Goal: Task Accomplishment & Management: Manage account settings

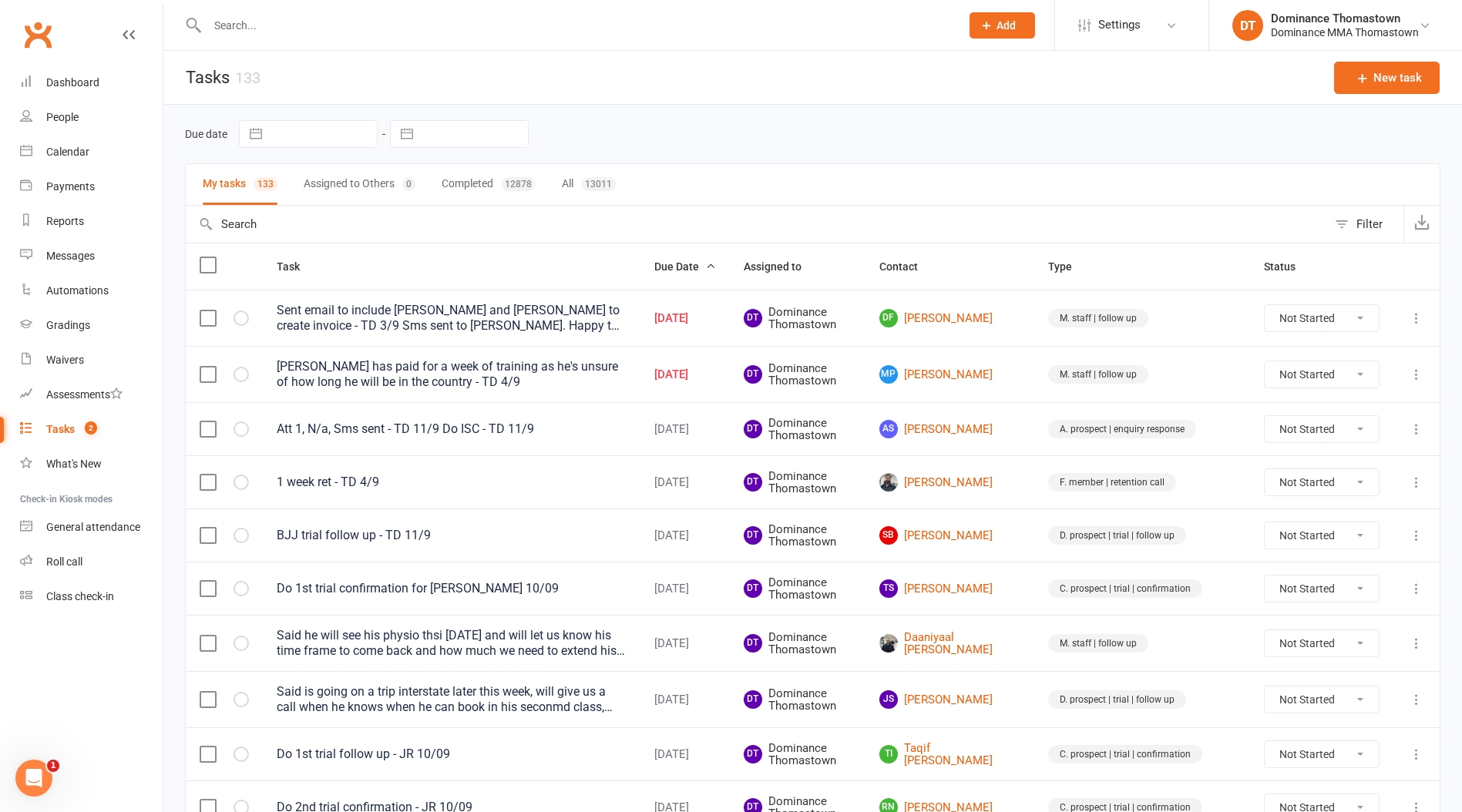
click at [263, 28] on input "text" at bounding box center [576, 25] width 747 height 22
click at [55, 361] on div "Waivers" at bounding box center [65, 359] width 38 height 12
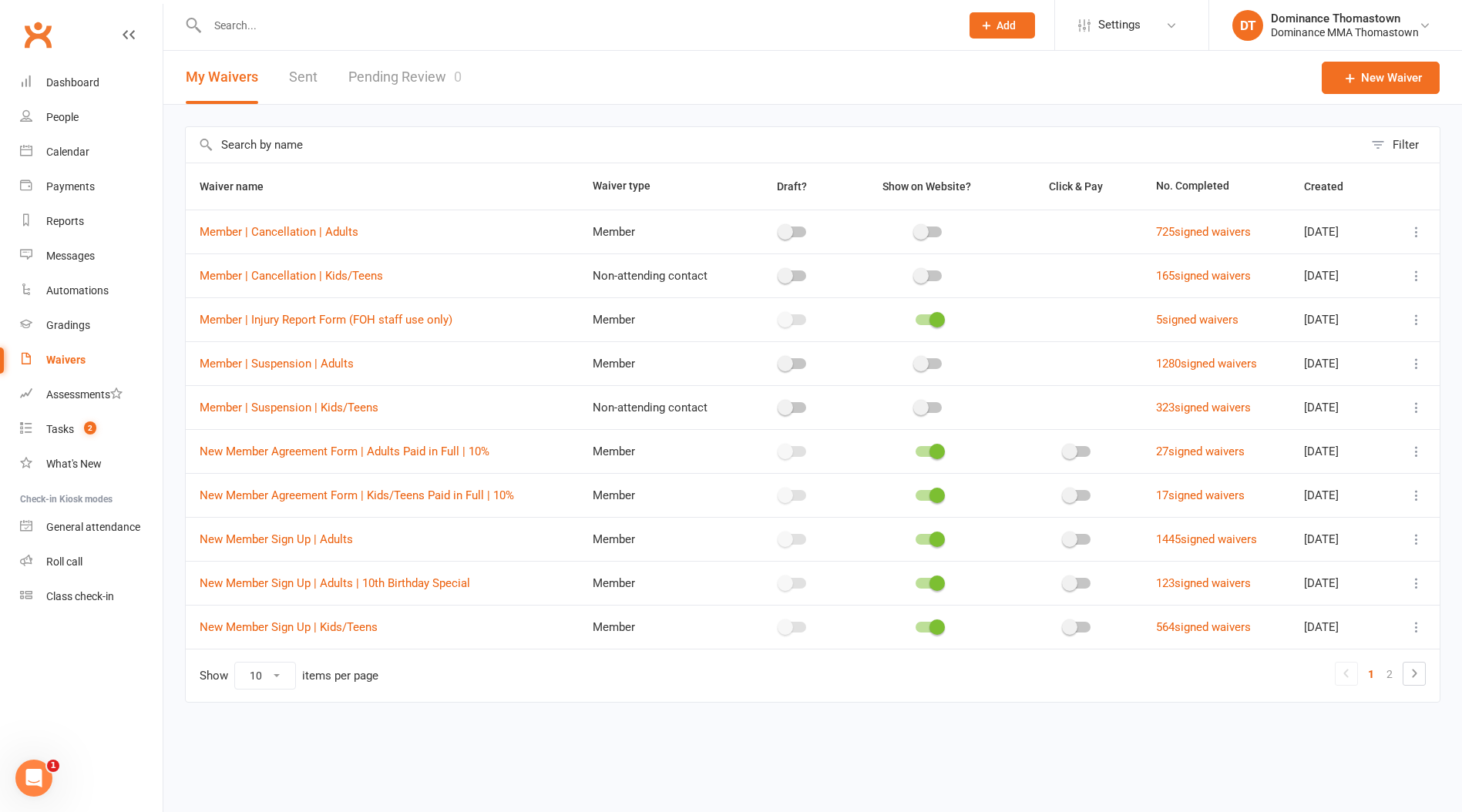
click at [388, 83] on link "Pending Review 0" at bounding box center [405, 78] width 114 height 53
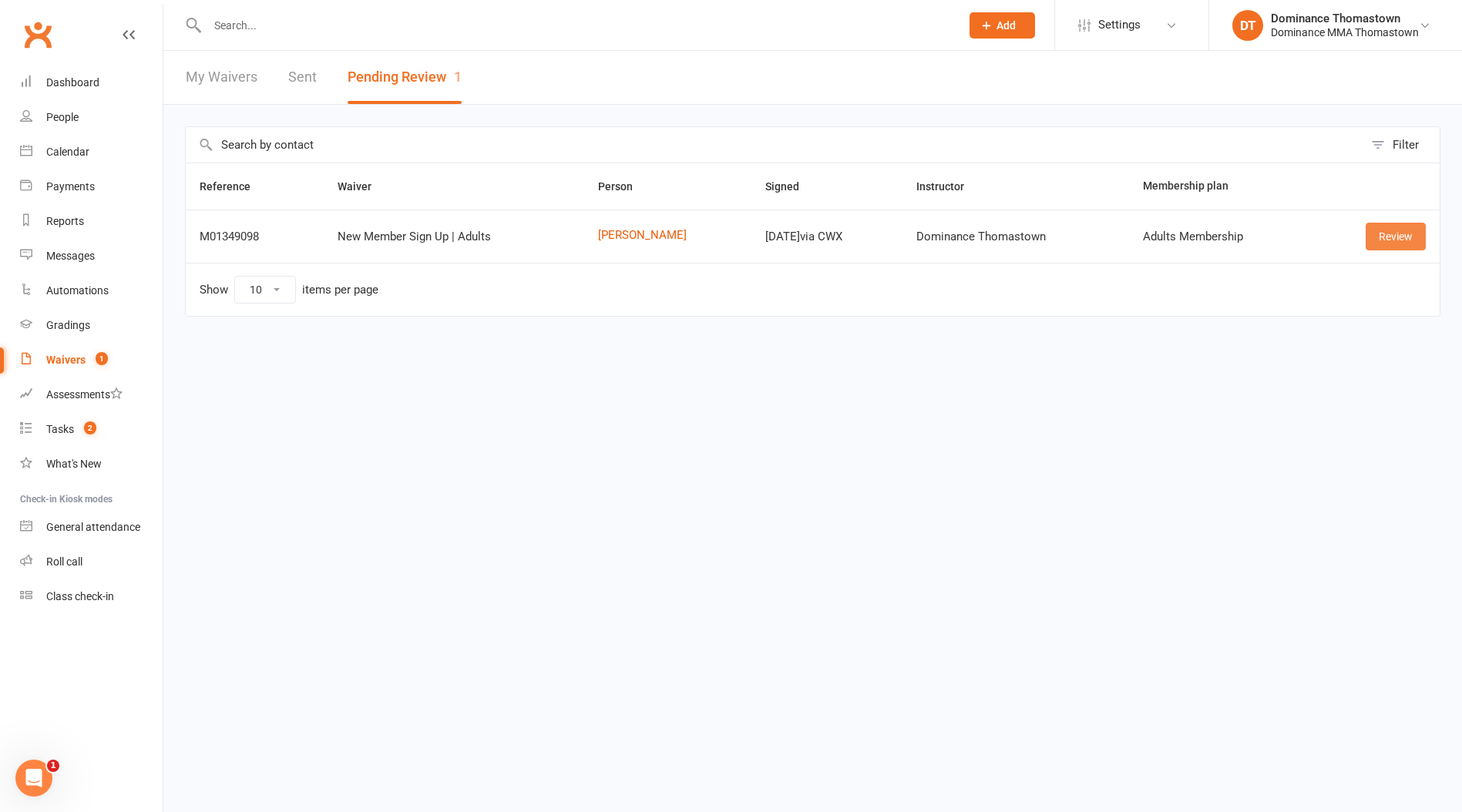
click at [1395, 230] on link "Review" at bounding box center [1396, 237] width 60 height 28
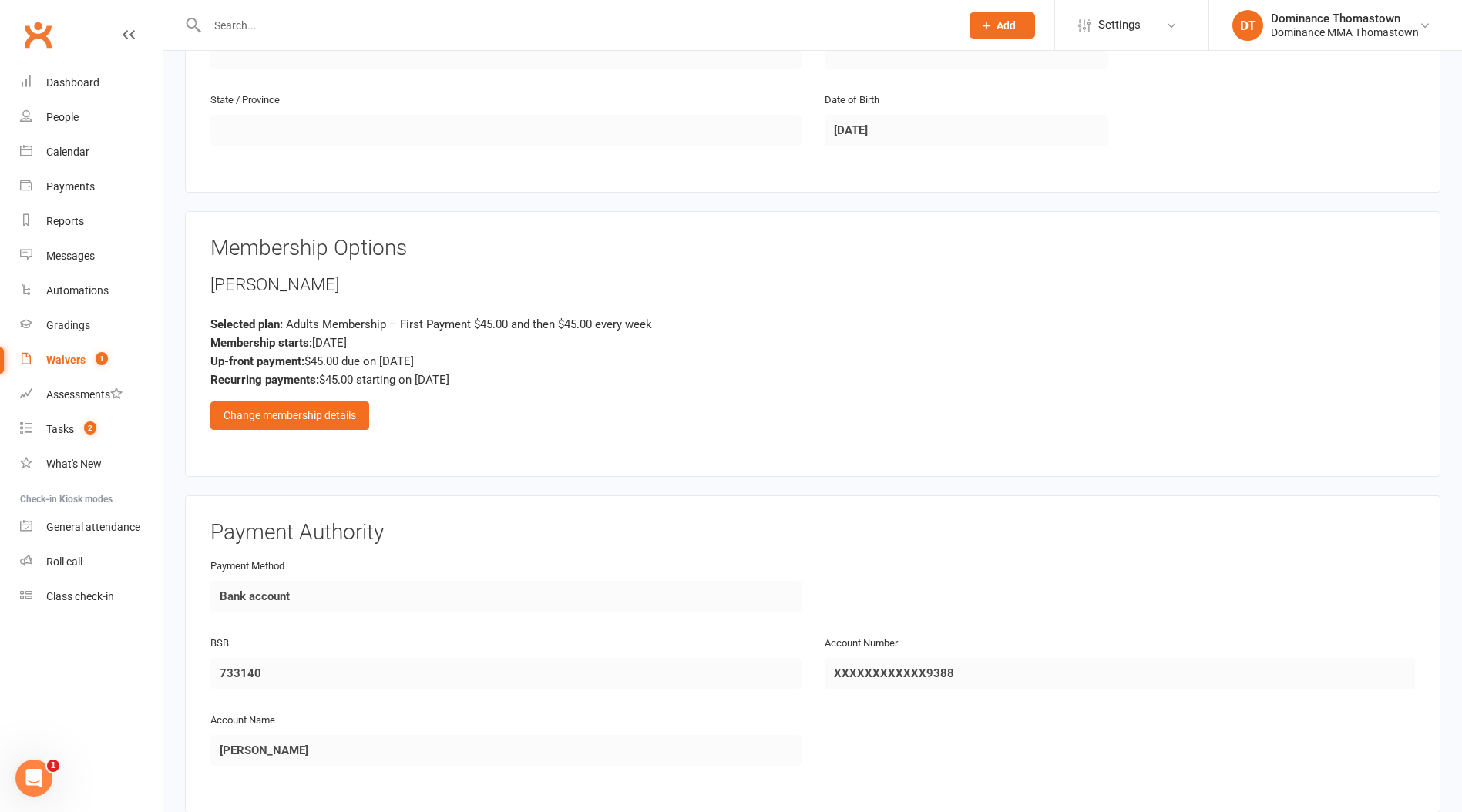
scroll to position [693, 0]
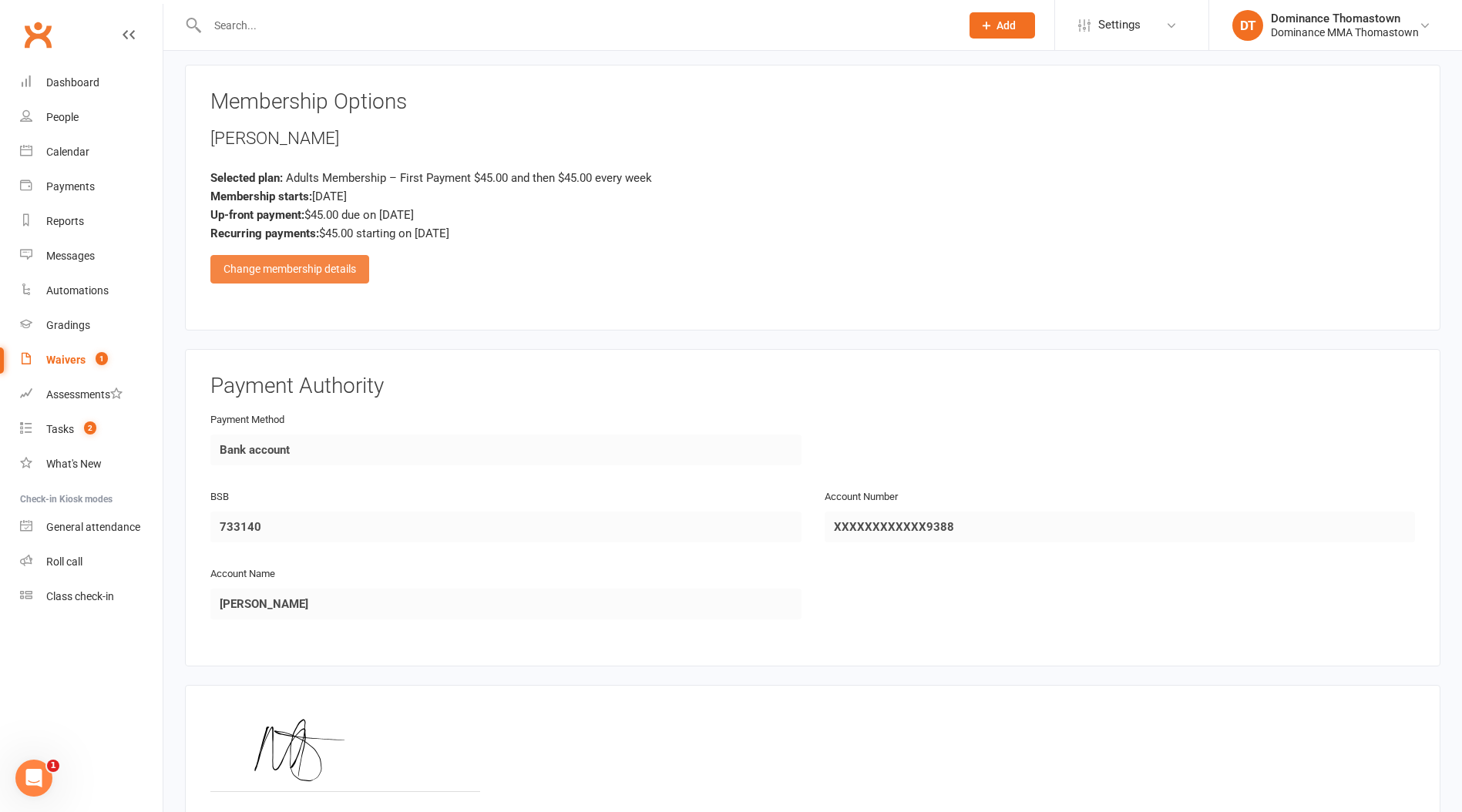
click at [287, 272] on div "Change membership details" at bounding box center [289, 269] width 159 height 28
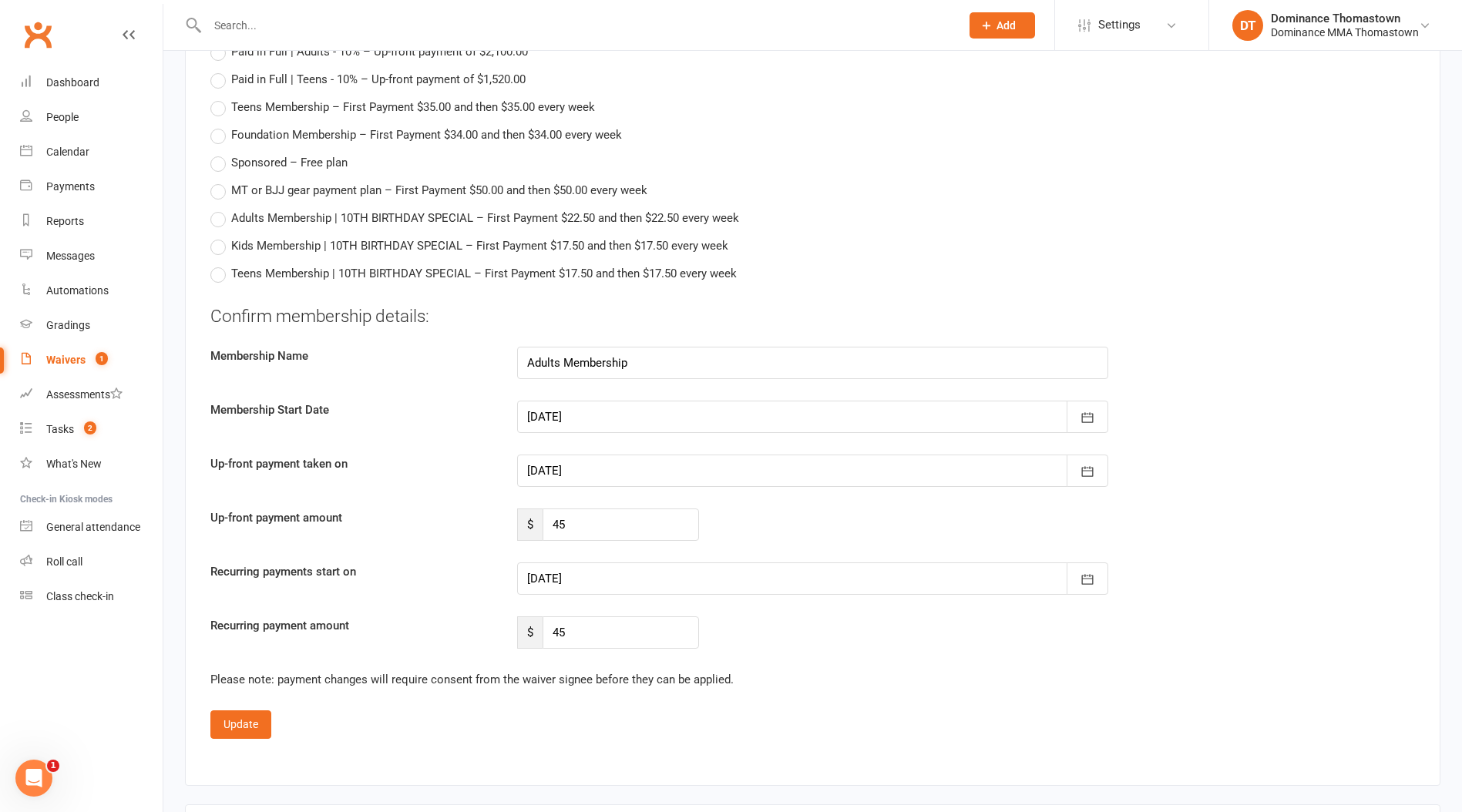
scroll to position [959, 0]
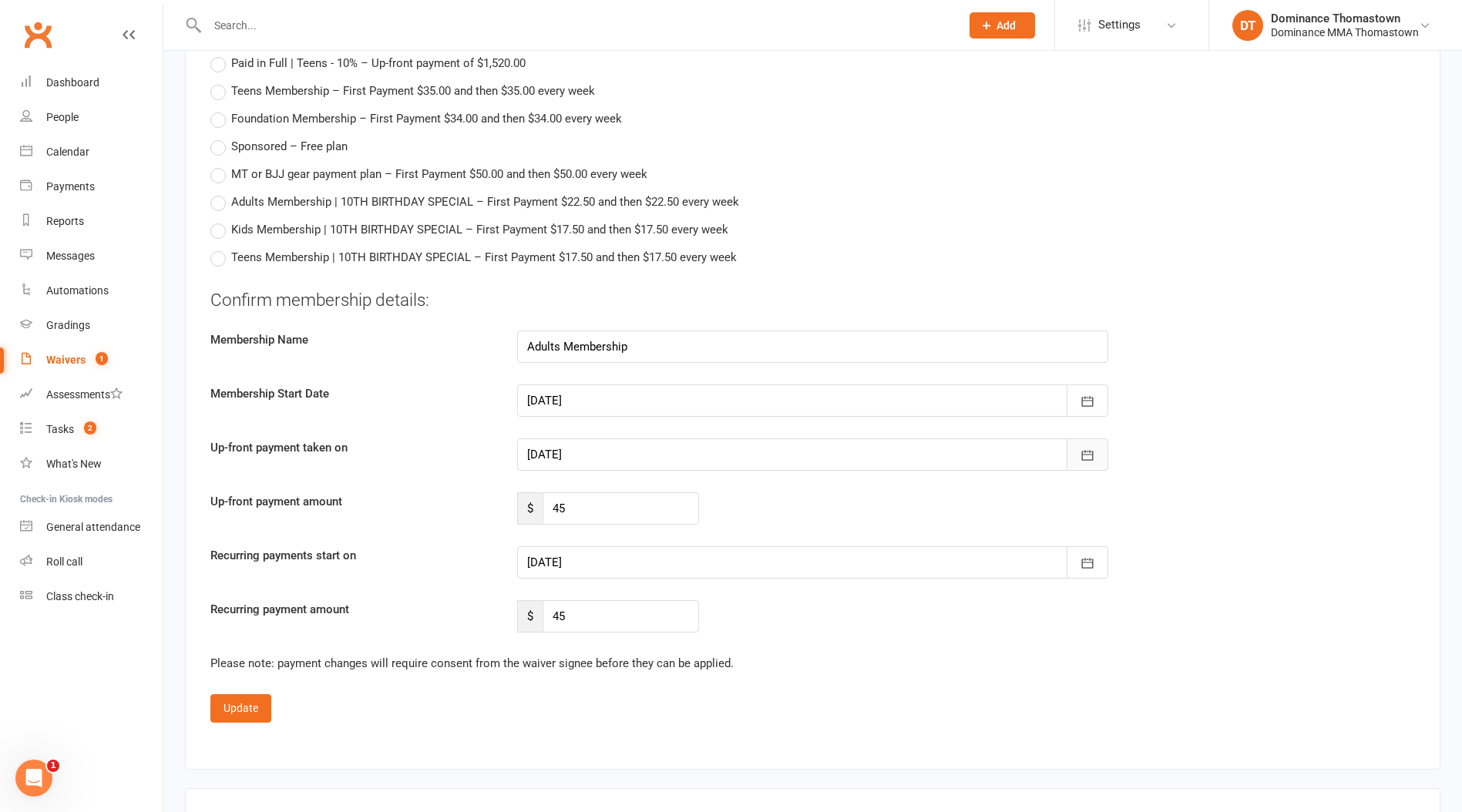
click at [1082, 455] on icon "button" at bounding box center [1087, 455] width 15 height 15
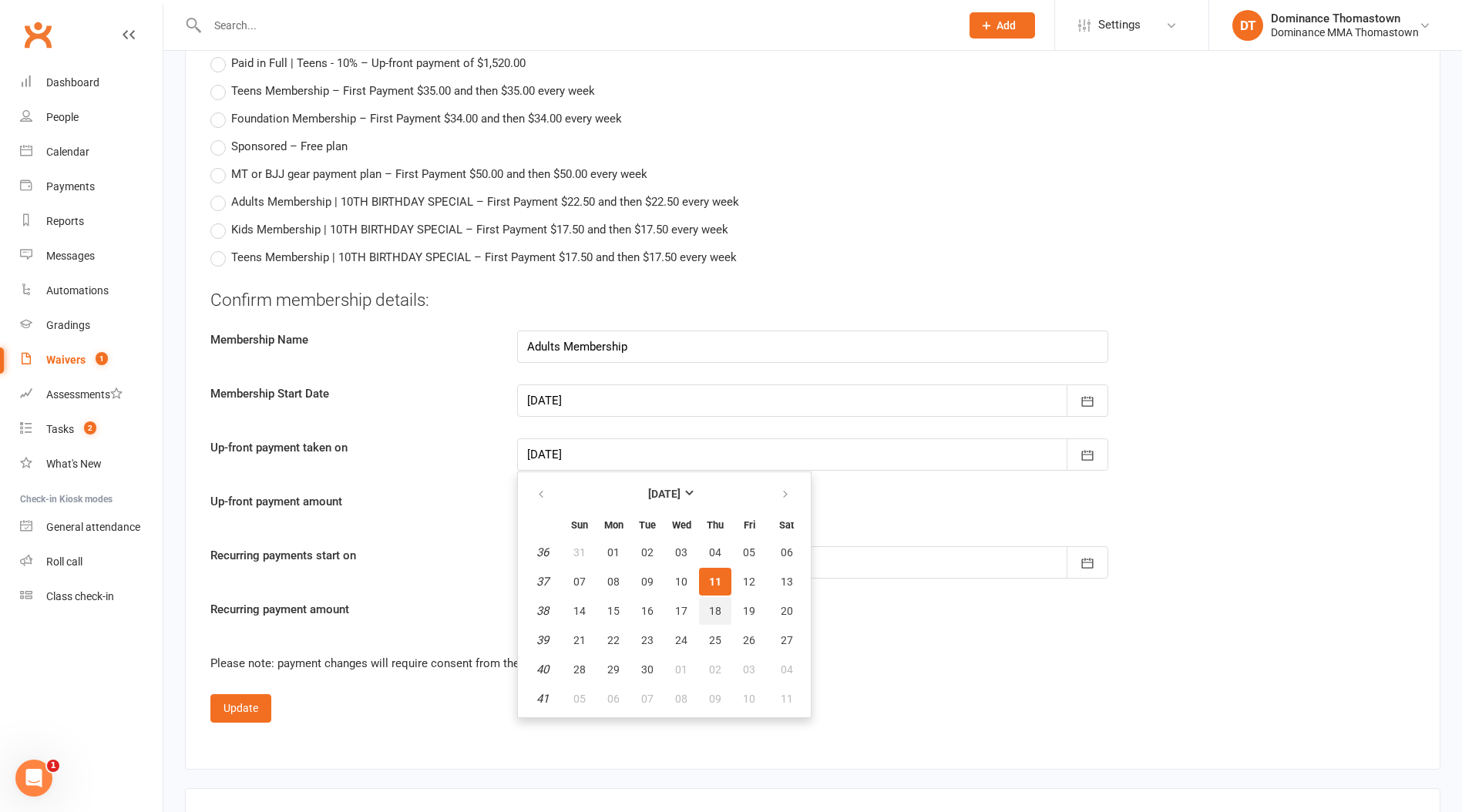
click at [714, 606] on span "18" at bounding box center [714, 610] width 12 height 12
type input "[DATE]"
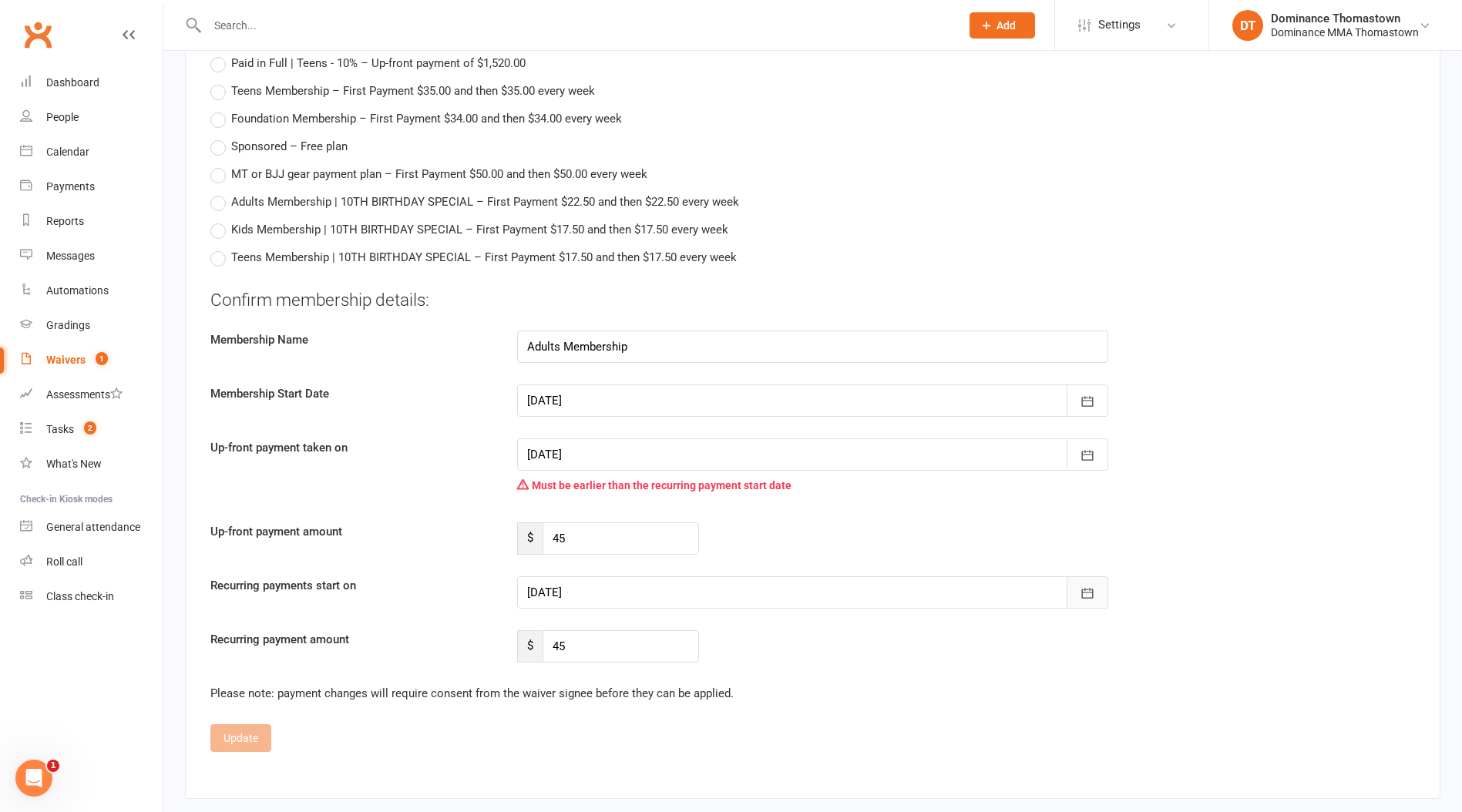
click at [1089, 595] on icon "button" at bounding box center [1087, 592] width 11 height 10
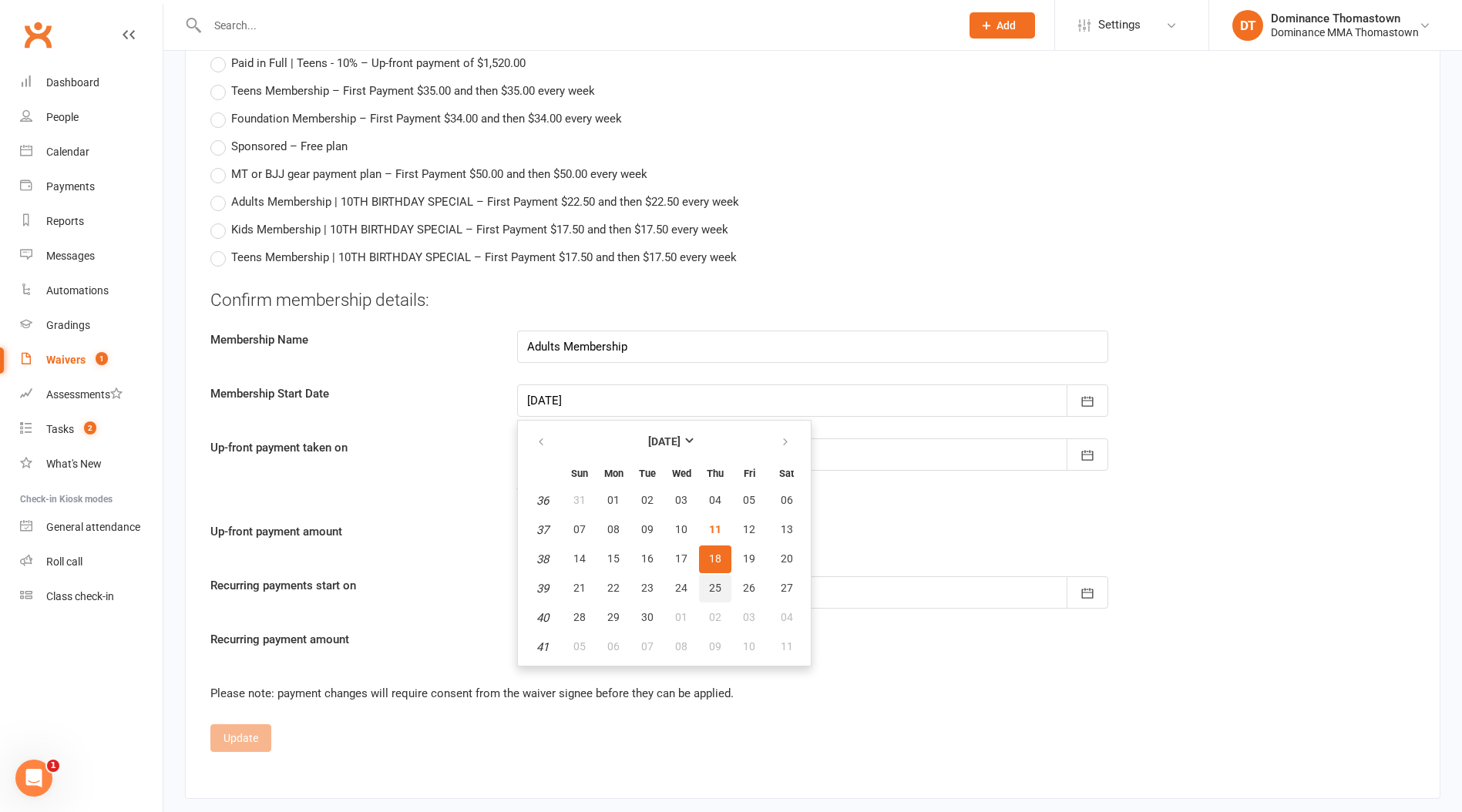
click at [714, 578] on button "25" at bounding box center [715, 588] width 32 height 28
type input "[DATE]"
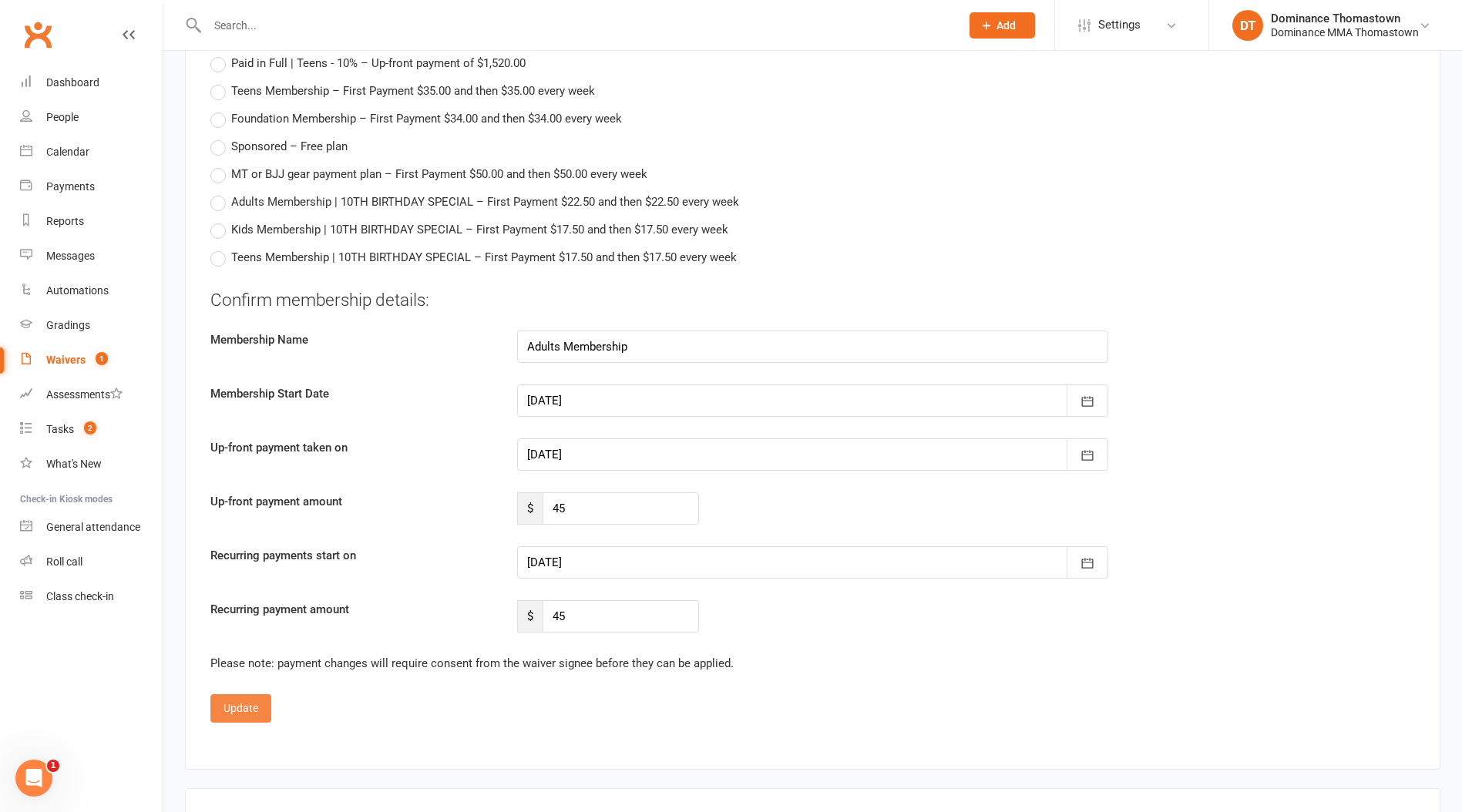
click at [241, 707] on button "Update" at bounding box center [240, 707] width 61 height 28
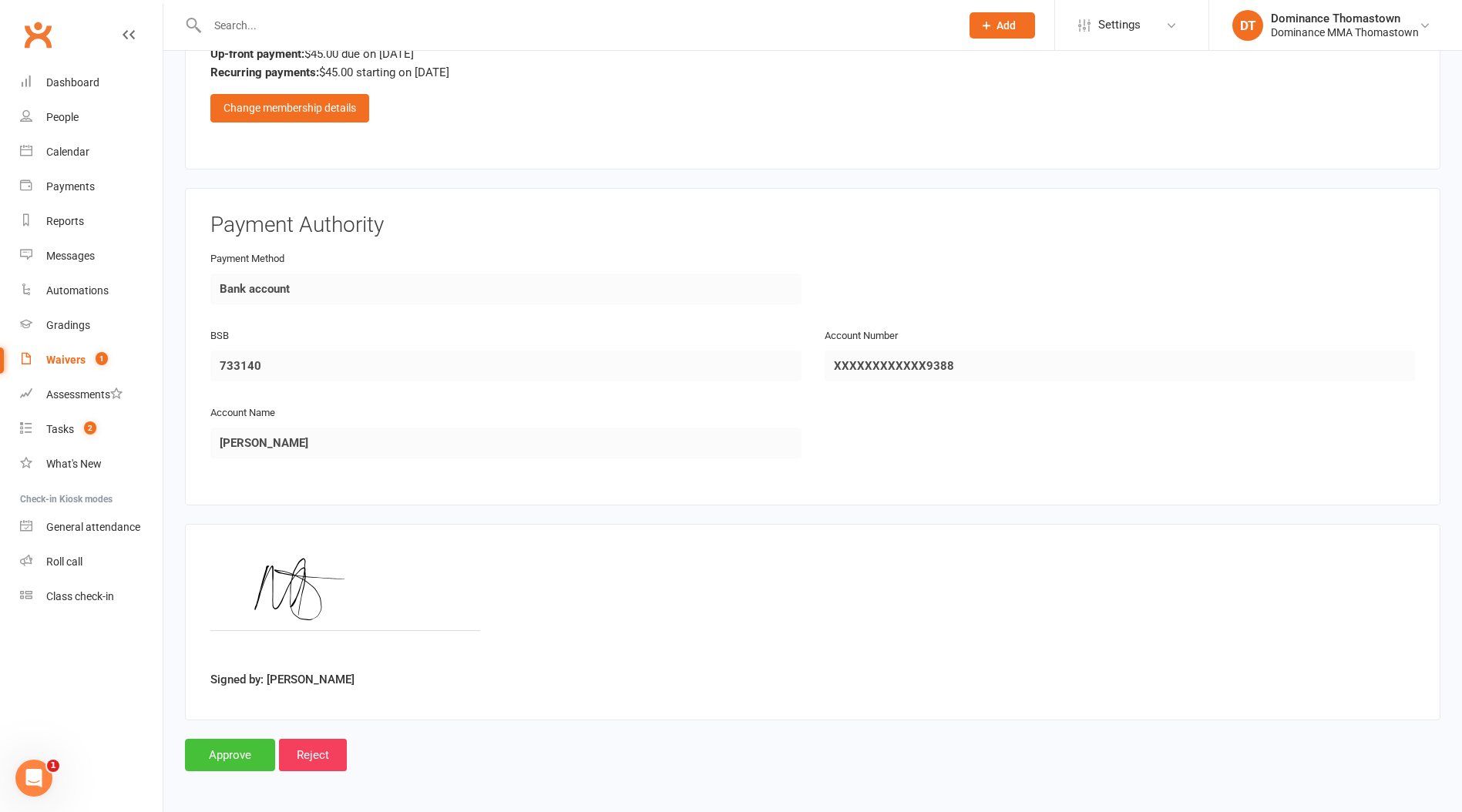
click at [241, 754] on input "Approve" at bounding box center [229, 754] width 90 height 32
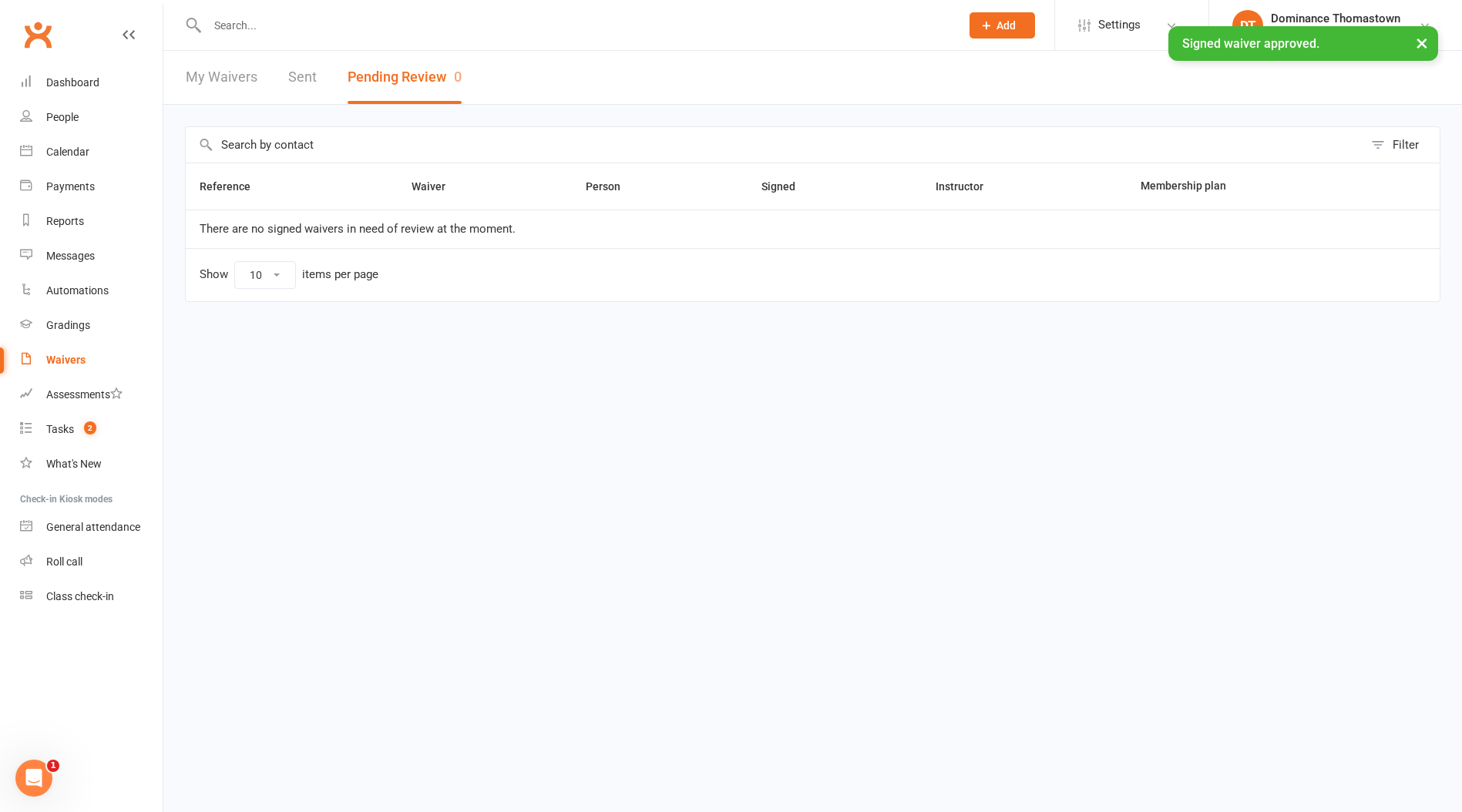
click at [235, 26] on div "× Signed waiver approved." at bounding box center [721, 26] width 1442 height 0
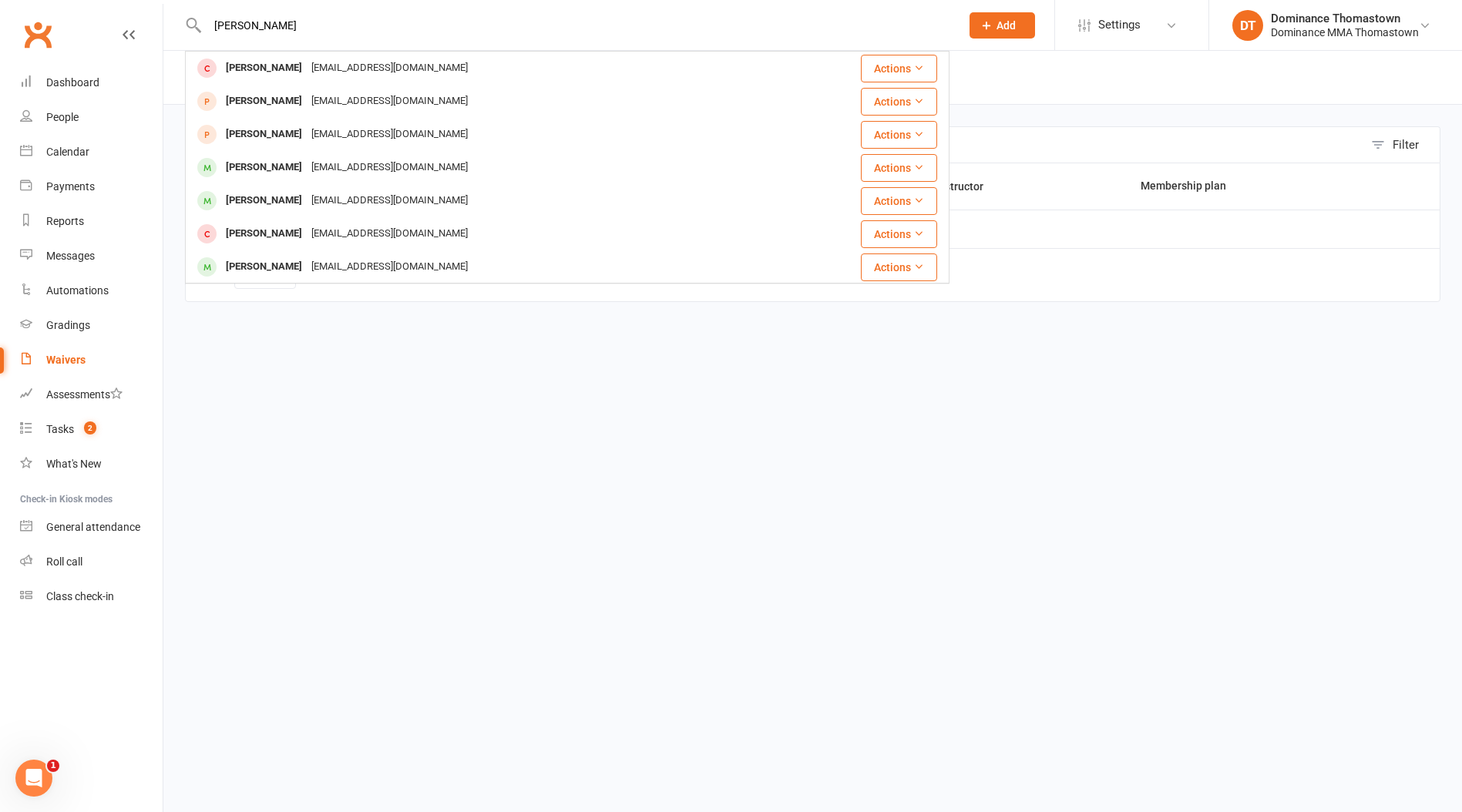
type input "[PERSON_NAME] a"
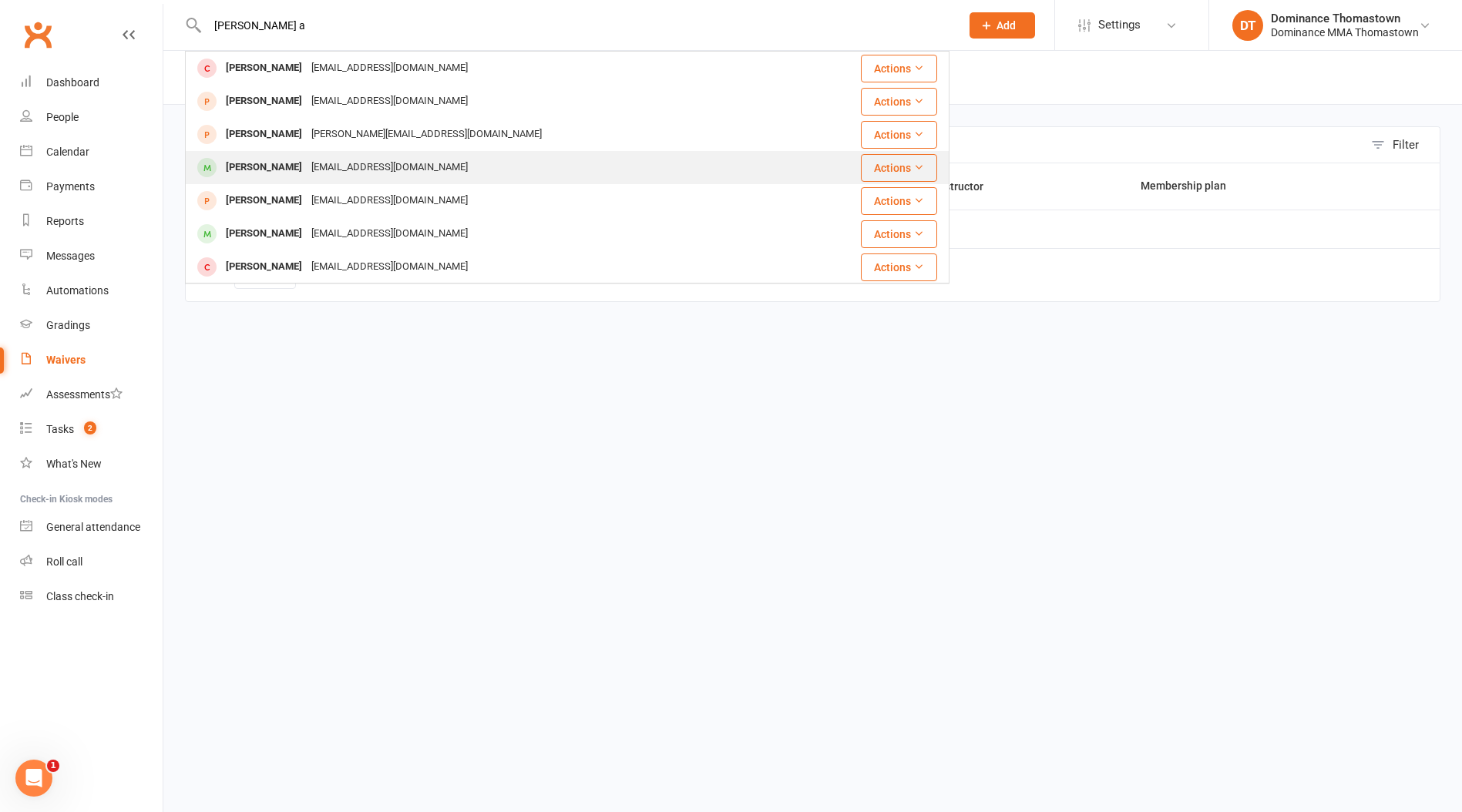
click at [288, 172] on div "[PERSON_NAME]" at bounding box center [264, 168] width 85 height 23
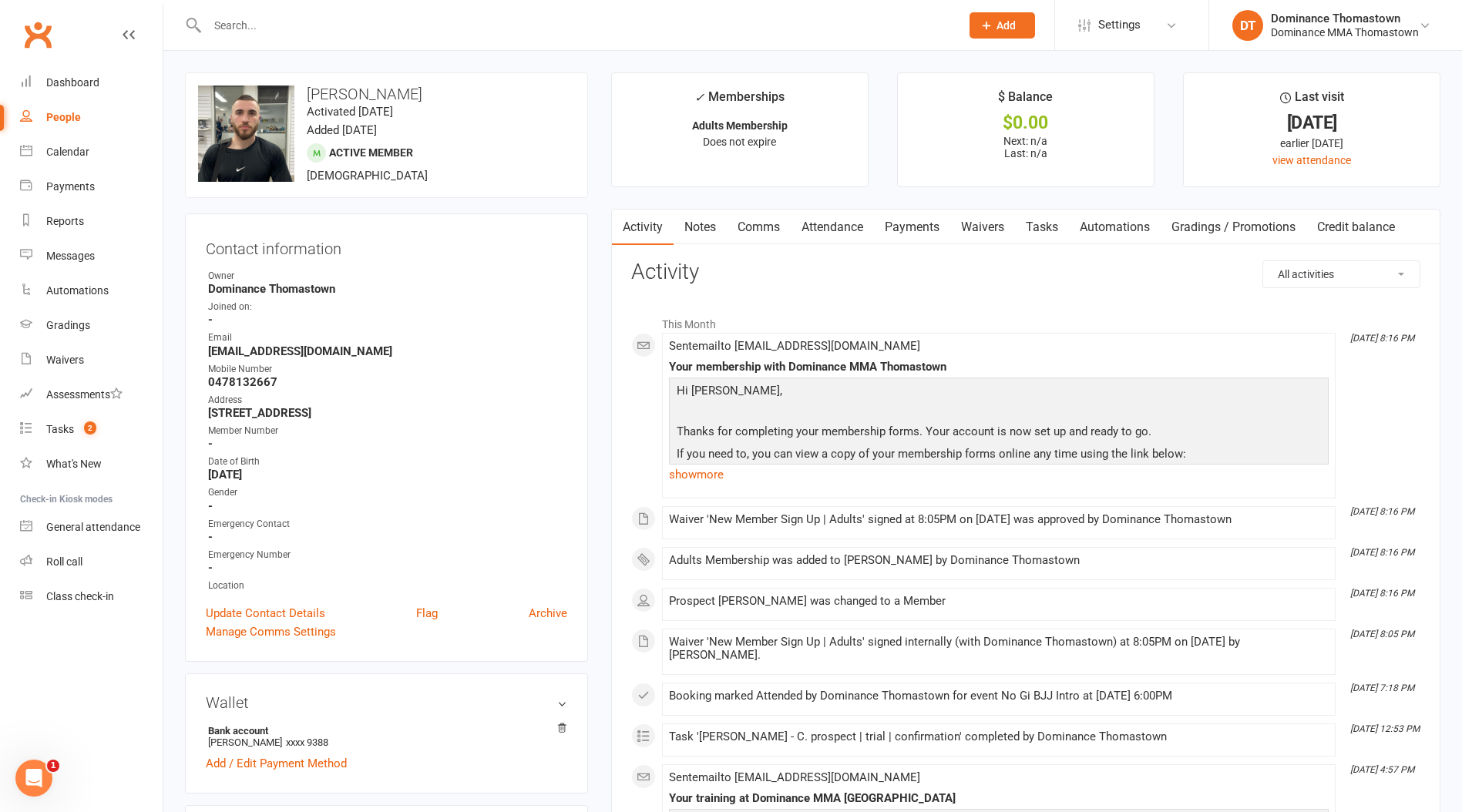
click at [928, 226] on link "Payments" at bounding box center [912, 228] width 76 height 36
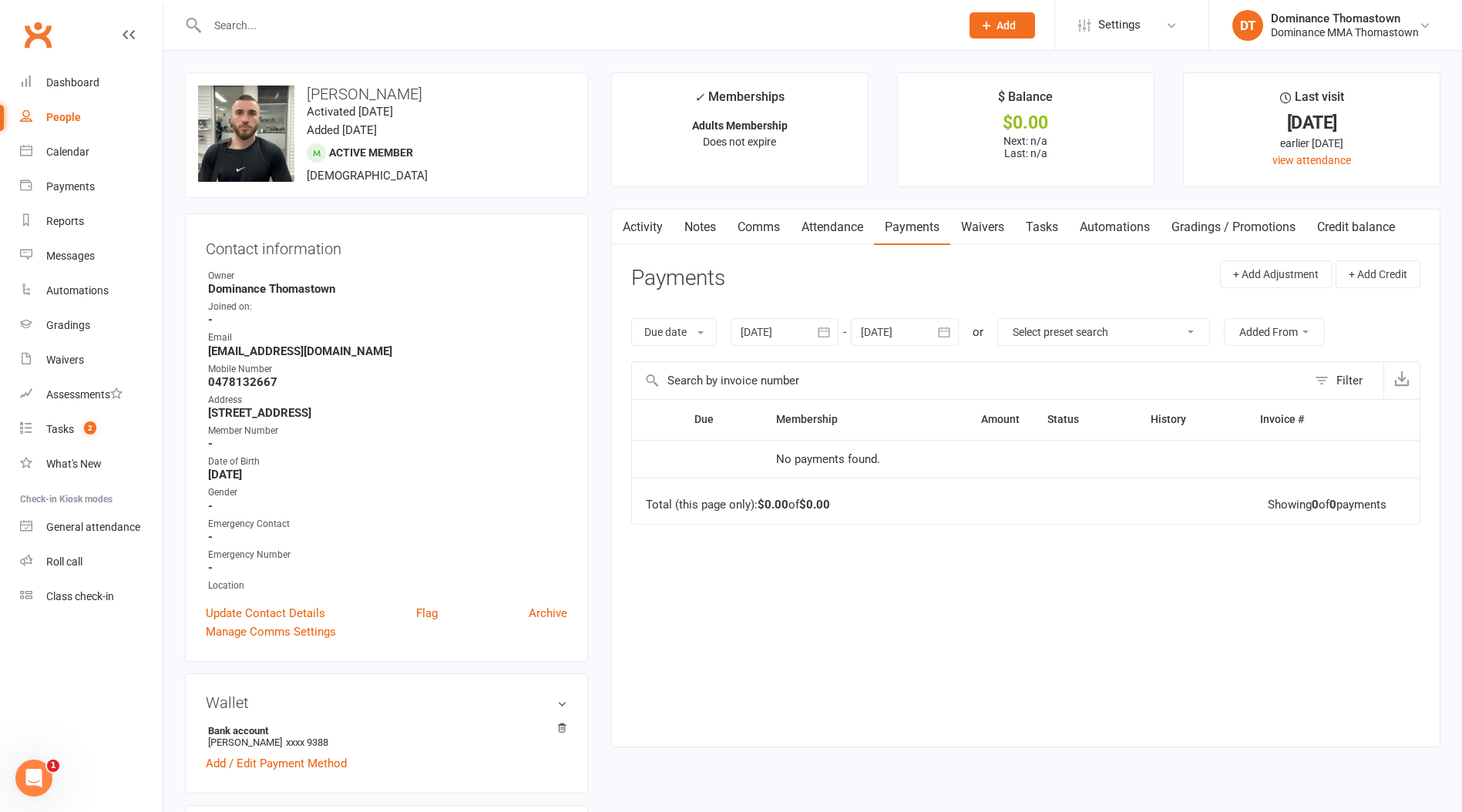
click at [985, 228] on link "Waivers" at bounding box center [983, 228] width 65 height 36
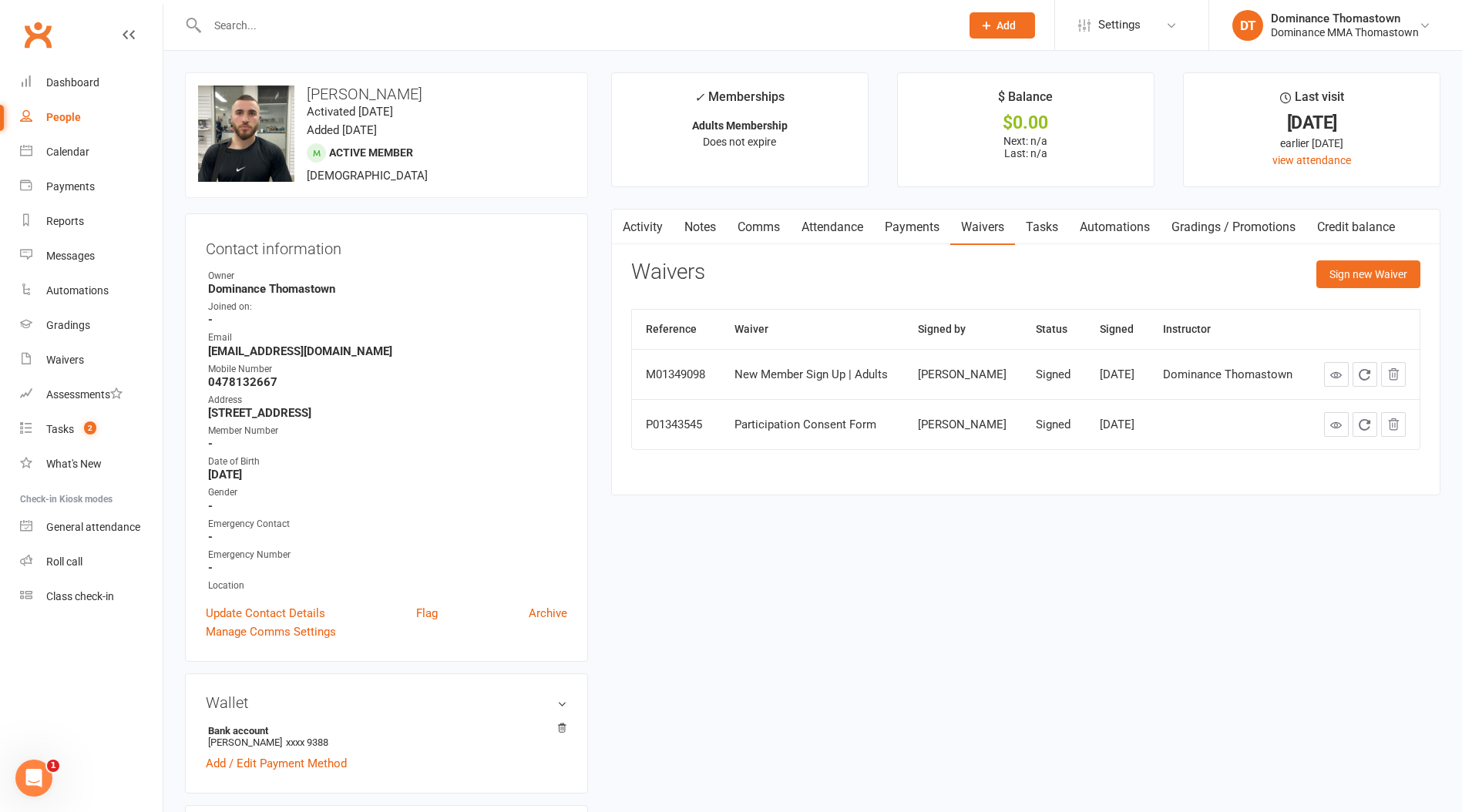
click at [1037, 229] on link "Tasks" at bounding box center [1042, 228] width 54 height 36
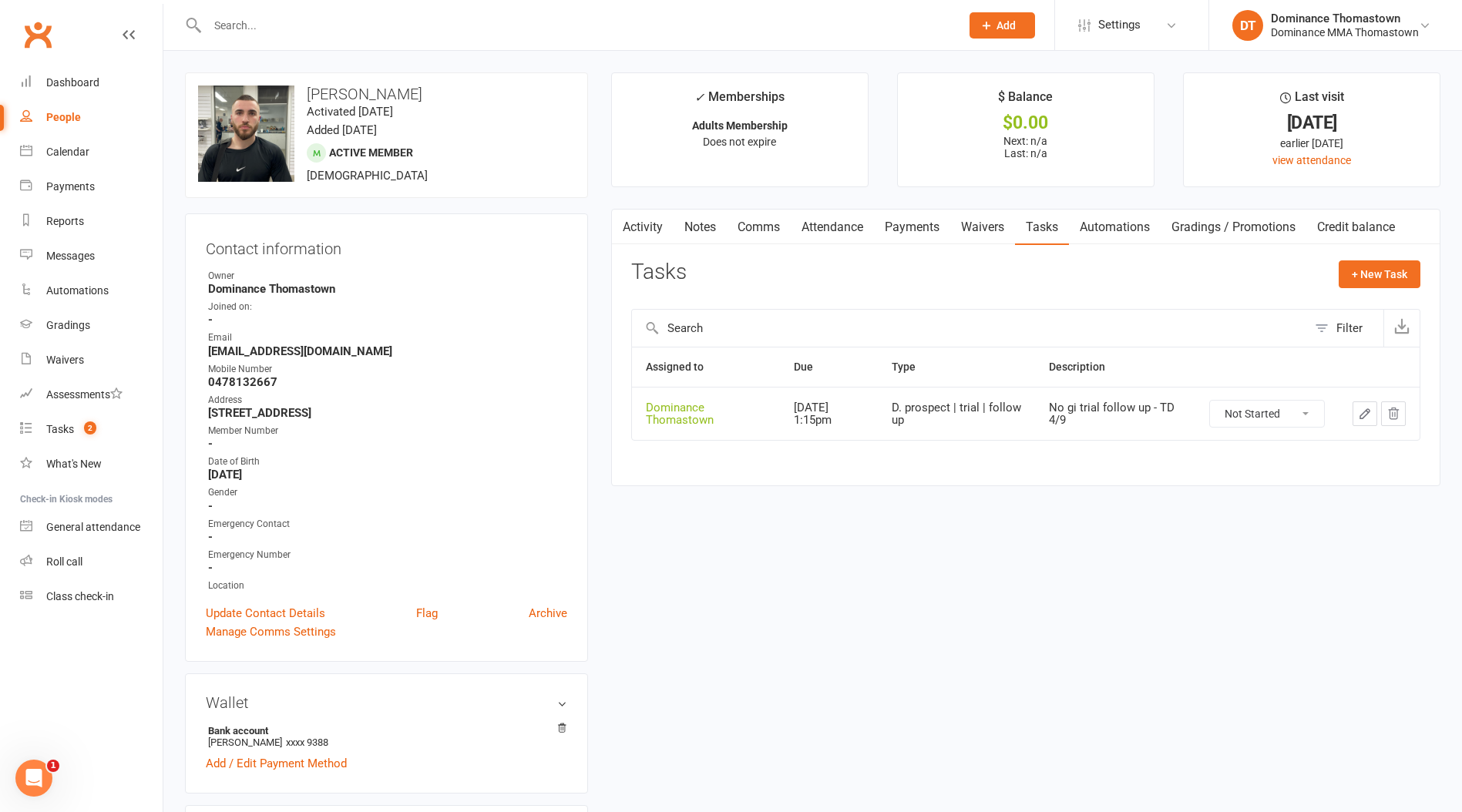
click at [1259, 410] on select "Not Started In Progress Waiting Complete" at bounding box center [1267, 413] width 114 height 26
click at [1210, 400] on select "Not Started In Progress Waiting Complete" at bounding box center [1267, 413] width 114 height 26
select select "unstarted"
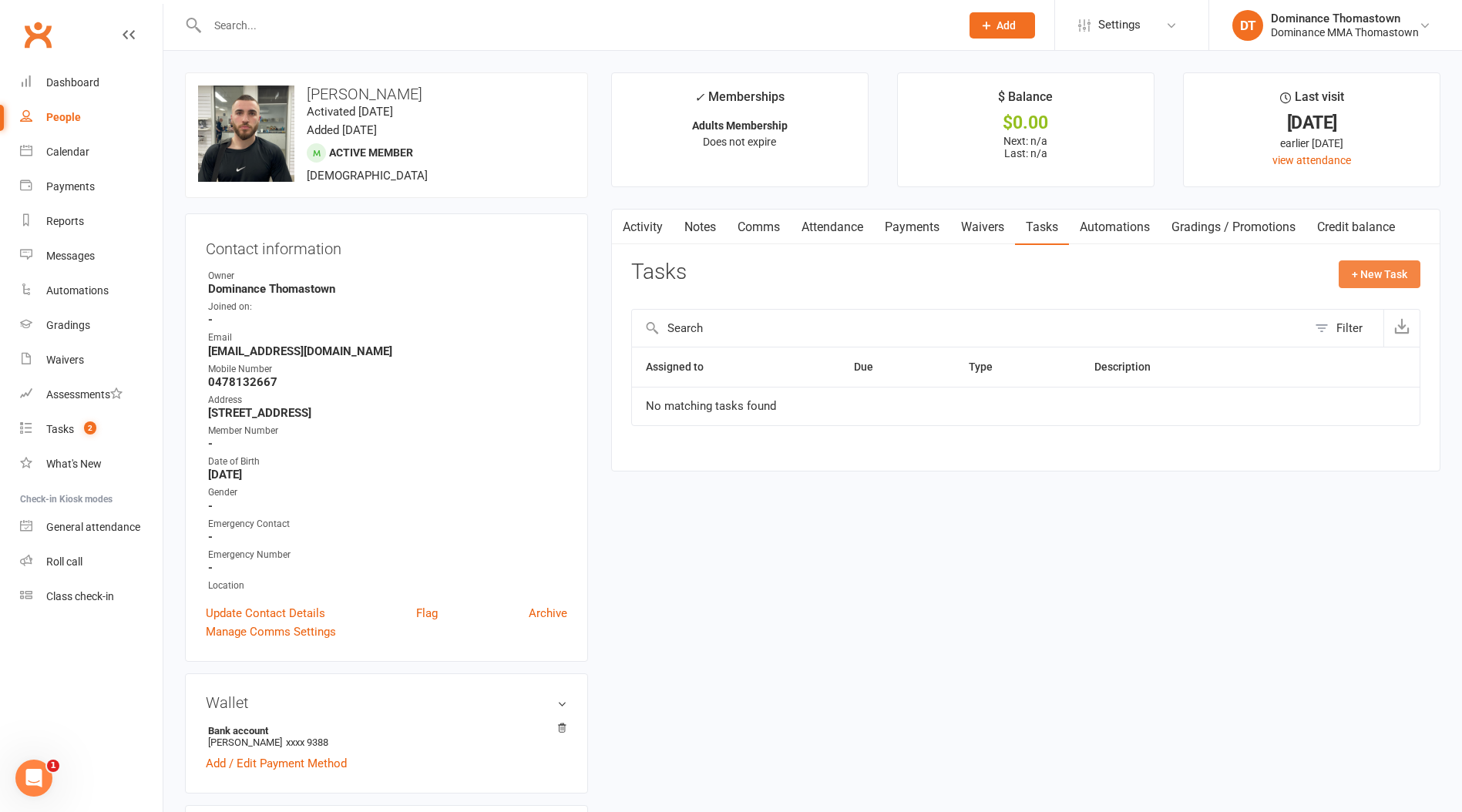
click at [1370, 281] on button "+ New Task" at bounding box center [1379, 274] width 82 height 28
select select "12547"
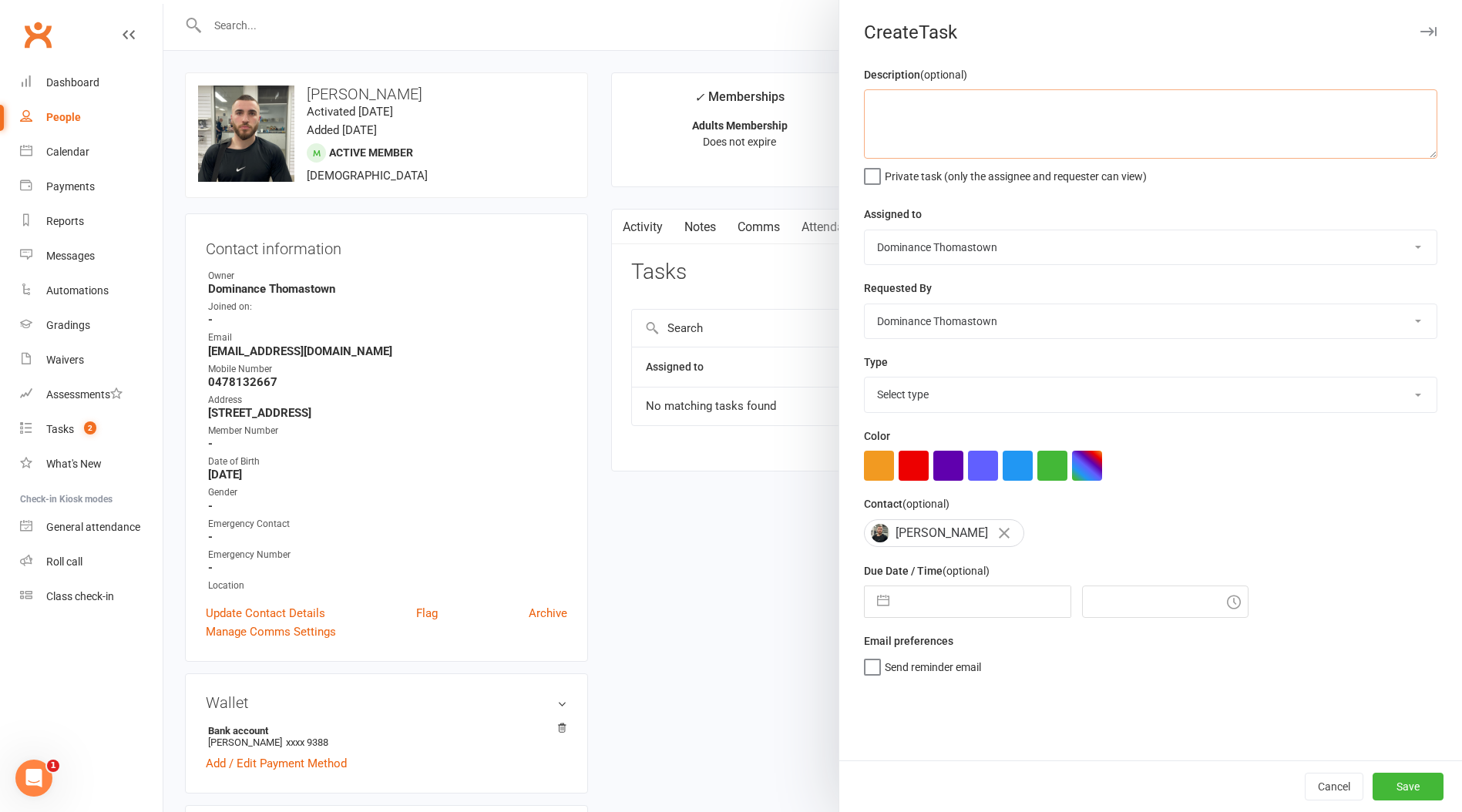
click at [1003, 135] on textarea at bounding box center [1150, 124] width 573 height 70
type textarea "1 week ret - TD 11/9"
click at [920, 397] on select "Select type A. prospect | enquiry response B. prospect | trial | booking [PERSO…" at bounding box center [1150, 395] width 572 height 34
select select "3814"
click at [864, 379] on select "Select type A. prospect | enquiry response B. prospect | trial | booking [PERSO…" at bounding box center [1150, 395] width 572 height 34
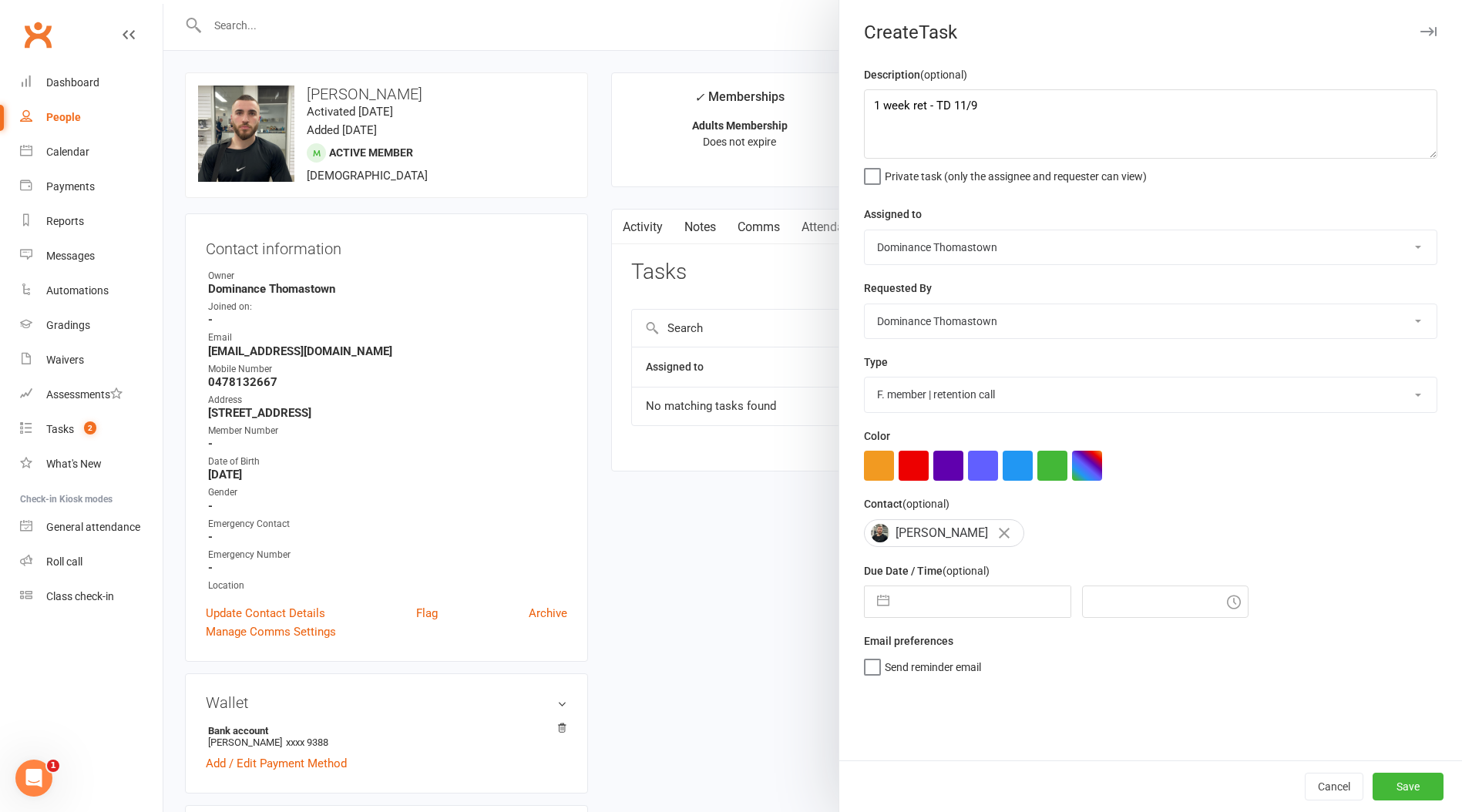
select select "7"
select select "2025"
select select "8"
select select "2025"
select select "9"
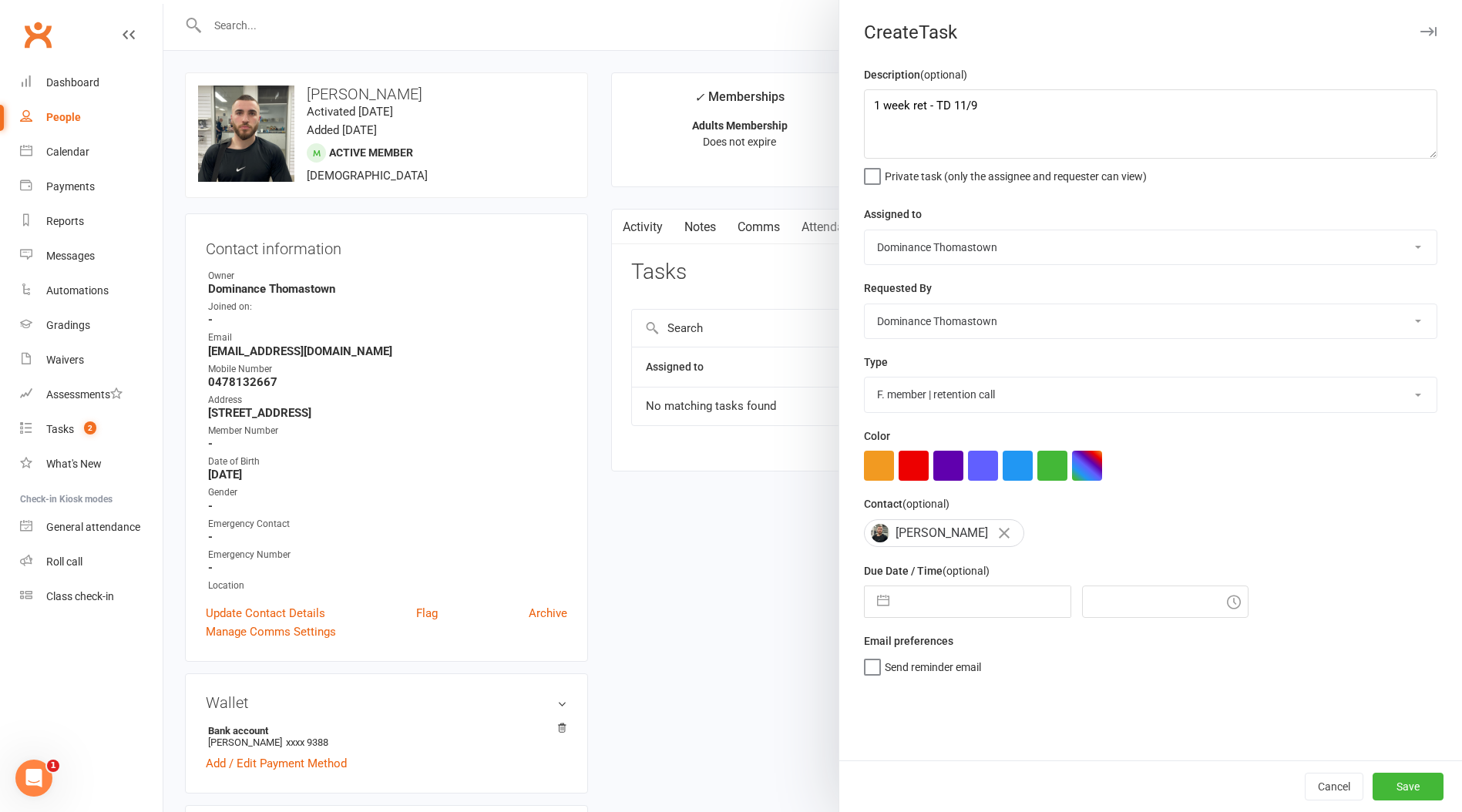
select select "2025"
click at [935, 605] on input "text" at bounding box center [984, 601] width 174 height 31
click at [1049, 780] on td "19" at bounding box center [1047, 777] width 30 height 29
type input "[DATE]"
type input "8:30pm"
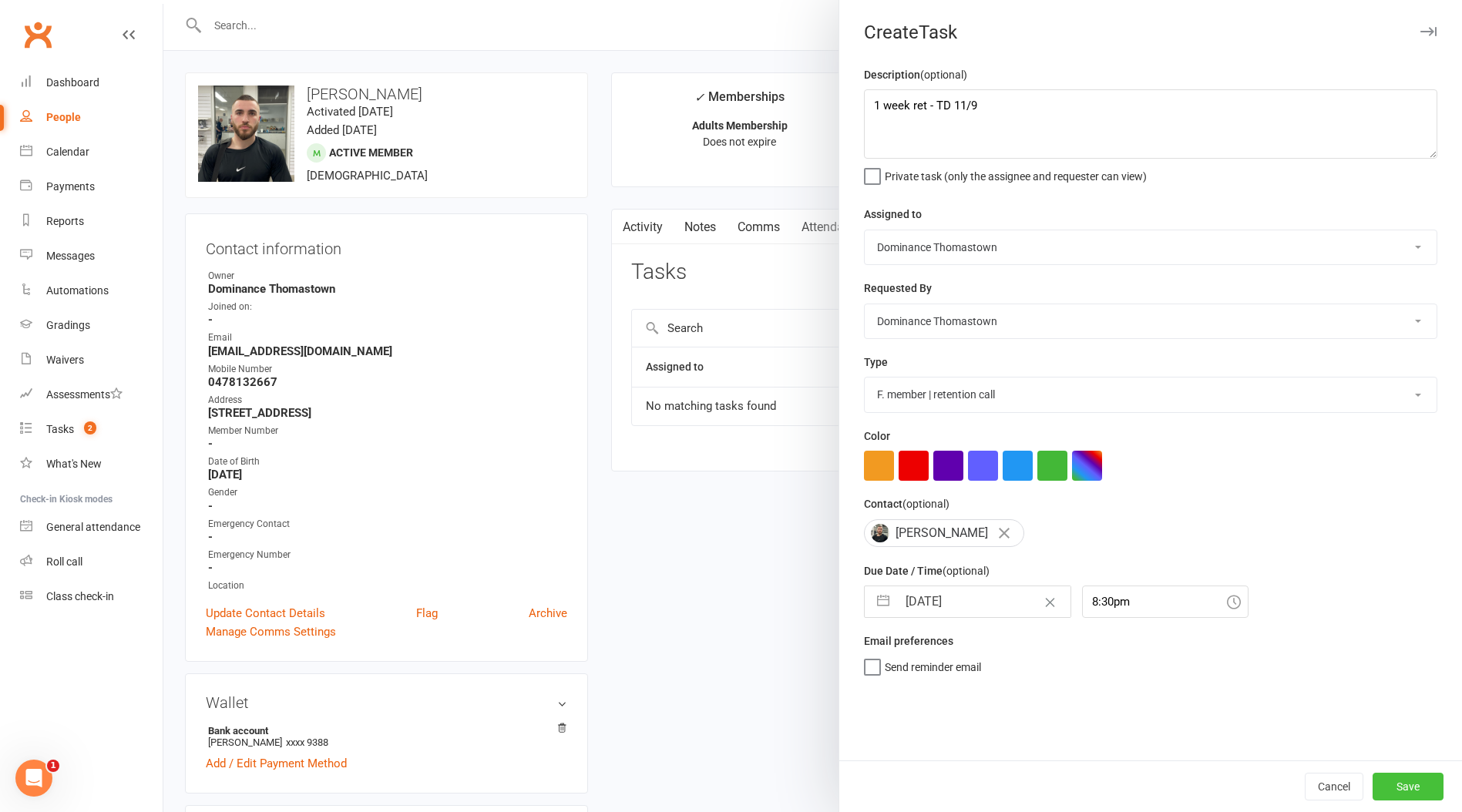
click at [1427, 788] on button "Save" at bounding box center [1408, 786] width 71 height 28
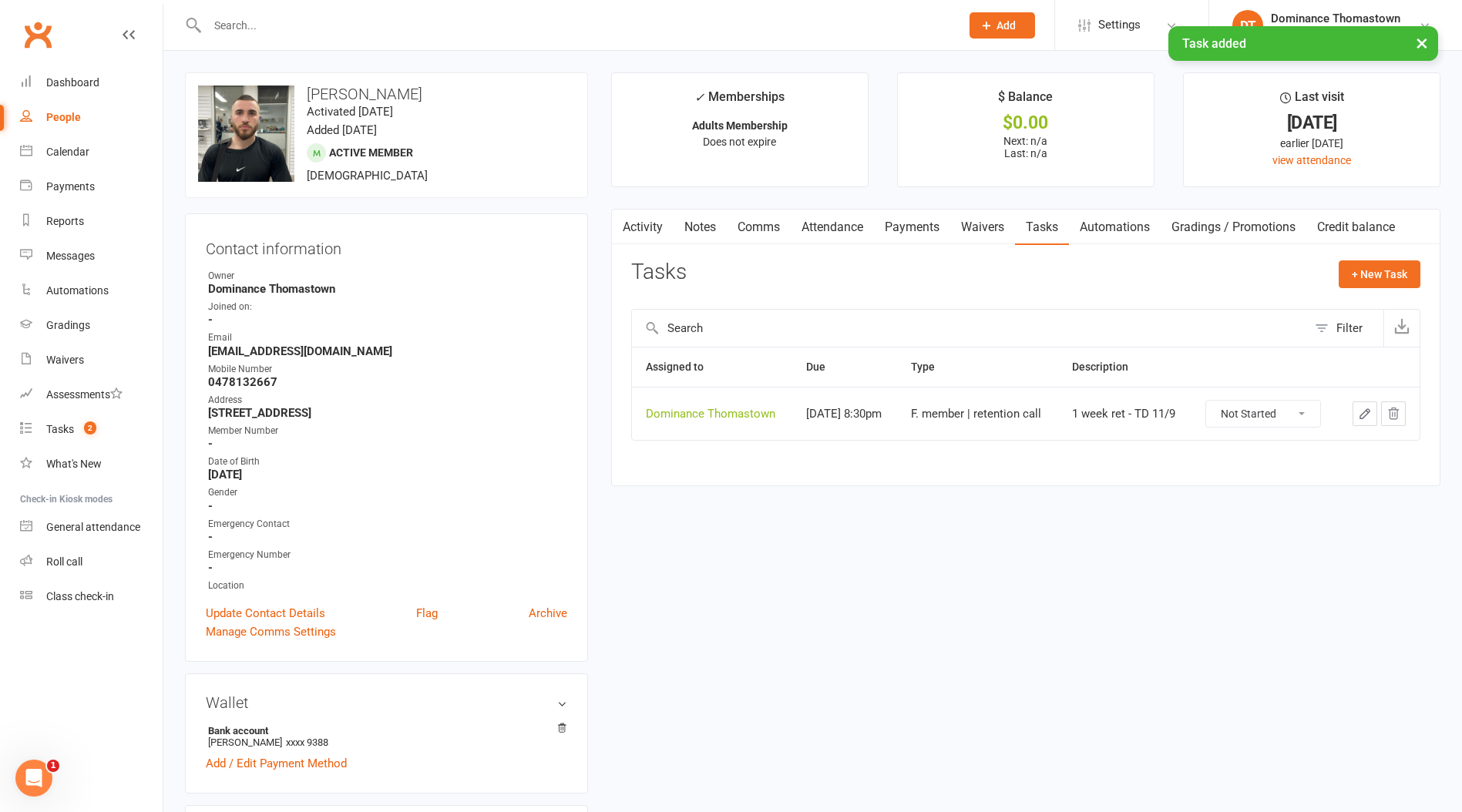
drag, startPoint x: 242, startPoint y: 37, endPoint x: 241, endPoint y: 29, distance: 8.1
click at [241, 26] on div "× Task added" at bounding box center [721, 26] width 1442 height 0
click at [238, 26] on input "text" at bounding box center [576, 25] width 747 height 22
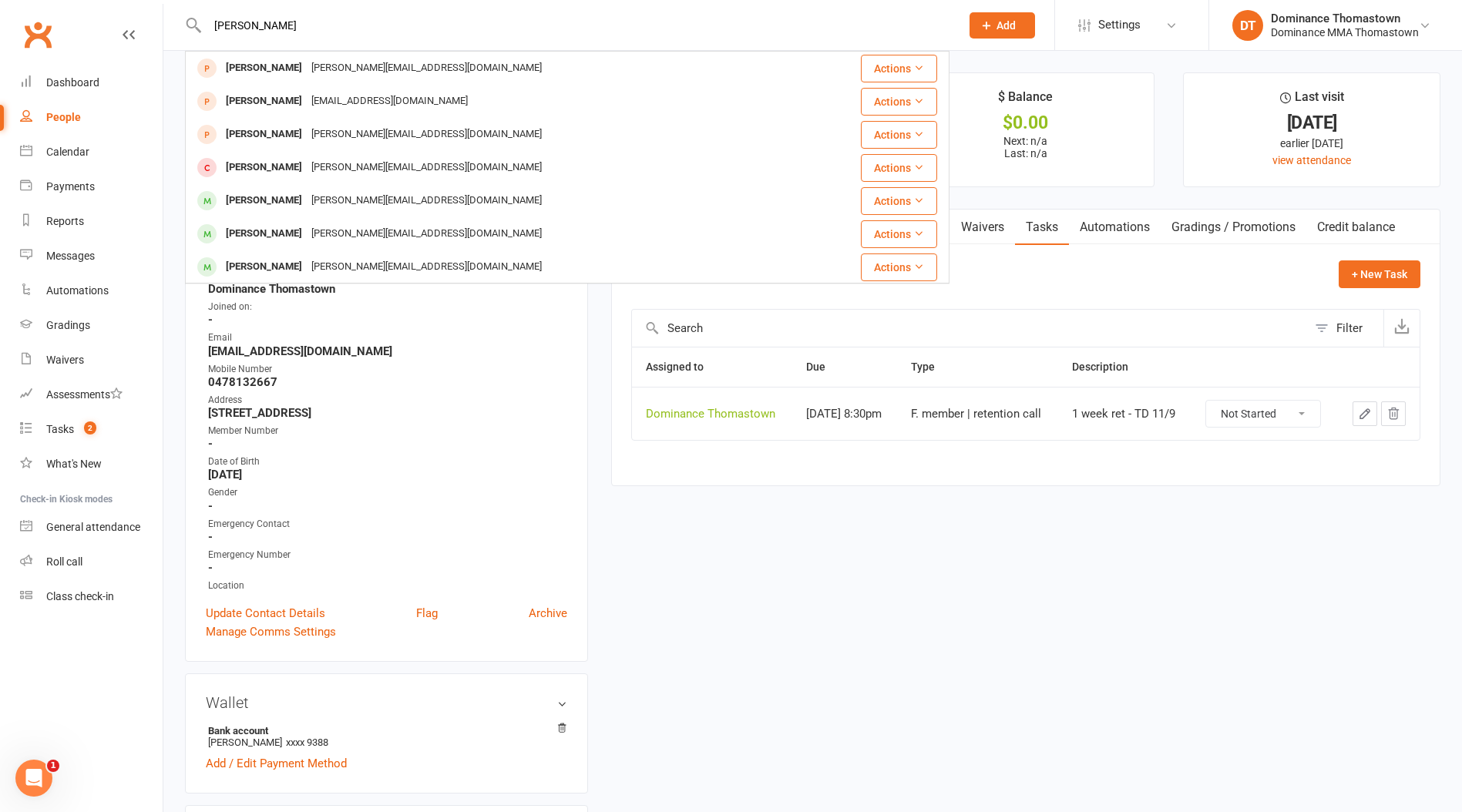
type input "[PERSON_NAME]"
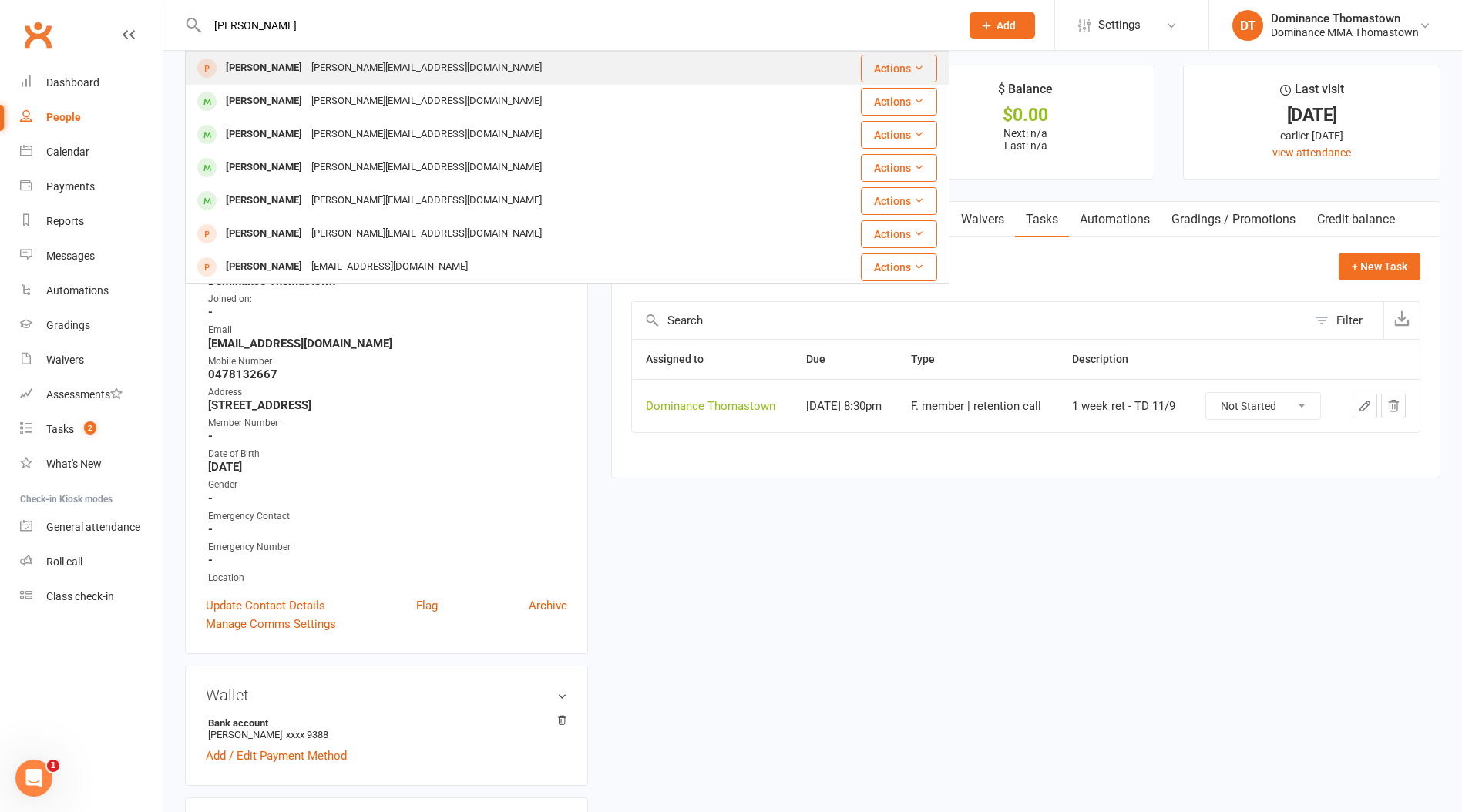
scroll to position [10, 0]
click at [274, 74] on div "[PERSON_NAME]" at bounding box center [264, 68] width 85 height 23
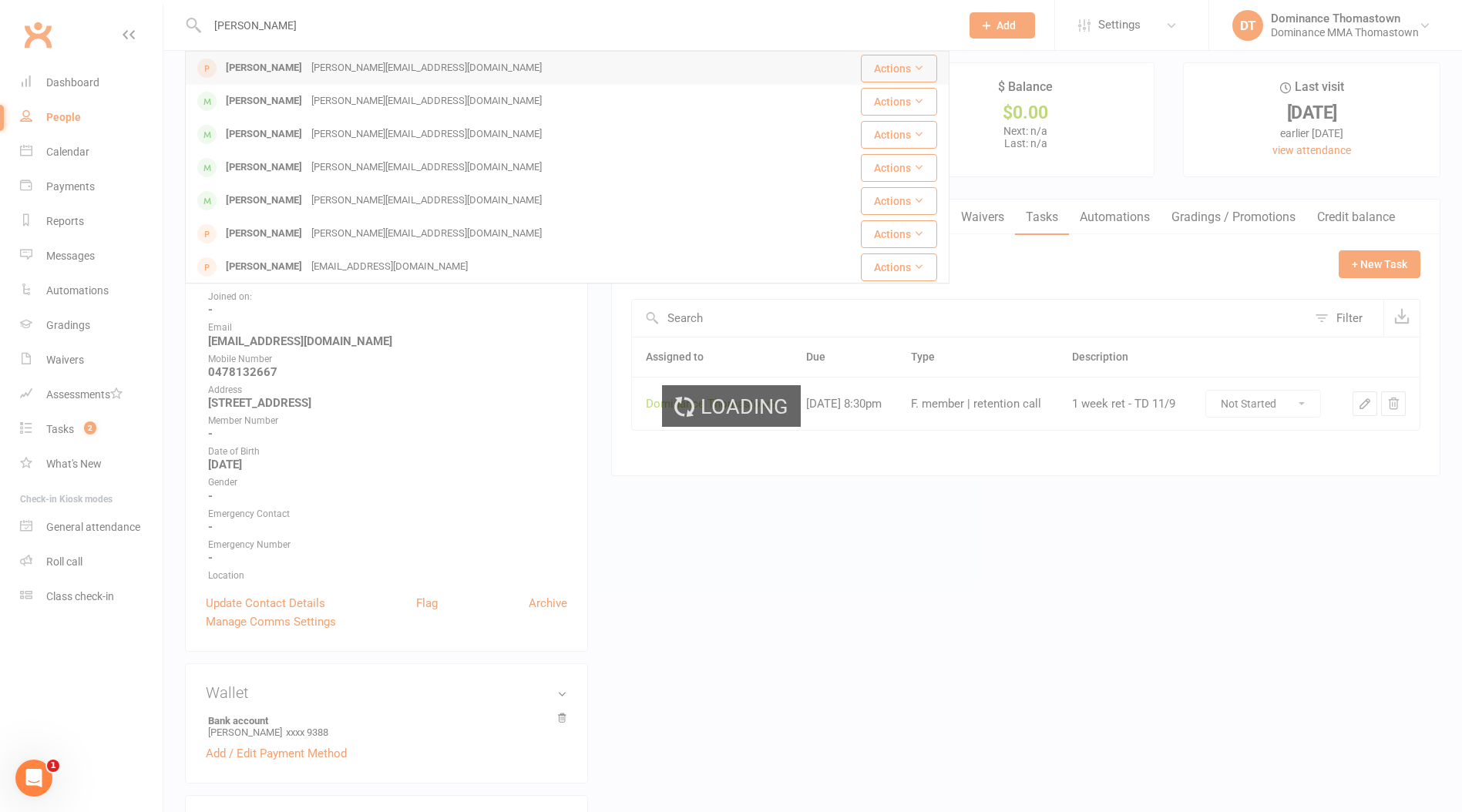
scroll to position [9, 0]
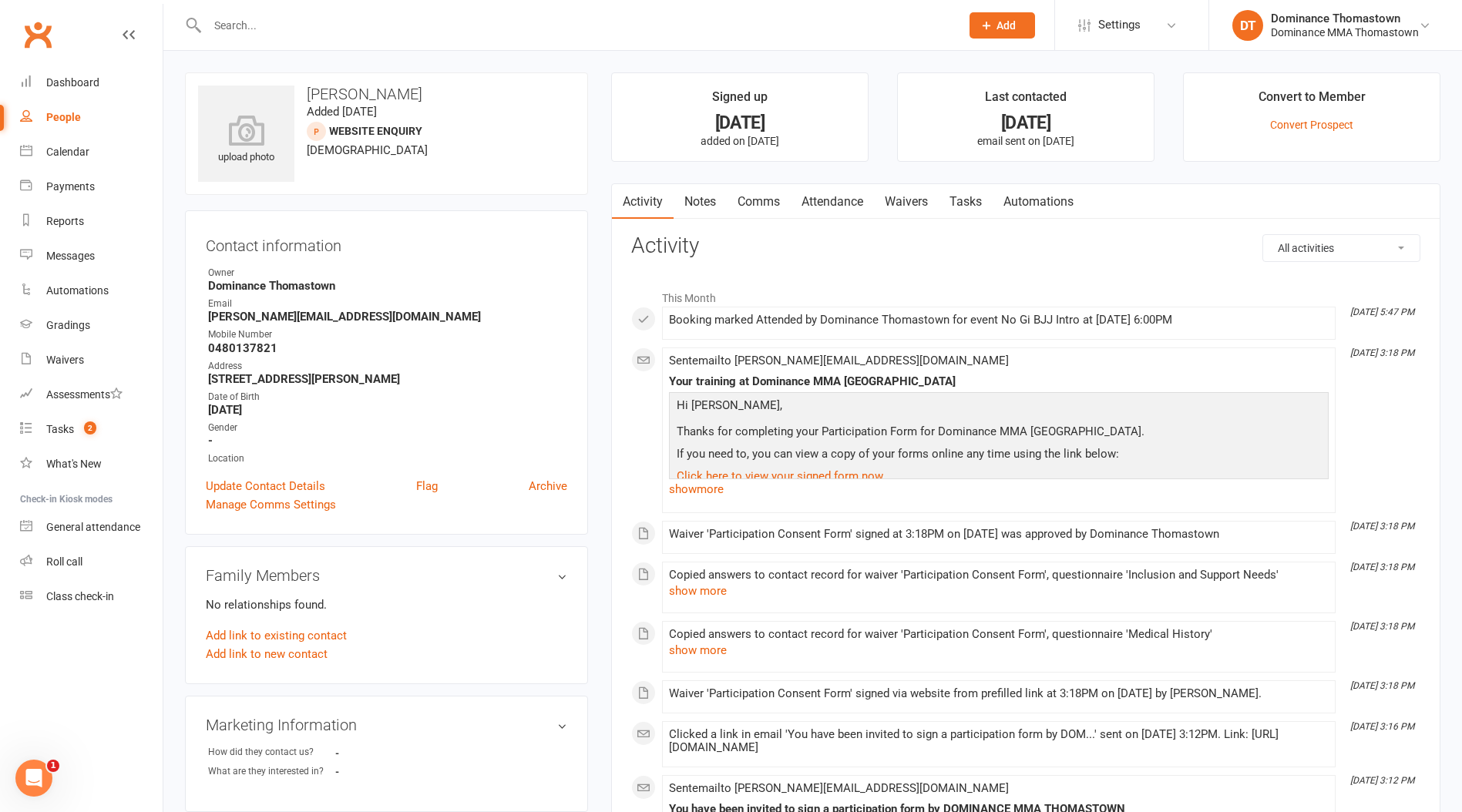
click at [856, 203] on link "Attendance" at bounding box center [832, 202] width 84 height 36
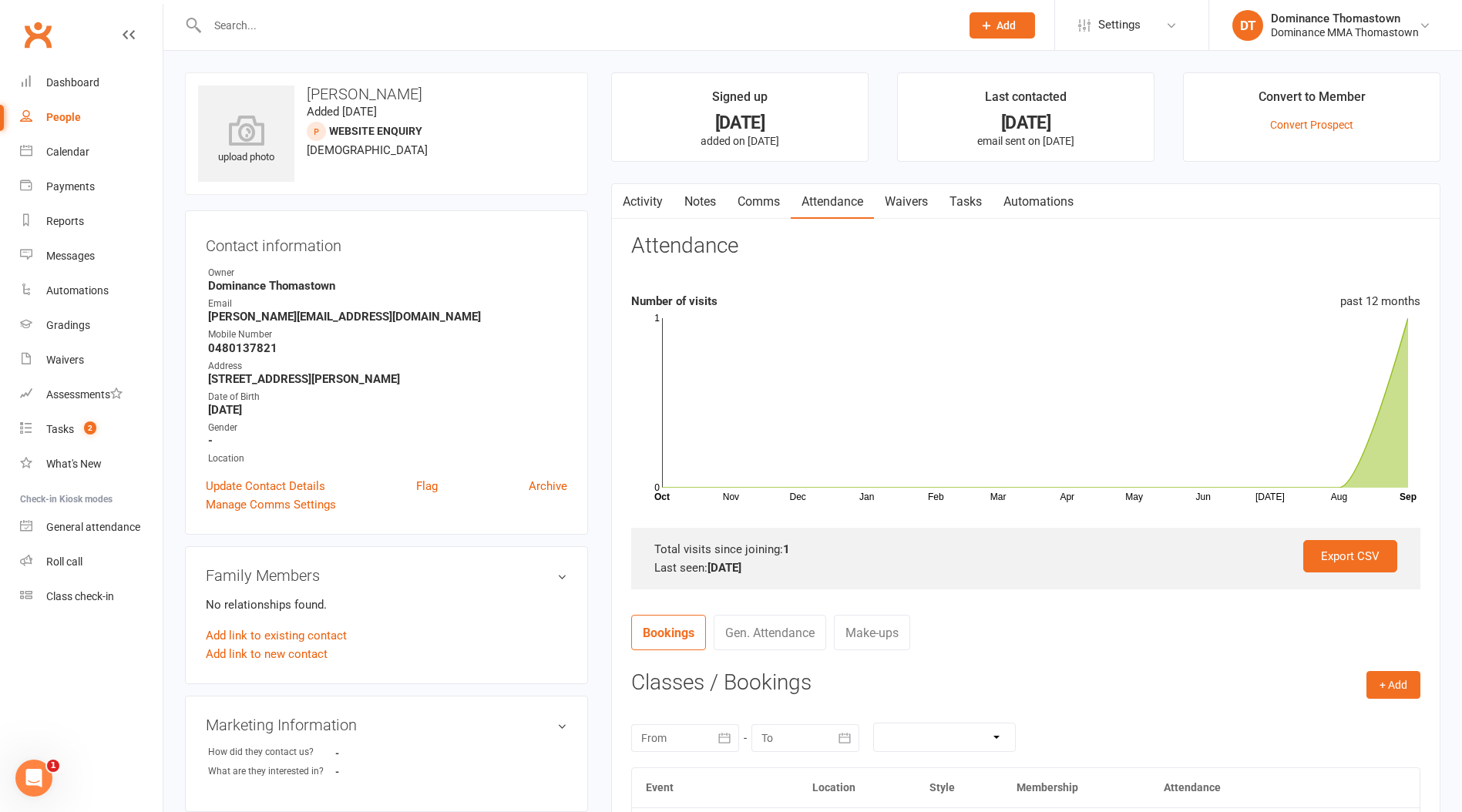
click at [971, 203] on link "Tasks" at bounding box center [966, 202] width 54 height 36
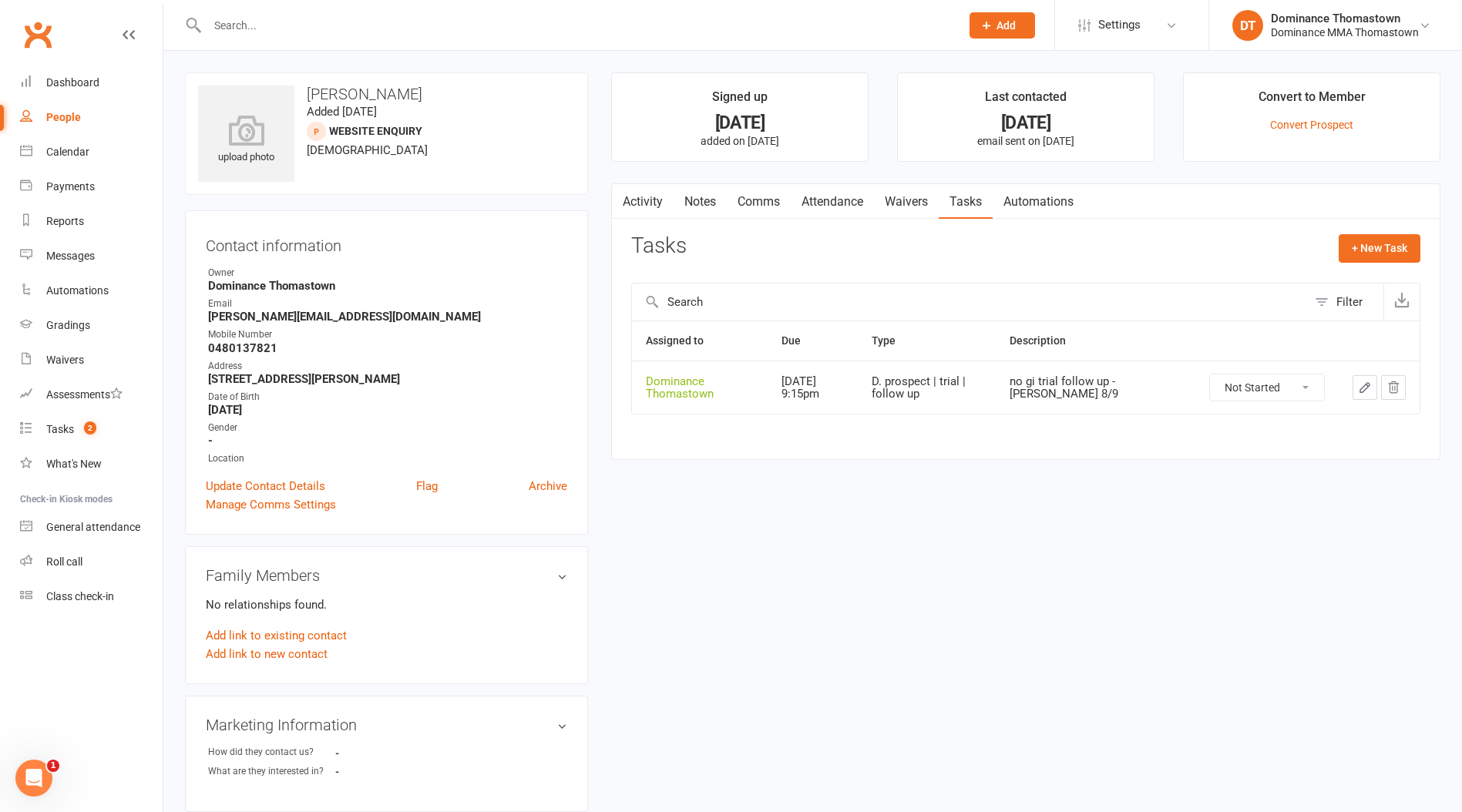
click at [1374, 385] on button "button" at bounding box center [1365, 387] width 24 height 24
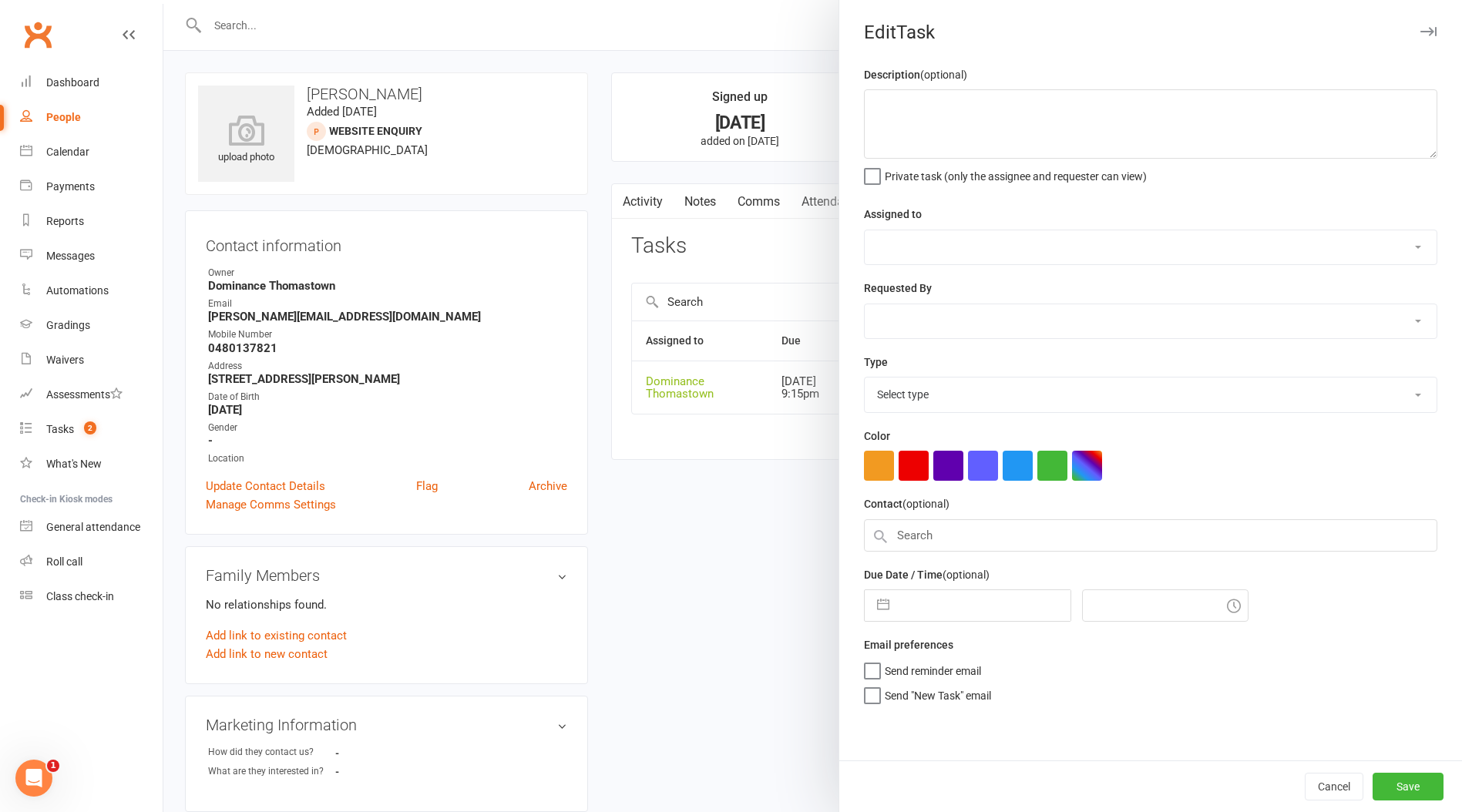
type textarea "no gi trial follow up - [PERSON_NAME] 8/9"
select select "12547"
type input "[DATE]"
type input "9:15pm"
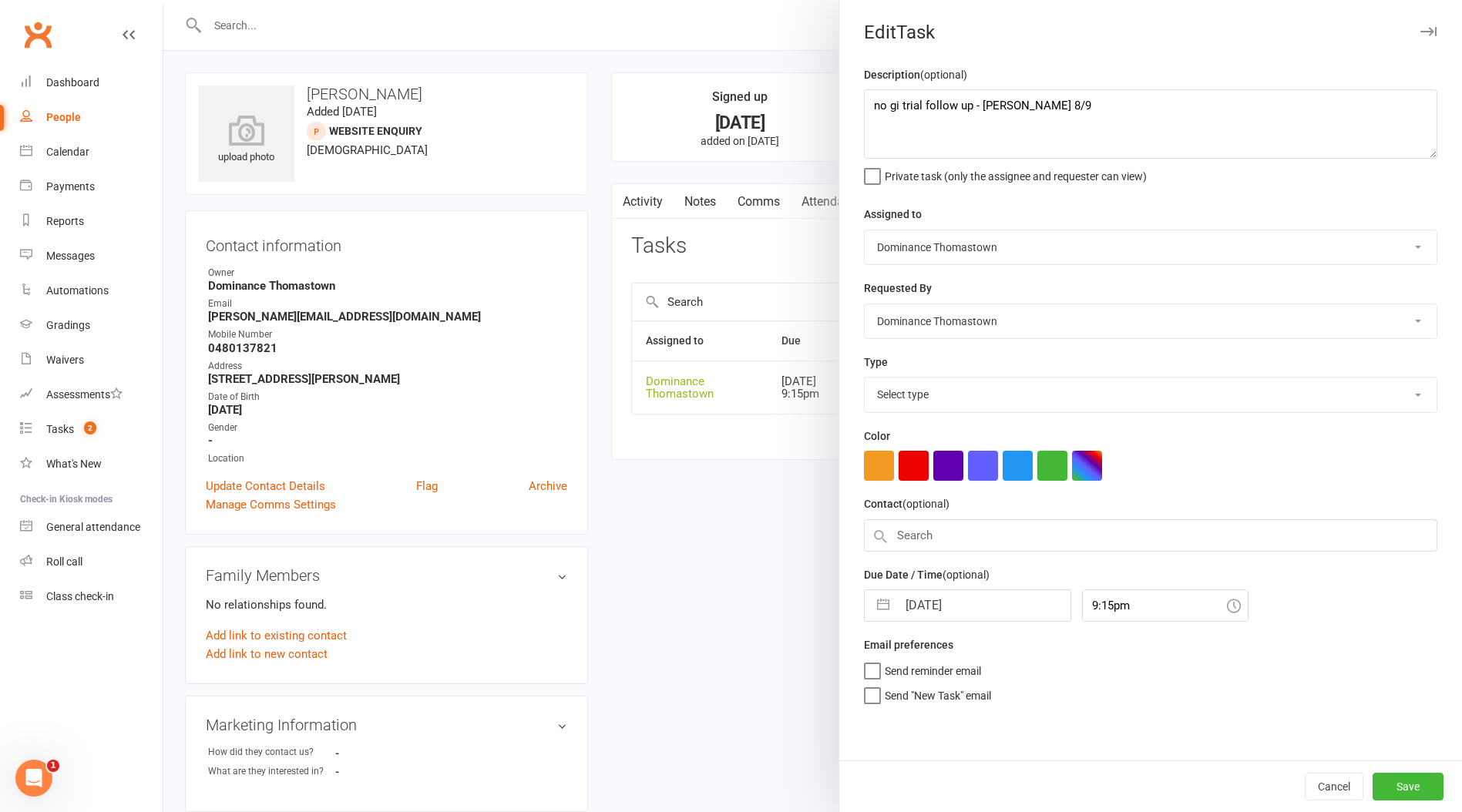
select select "3812"
drag, startPoint x: 872, startPoint y: 111, endPoint x: 879, endPoint y: 109, distance: 7.3
click at [877, 110] on textarea "no gi trial follow up - [PERSON_NAME] 8/9" at bounding box center [1150, 124] width 573 height 70
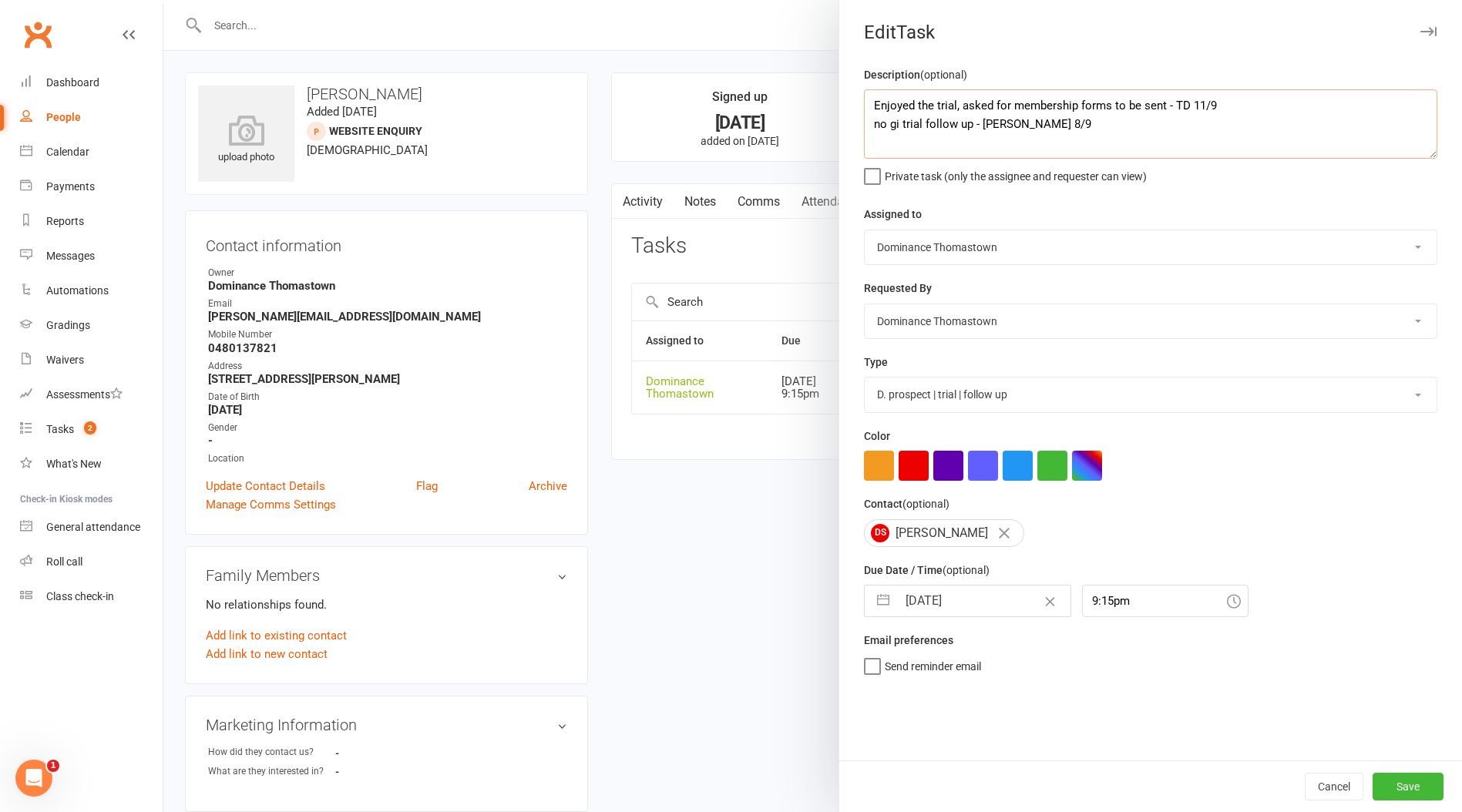
type textarea "Enjoyed the trial, asked for membership forms to be sent - TD 11/9 no gi trial …"
click at [941, 600] on input "[DATE]" at bounding box center [984, 600] width 174 height 31
select select "7"
select select "2025"
select select "8"
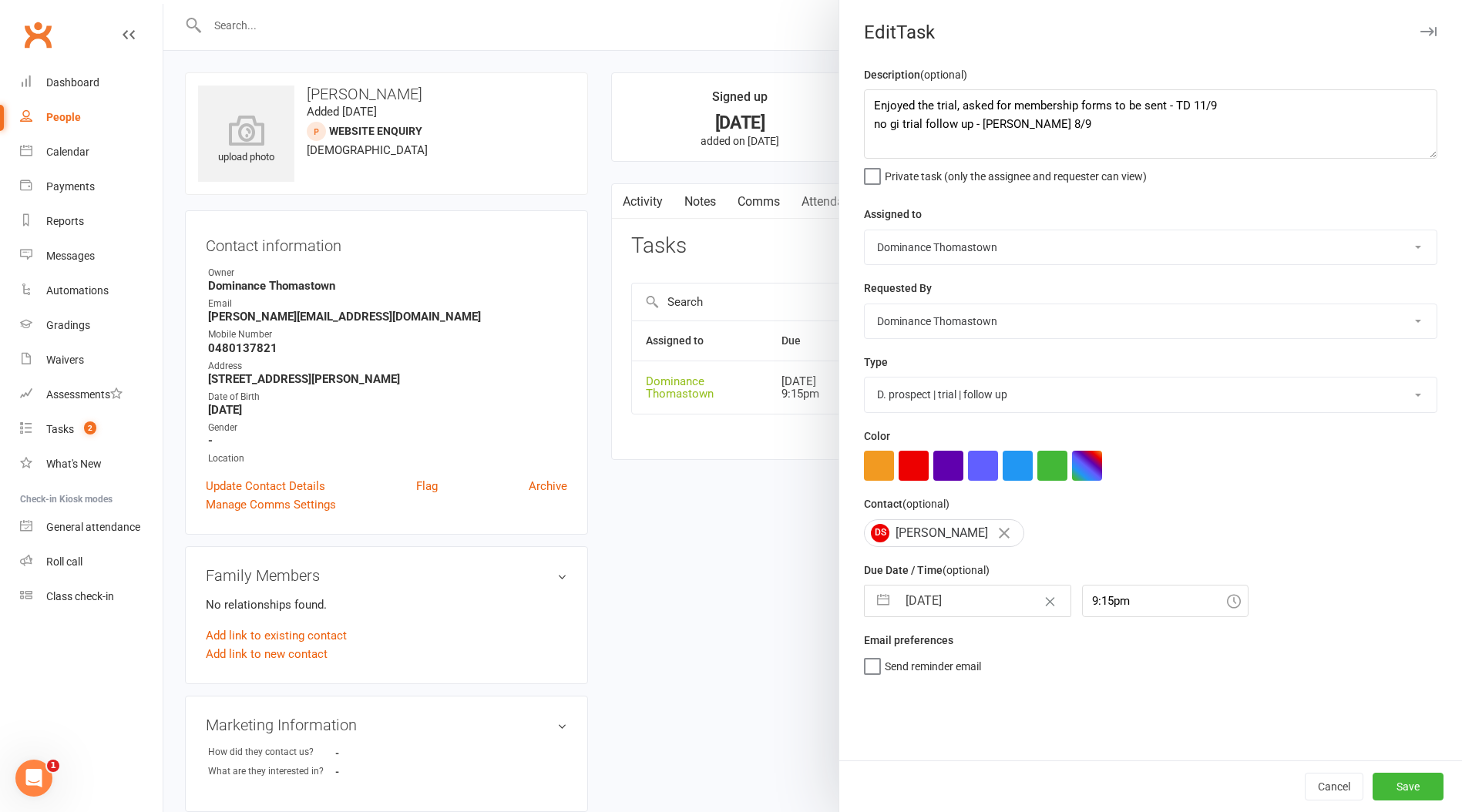
select select "2025"
select select "9"
select select "2025"
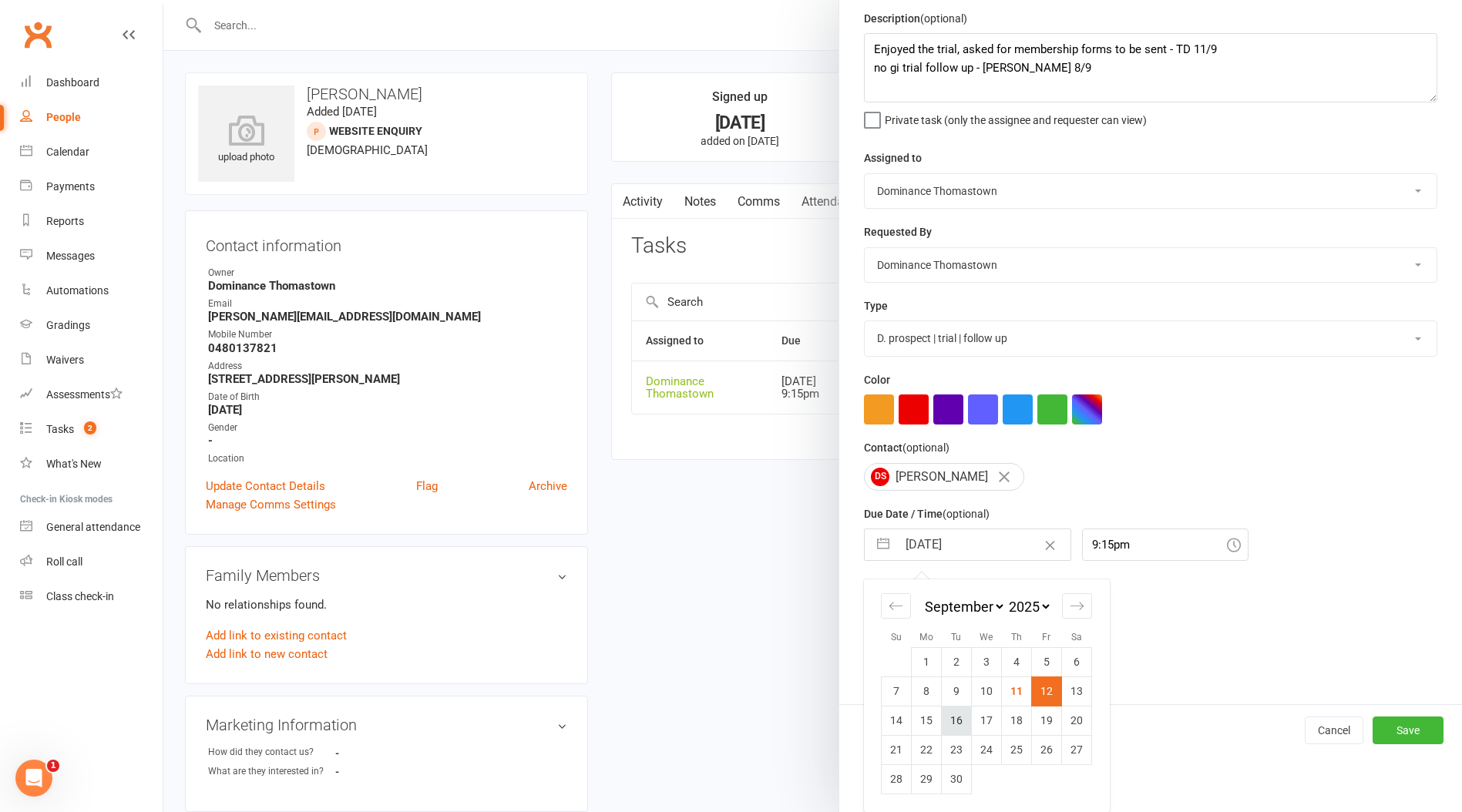
click at [954, 724] on td "16" at bounding box center [956, 720] width 30 height 29
type input "[DATE]"
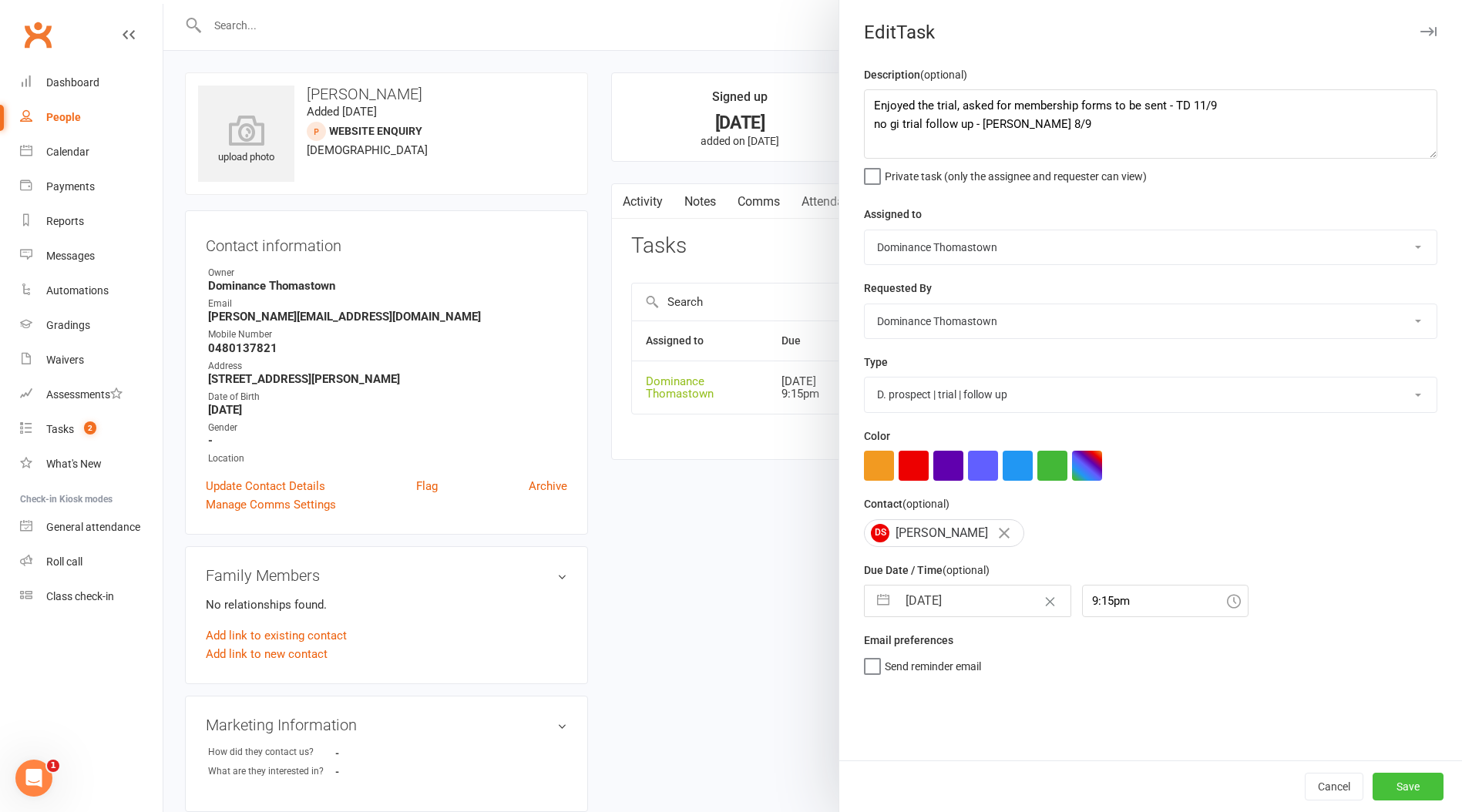
click at [1410, 788] on button "Save" at bounding box center [1408, 786] width 71 height 28
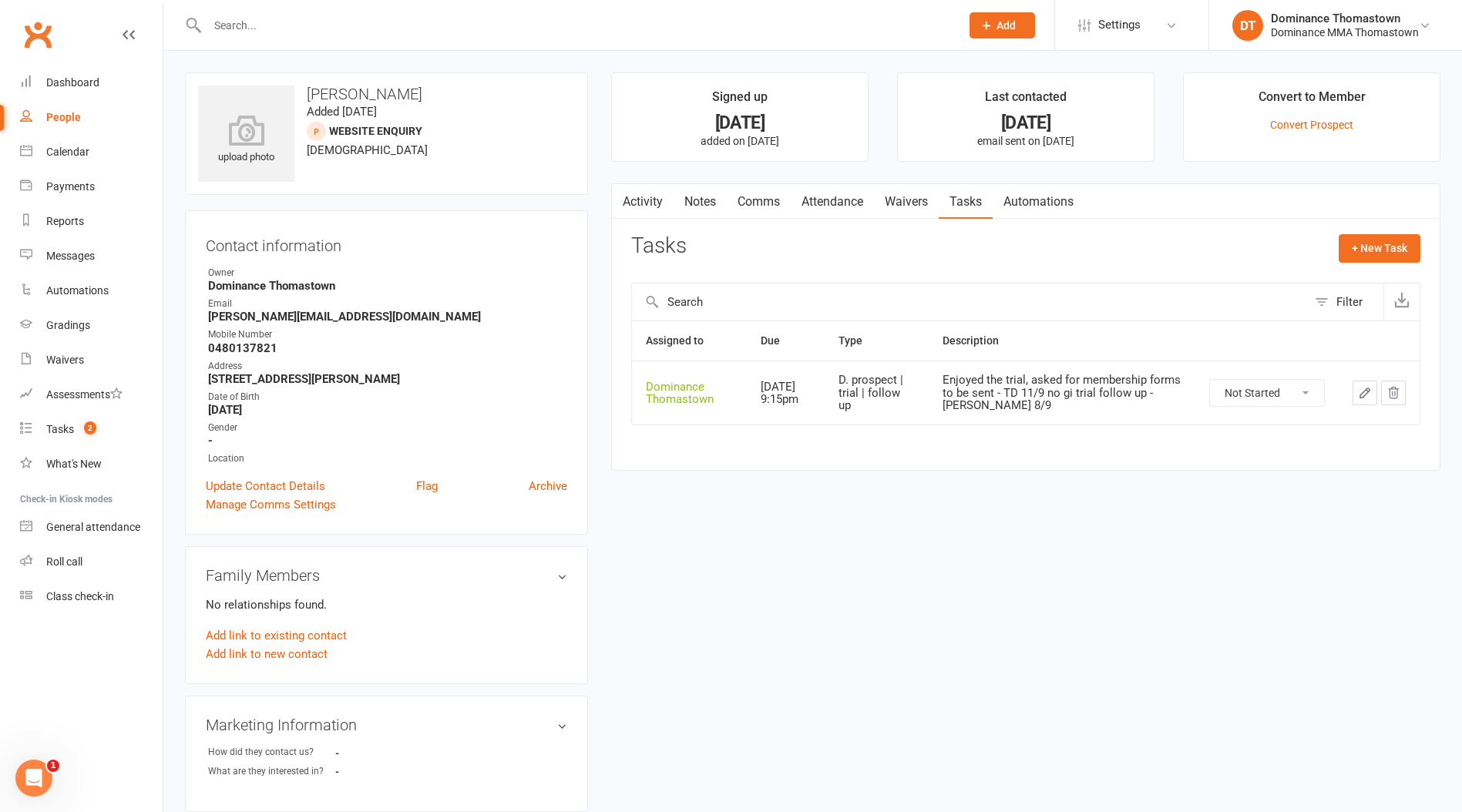
click at [909, 208] on link "Waivers" at bounding box center [907, 202] width 65 height 36
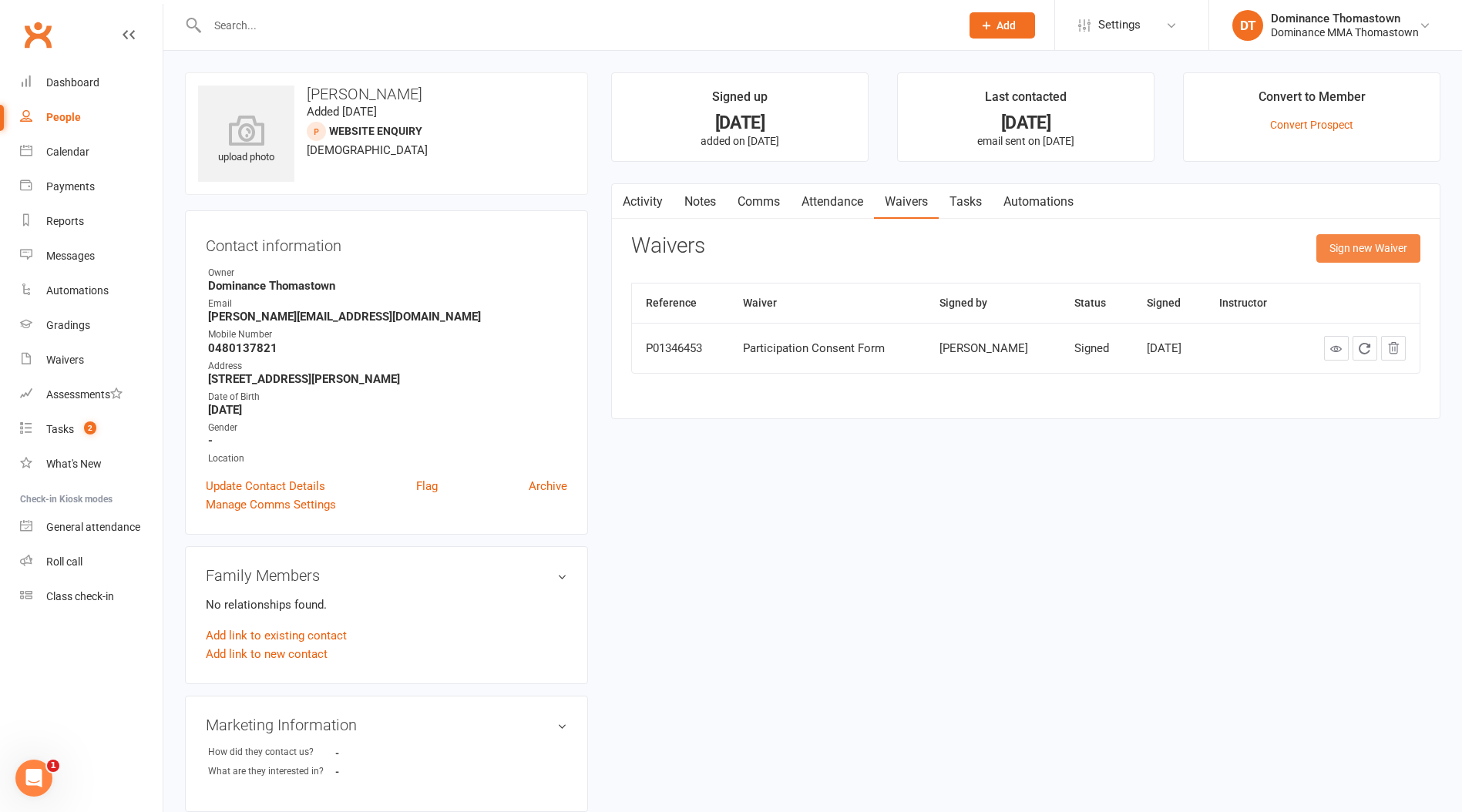
click at [1340, 250] on button "Sign new Waiver" at bounding box center [1368, 248] width 104 height 28
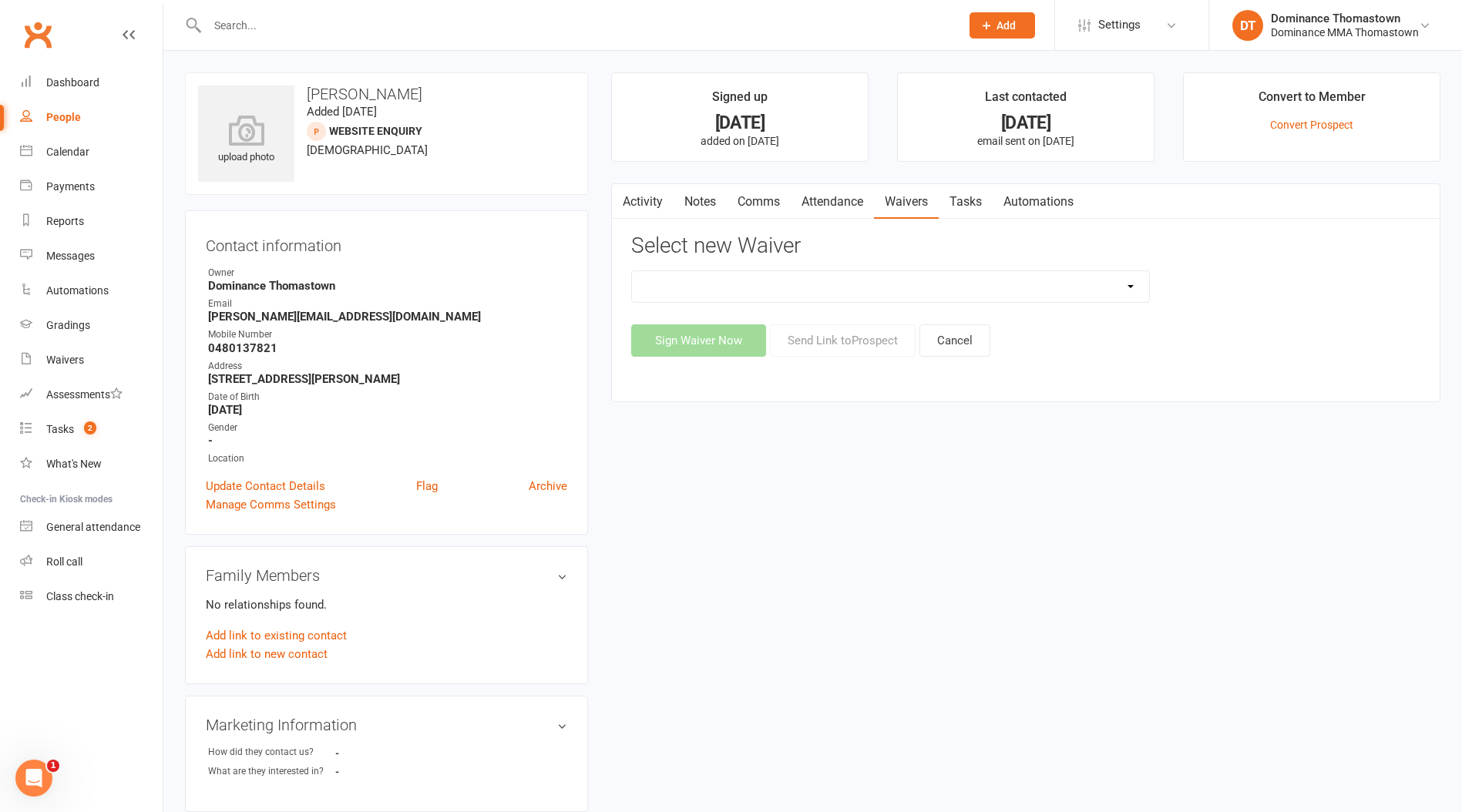
click at [925, 290] on select "Member | Cancellation | Adults Member | Injury Report Form (FOH staff use only)…" at bounding box center [890, 287] width 517 height 31
select select "370"
click at [632, 271] on select "Member | Cancellation | Adults Member | Injury Report Form (FOH staff use only)…" at bounding box center [890, 287] width 517 height 31
click at [847, 348] on button "Send Link to [GEOGRAPHIC_DATA]" at bounding box center [842, 340] width 146 height 32
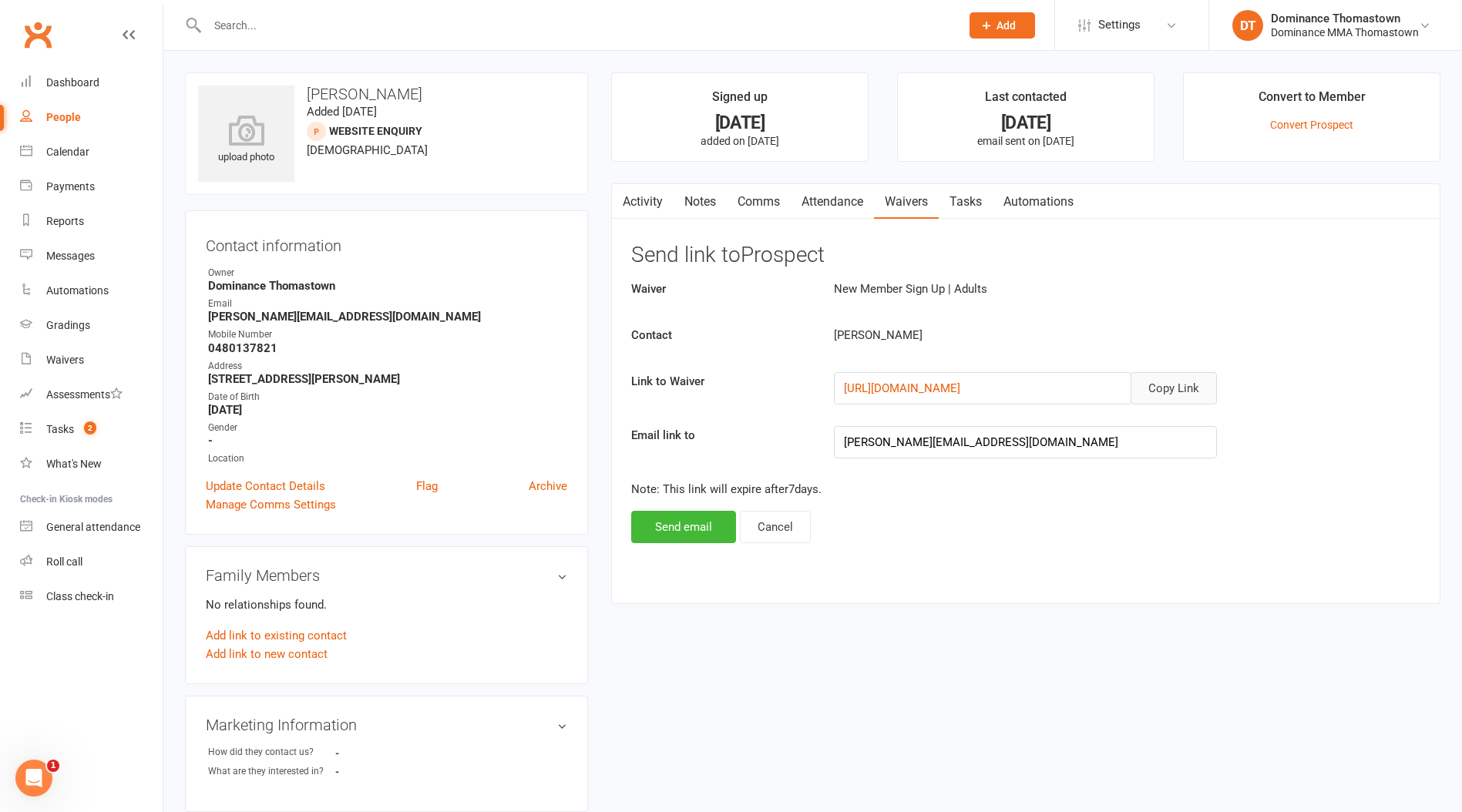
click at [1170, 387] on button "Copy Link" at bounding box center [1173, 388] width 86 height 32
click at [765, 201] on link "Comms" at bounding box center [758, 202] width 64 height 36
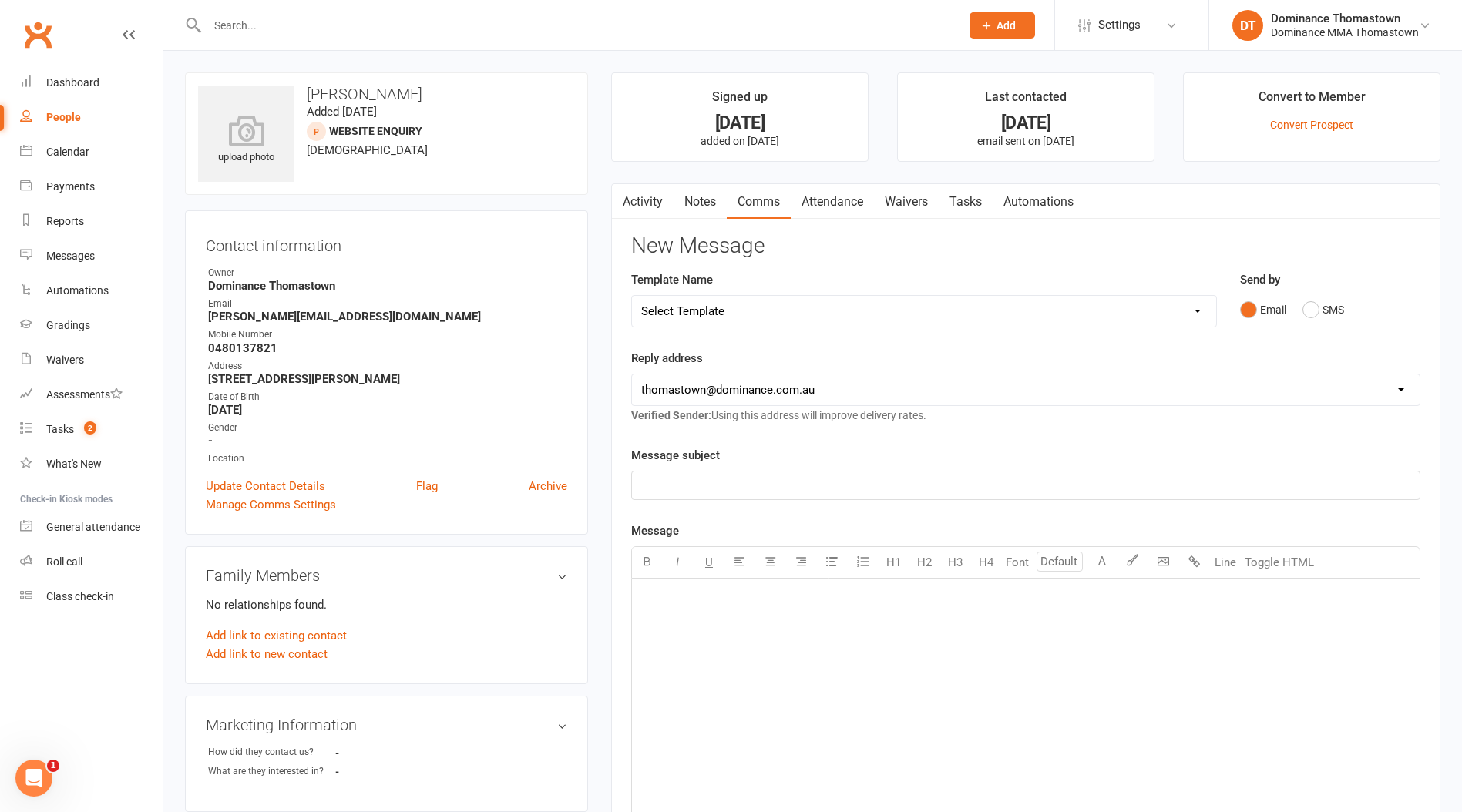
click at [763, 307] on select "Select Template [Email] MARKETING | 10TH BIRTHDAY SPECIAL | CANCELLED MEMBERS […" at bounding box center [924, 311] width 584 height 31
select select "11"
click at [632, 296] on select "Select Template [Email] MARKETING | 10TH BIRTHDAY SPECIAL | CANCELLED MEMBERS […" at bounding box center [924, 311] width 584 height 31
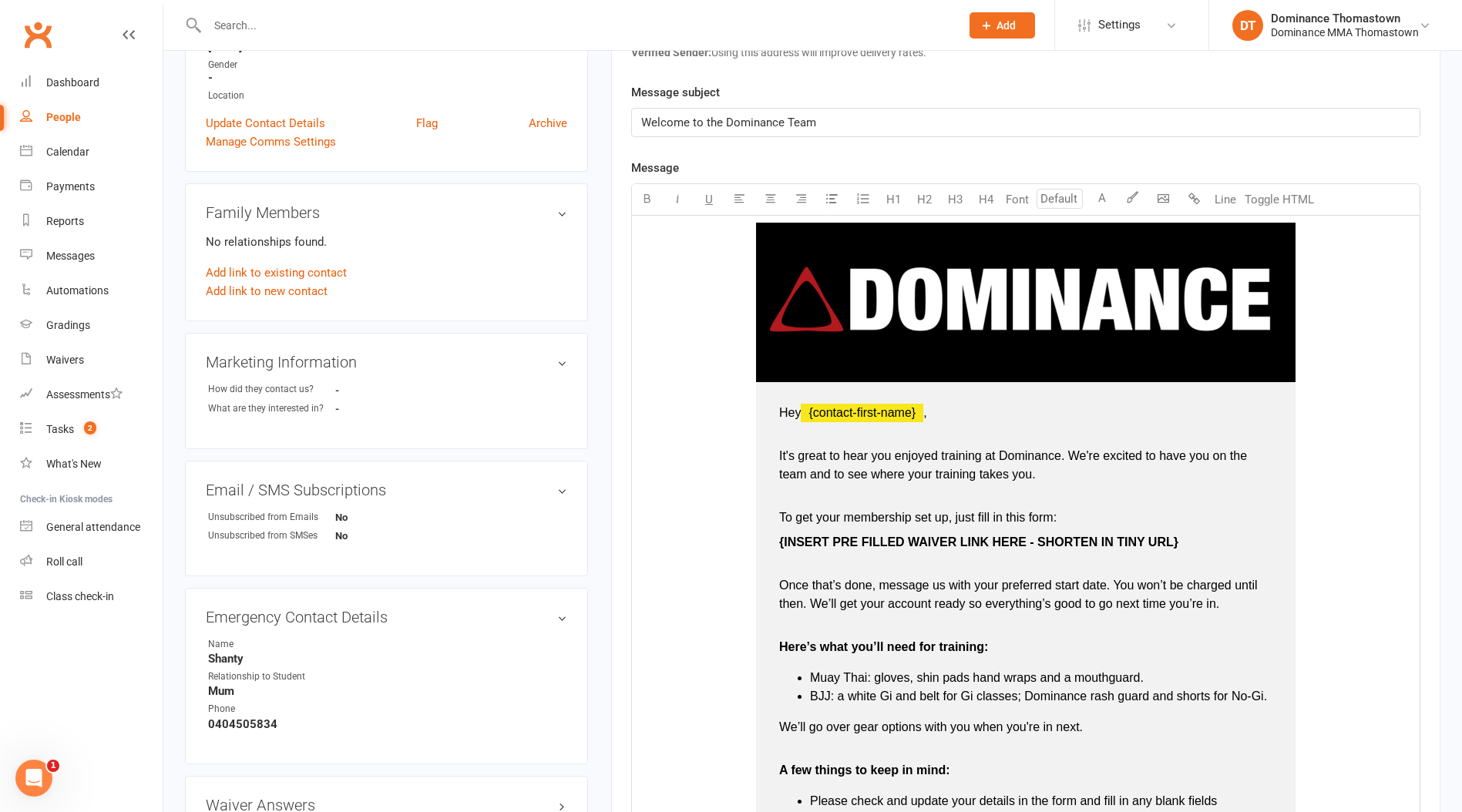
scroll to position [367, 0]
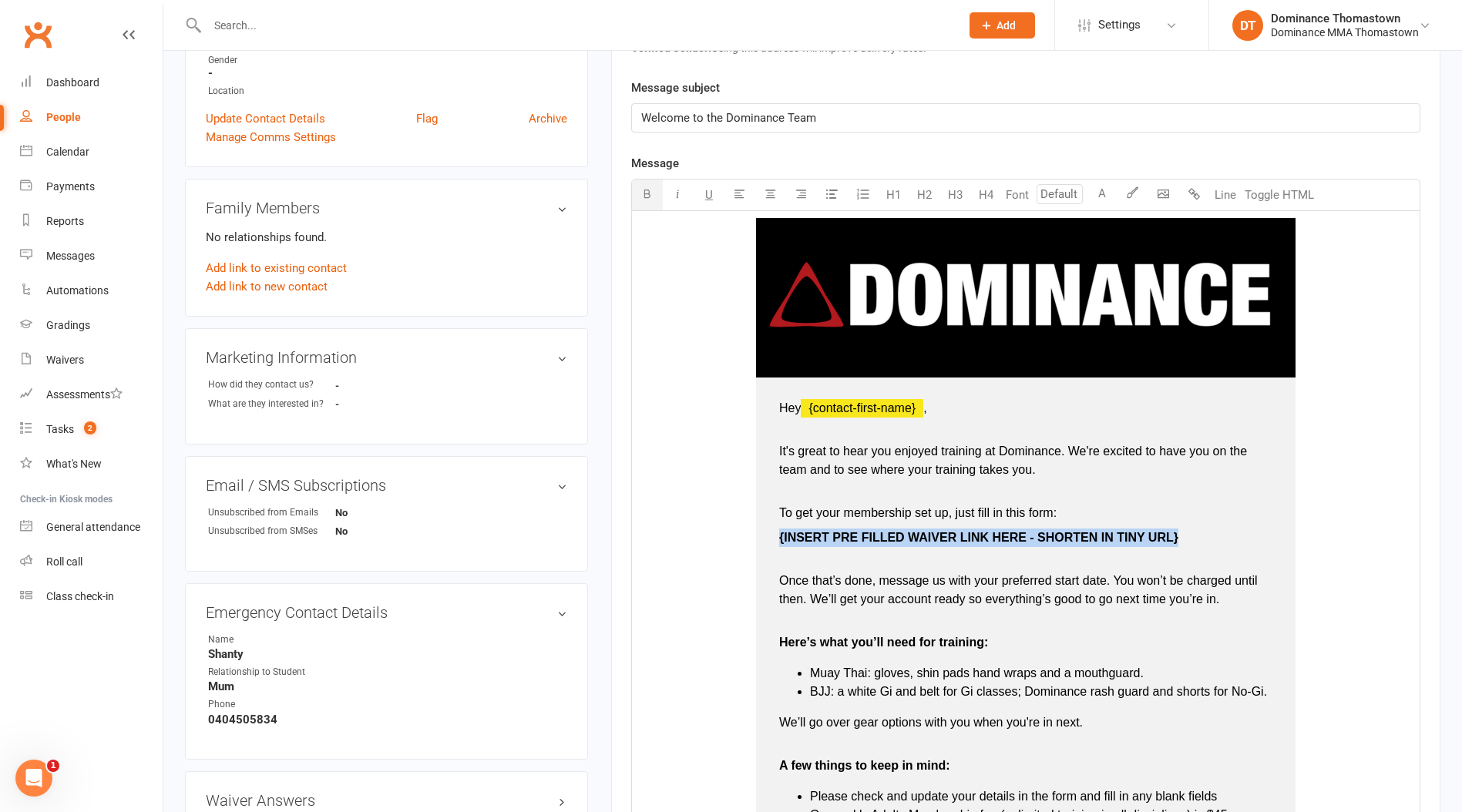
drag, startPoint x: 778, startPoint y: 536, endPoint x: 1192, endPoint y: 537, distance: 414.0
click at [1192, 537] on td "Hey ﻿ {contact-first-name} , It's great to hear you enjoyed training at Dominan…" at bounding box center [1025, 707] width 539 height 660
drag, startPoint x: 776, startPoint y: 536, endPoint x: 988, endPoint y: 534, distance: 212.0
click at [988, 534] on td "Hey ﻿ {contact-first-name} , It's great to hear you enjoyed training at Dominan…" at bounding box center [1025, 707] width 539 height 660
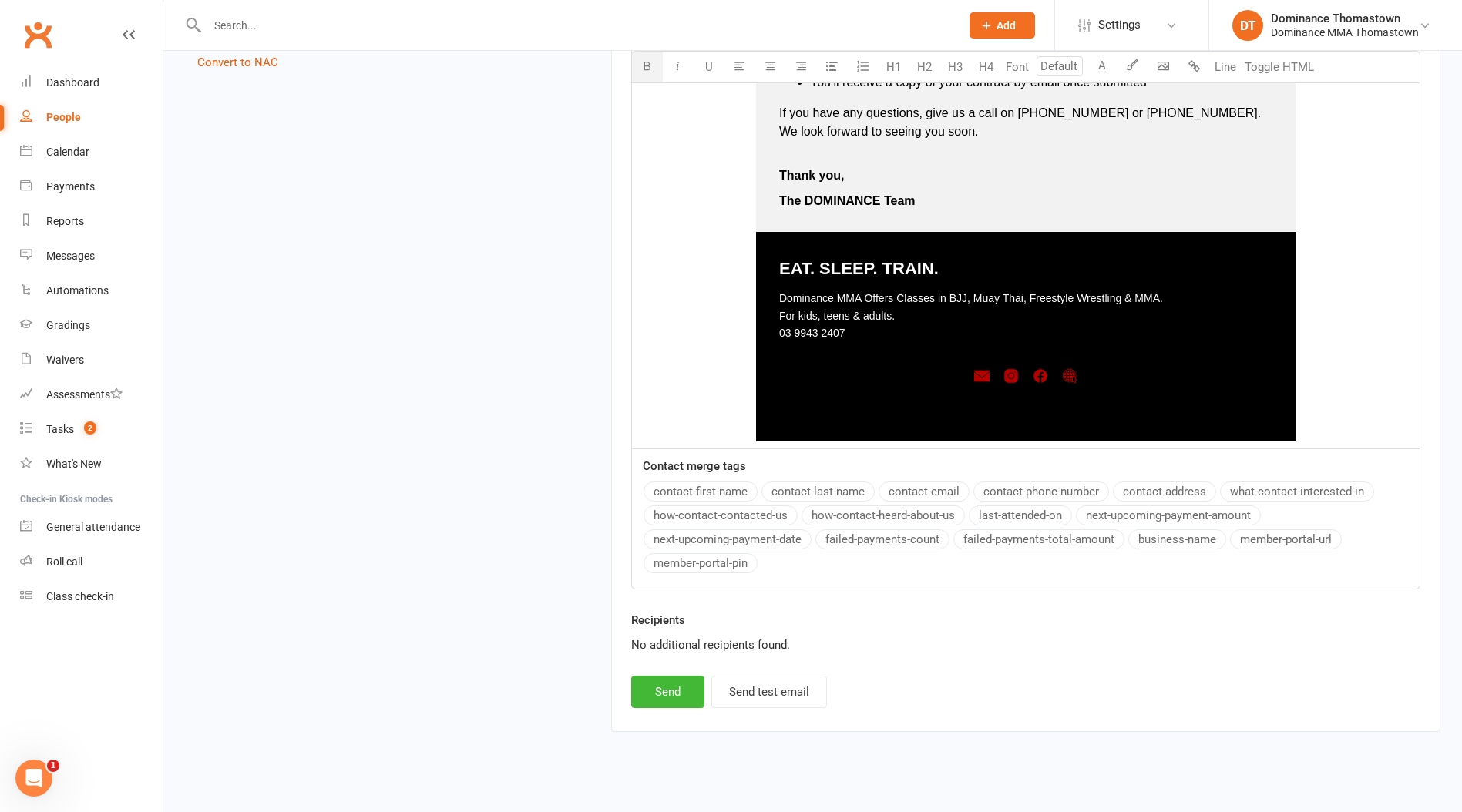
scroll to position [1191, 0]
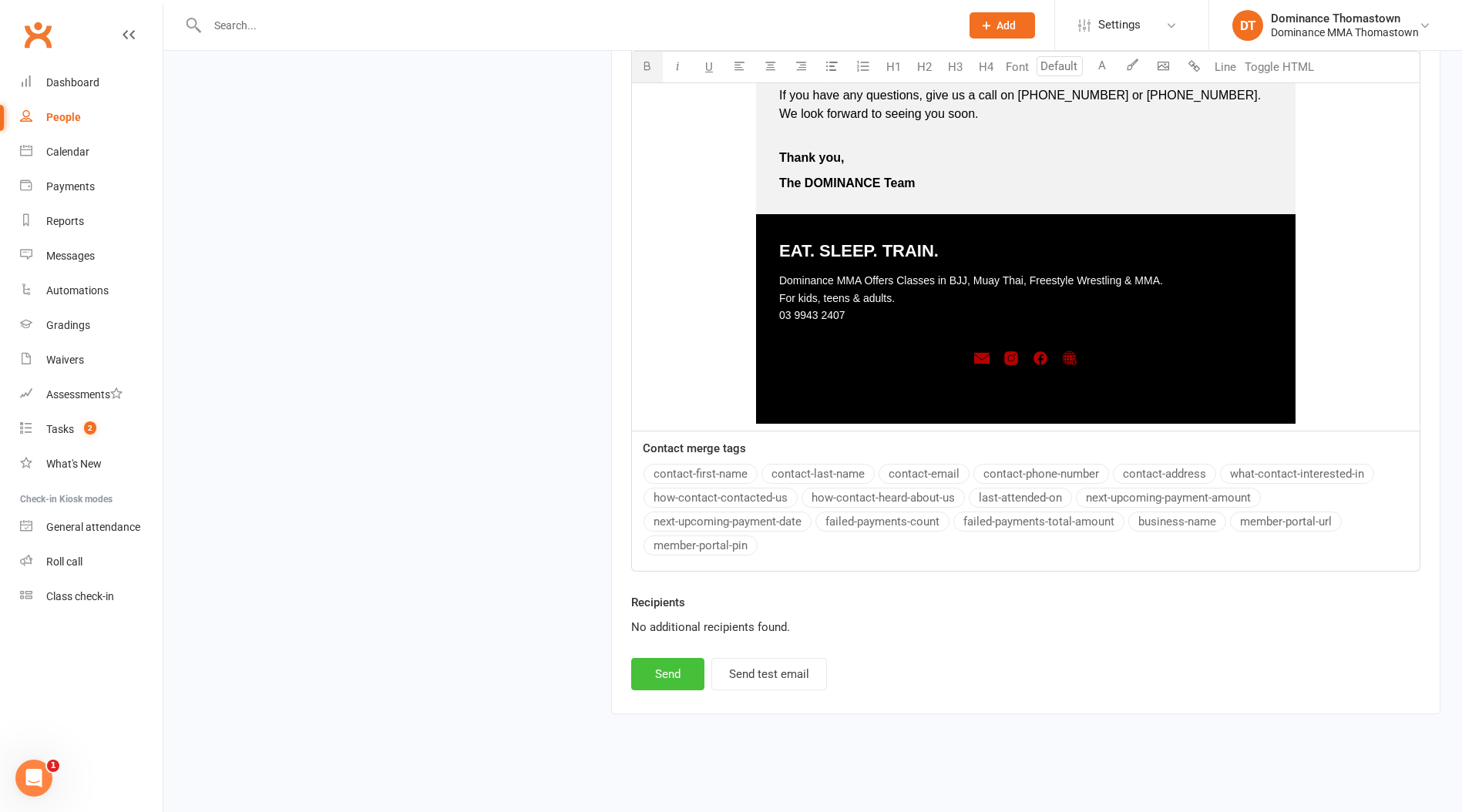
click at [663, 676] on button "Send" at bounding box center [667, 674] width 73 height 32
select select
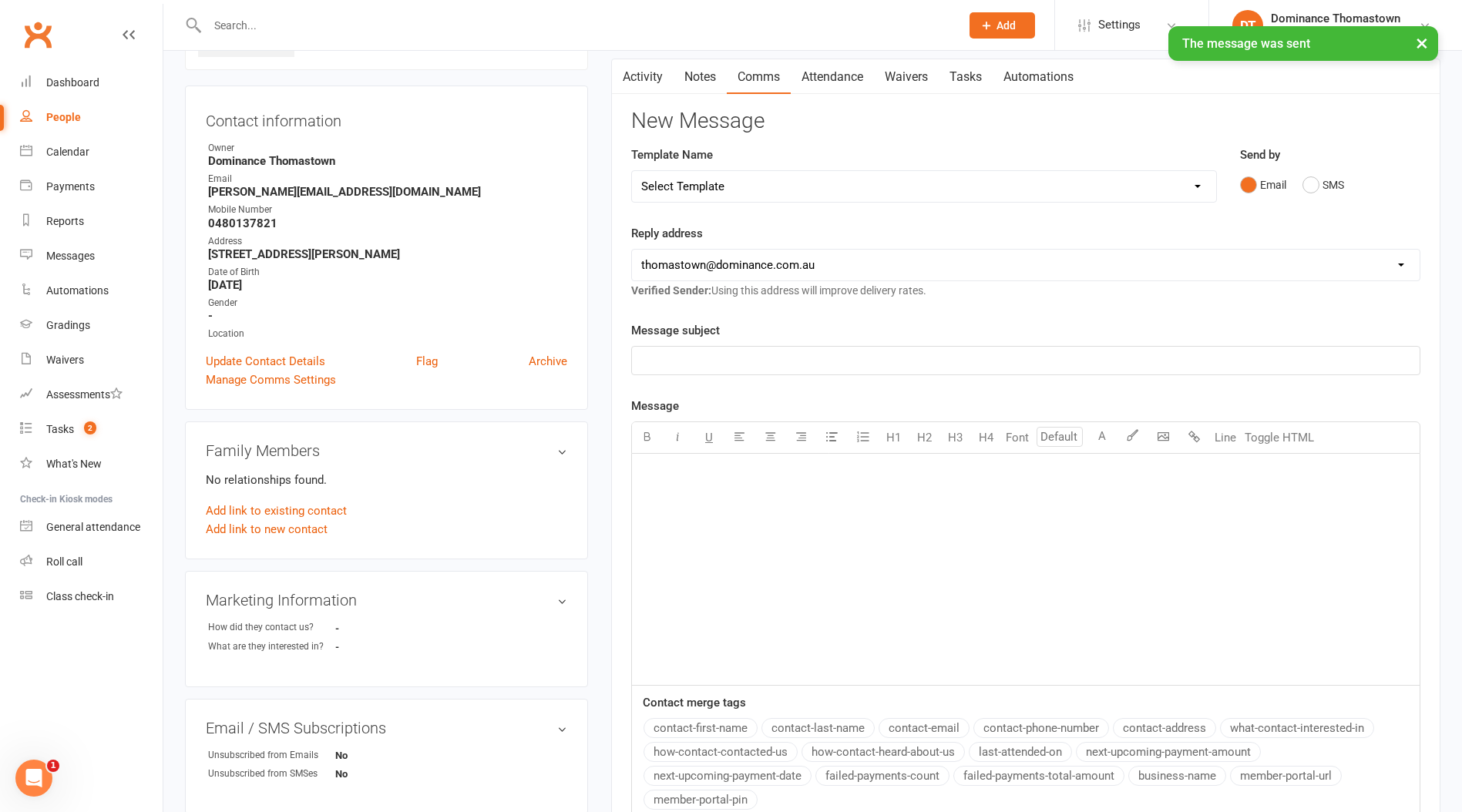
scroll to position [0, 0]
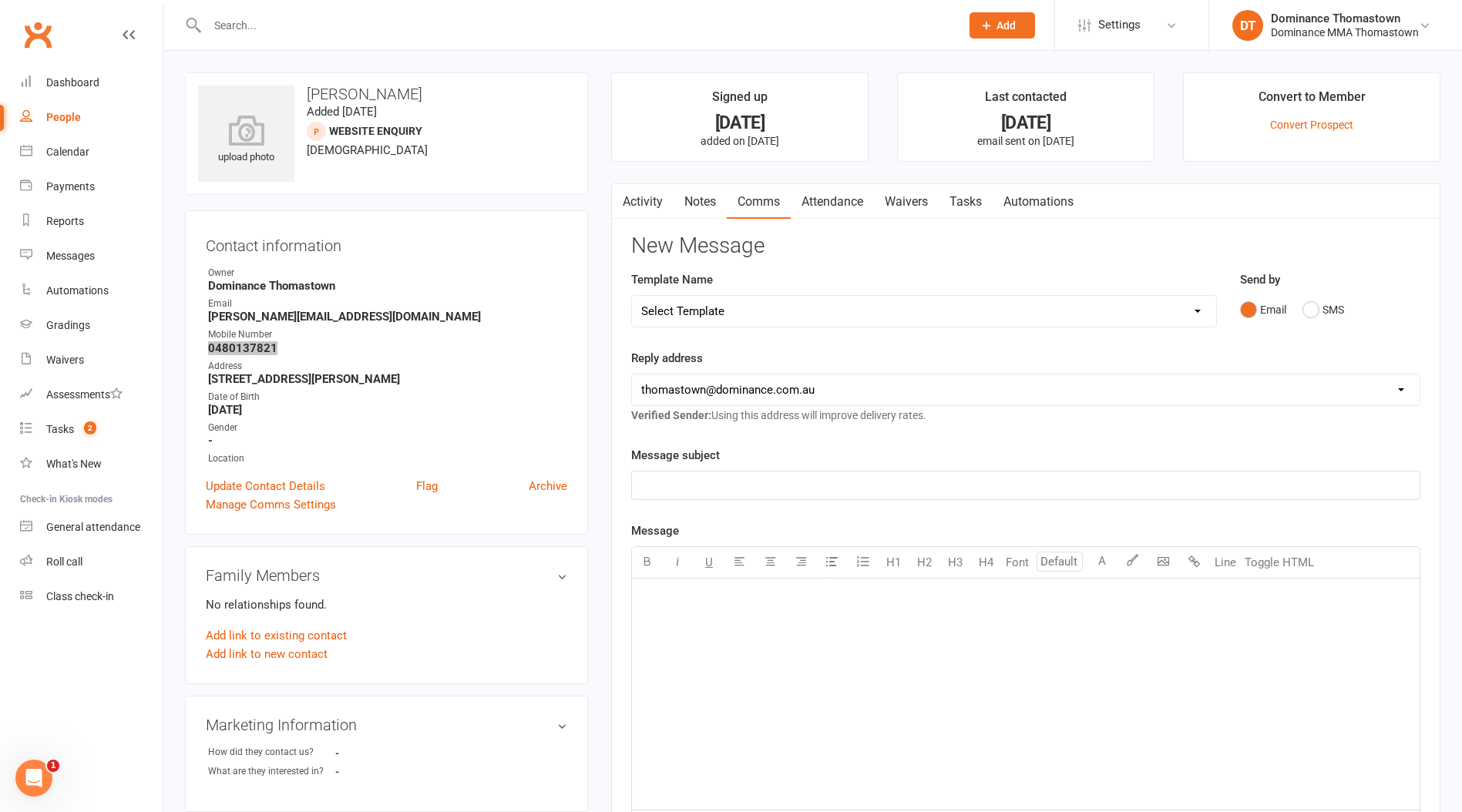
copy strong "0480137821"
click at [225, 19] on input "text" at bounding box center [576, 25] width 747 height 22
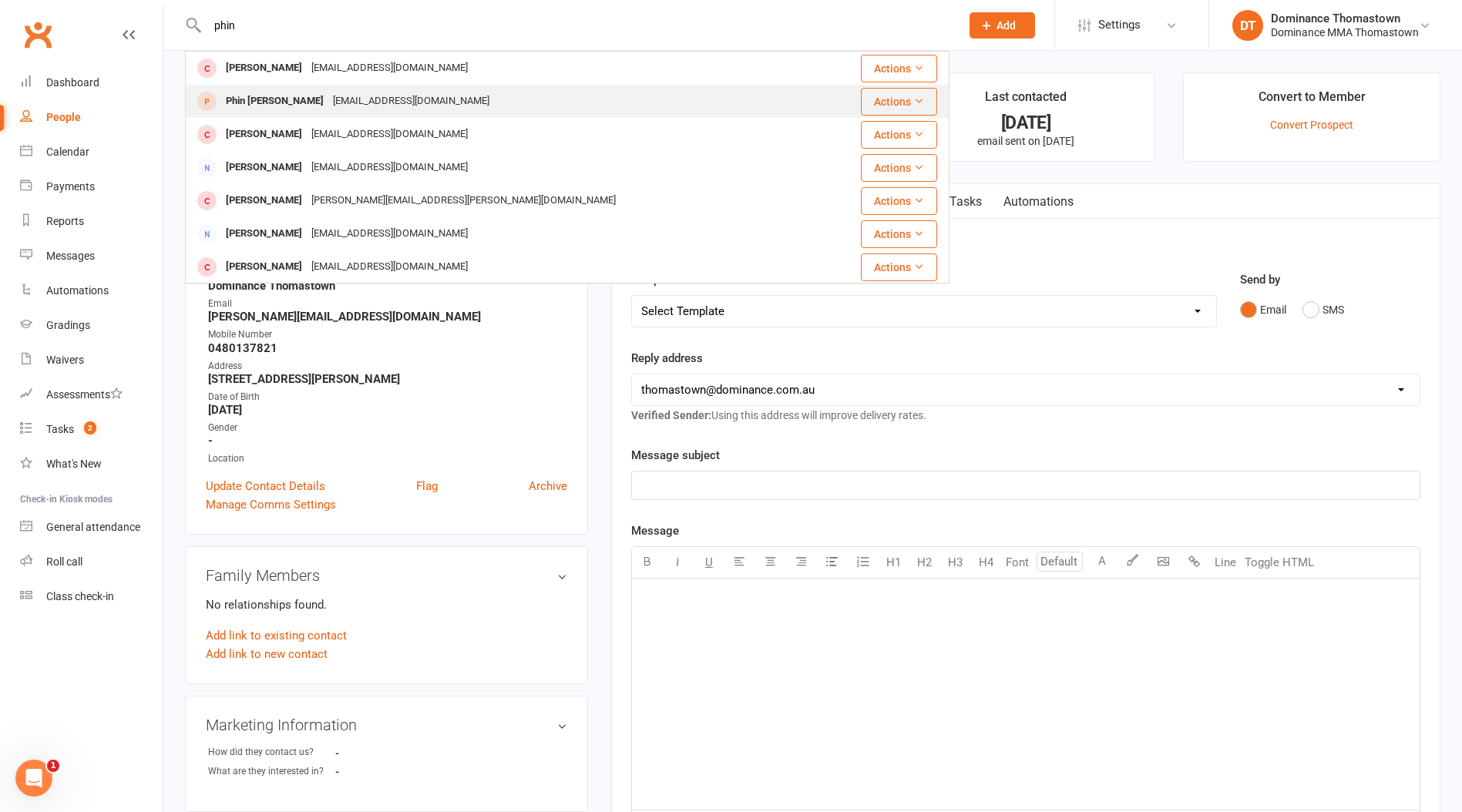
type input "phin"
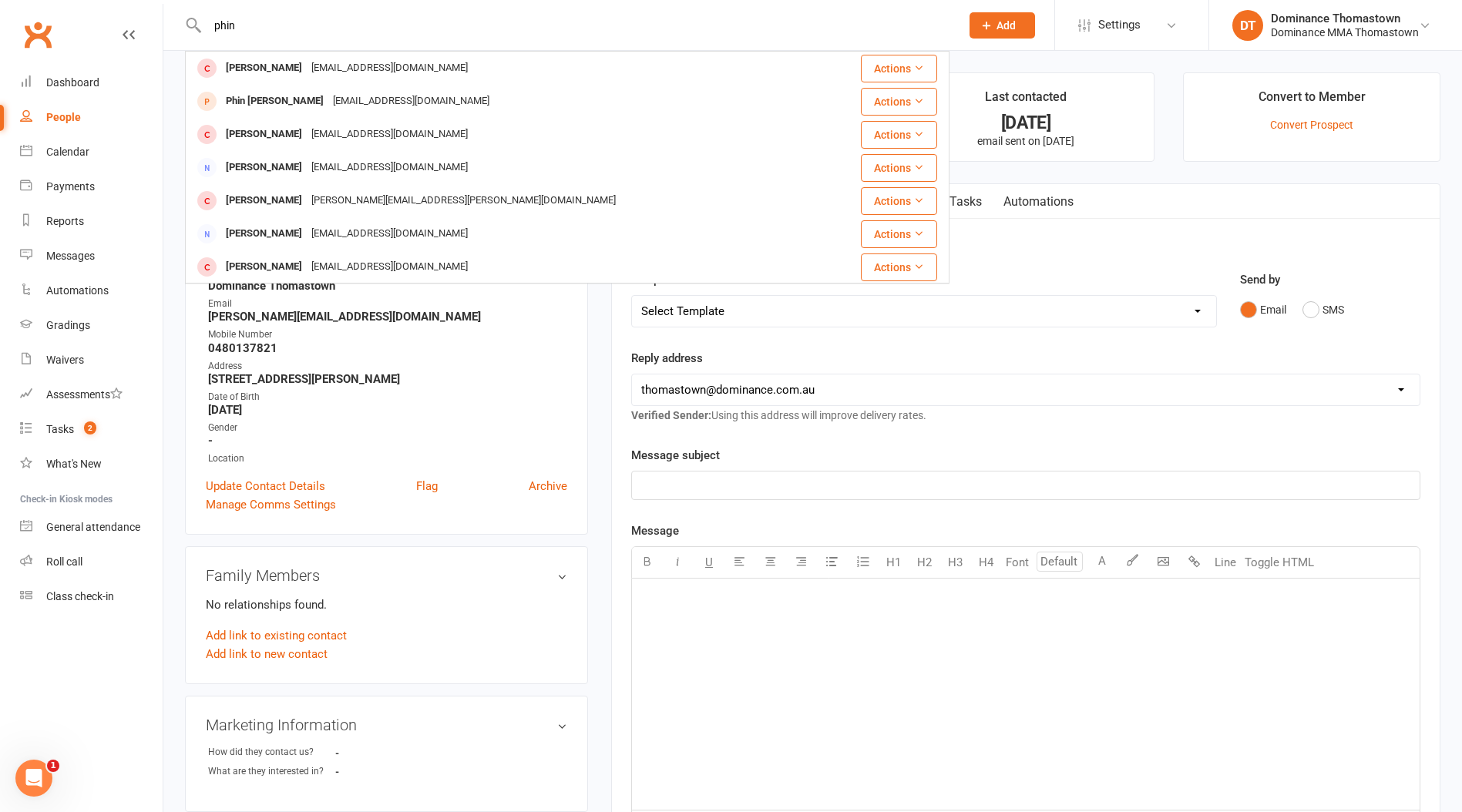
click at [262, 95] on div "Phin [PERSON_NAME]" at bounding box center [275, 101] width 107 height 23
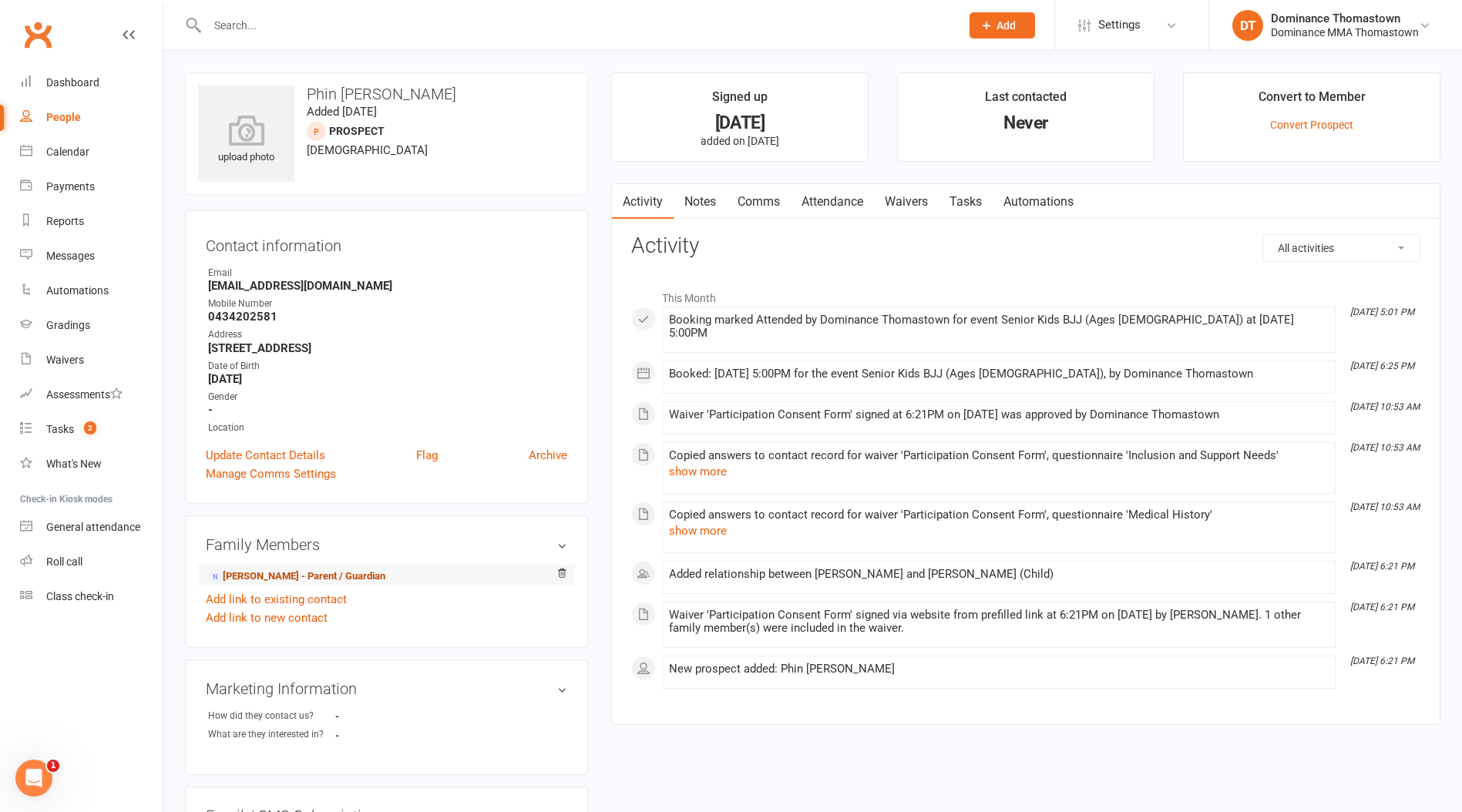
click at [291, 578] on link "[PERSON_NAME] - Parent / Guardian" at bounding box center [297, 576] width 178 height 16
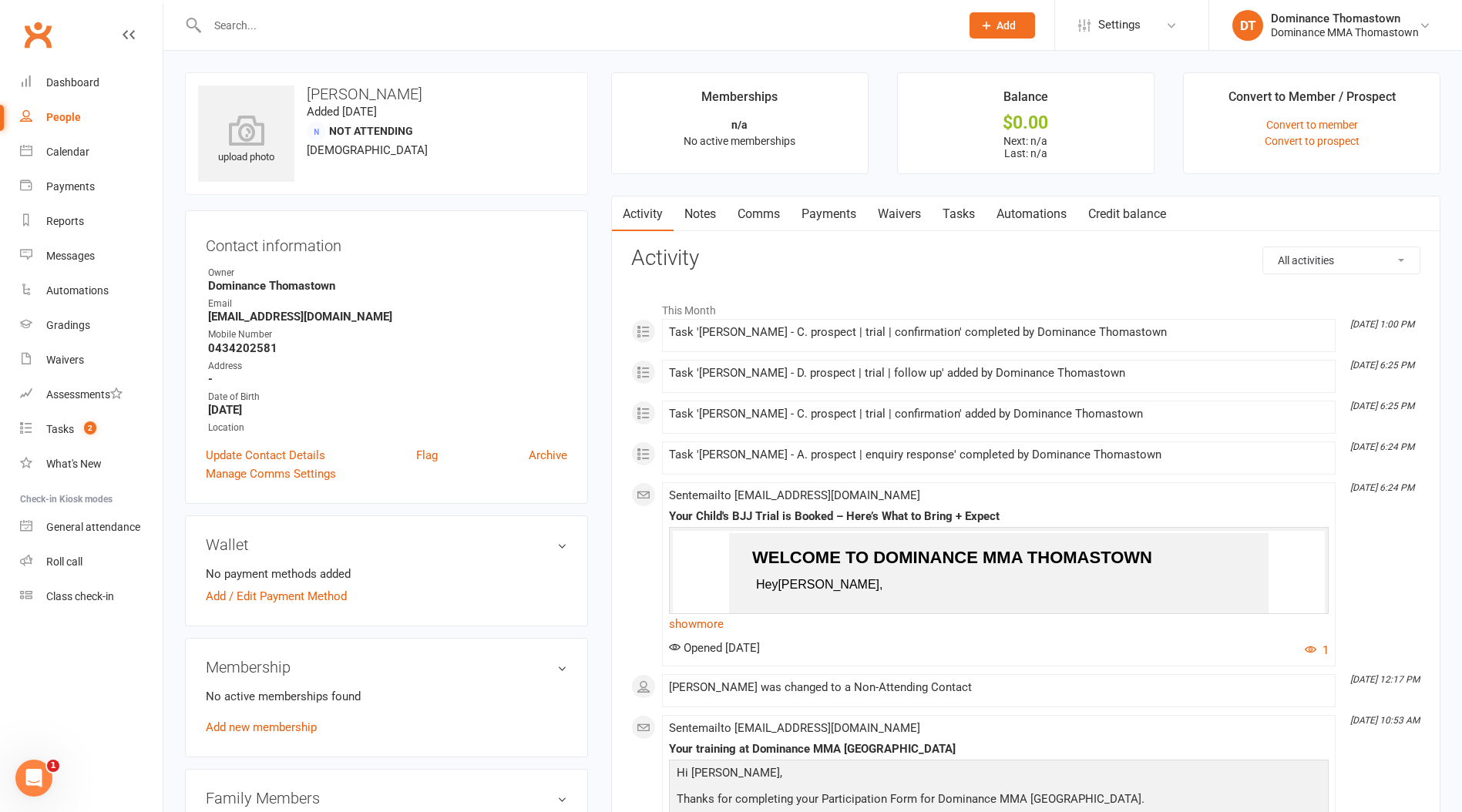
click at [965, 213] on link "Tasks" at bounding box center [958, 214] width 54 height 36
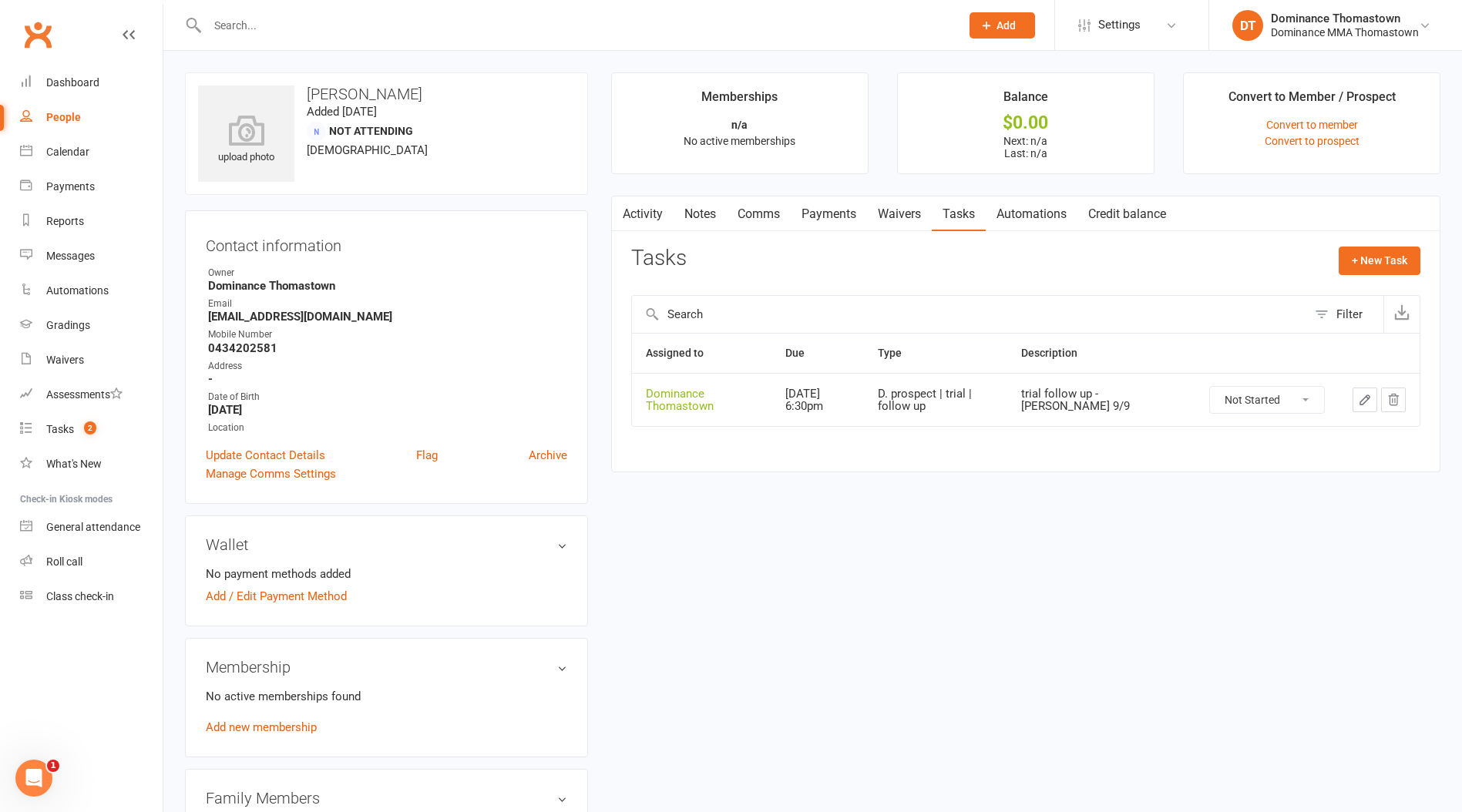
click at [1368, 401] on icon "button" at bounding box center [1365, 400] width 14 height 14
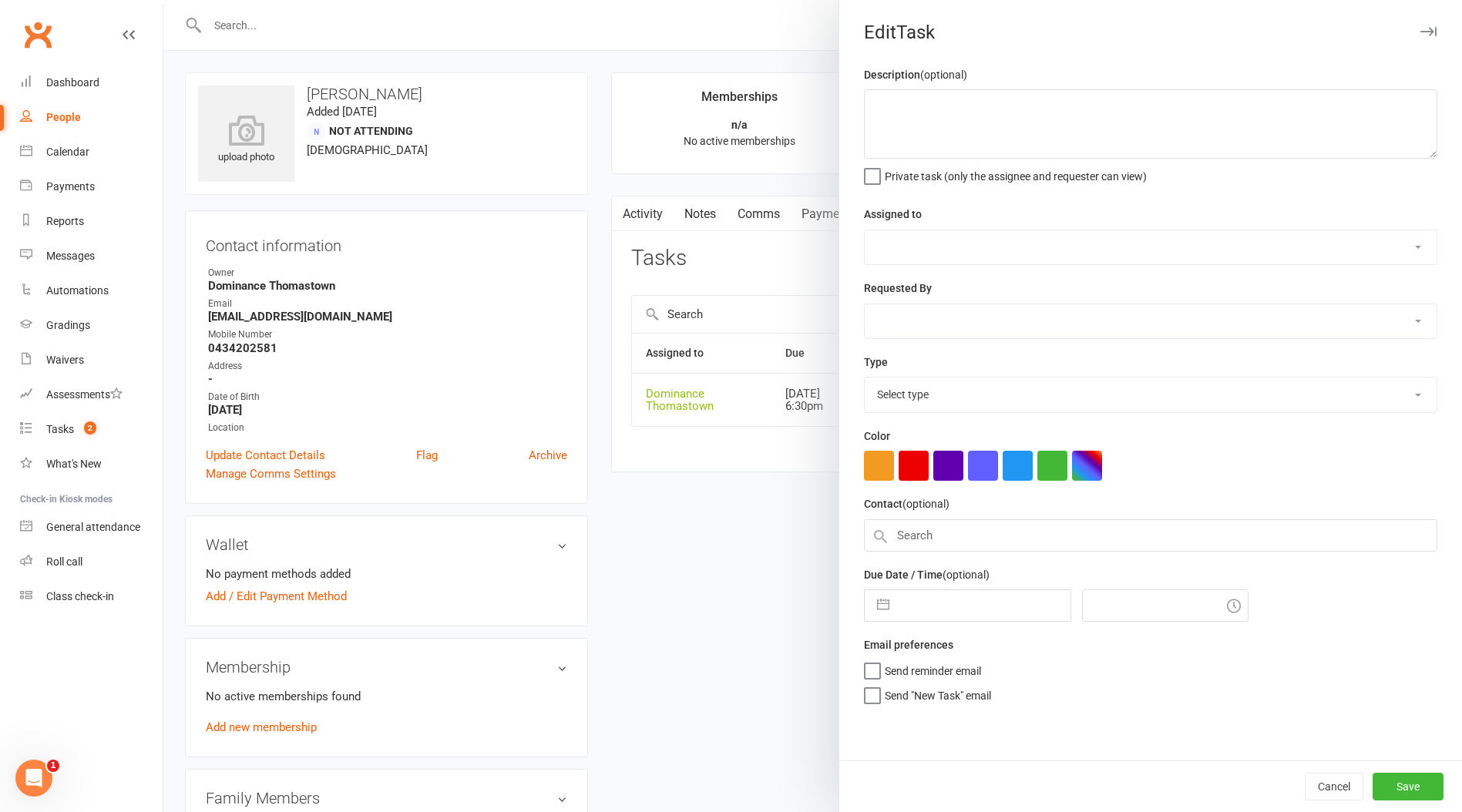
type textarea "trial follow up - [PERSON_NAME] 9/9"
select select "12547"
type input "[DATE]"
type input "6:30pm"
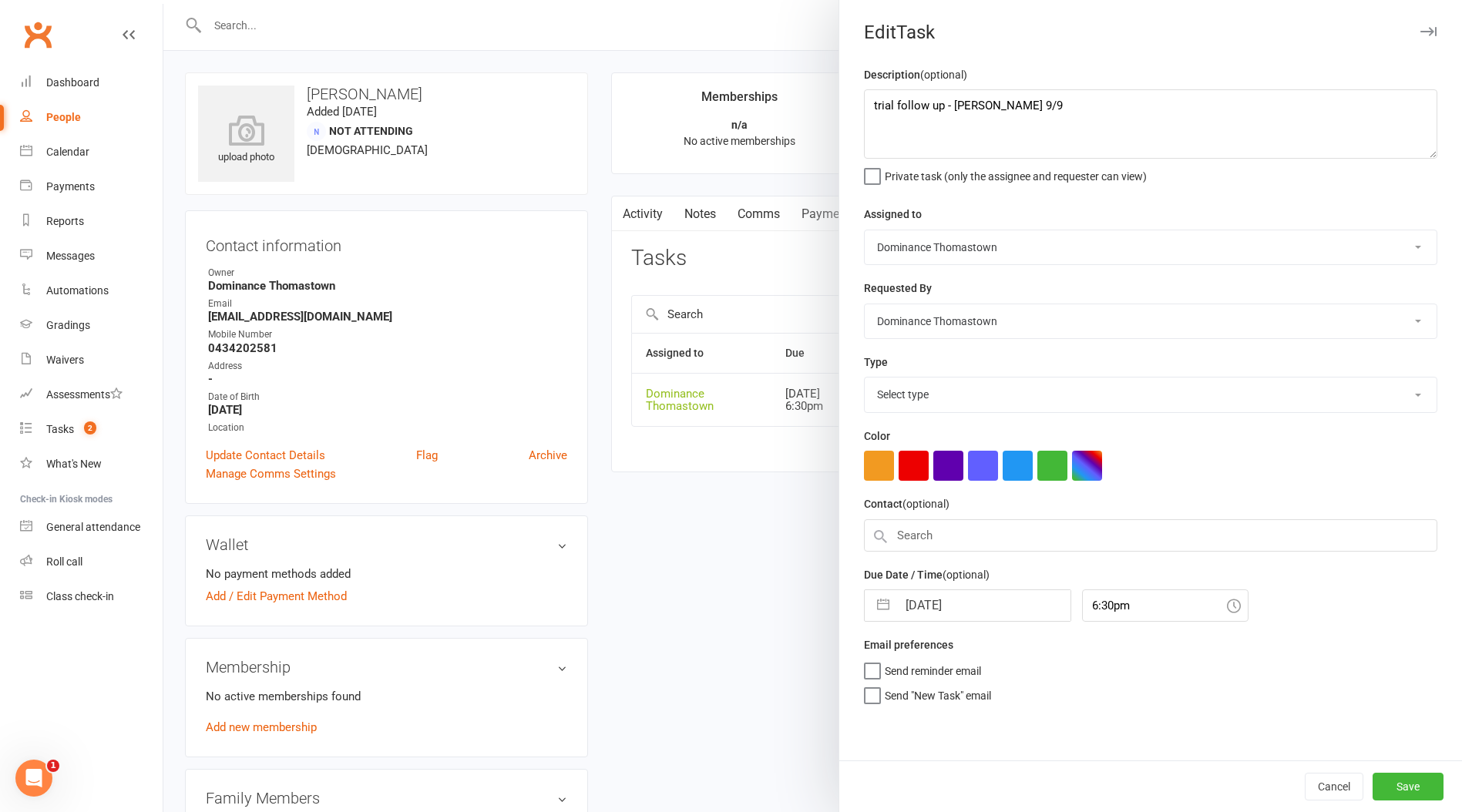
select select "3812"
drag, startPoint x: 870, startPoint y: 101, endPoint x: 1153, endPoint y: 85, distance: 283.5
click at [874, 101] on textarea "trial follow up - [PERSON_NAME] 9/9" at bounding box center [1150, 124] width 573 height 70
type textarea "Follow up after 2nd trial - TD 11/9 trial follow up - [PERSON_NAME] 9/9"
select select "7"
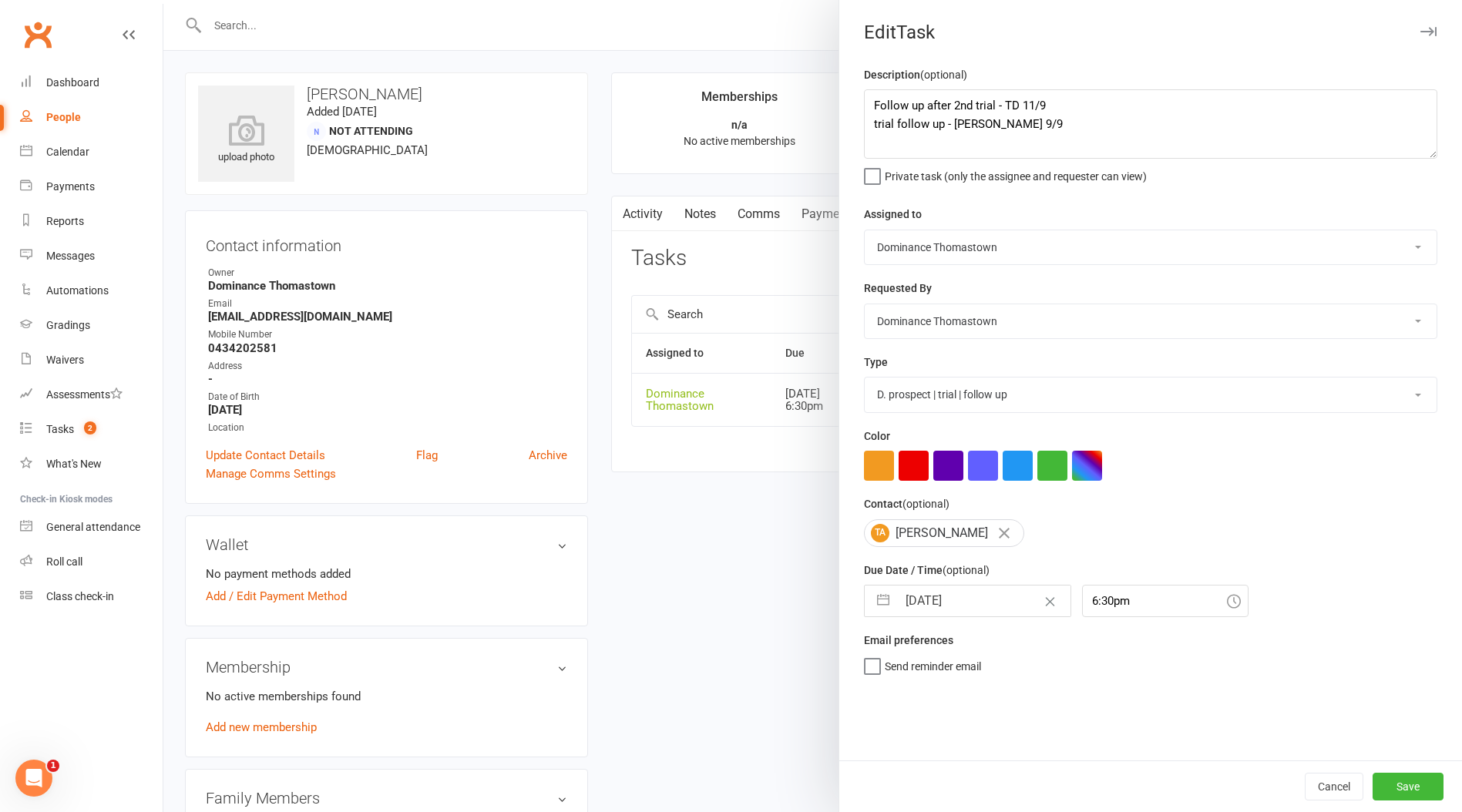
select select "2025"
select select "8"
select select "2025"
select select "9"
select select "2025"
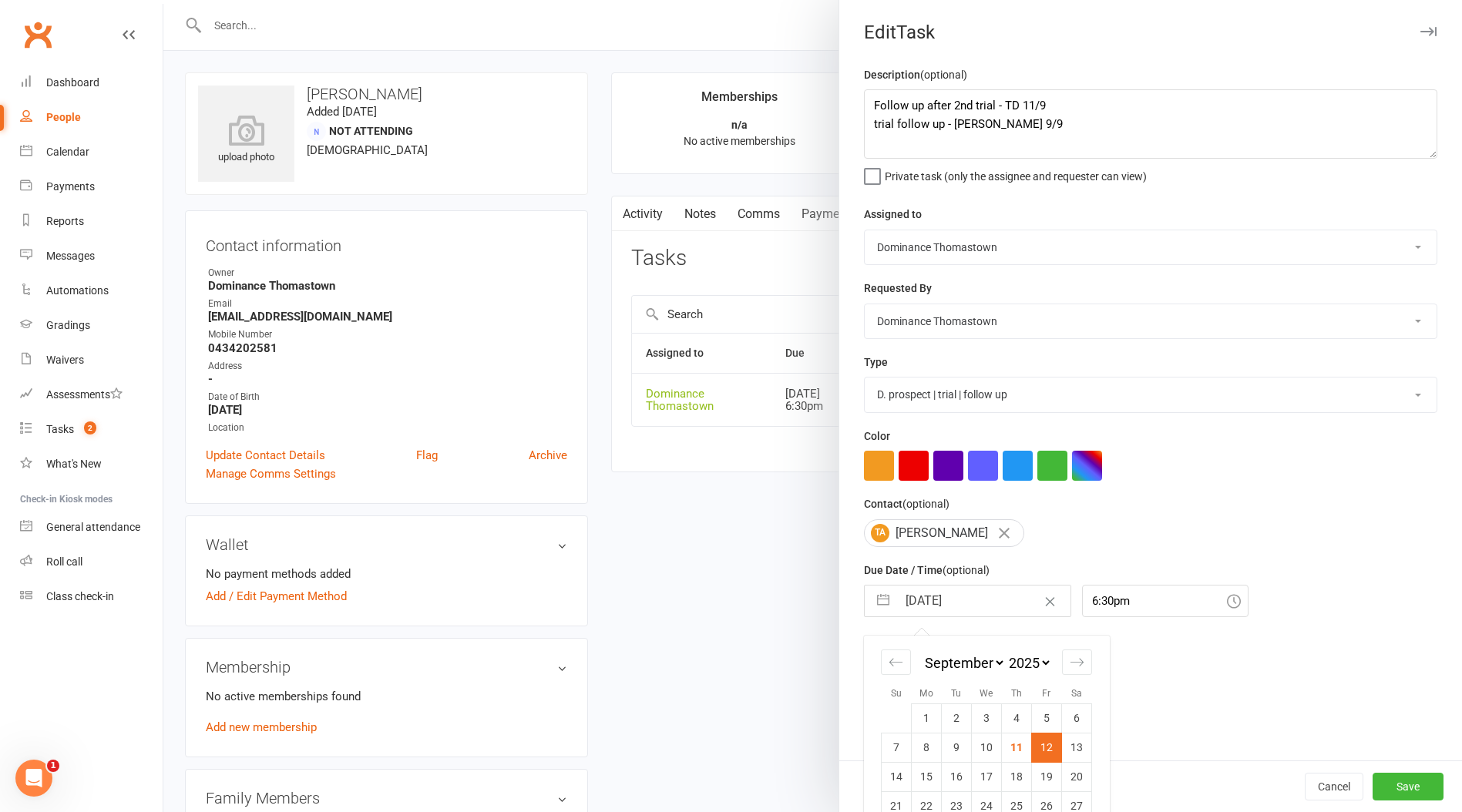
click at [929, 615] on input "[DATE]" at bounding box center [984, 600] width 174 height 31
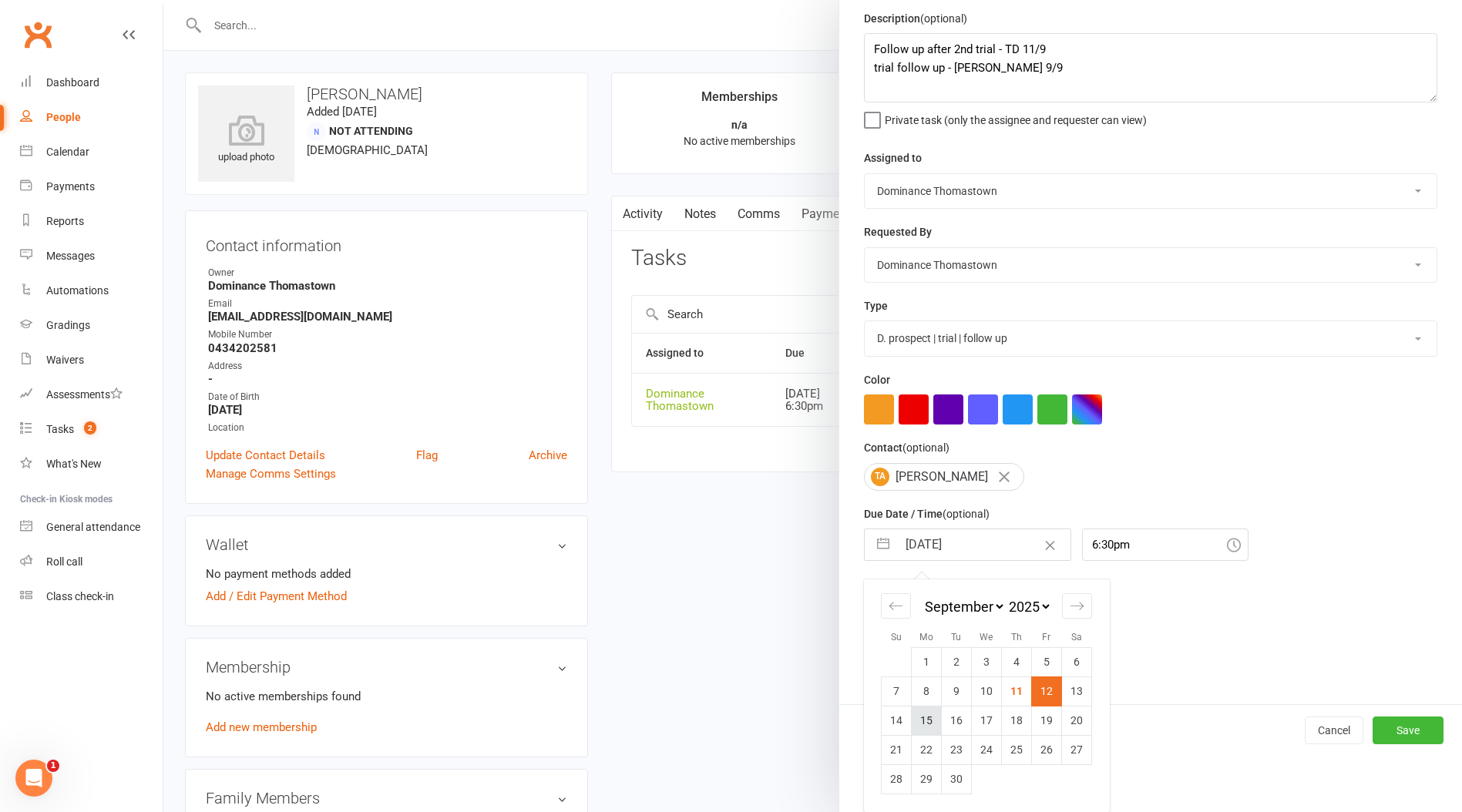
click at [928, 717] on td "15" at bounding box center [926, 720] width 30 height 29
type input "[DATE]"
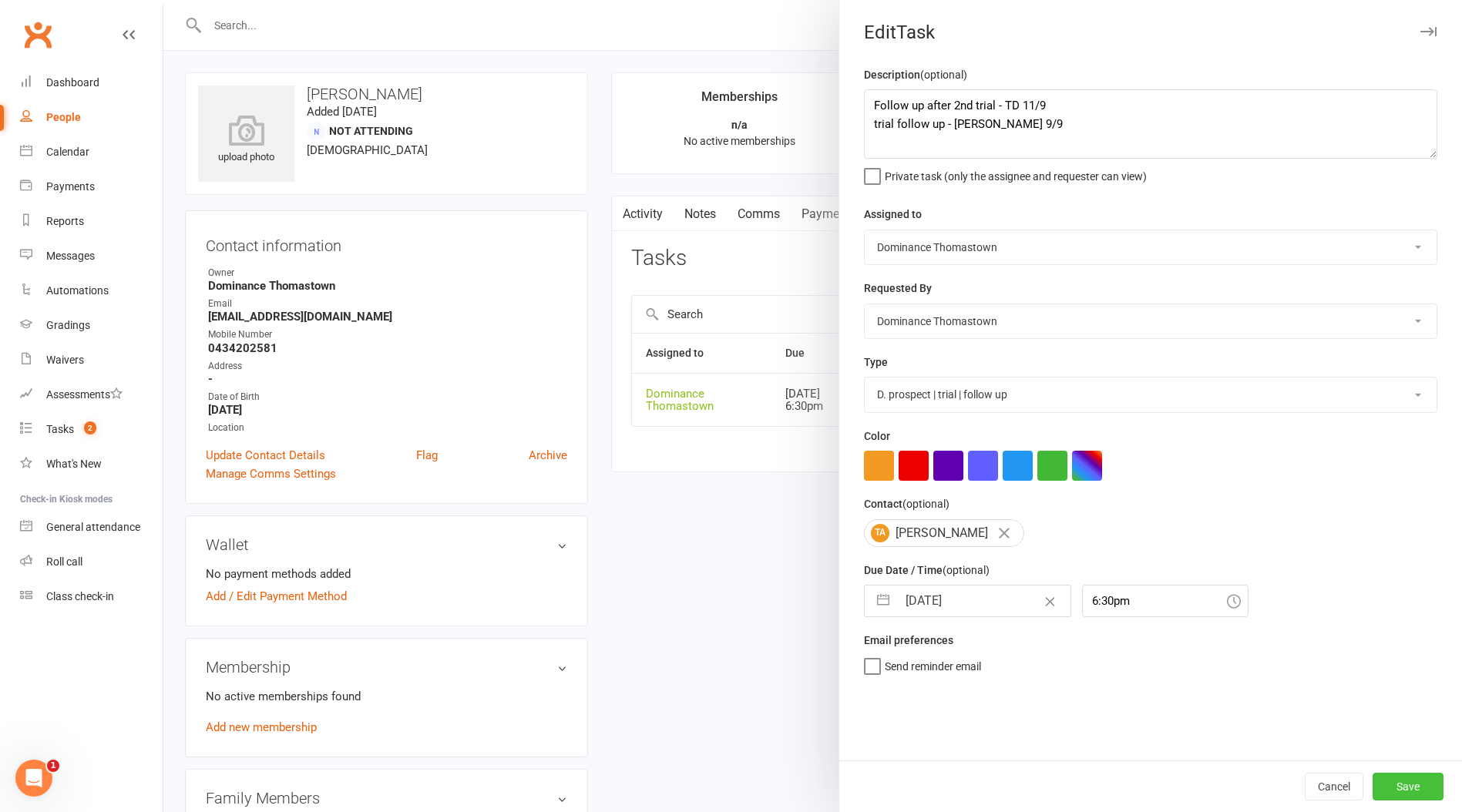
drag, startPoint x: 1430, startPoint y: 788, endPoint x: 1391, endPoint y: 784, distance: 39.2
click at [1430, 788] on button "Save" at bounding box center [1408, 786] width 71 height 28
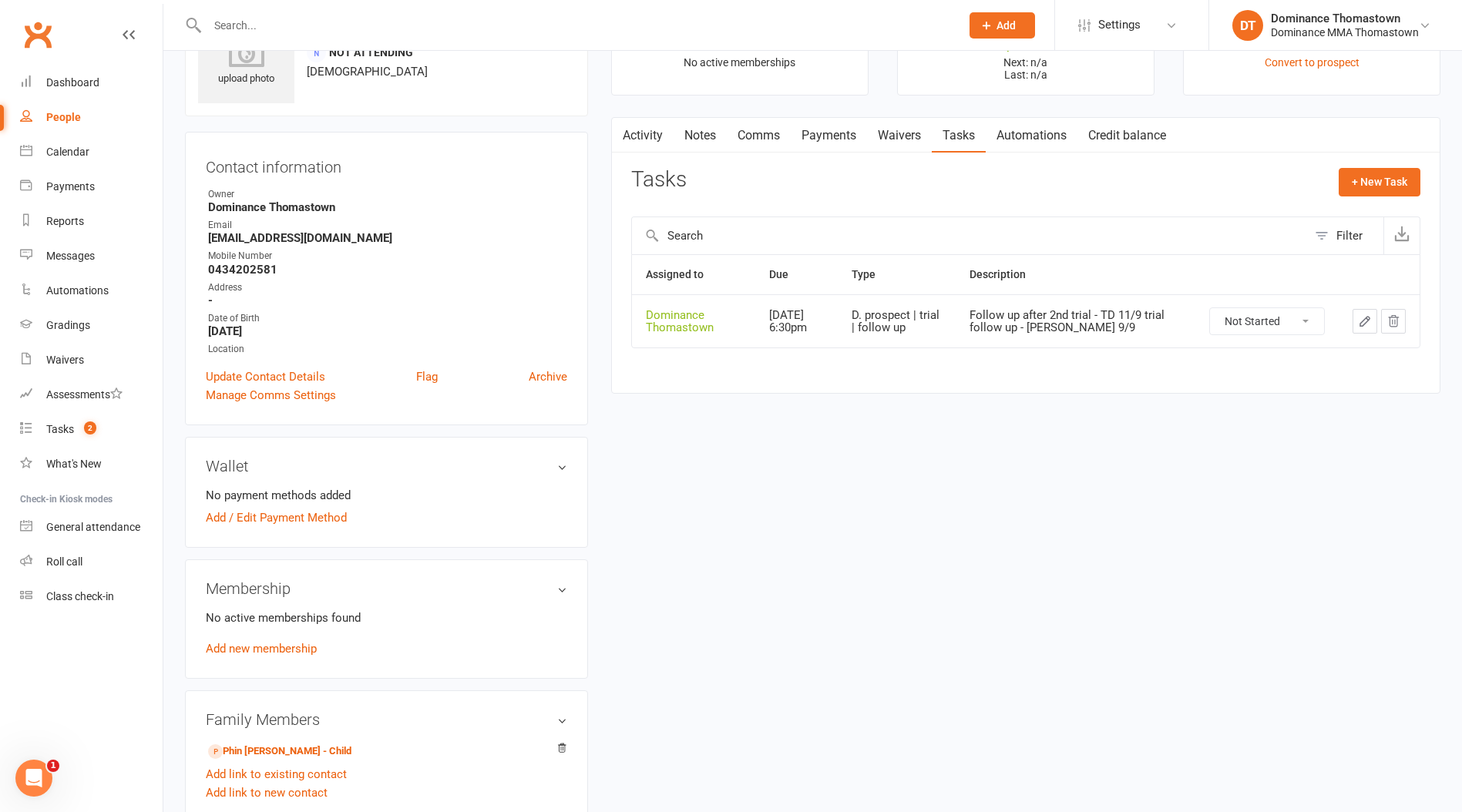
scroll to position [165, 0]
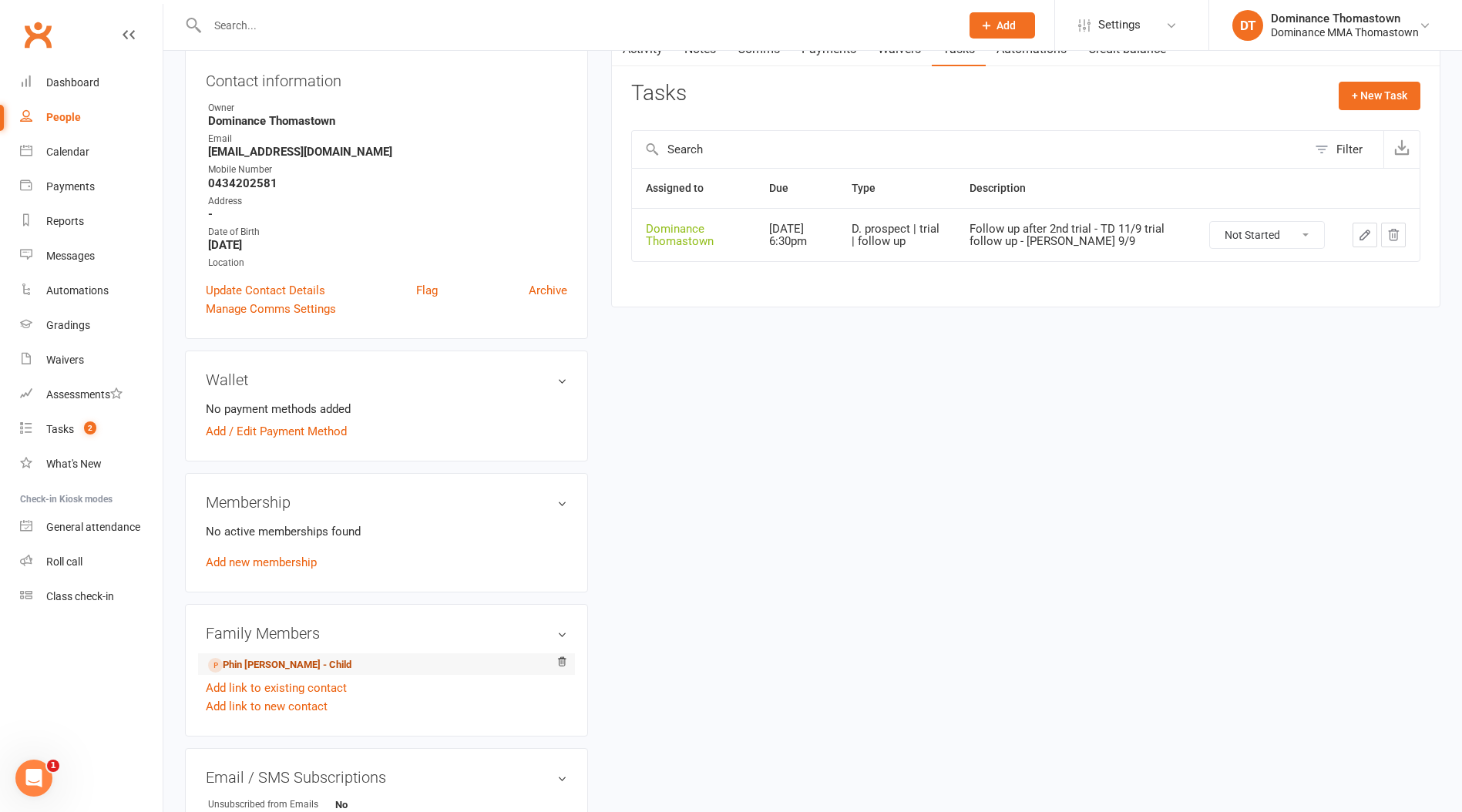
click at [283, 665] on link "Phin [PERSON_NAME] - Child" at bounding box center [280, 665] width 144 height 16
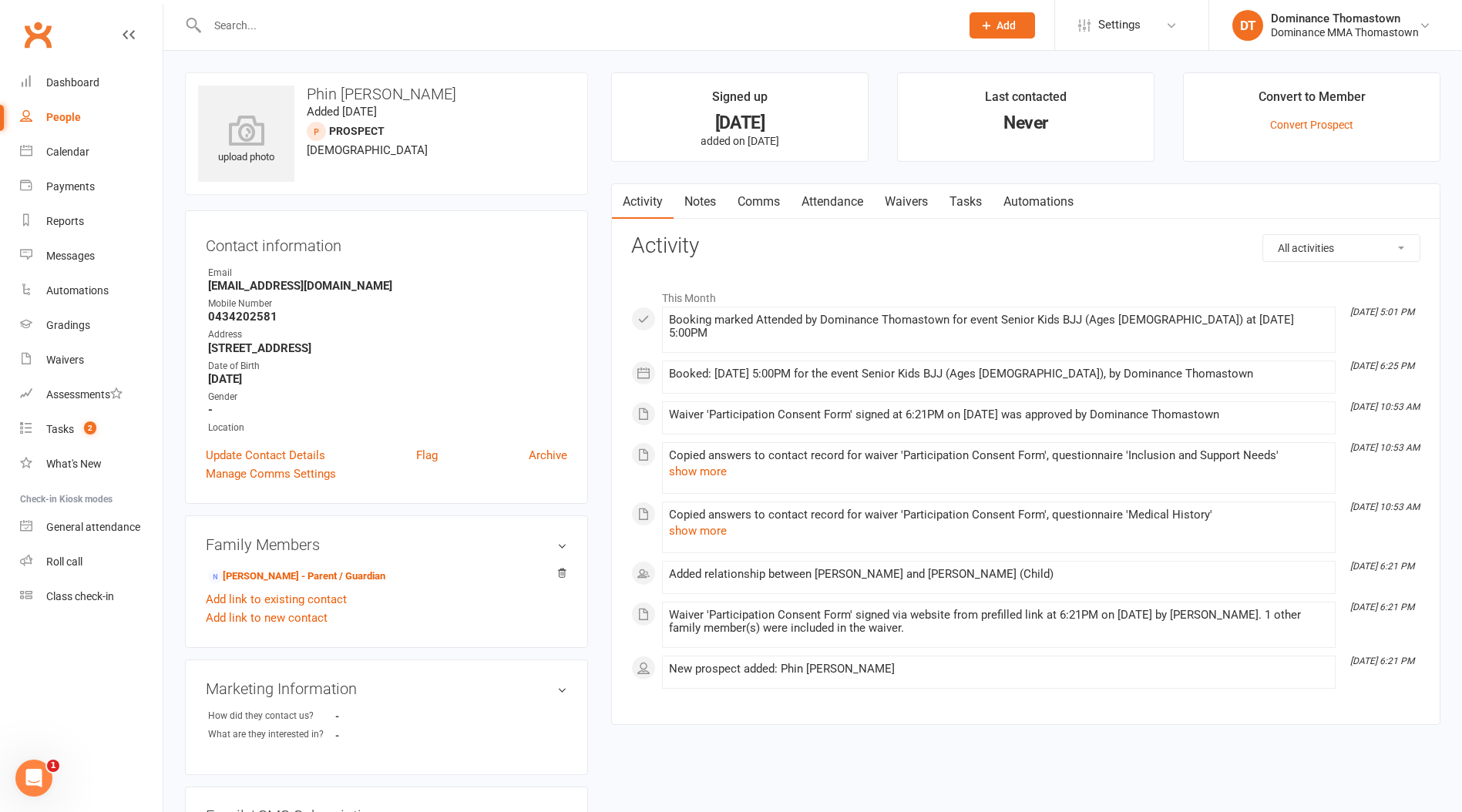
drag, startPoint x: 774, startPoint y: 201, endPoint x: 804, endPoint y: 200, distance: 30.0
click at [774, 201] on link "Comms" at bounding box center [758, 202] width 64 height 36
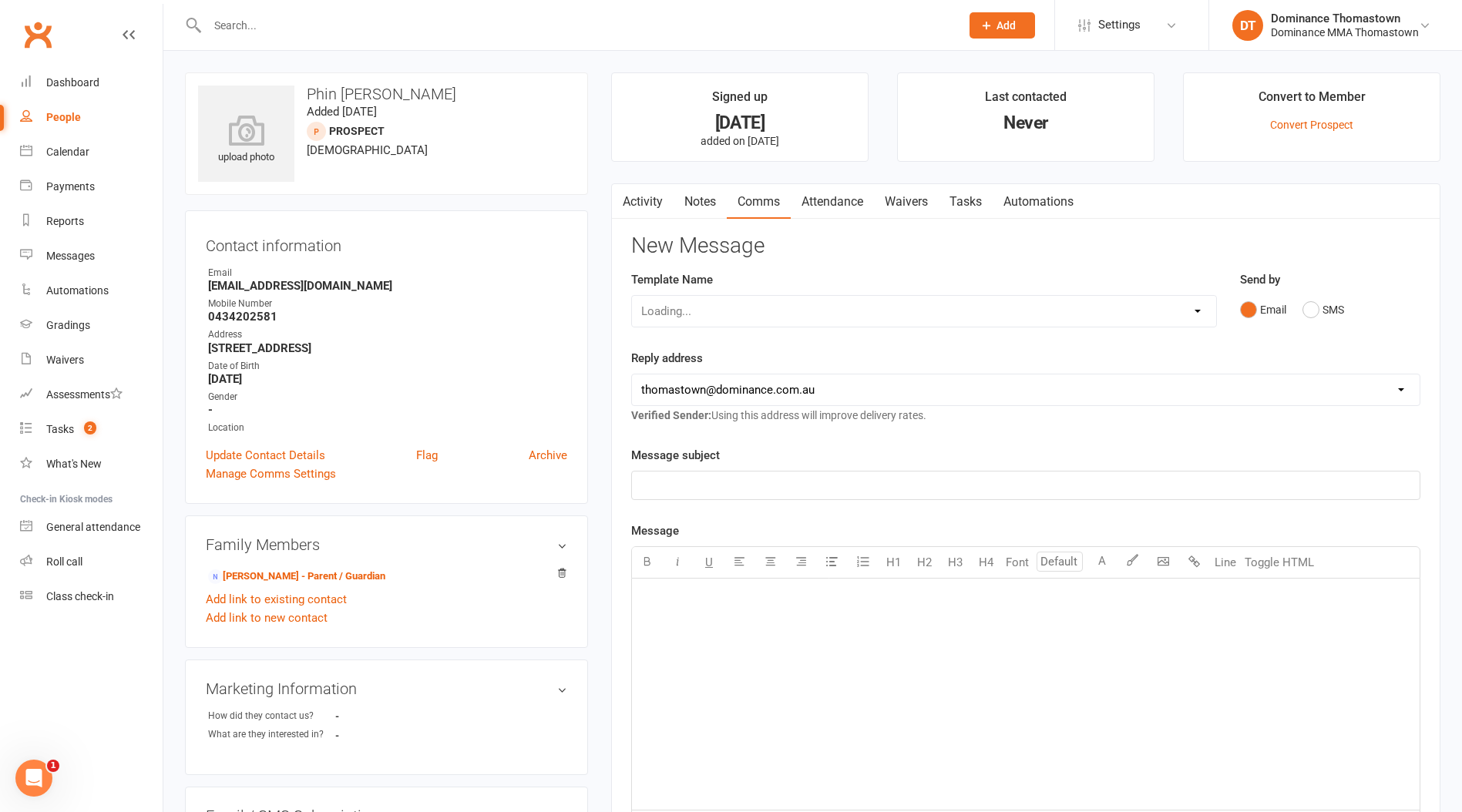
click at [817, 200] on link "Attendance" at bounding box center [832, 202] width 84 height 36
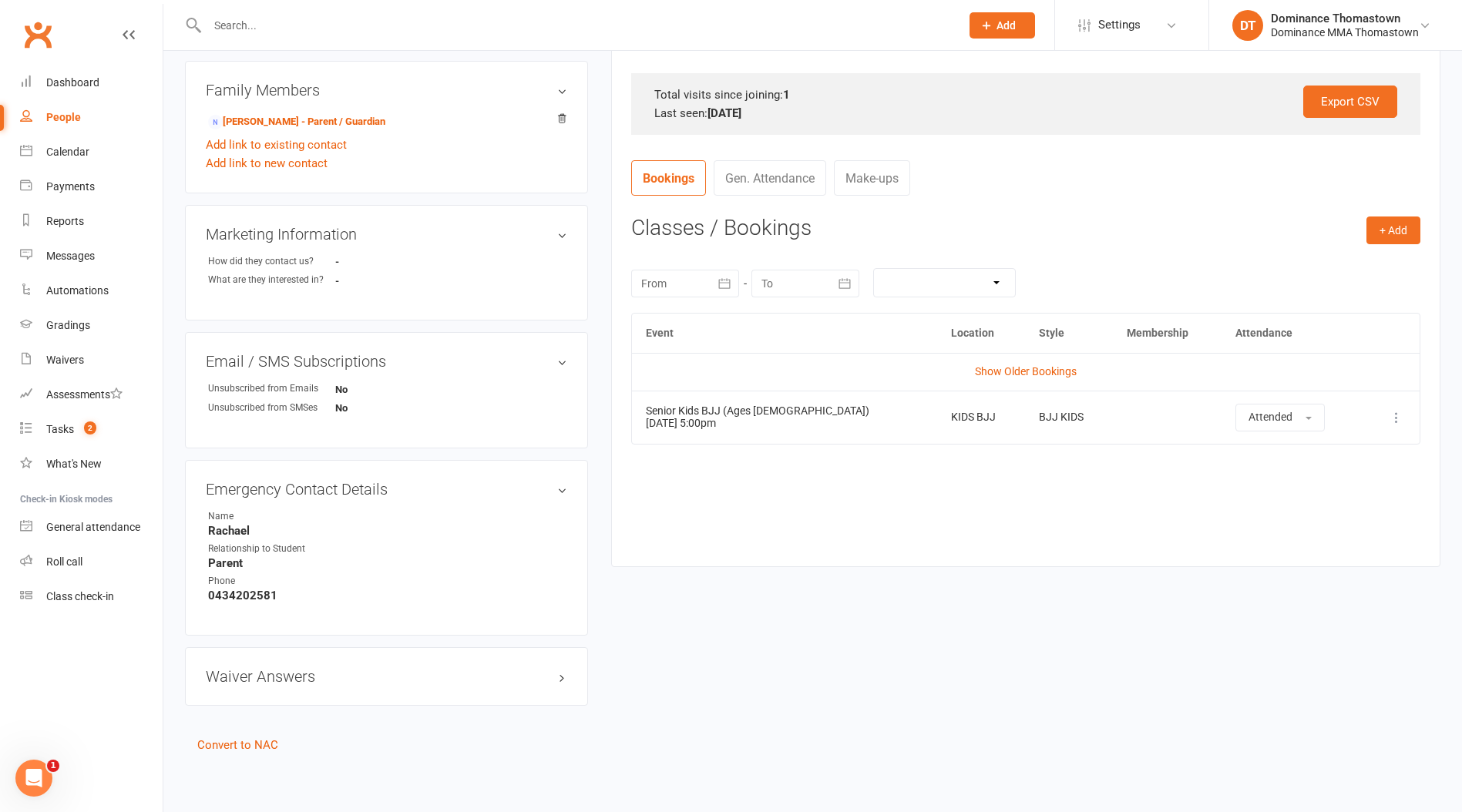
scroll to position [455, 0]
click at [1400, 233] on button "+ Add" at bounding box center [1393, 229] width 54 height 28
click at [1297, 265] on link "Book Event" at bounding box center [1343, 264] width 152 height 31
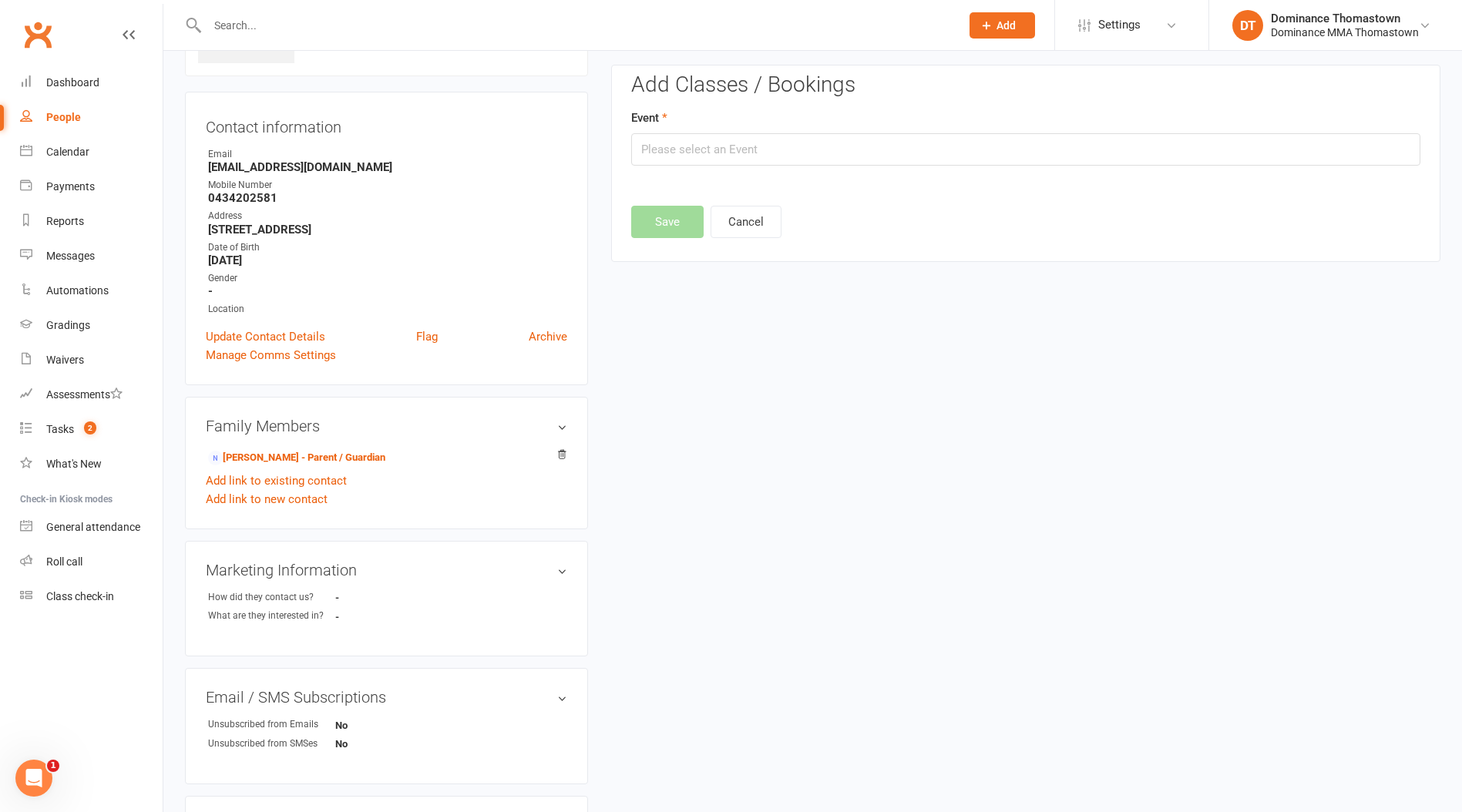
scroll to position [105, 0]
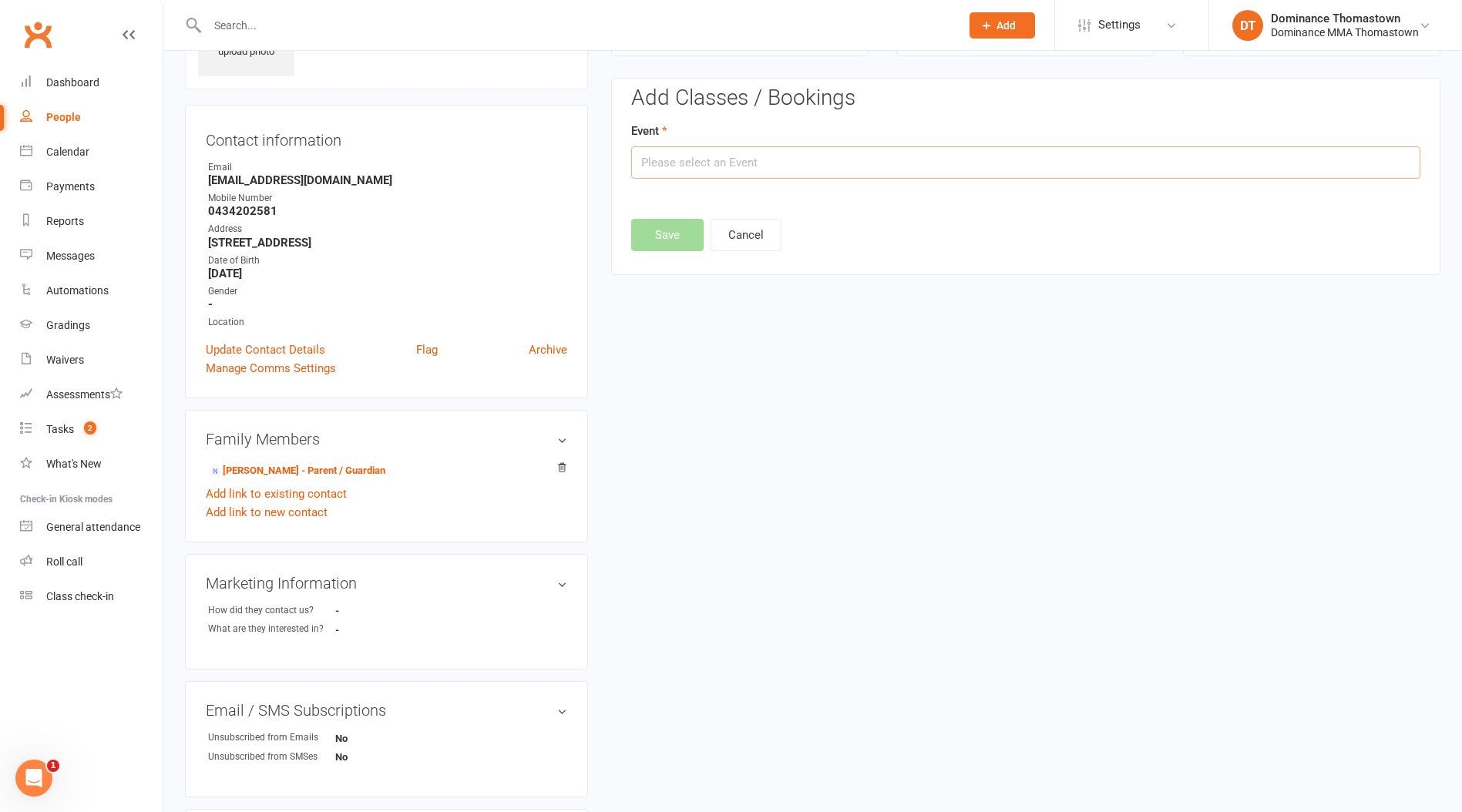
click at [723, 169] on input "text" at bounding box center [1025, 163] width 789 height 32
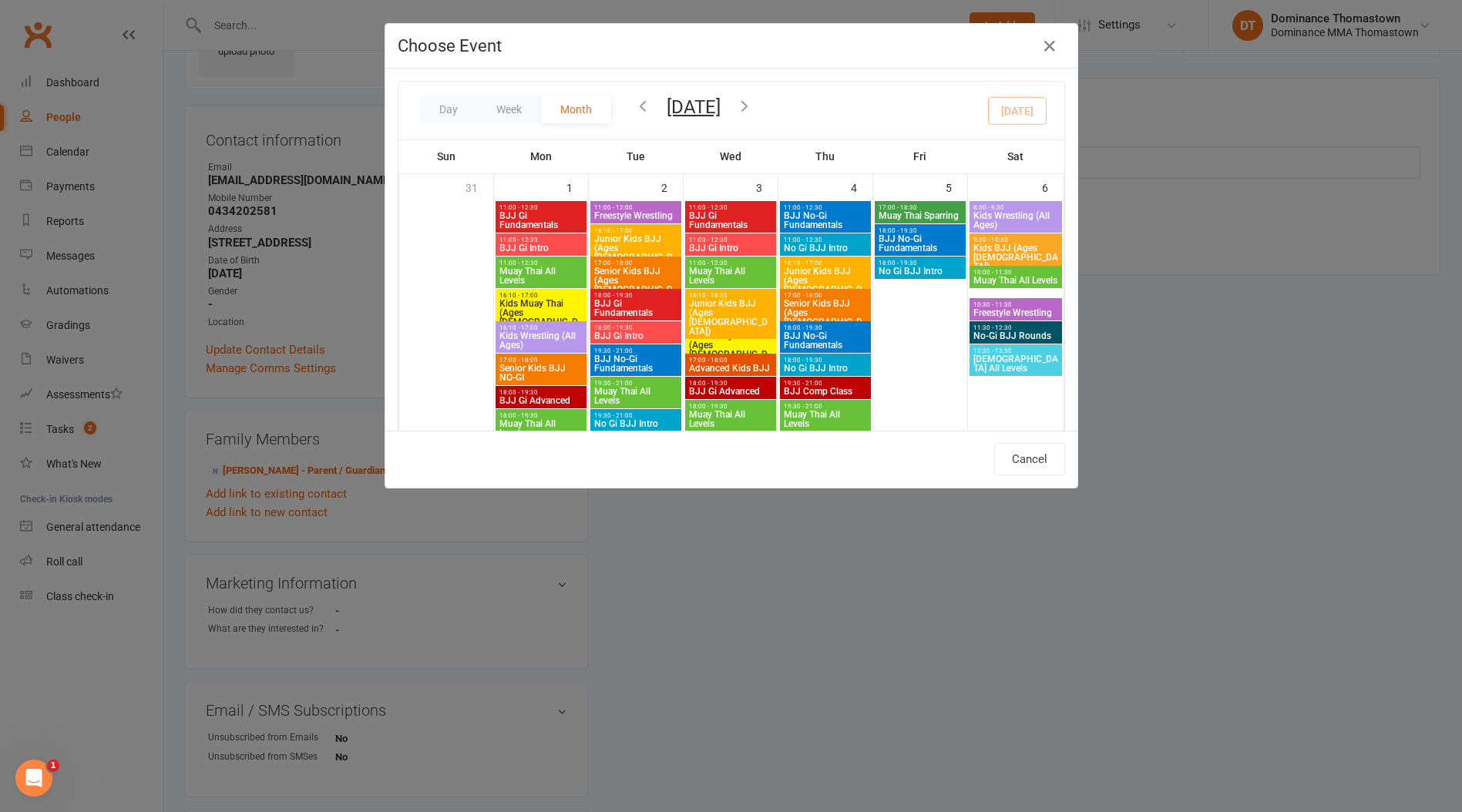
click at [988, 256] on span "Kids BJJ (Ages [DEMOGRAPHIC_DATA])" at bounding box center [1015, 257] width 86 height 28
type input "Kids BJJ (Ages [DEMOGRAPHIC_DATA]) - [DATE] 9:30:00 AM"
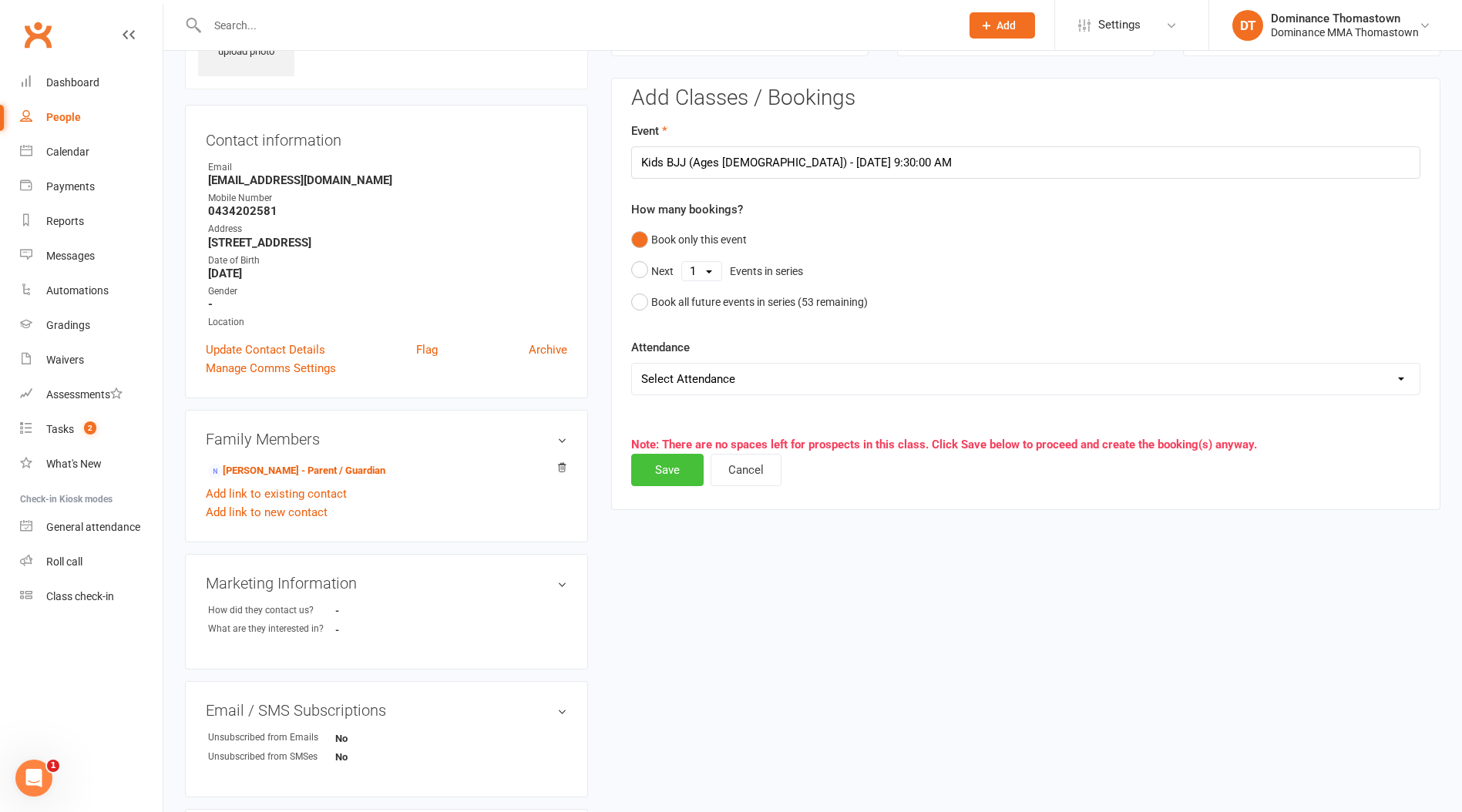
click at [667, 466] on button "Save" at bounding box center [667, 470] width 72 height 32
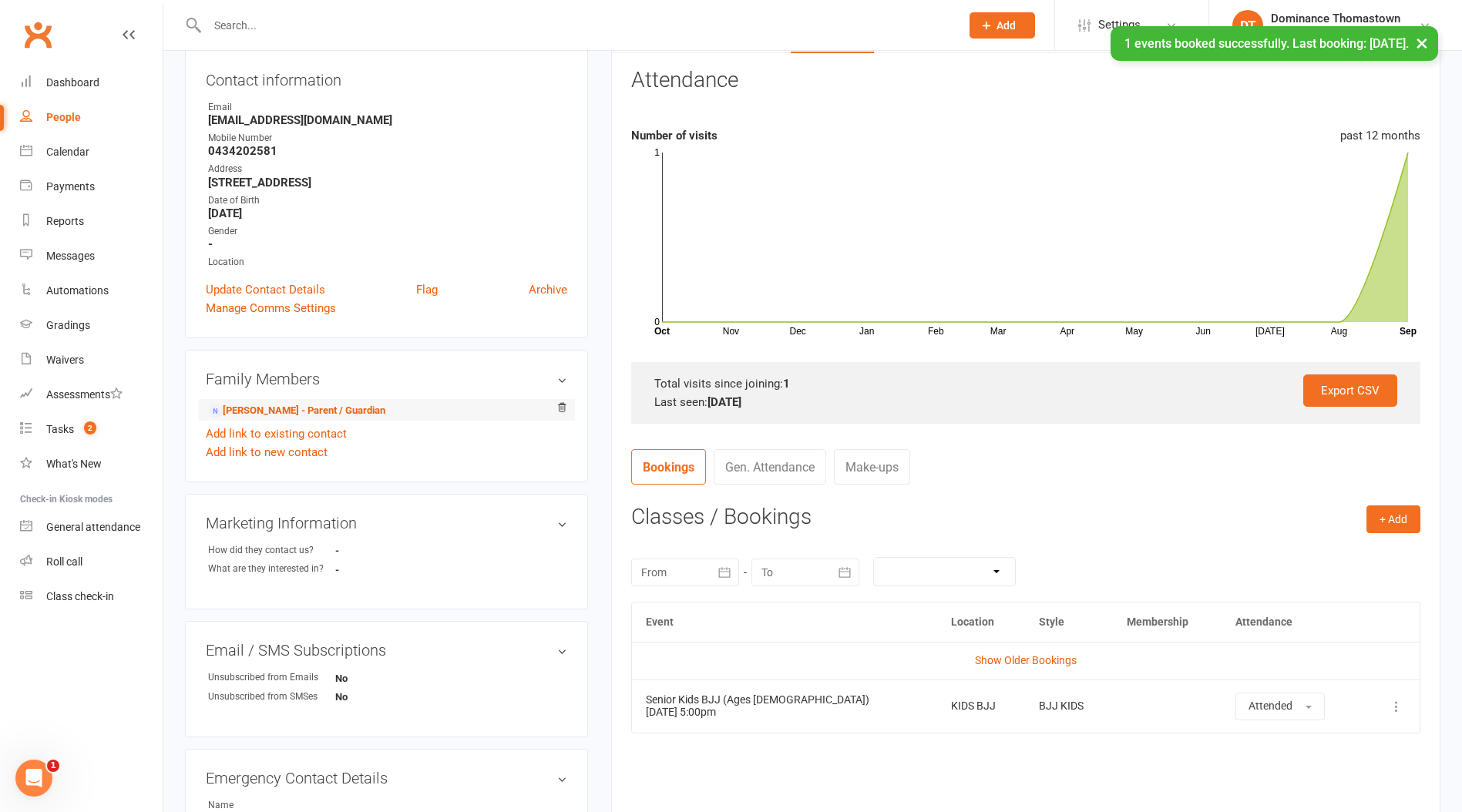
scroll to position [0, 0]
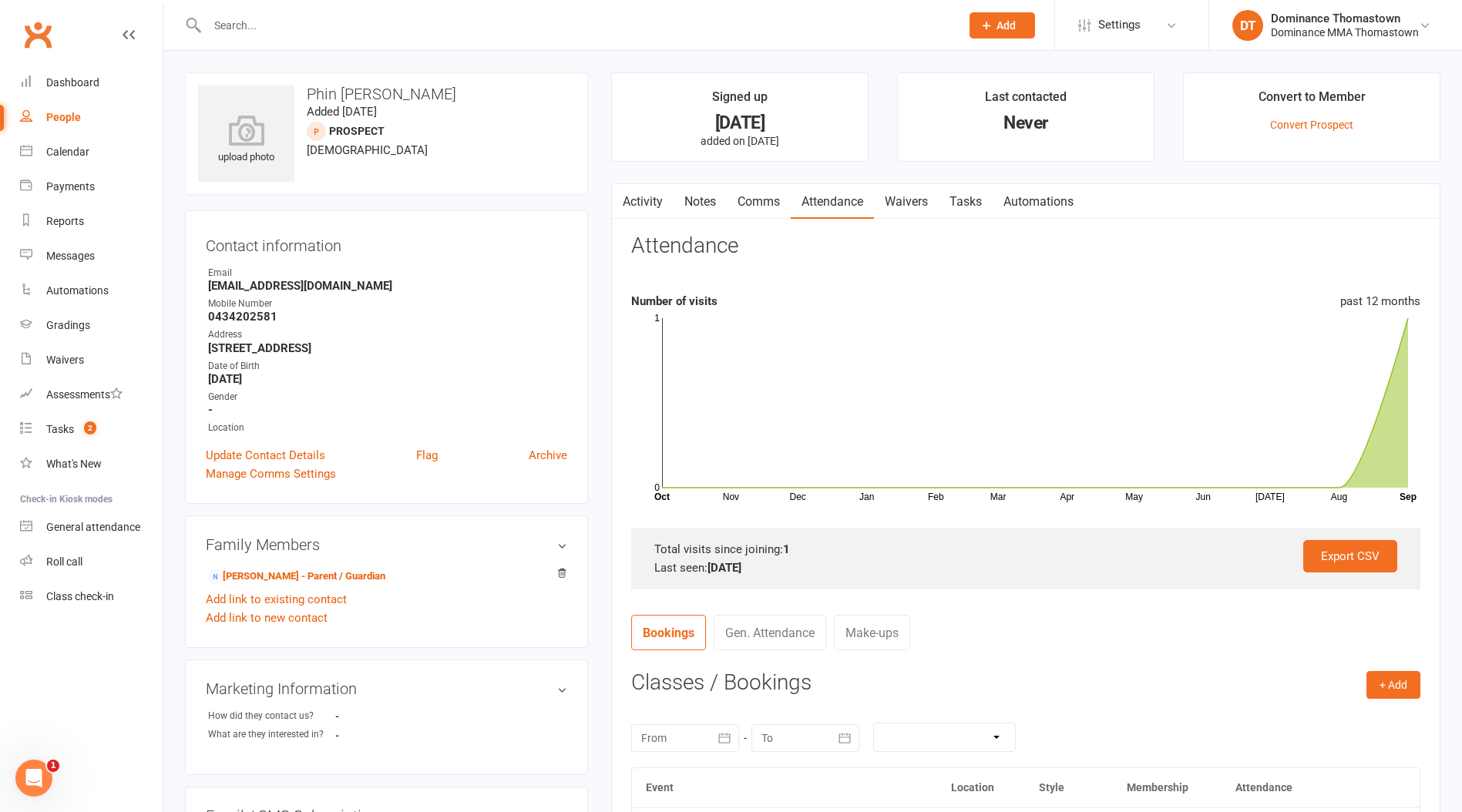
click at [499, 331] on div "Address" at bounding box center [388, 335] width 359 height 15
click at [294, 454] on link "Update Contact Details" at bounding box center [265, 455] width 119 height 19
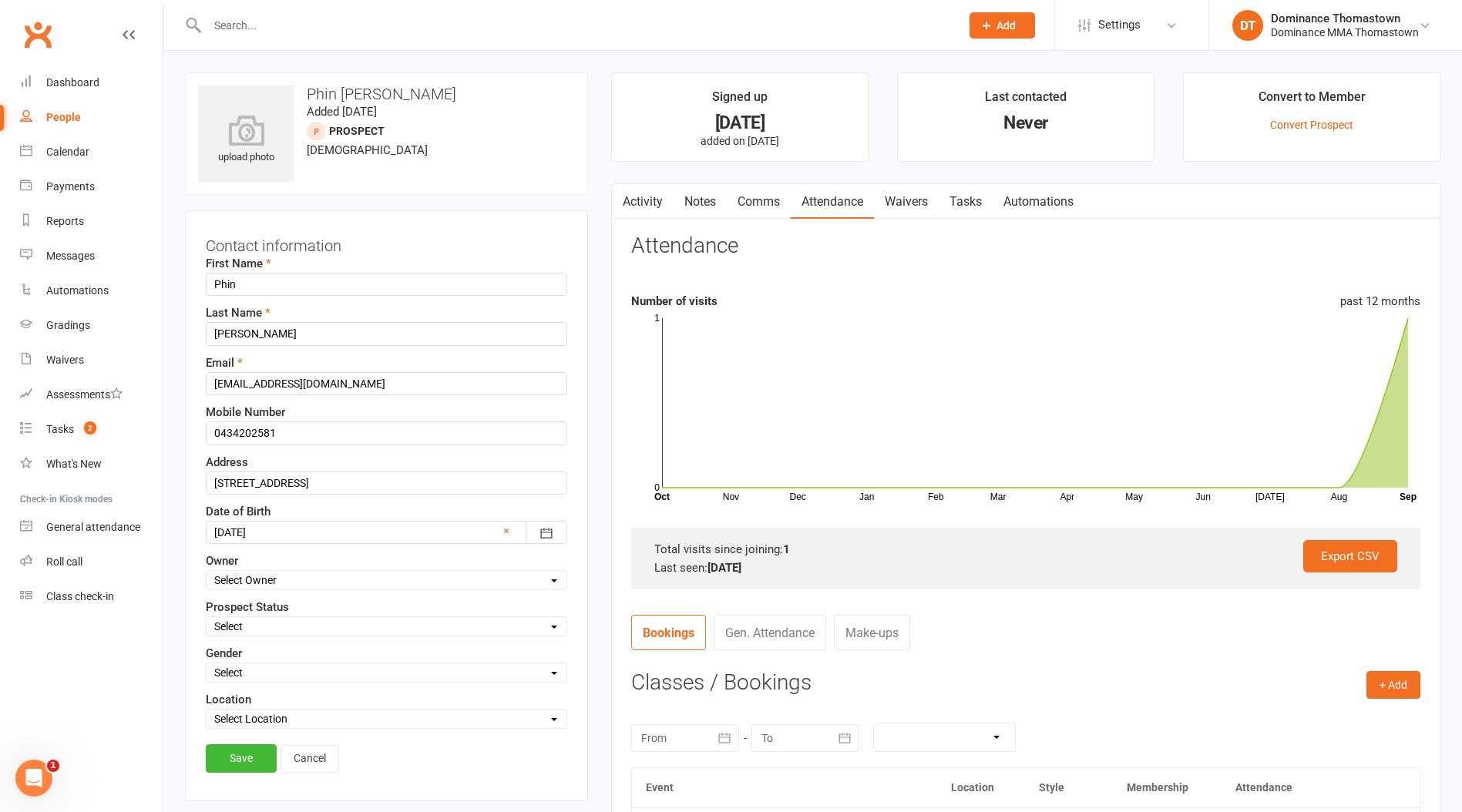
scroll to position [72, 0]
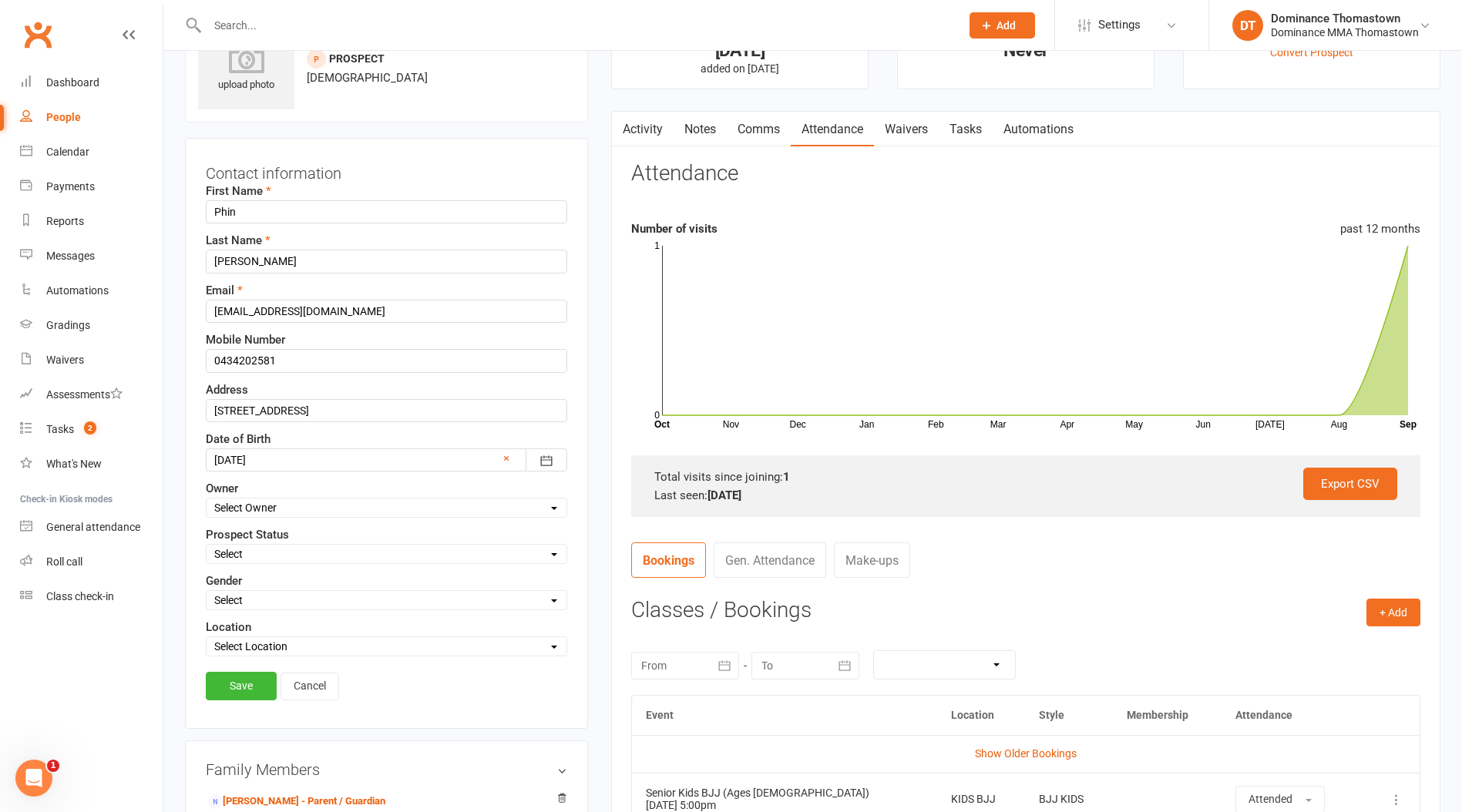
click at [295, 555] on select "Select ENQUIRY WEBSITE ENQUIRY META ADS ENQUIRY DROPPED PROSPECT DROP-IN VISITO…" at bounding box center [387, 553] width 360 height 17
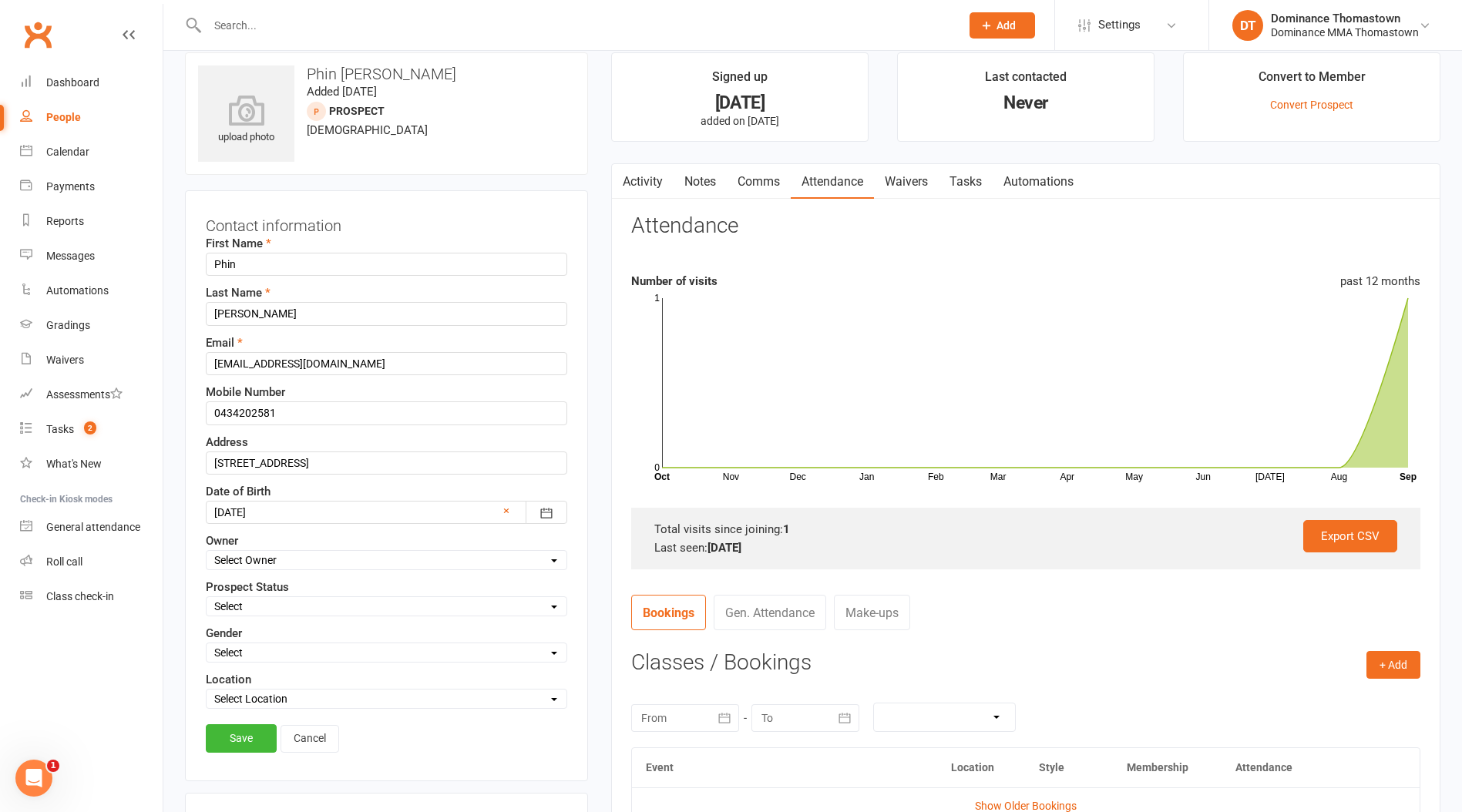
scroll to position [0, 0]
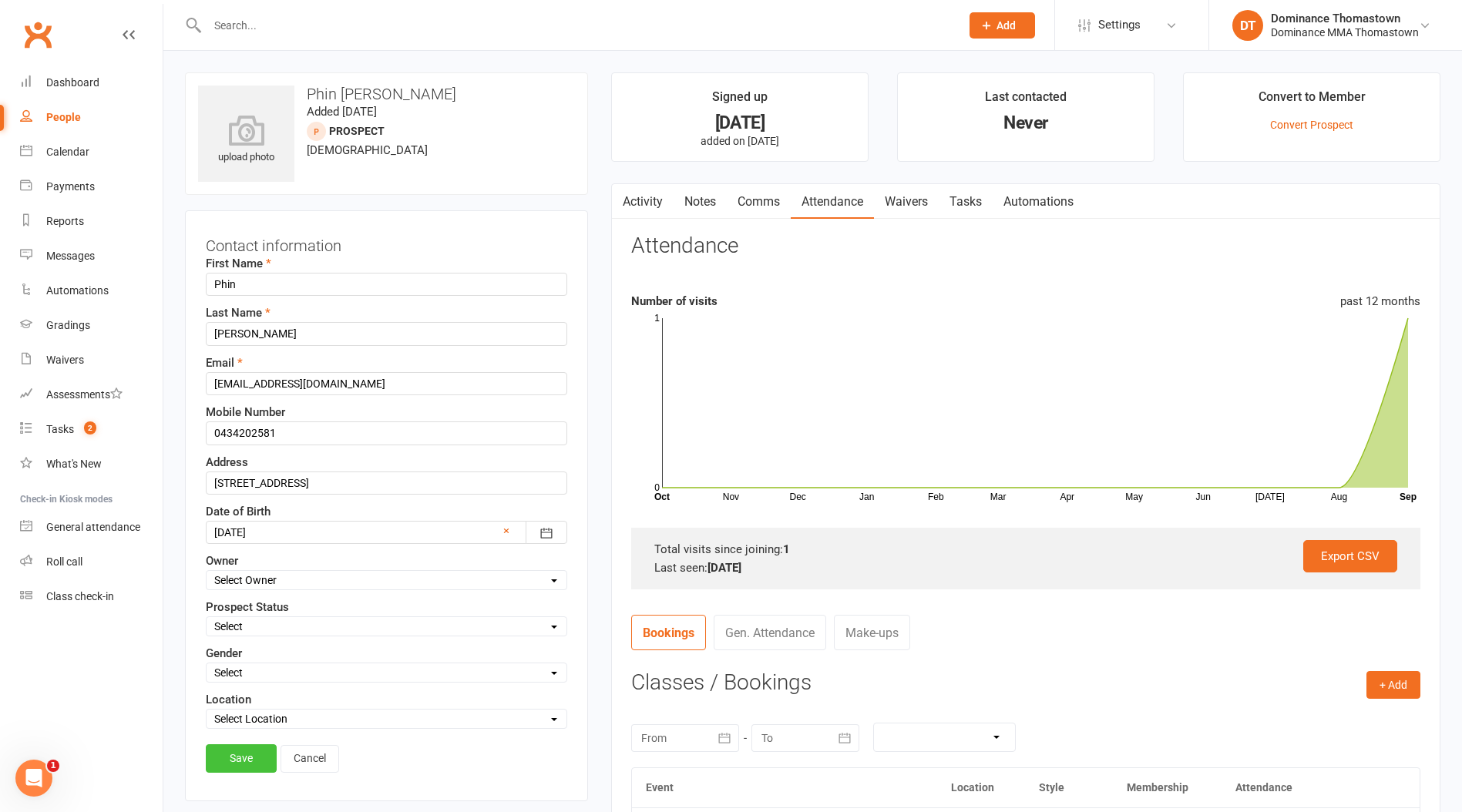
click at [228, 763] on link "Save" at bounding box center [241, 758] width 71 height 28
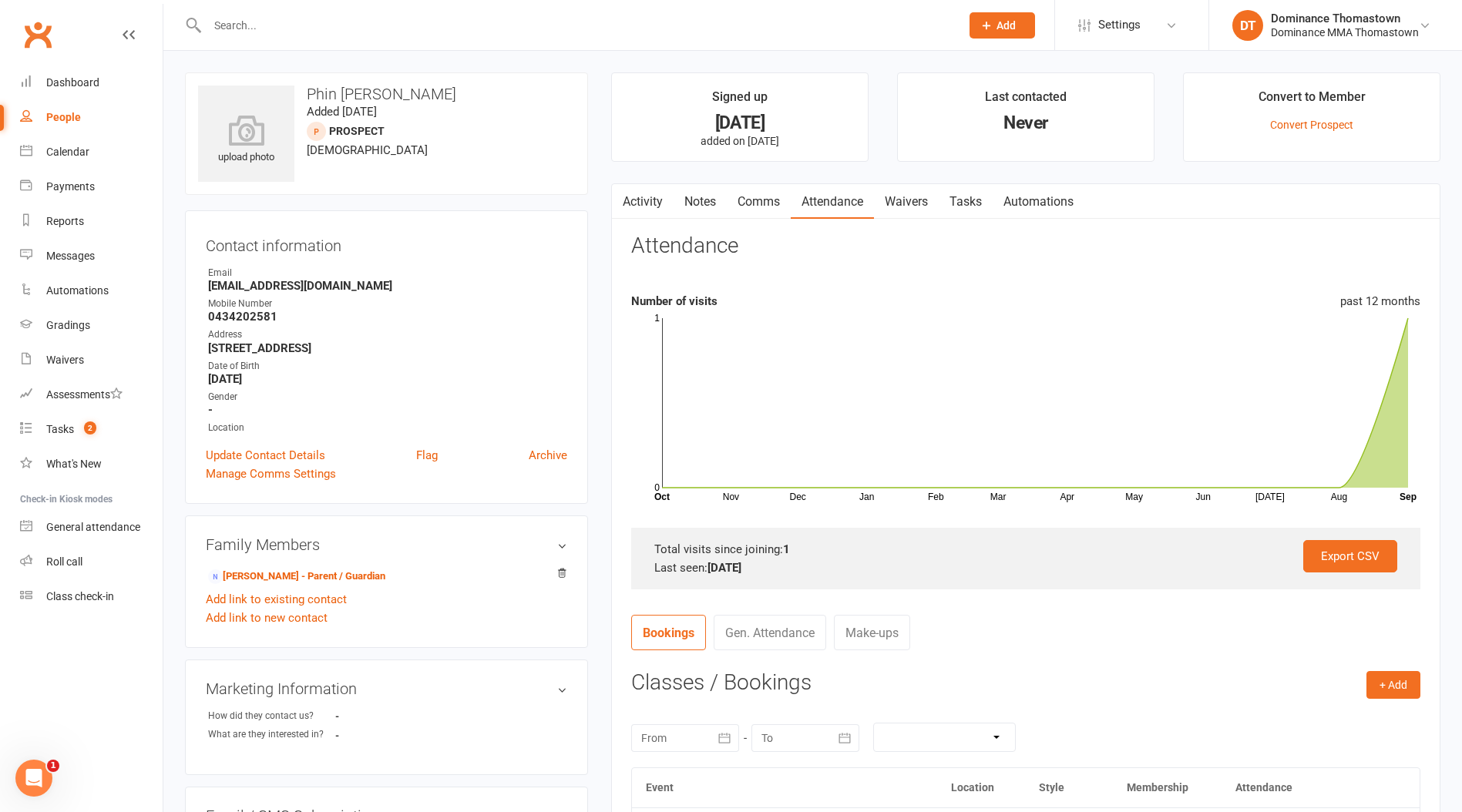
click at [254, 24] on input "text" at bounding box center [576, 25] width 747 height 22
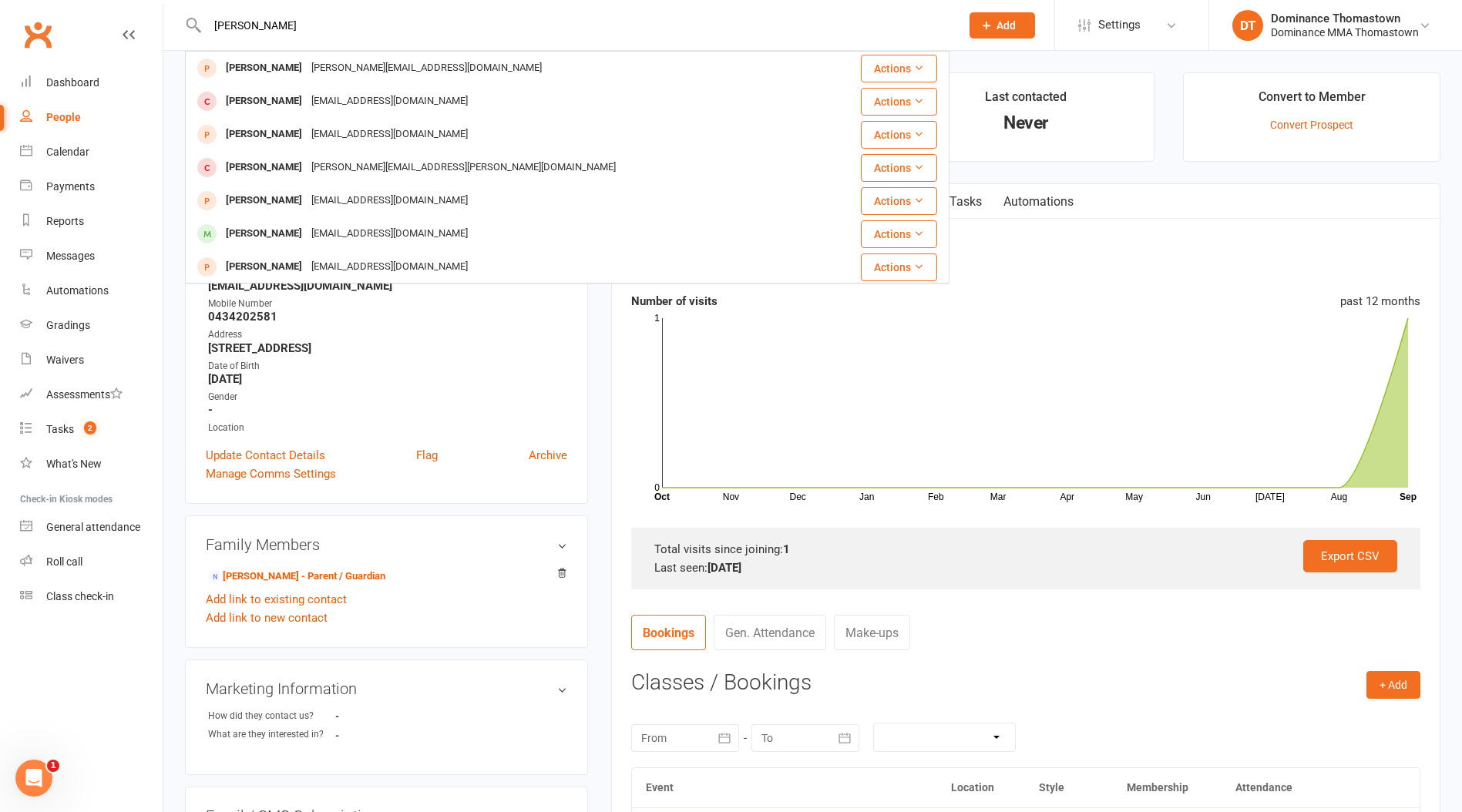
type input "[PERSON_NAME]"
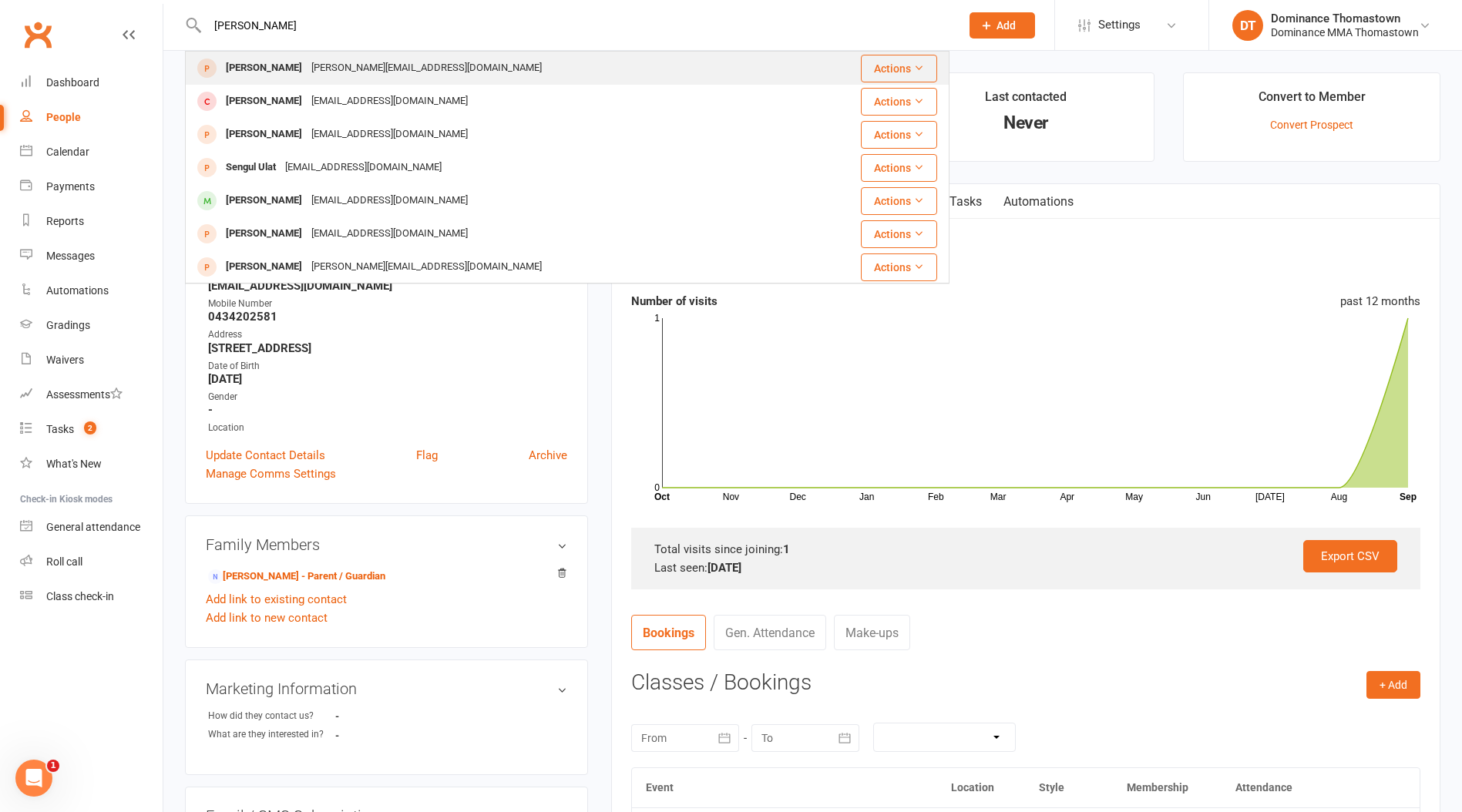
click at [307, 69] on div "[PERSON_NAME][EMAIL_ADDRESS][DOMAIN_NAME]" at bounding box center [427, 68] width 240 height 23
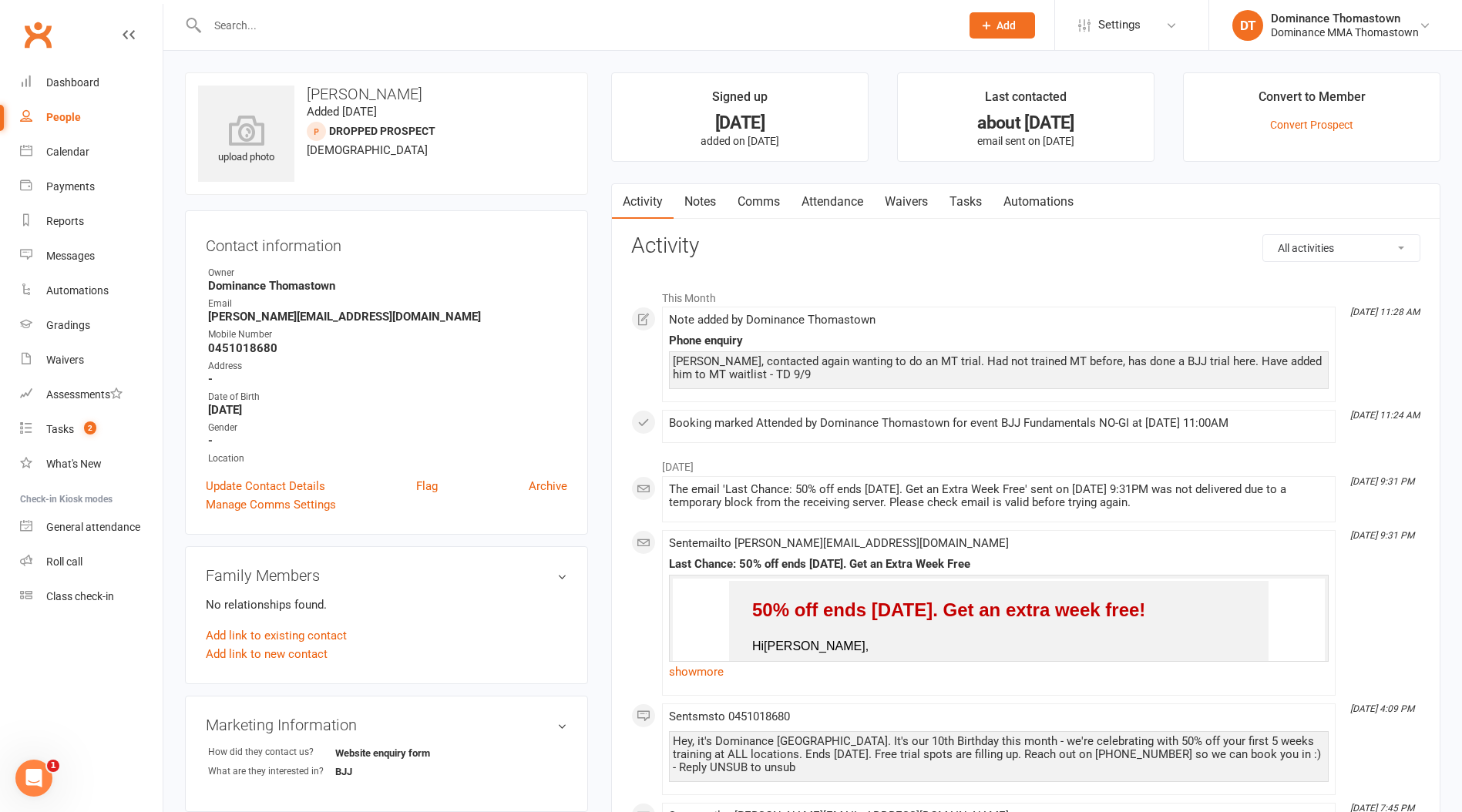
scroll to position [6, 0]
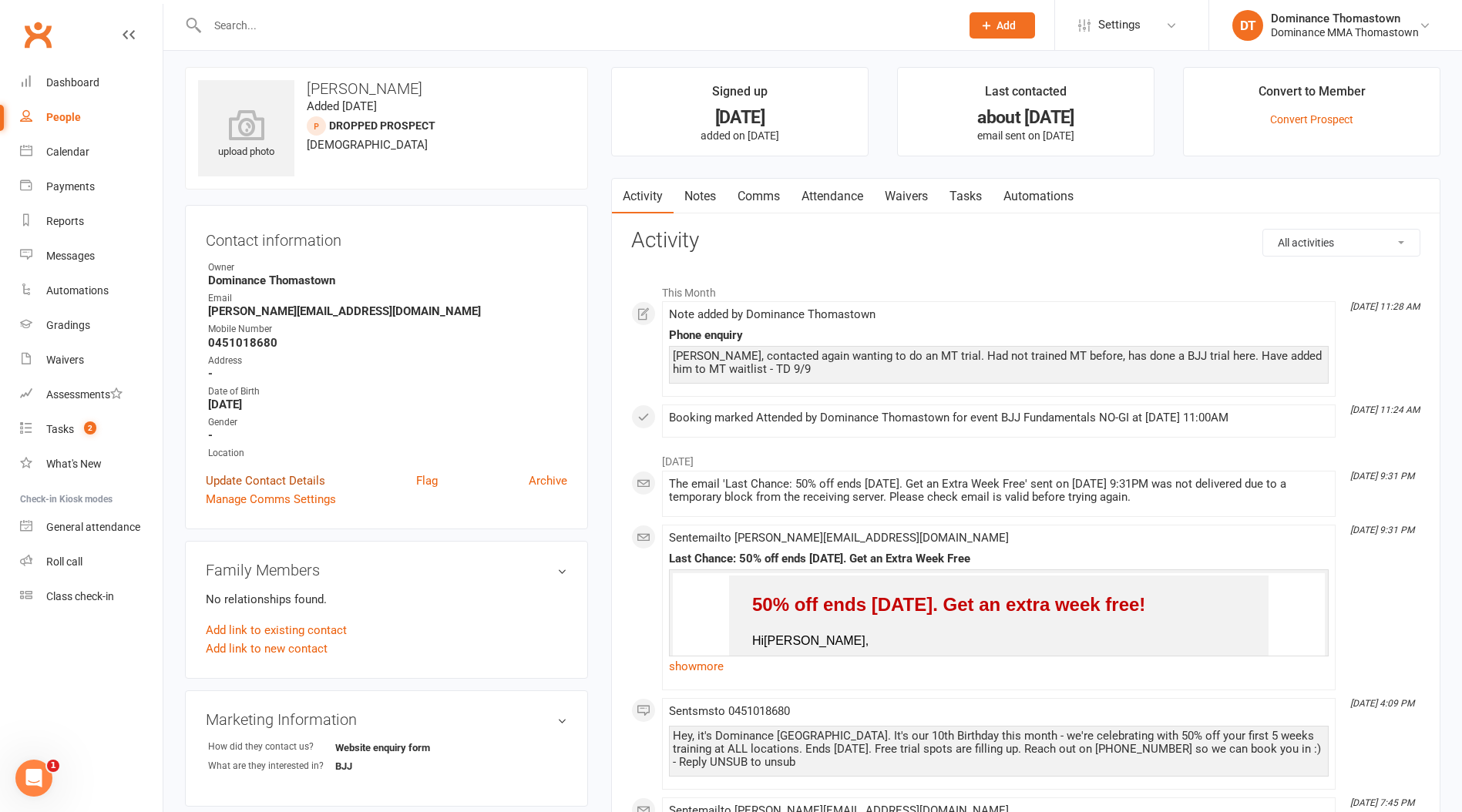
click at [264, 475] on link "Update Contact Details" at bounding box center [265, 481] width 119 height 19
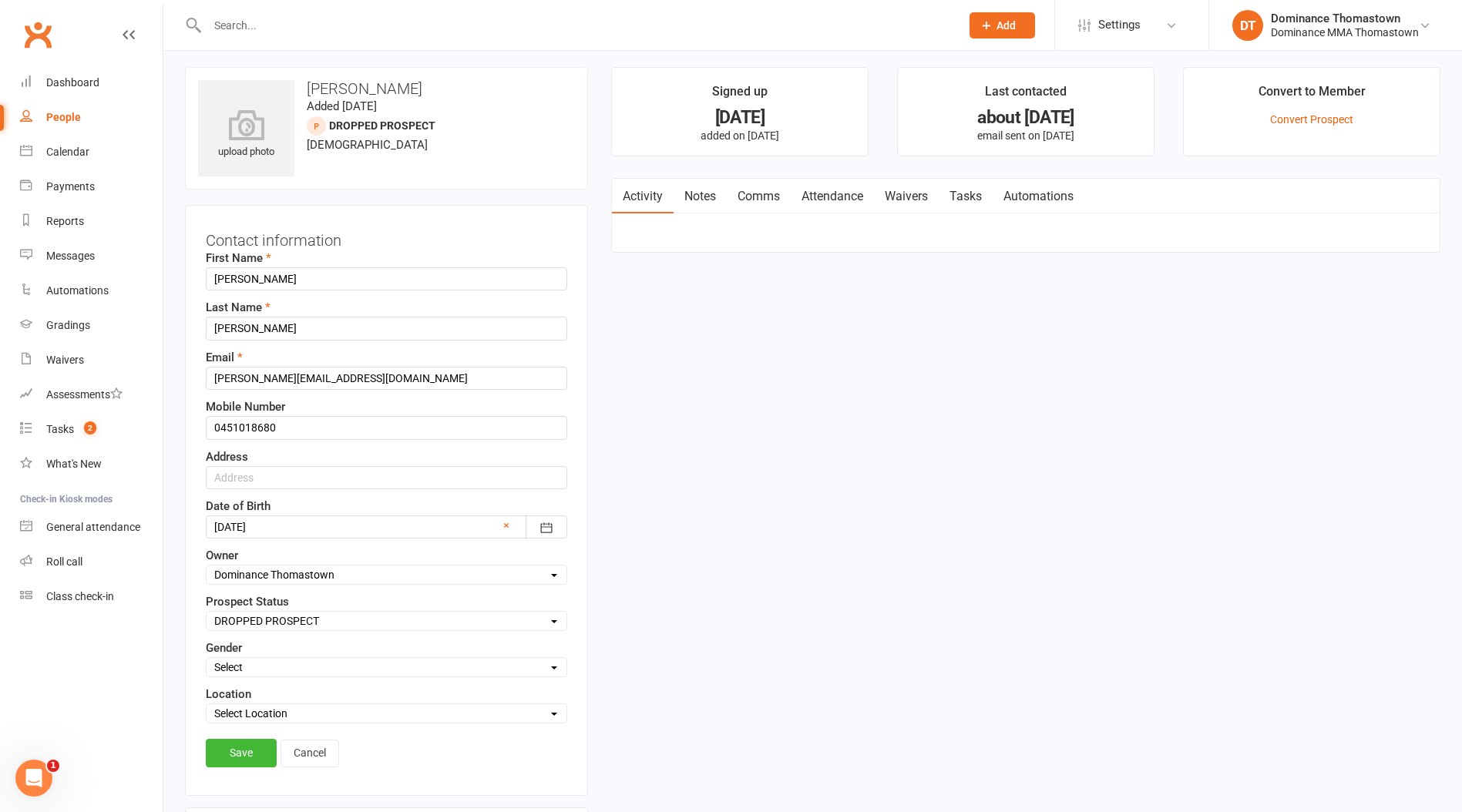
scroll to position [72, 0]
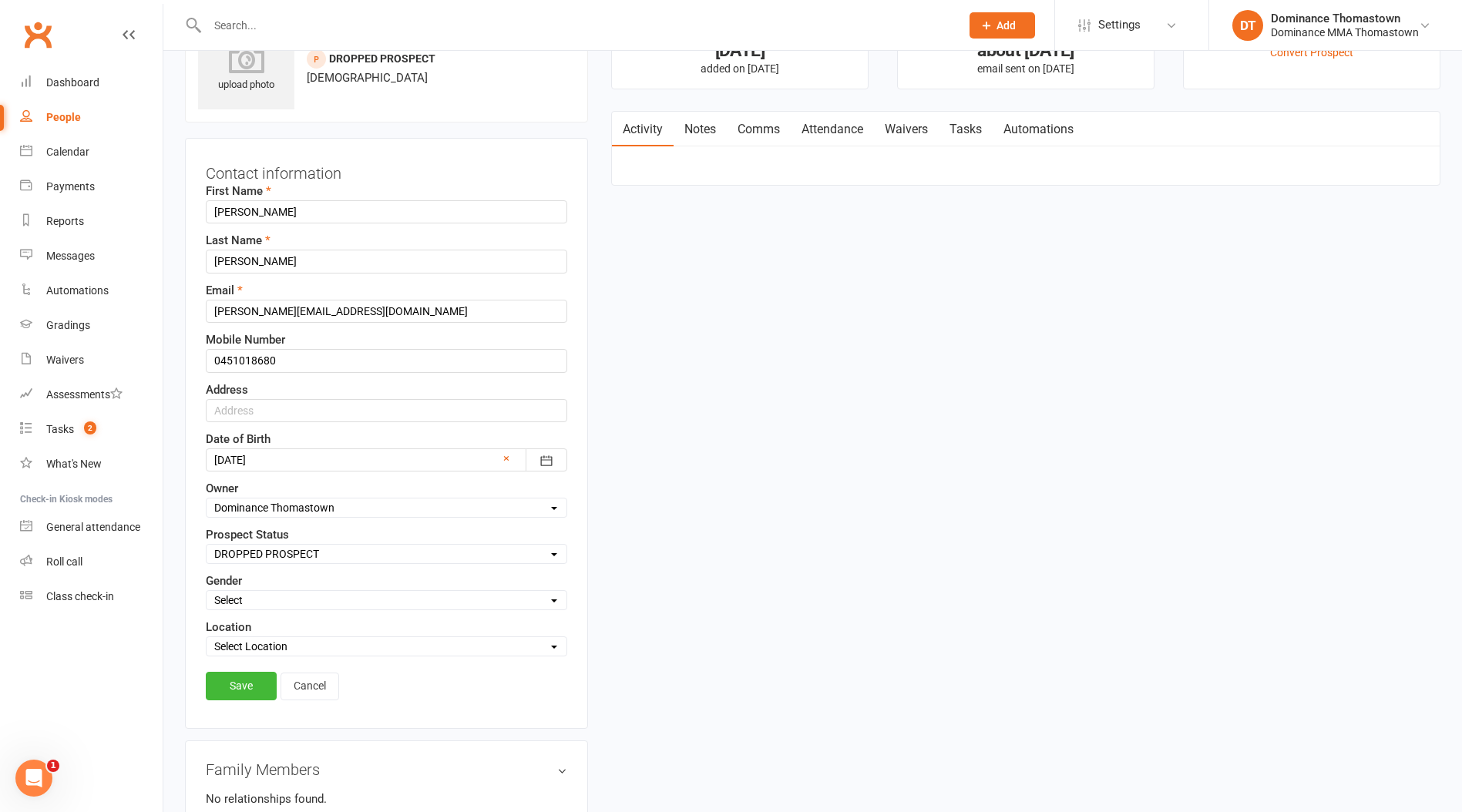
click at [296, 558] on select "Select ENQUIRY WEBSITE ENQUIRY META ADS ENQUIRY DROPPED PROSPECT DROP-IN VISITO…" at bounding box center [387, 553] width 360 height 17
select select "TEENS/ADULTS WAITLIST"
click at [207, 545] on select "Select ENQUIRY WEBSITE ENQUIRY META ADS ENQUIRY DROPPED PROSPECT DROP-IN VISITO…" at bounding box center [387, 553] width 360 height 17
click at [242, 682] on link "Save" at bounding box center [241, 686] width 71 height 28
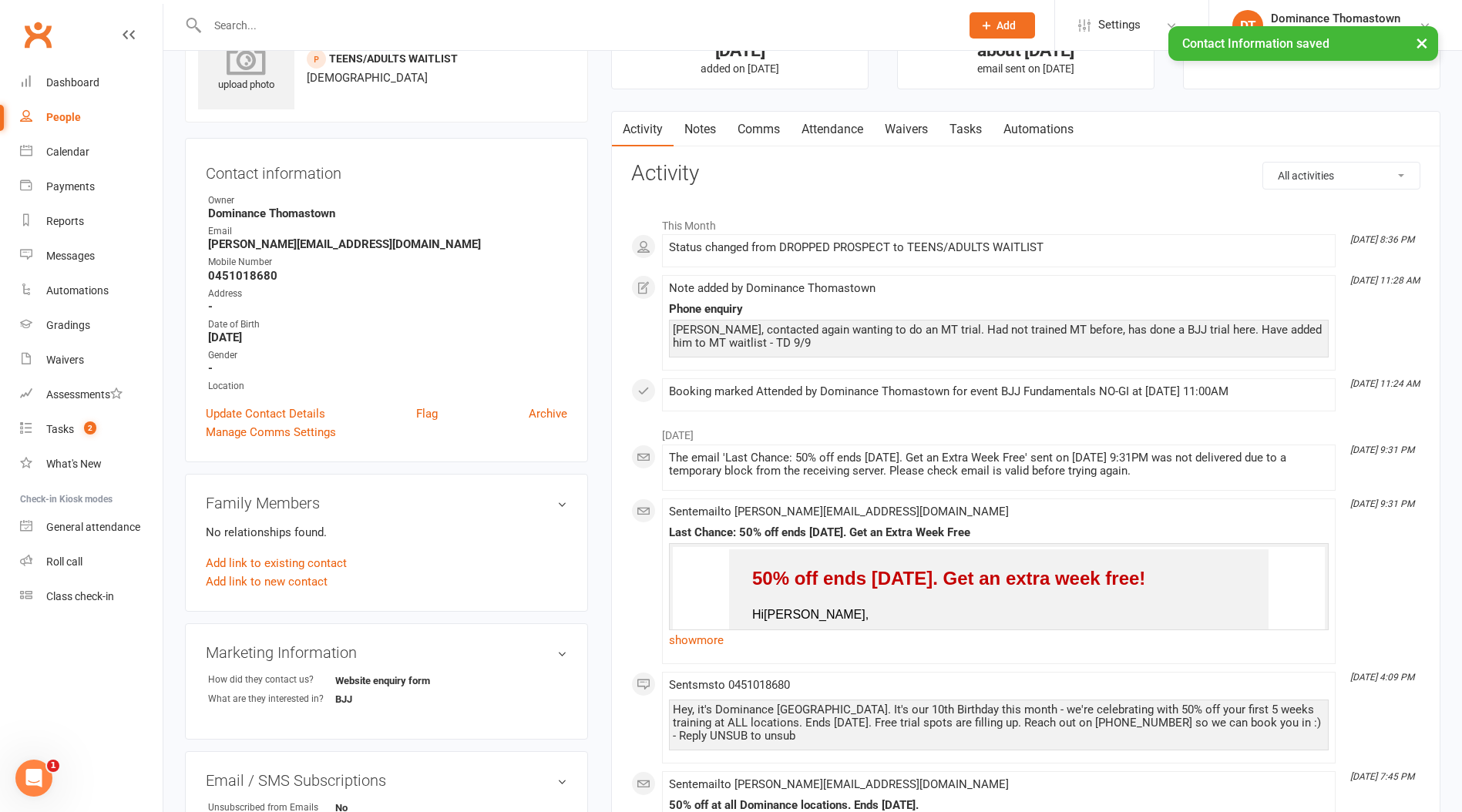
scroll to position [0, 0]
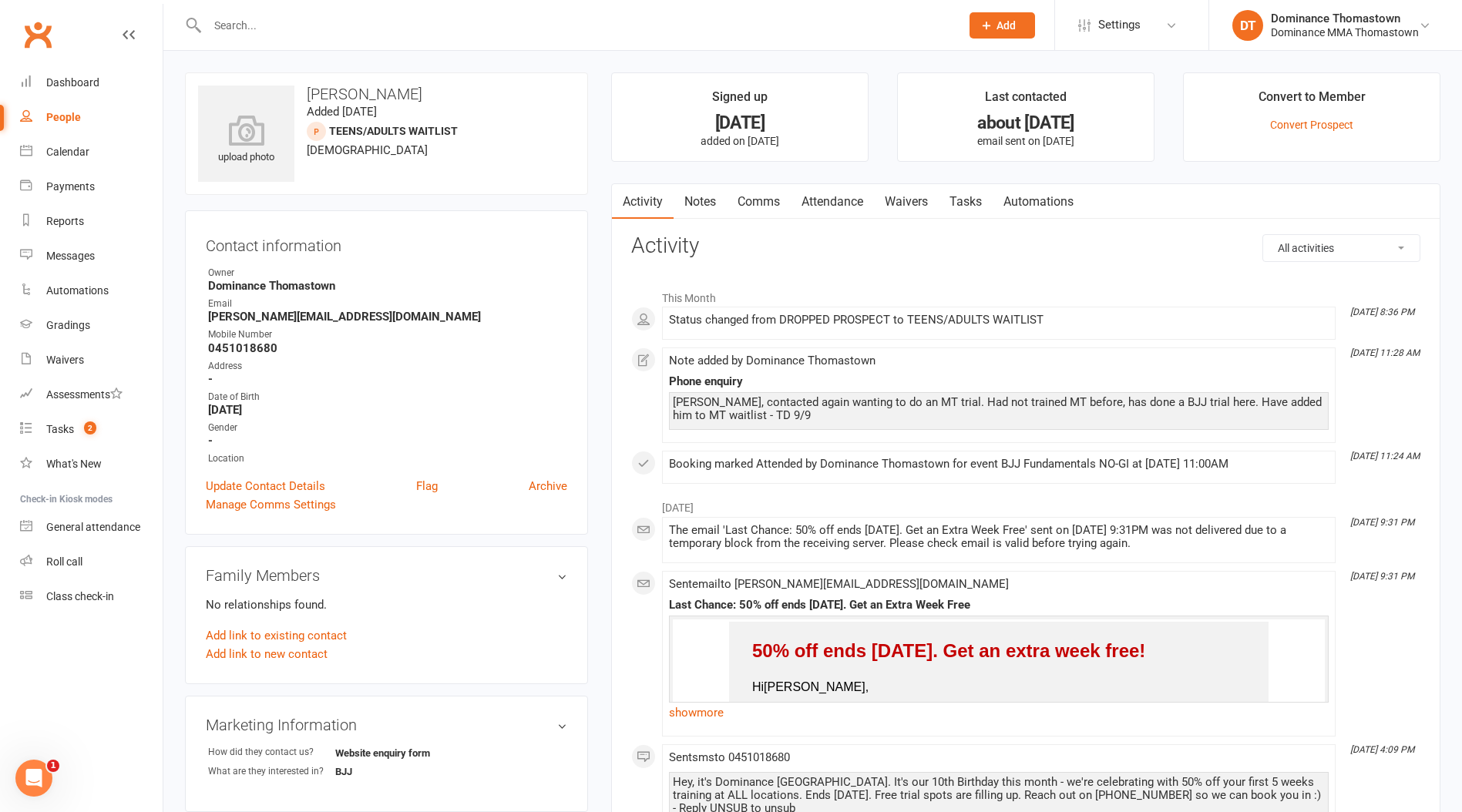
click at [267, 10] on div at bounding box center [567, 25] width 765 height 50
click at [263, 18] on input "text" at bounding box center [576, 25] width 747 height 22
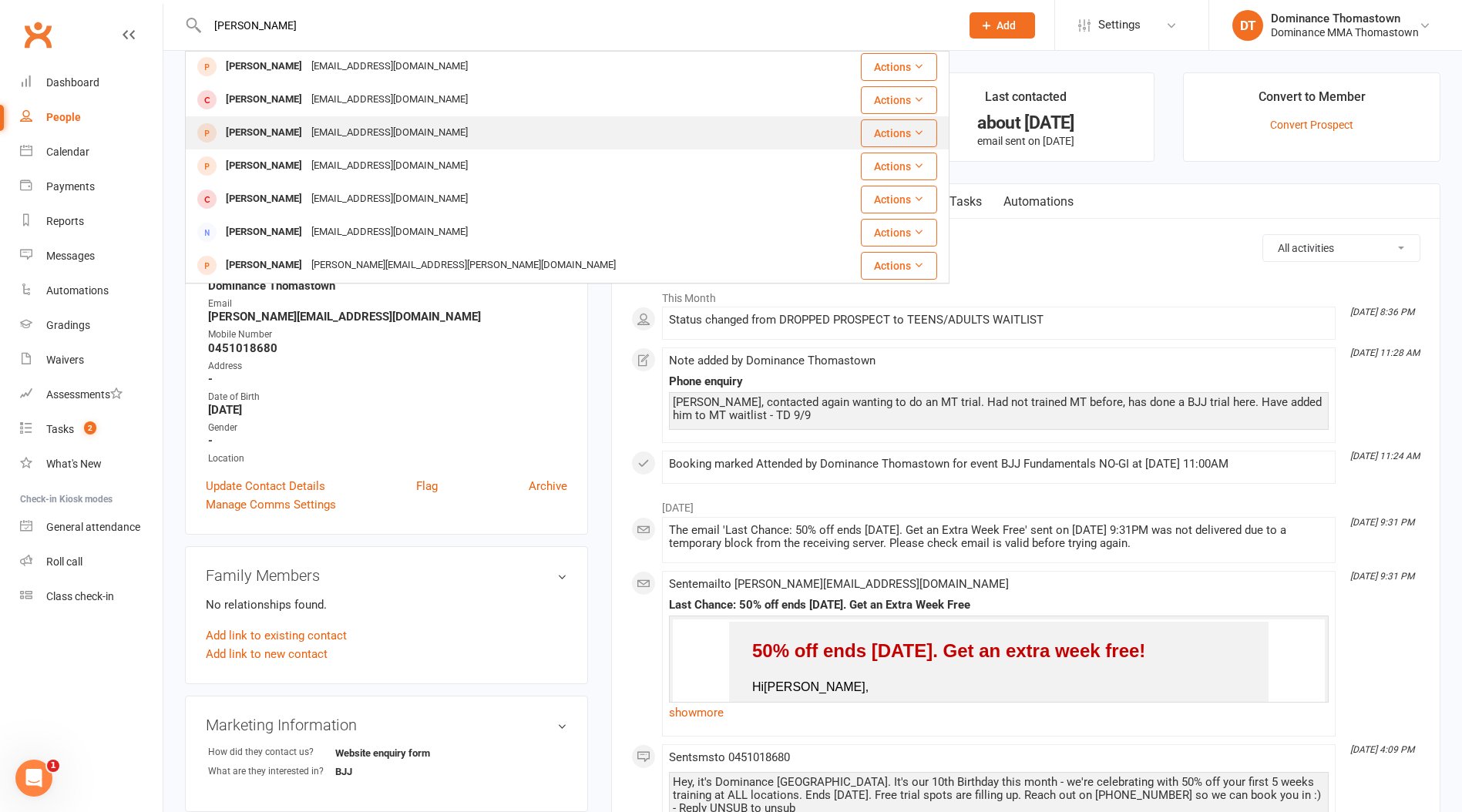
scroll to position [70, 0]
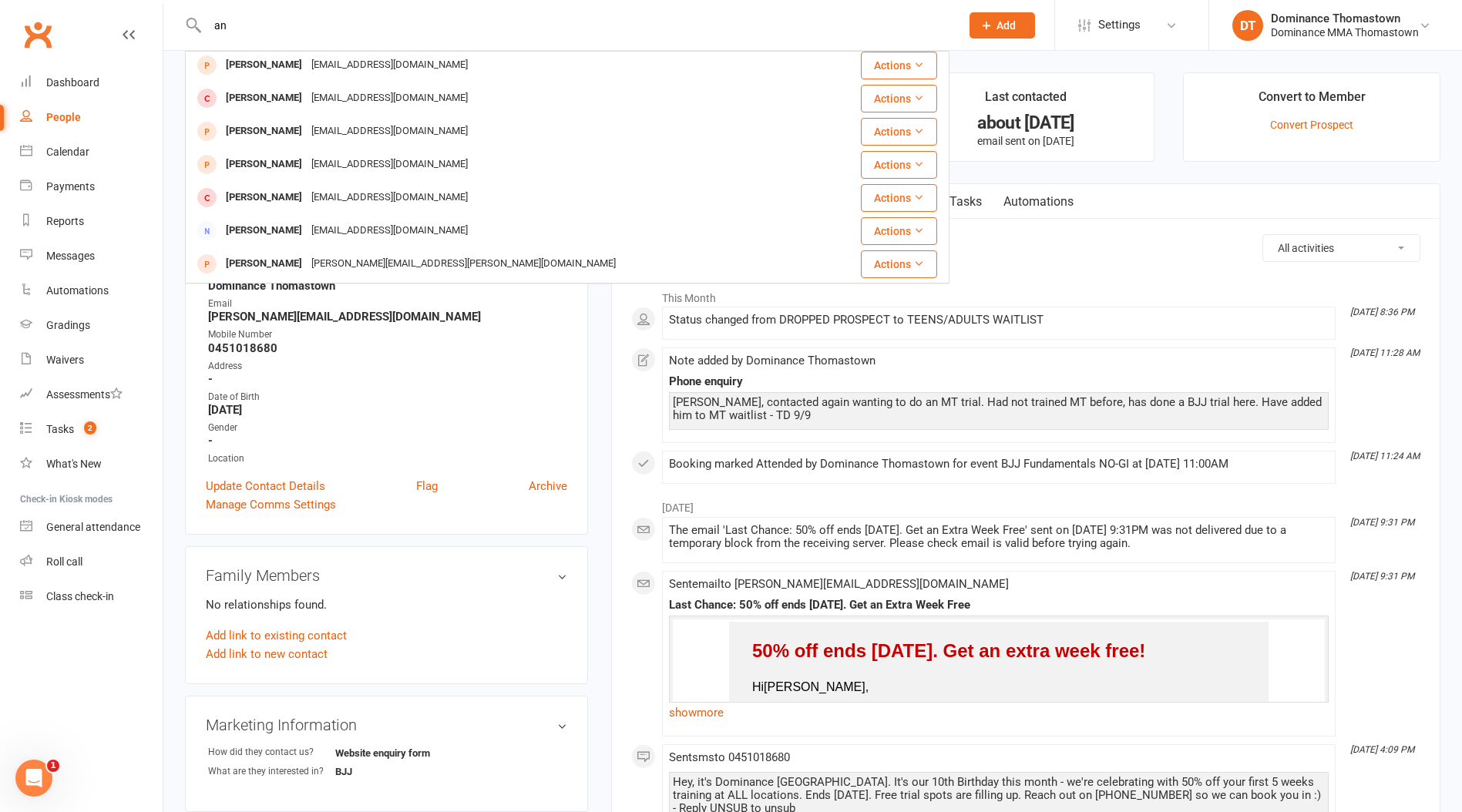
type input "a"
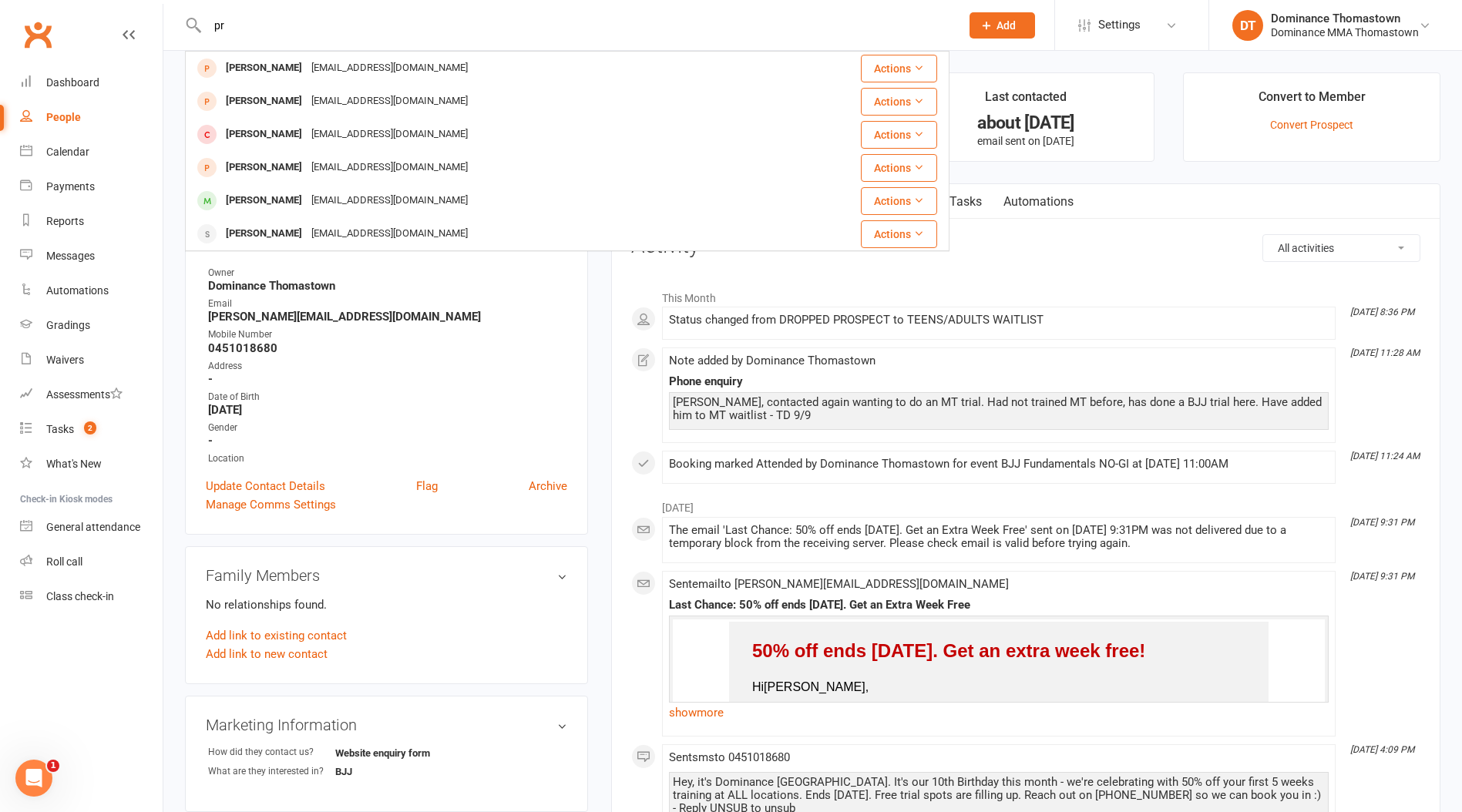
type input "p"
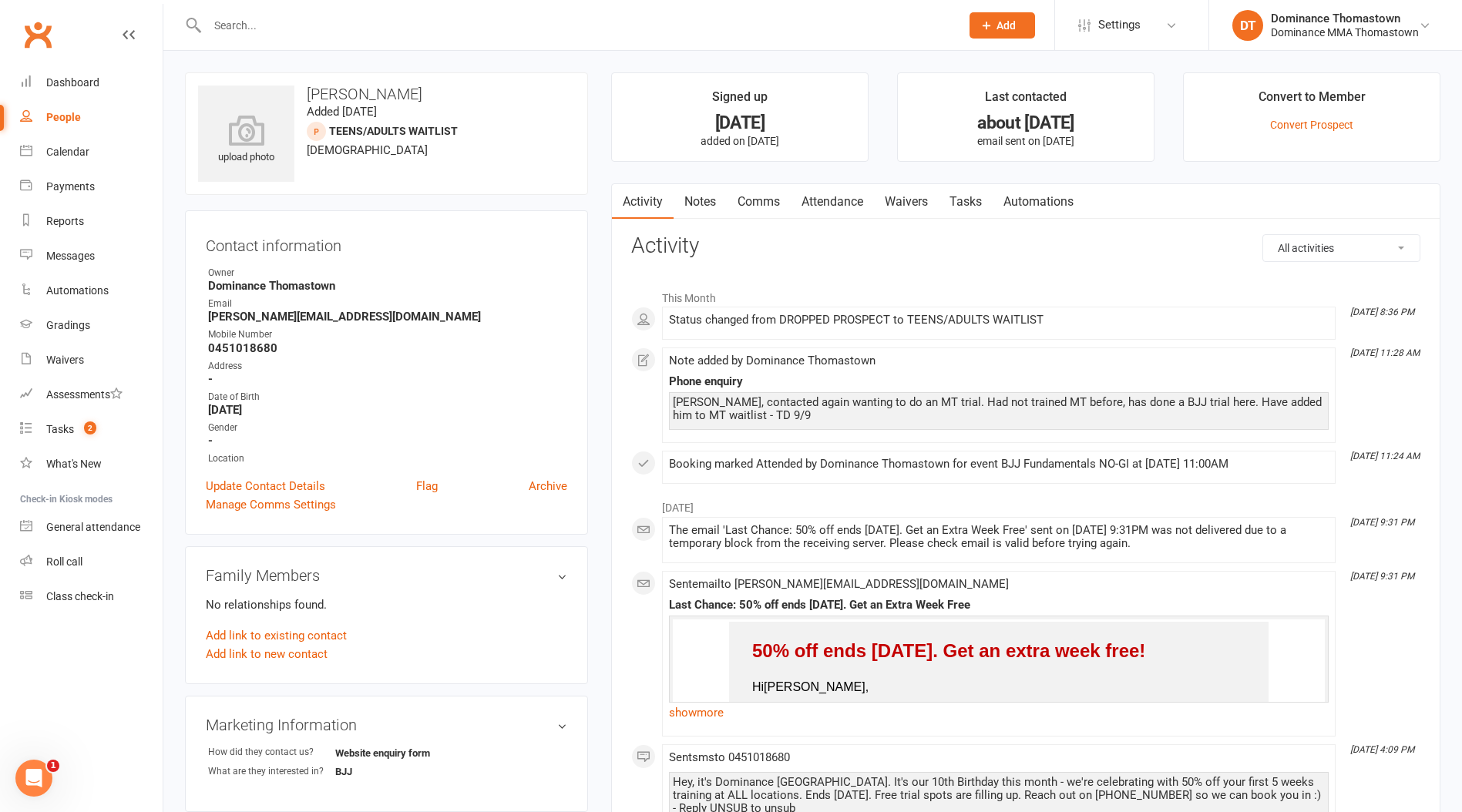
click at [319, 19] on input "text" at bounding box center [576, 25] width 747 height 22
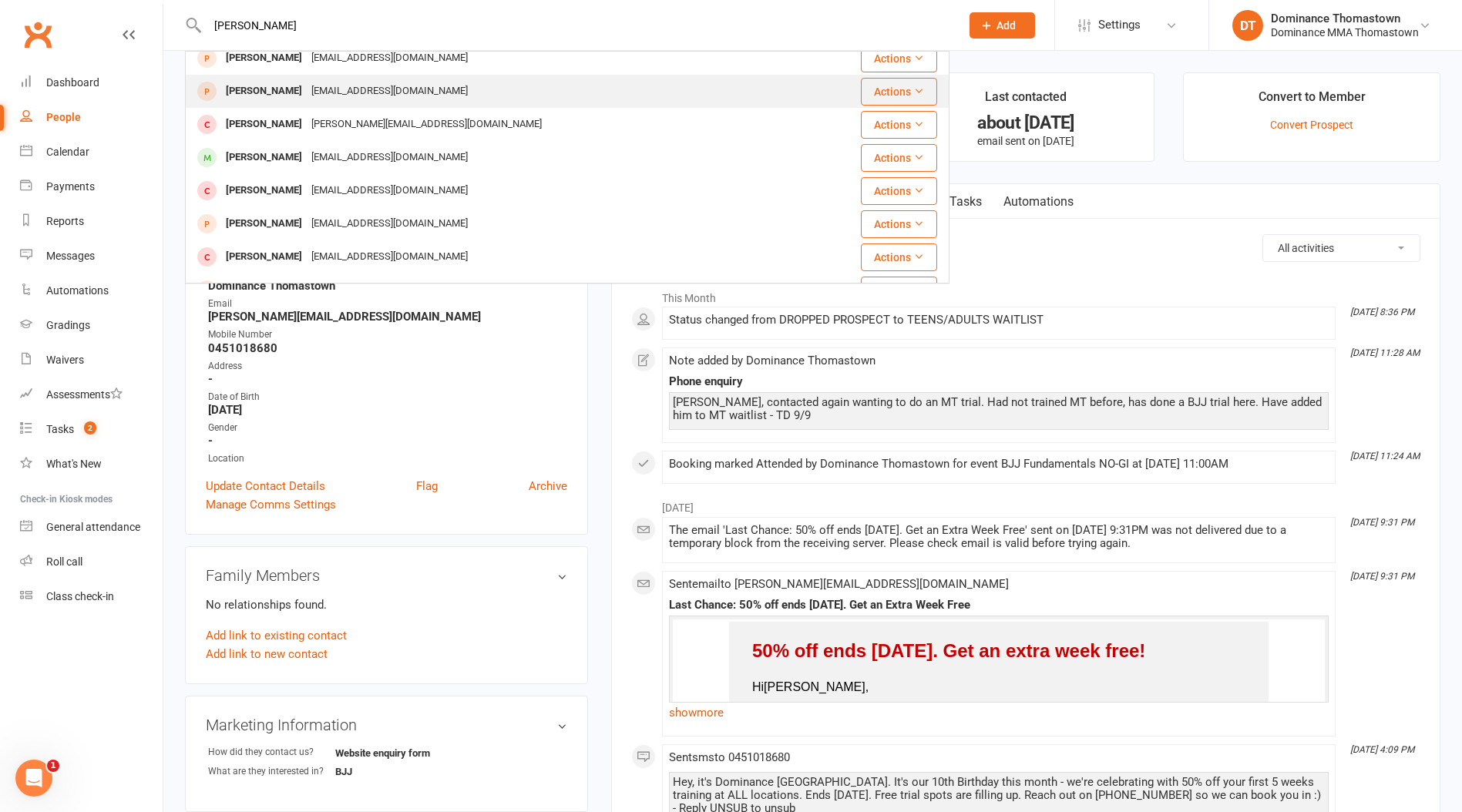
scroll to position [0, 0]
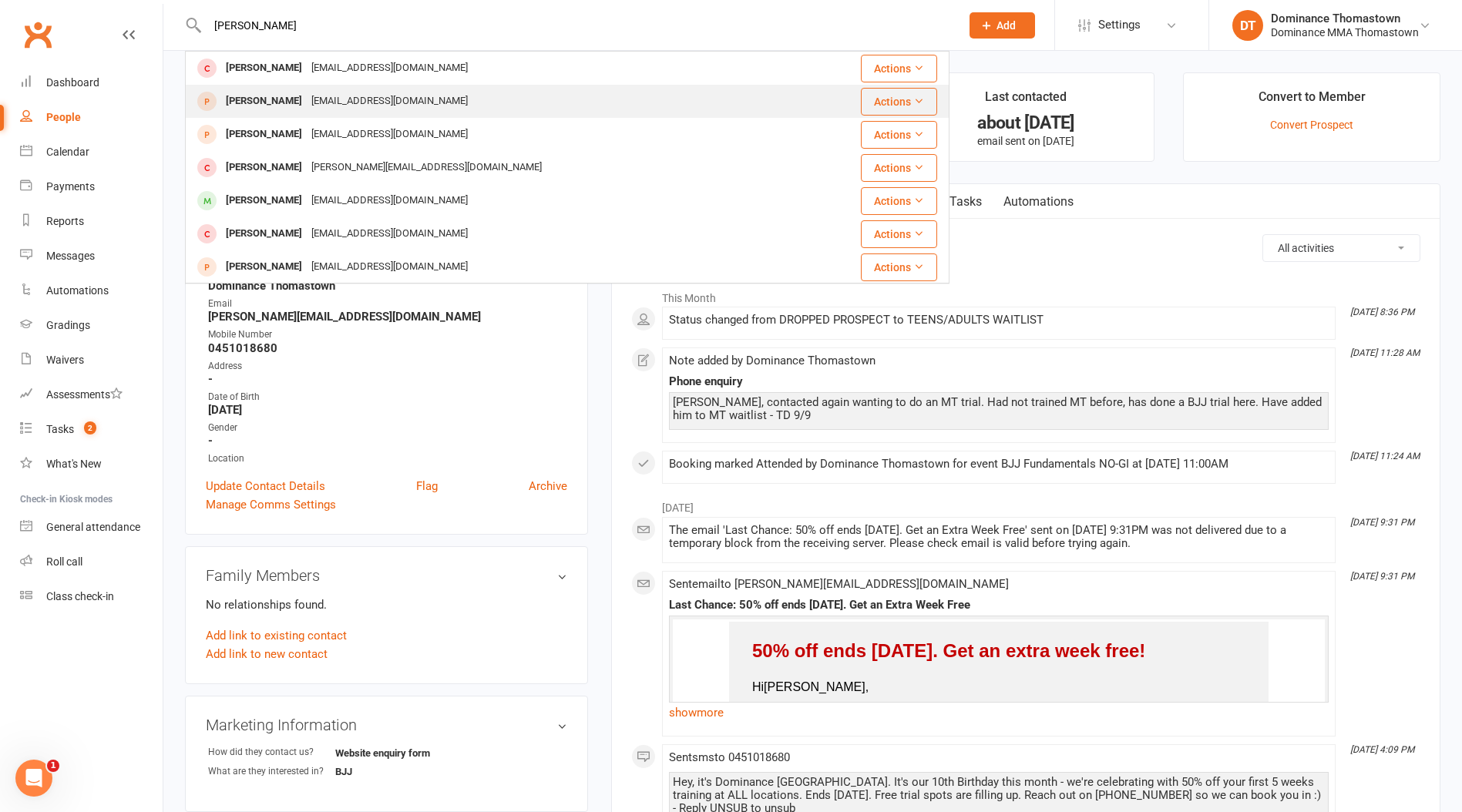
type input "[PERSON_NAME]"
click at [307, 102] on div "[EMAIL_ADDRESS][DOMAIN_NAME]" at bounding box center [389, 101] width 165 height 23
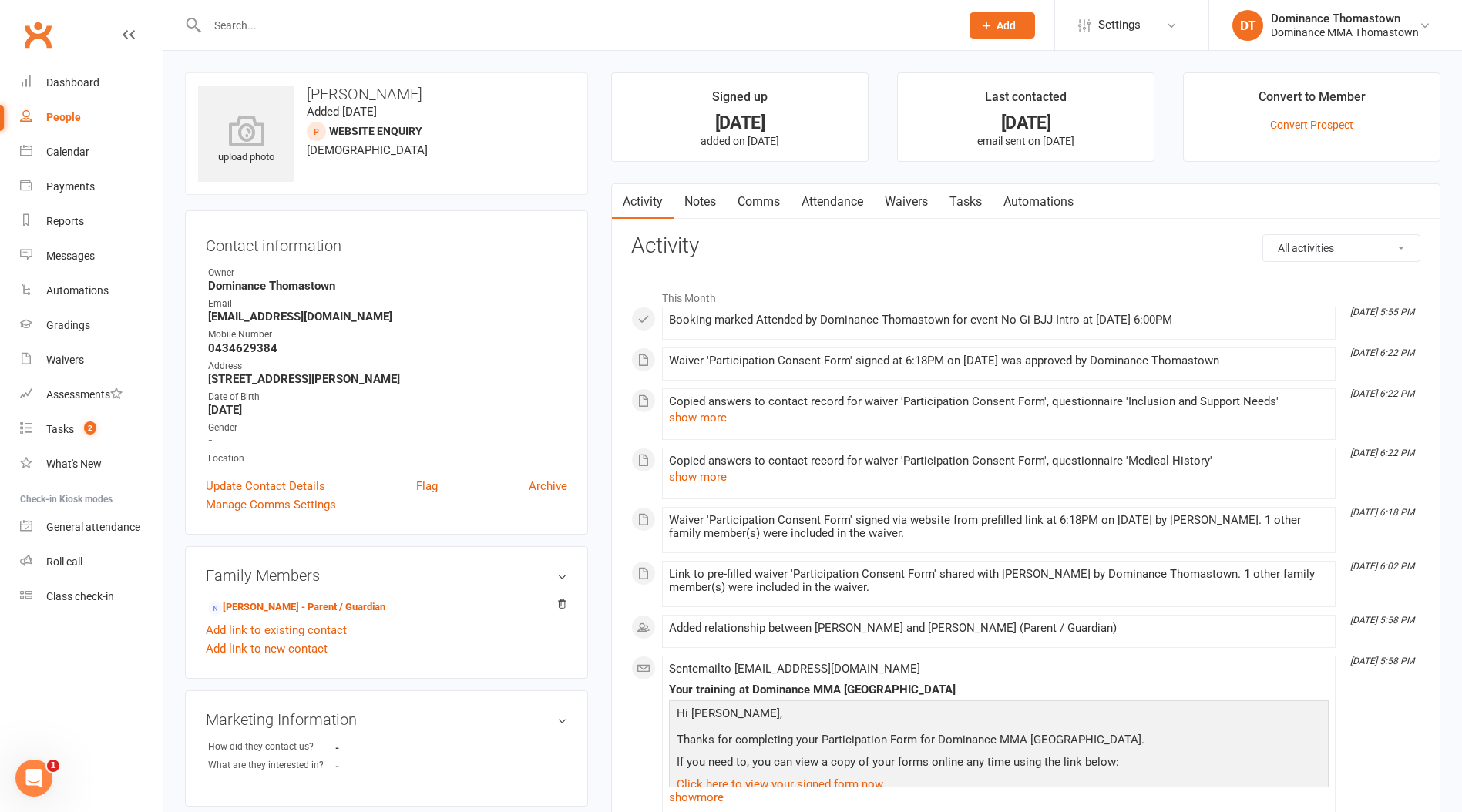
click at [958, 200] on link "Tasks" at bounding box center [966, 202] width 54 height 36
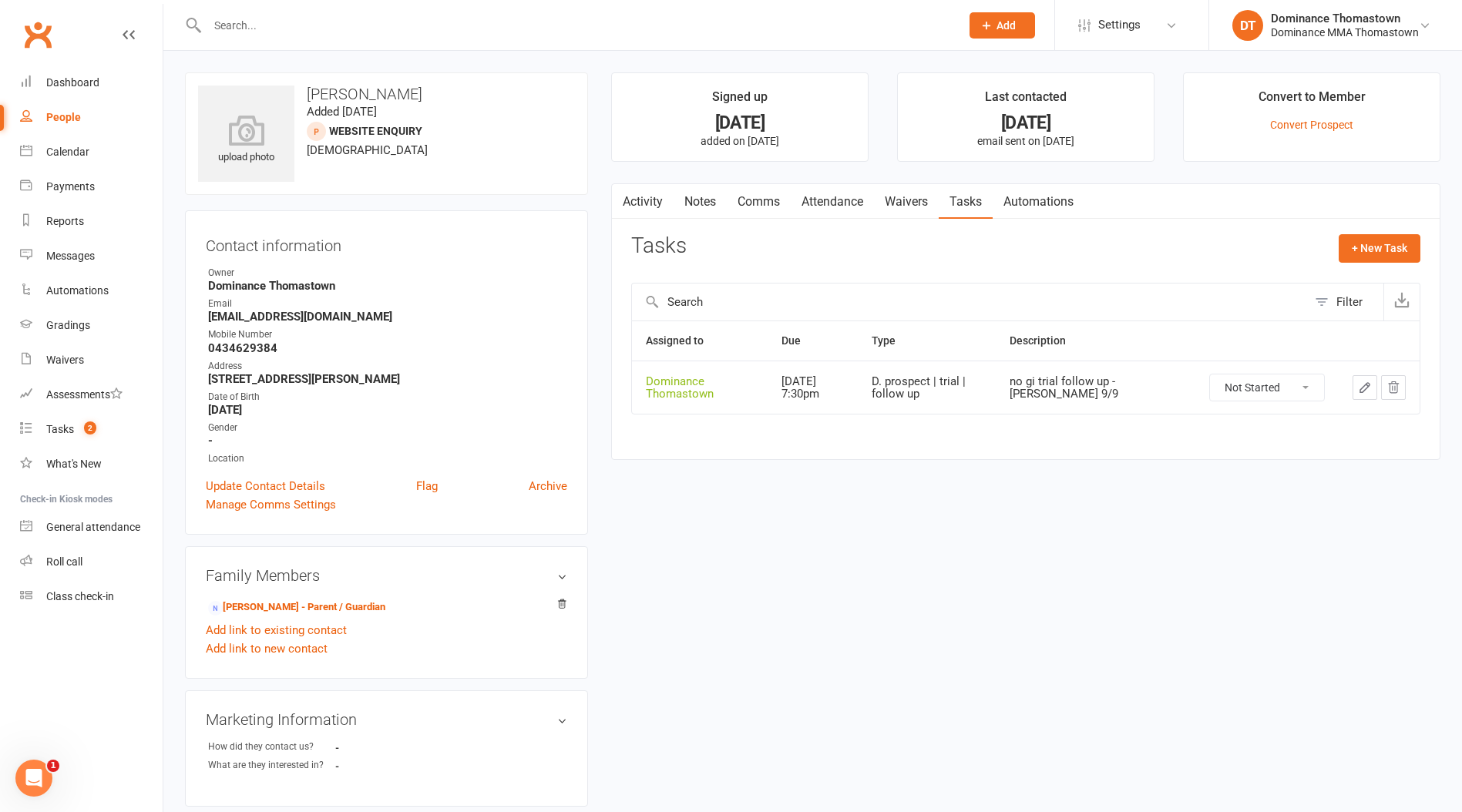
click at [1366, 390] on icon "button" at bounding box center [1365, 387] width 14 height 14
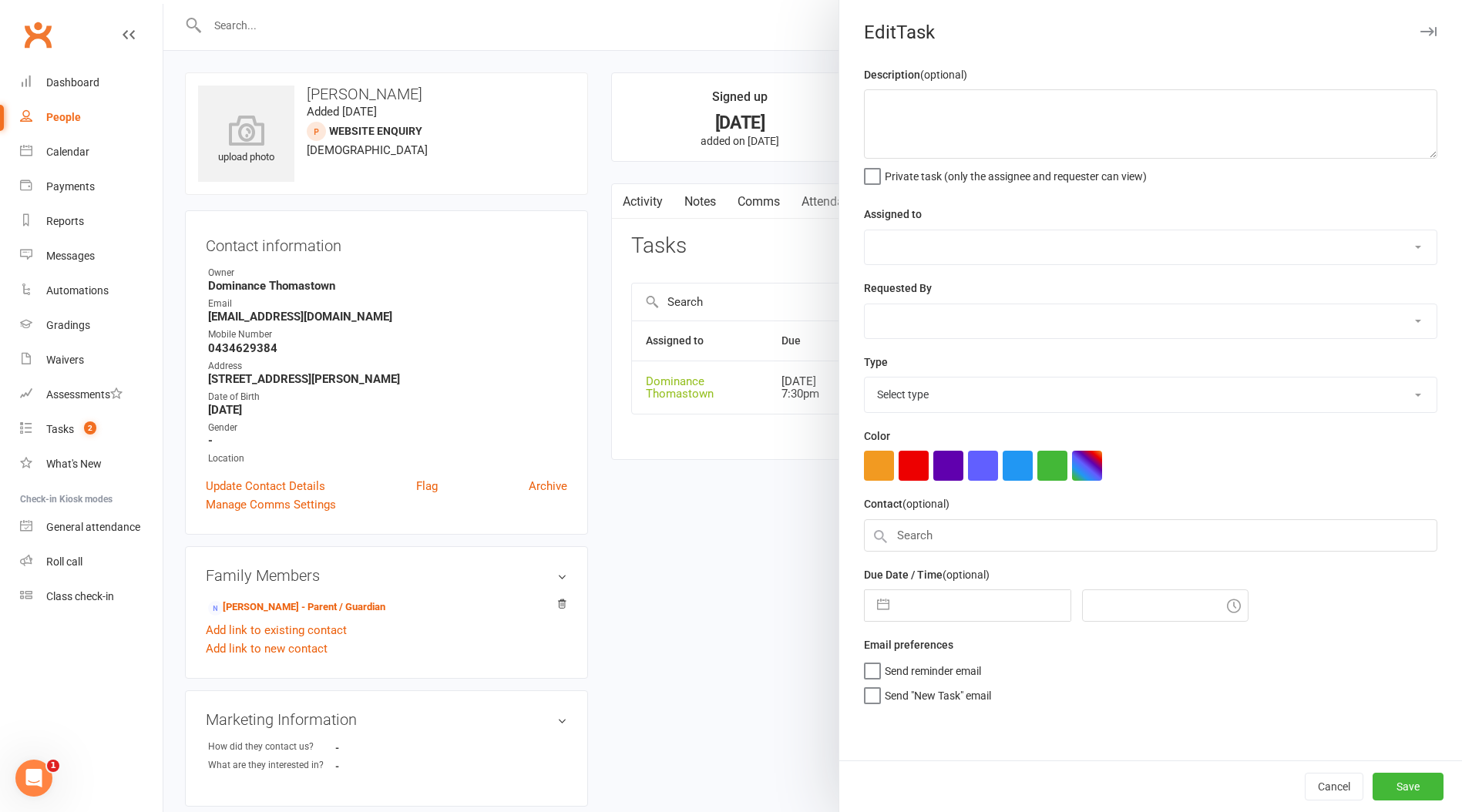
type textarea "no gi trial follow up - [PERSON_NAME] 9/9"
select select "12547"
type input "[DATE]"
type input "7:30pm"
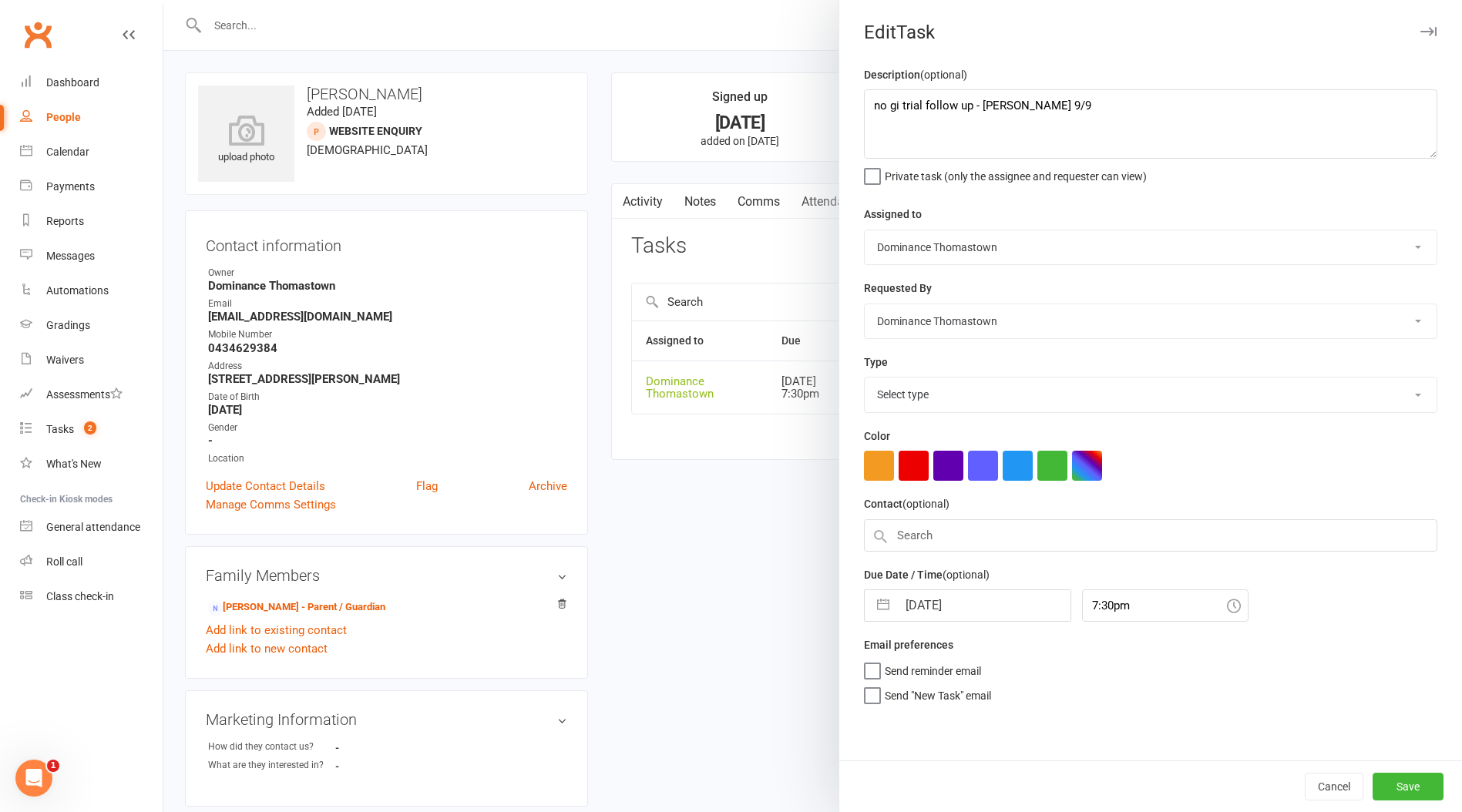
select select "3812"
click at [878, 102] on textarea "no gi trial follow up - [PERSON_NAME] 9/9" at bounding box center [1150, 124] width 573 height 70
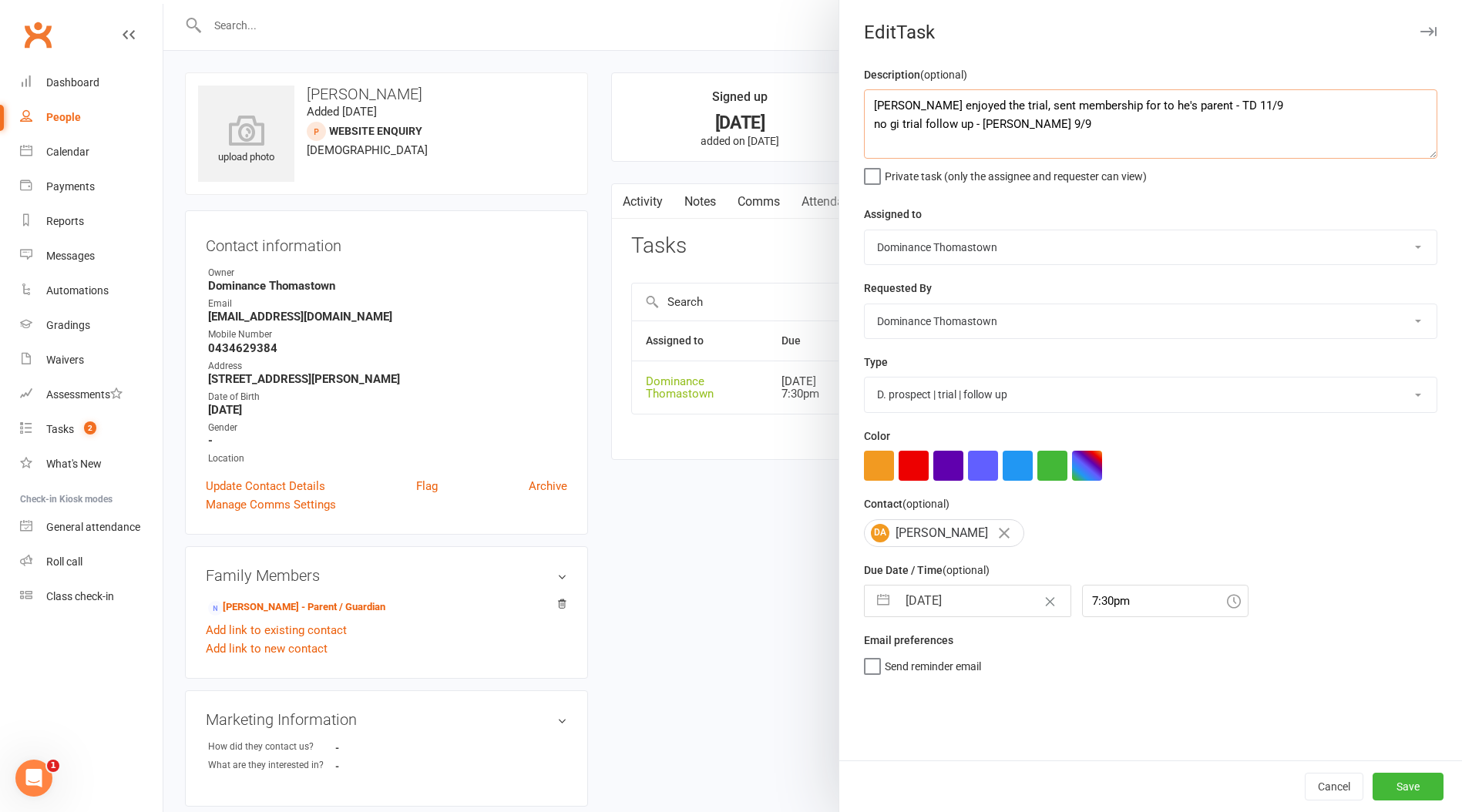
type textarea "[PERSON_NAME] enjoyed the trial, sent membership for to he's parent - TD 11/9 n…"
select select "7"
select select "2025"
select select "8"
select select "2025"
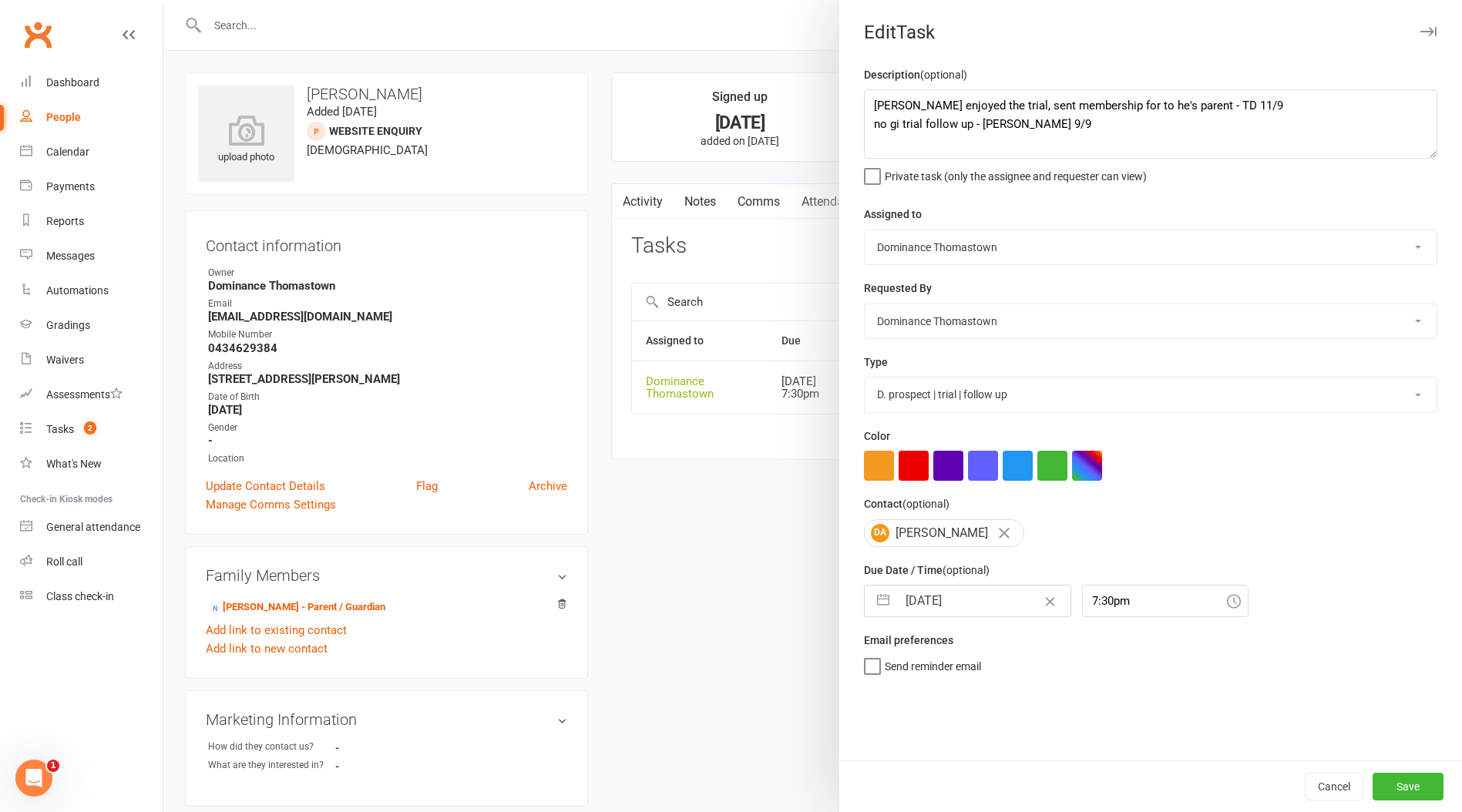
select select "9"
select select "2025"
click at [929, 599] on input "[DATE]" at bounding box center [984, 600] width 174 height 31
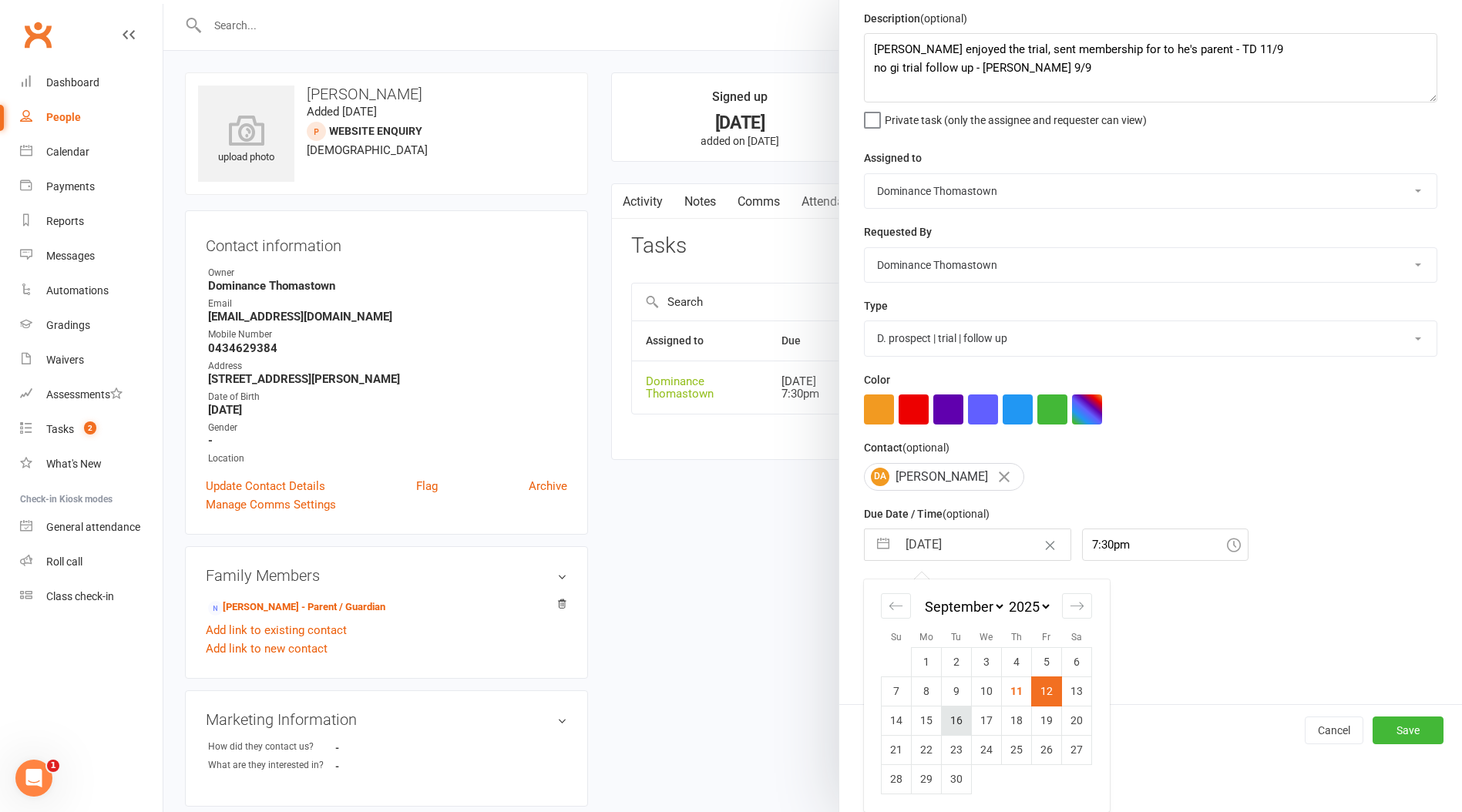
click at [952, 723] on td "16" at bounding box center [956, 720] width 30 height 29
type input "[DATE]"
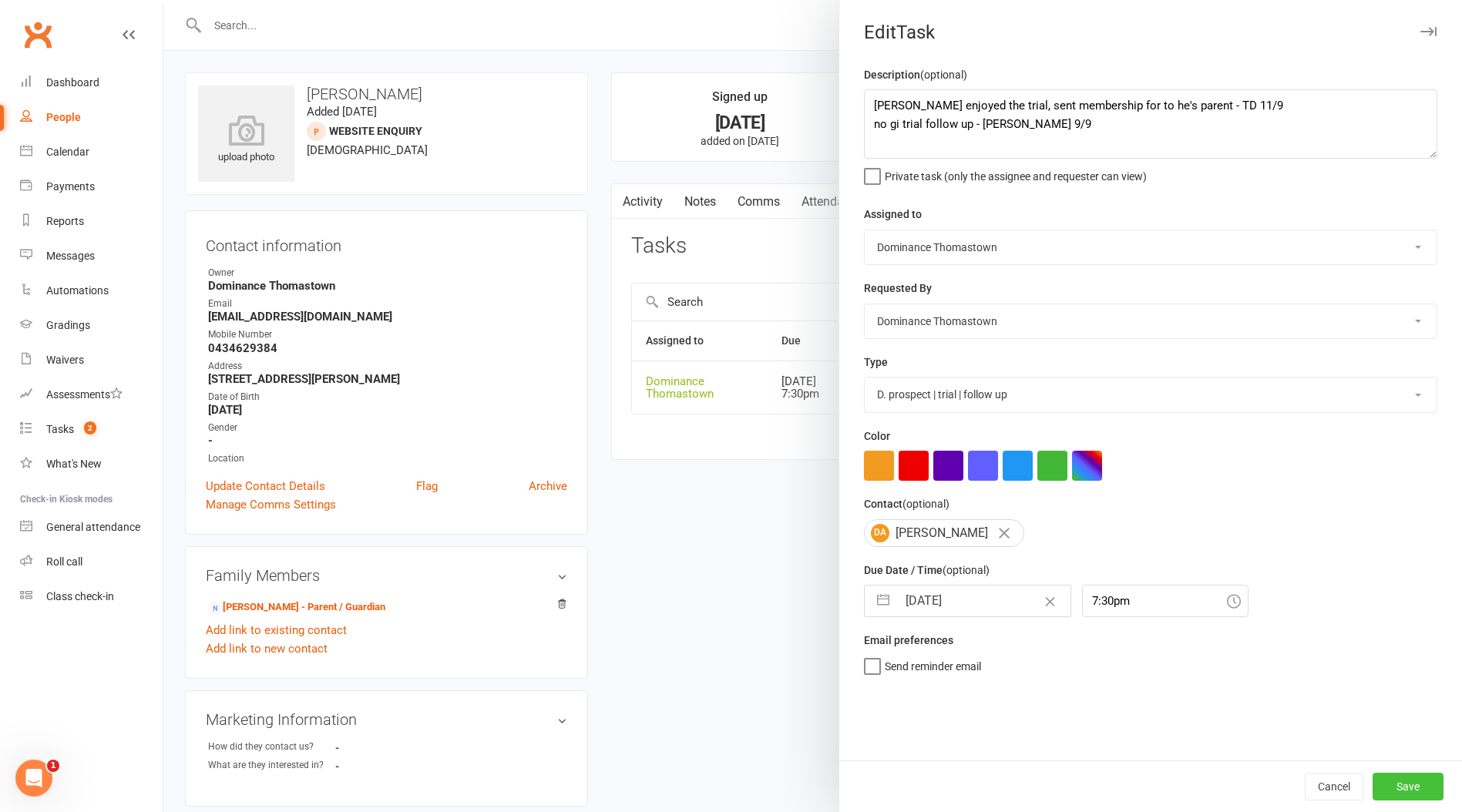
click at [1403, 787] on button "Save" at bounding box center [1408, 786] width 71 height 28
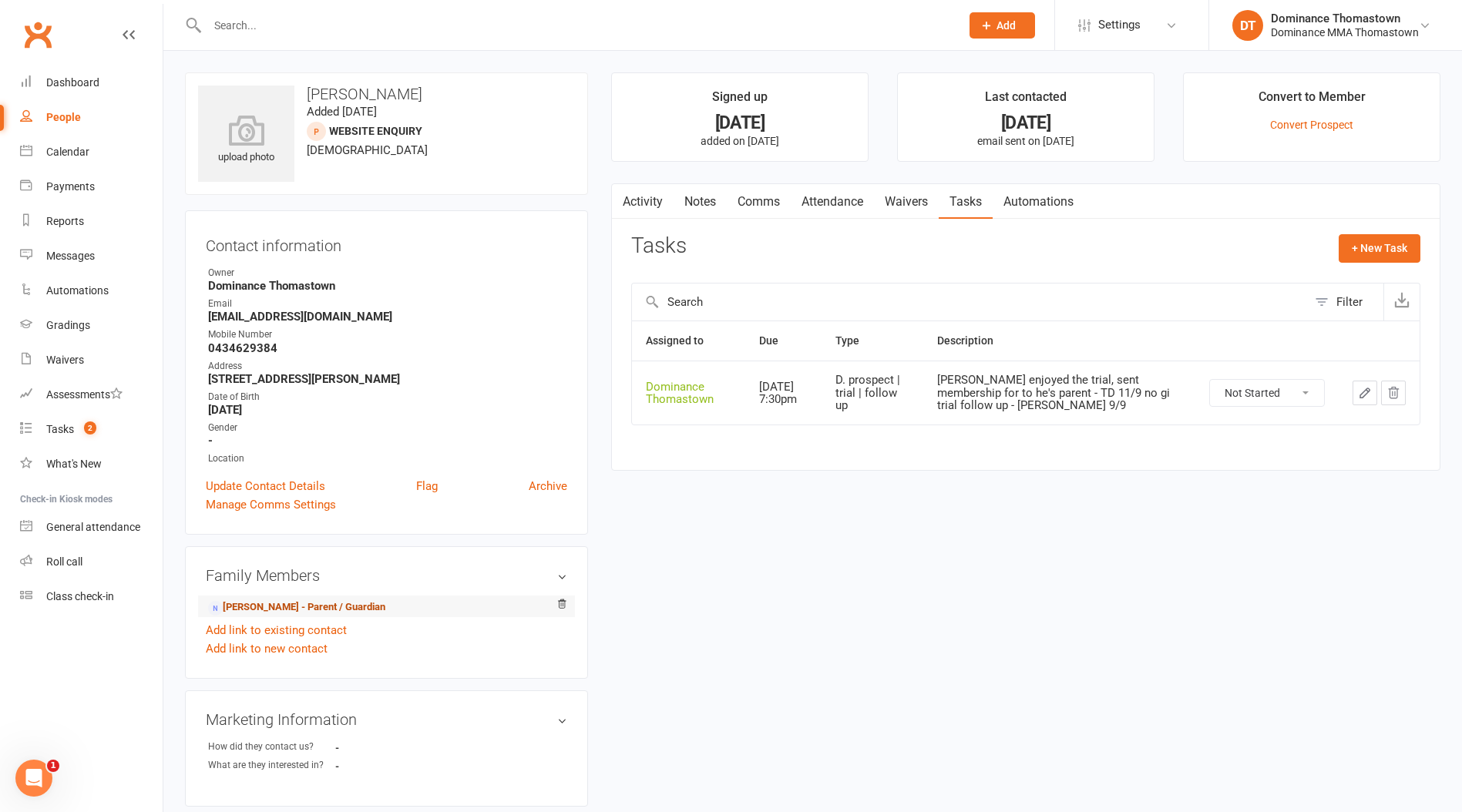
click at [300, 611] on link "[PERSON_NAME] - Parent / Guardian" at bounding box center [297, 607] width 178 height 16
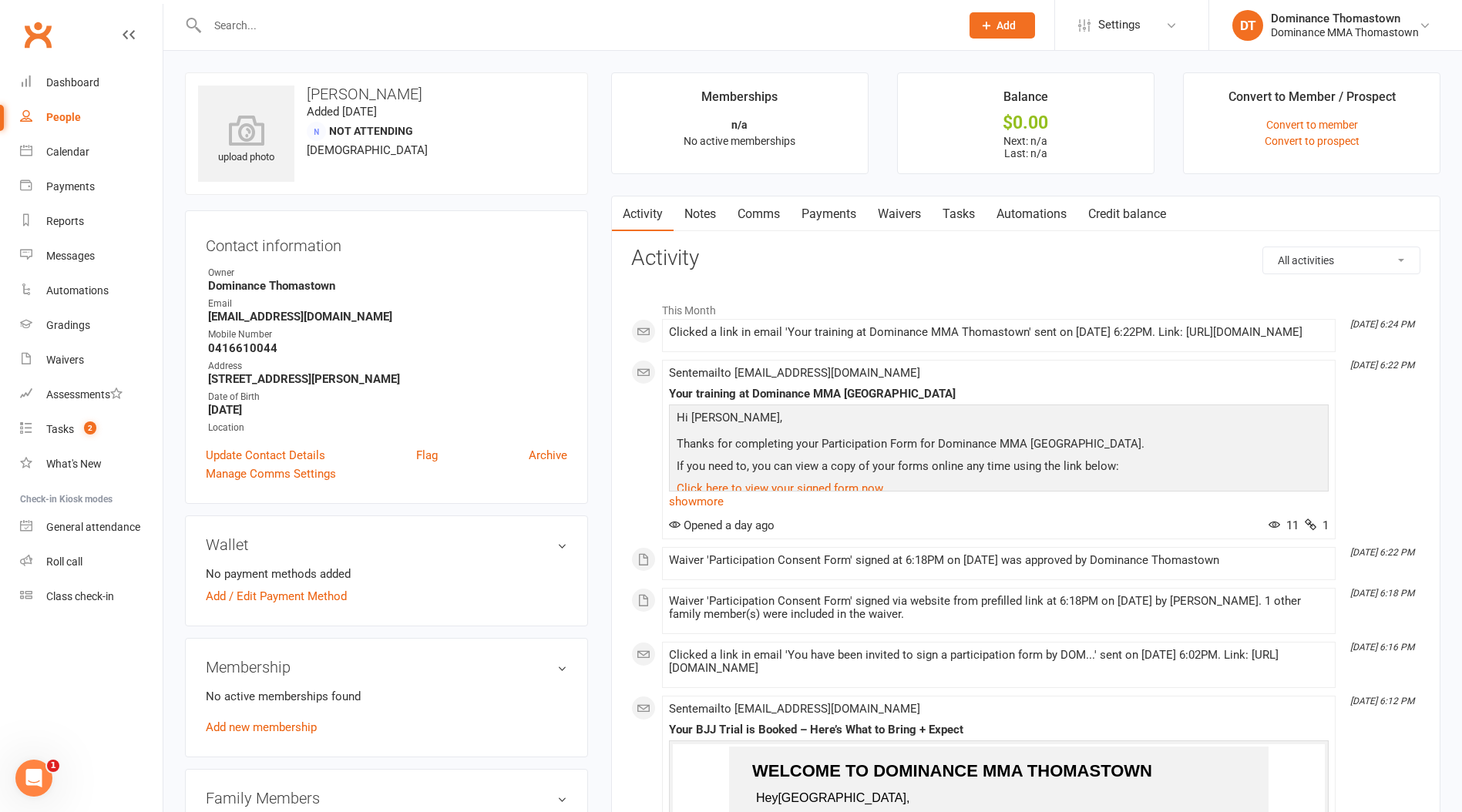
click at [903, 216] on link "Waivers" at bounding box center [899, 214] width 65 height 36
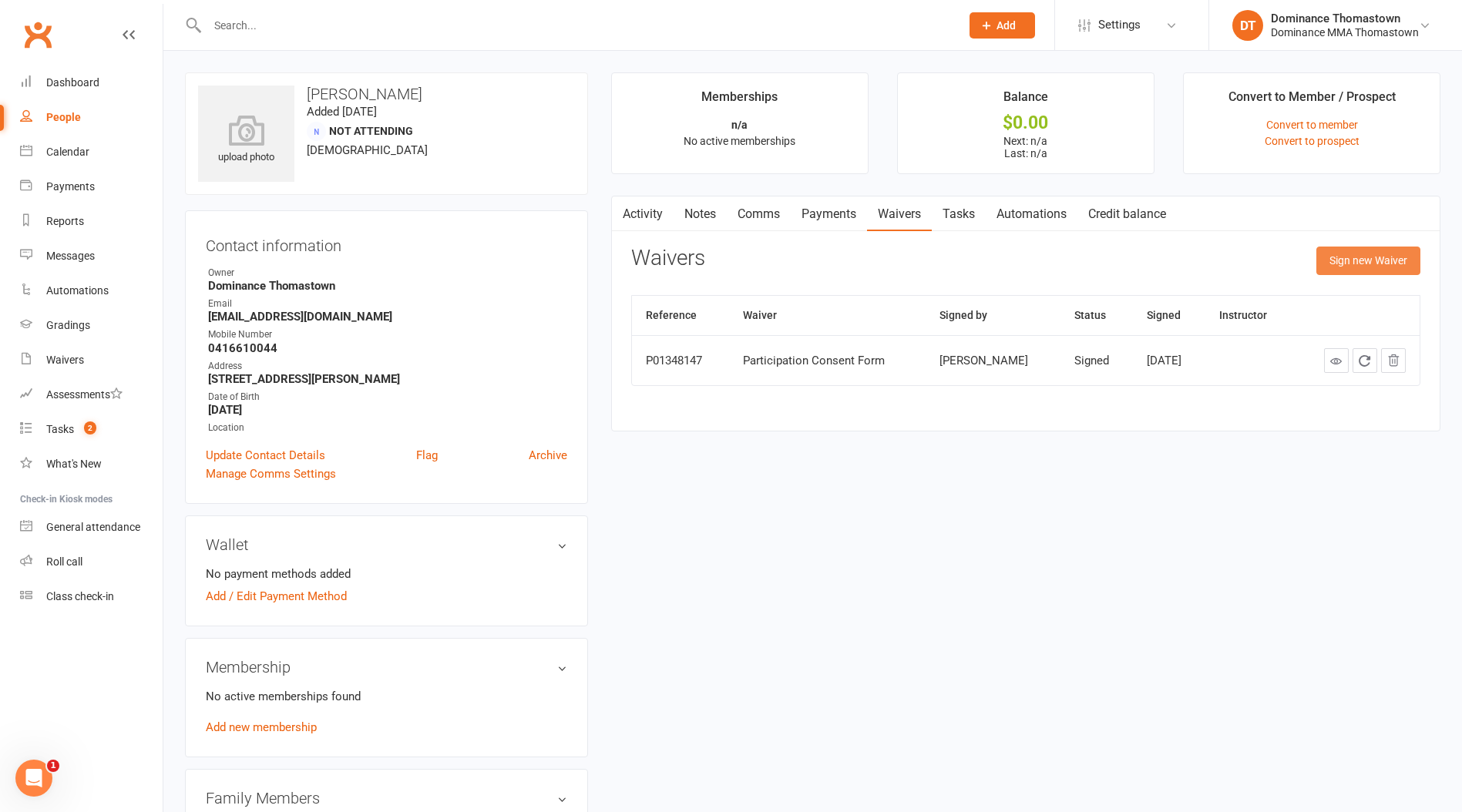
drag, startPoint x: 1347, startPoint y: 264, endPoint x: 1326, endPoint y: 268, distance: 21.4
click at [1347, 264] on button "Sign new Waiver" at bounding box center [1368, 260] width 104 height 28
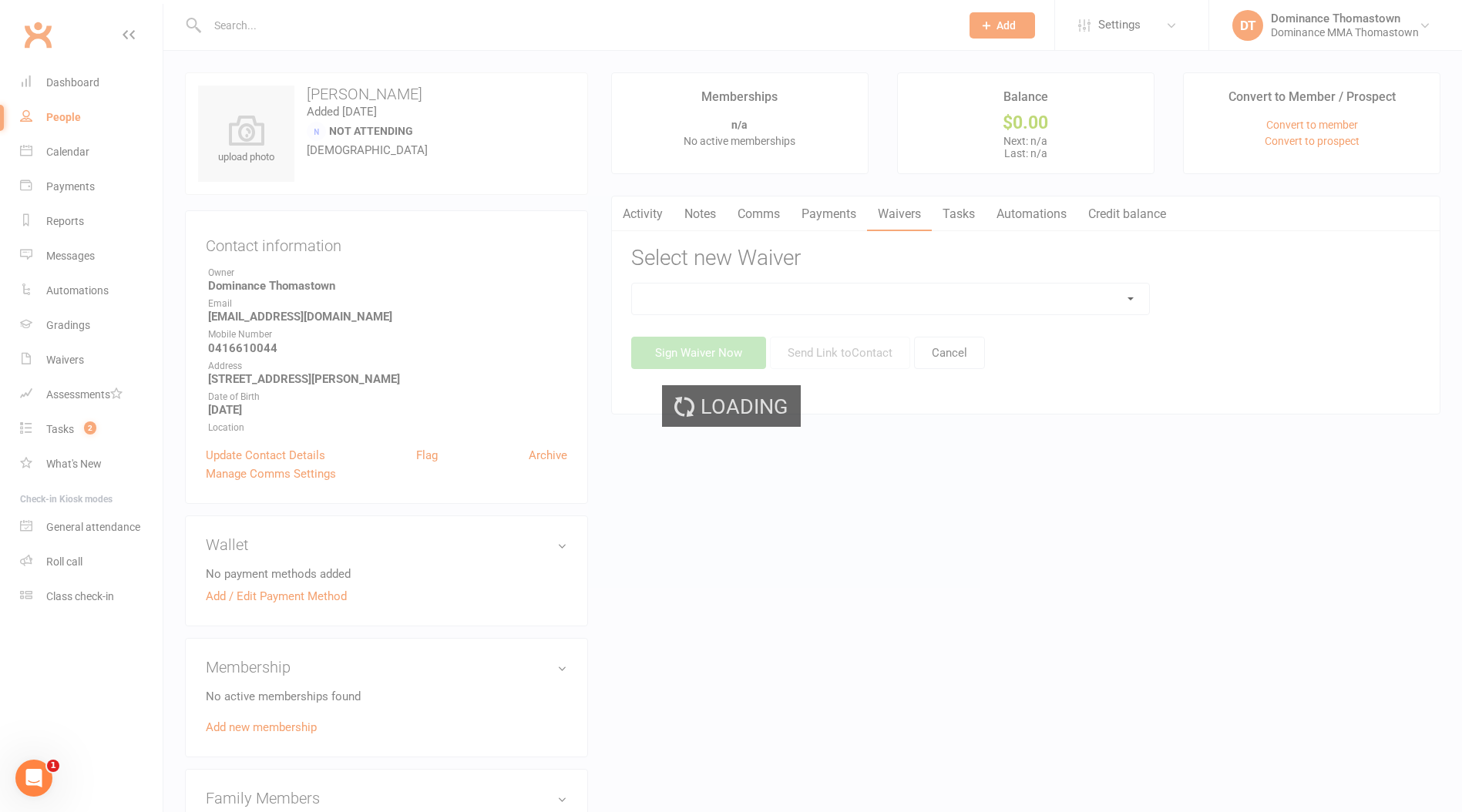
click at [864, 305] on select at bounding box center [890, 299] width 517 height 31
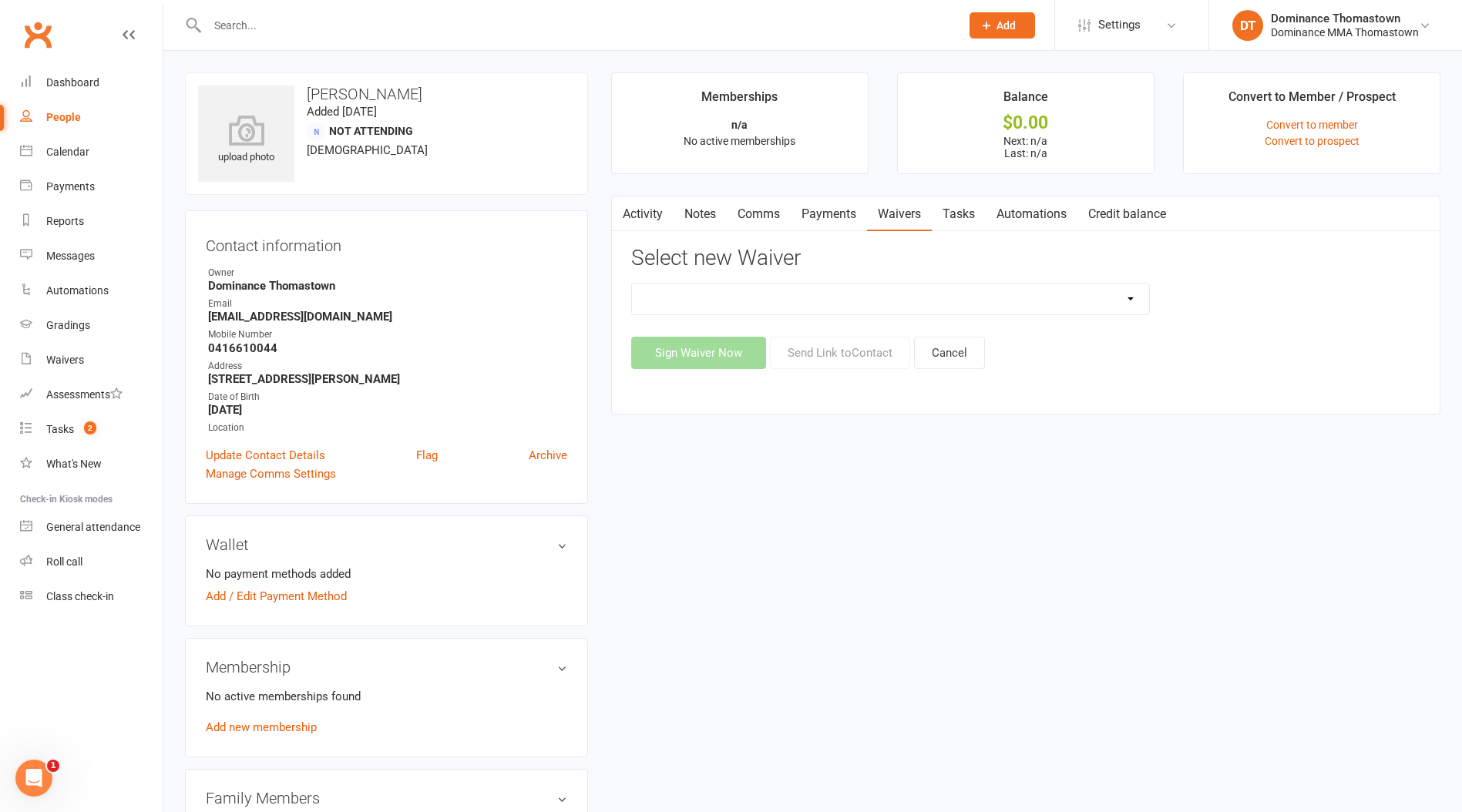
select select "374"
click at [632, 284] on select "Member | Cancellation | Adults Member | Cancellation | Kids/Teens Member | Inju…" at bounding box center [890, 299] width 517 height 31
click at [842, 353] on button "Send Link to Contact" at bounding box center [839, 353] width 140 height 32
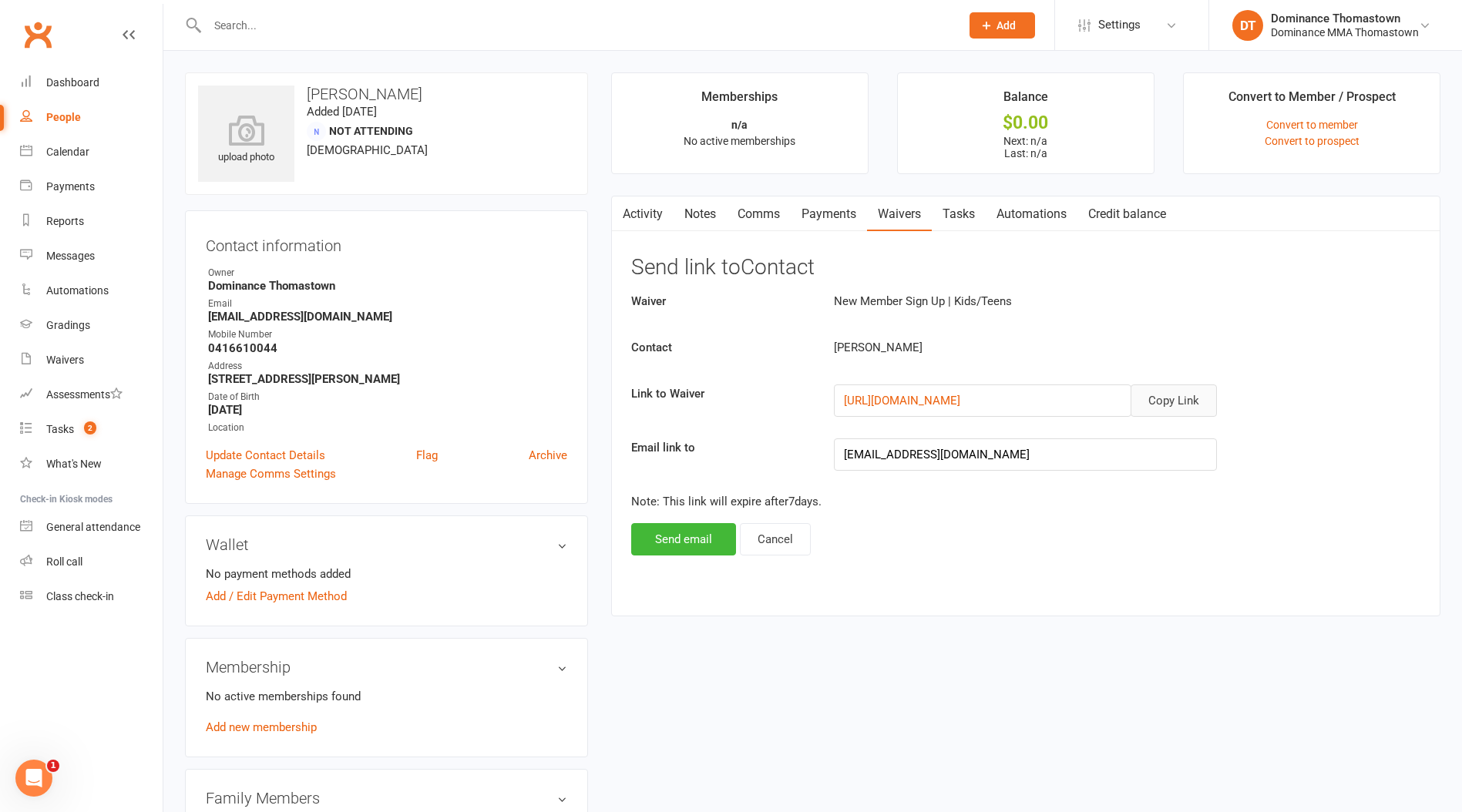
click at [1174, 398] on button "Copy Link" at bounding box center [1173, 400] width 86 height 32
click at [694, 215] on link "Notes" at bounding box center [701, 214] width 54 height 36
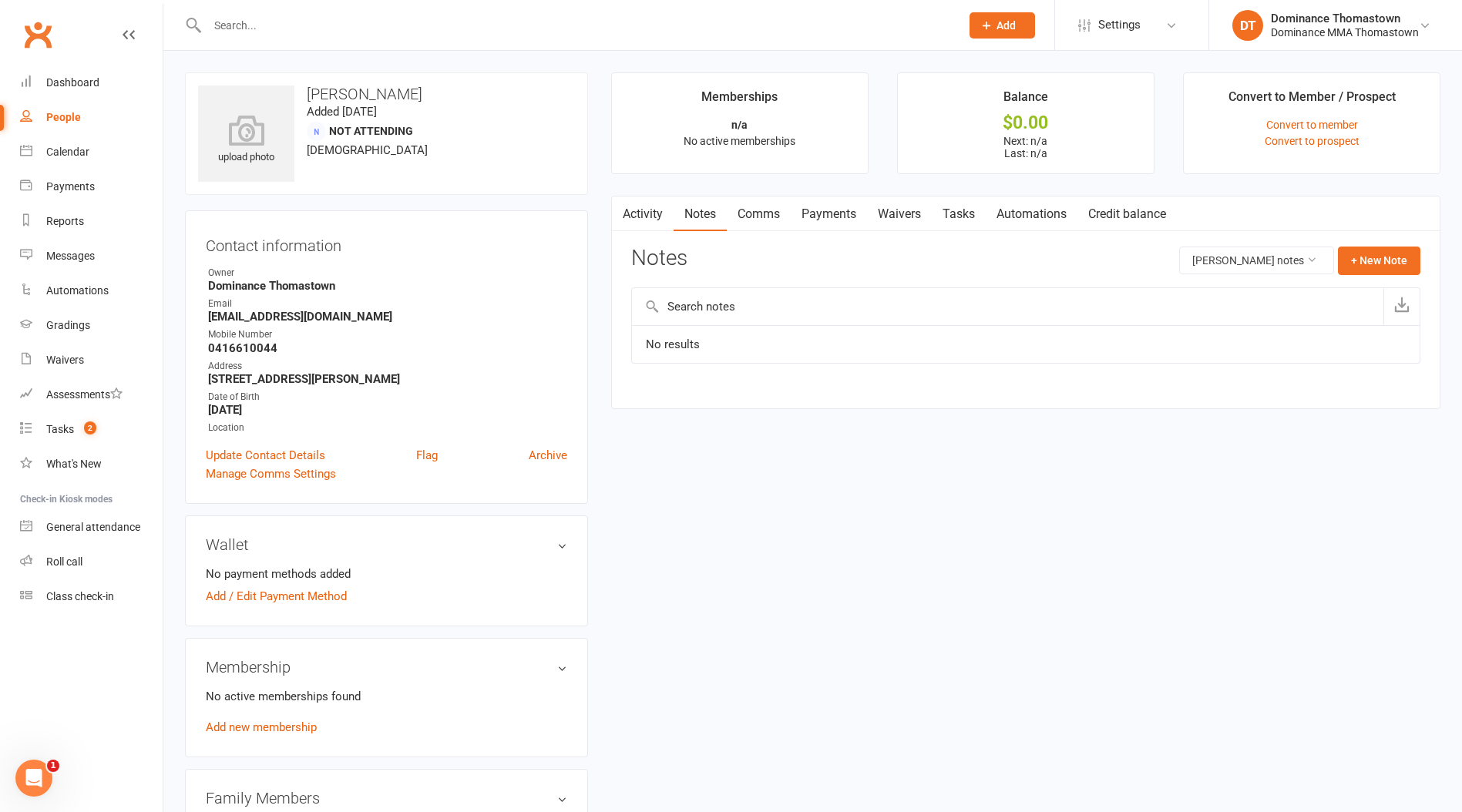
click at [751, 212] on link "Comms" at bounding box center [758, 214] width 64 height 36
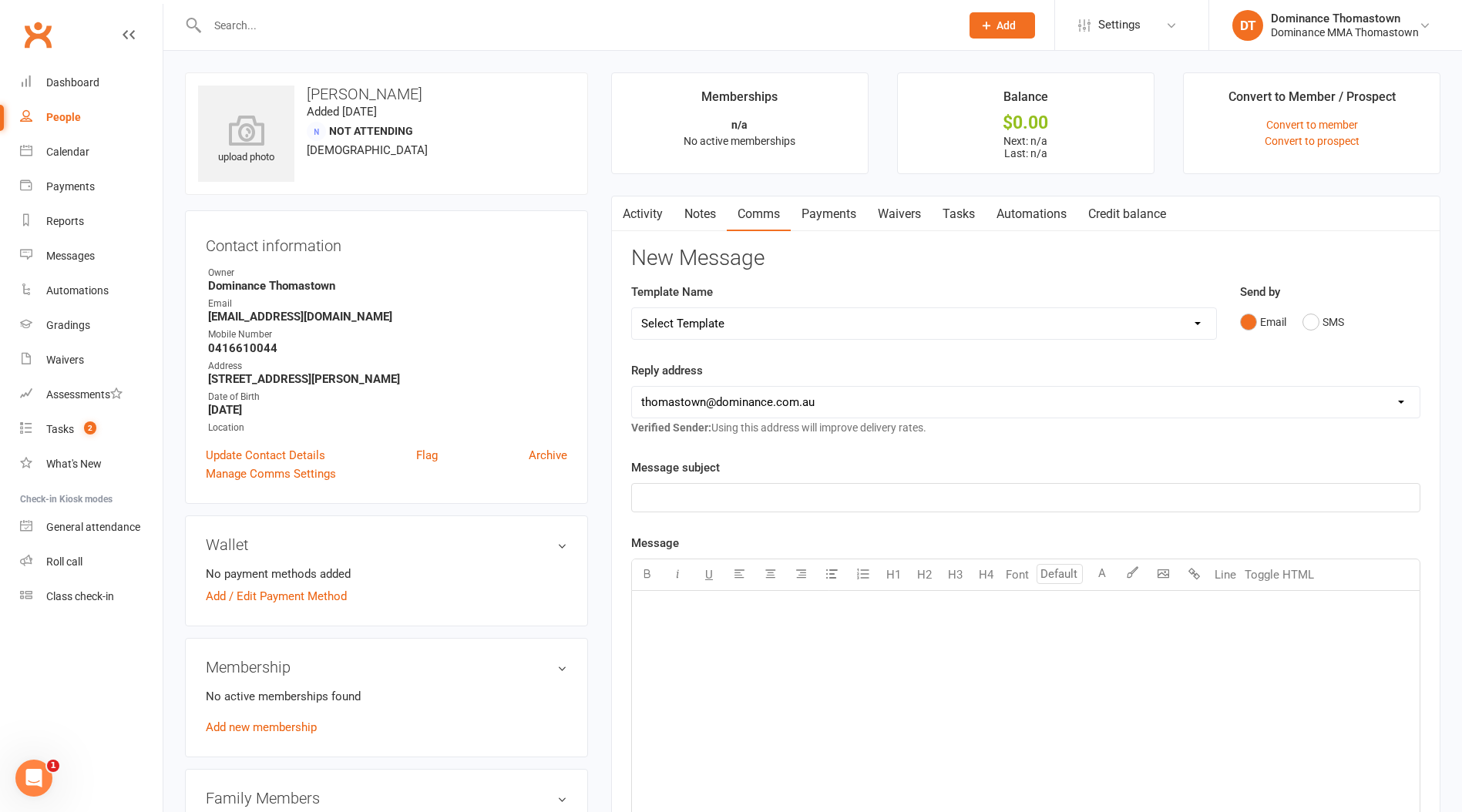
click at [847, 320] on select "Select Template [Email] MARKETING | 10TH BIRTHDAY SPECIAL | CANCELLED MEMBERS […" at bounding box center [924, 323] width 584 height 31
select select "12"
click at [632, 308] on select "Select Template [Email] MARKETING | 10TH BIRTHDAY SPECIAL | CANCELLED MEMBERS […" at bounding box center [924, 323] width 584 height 31
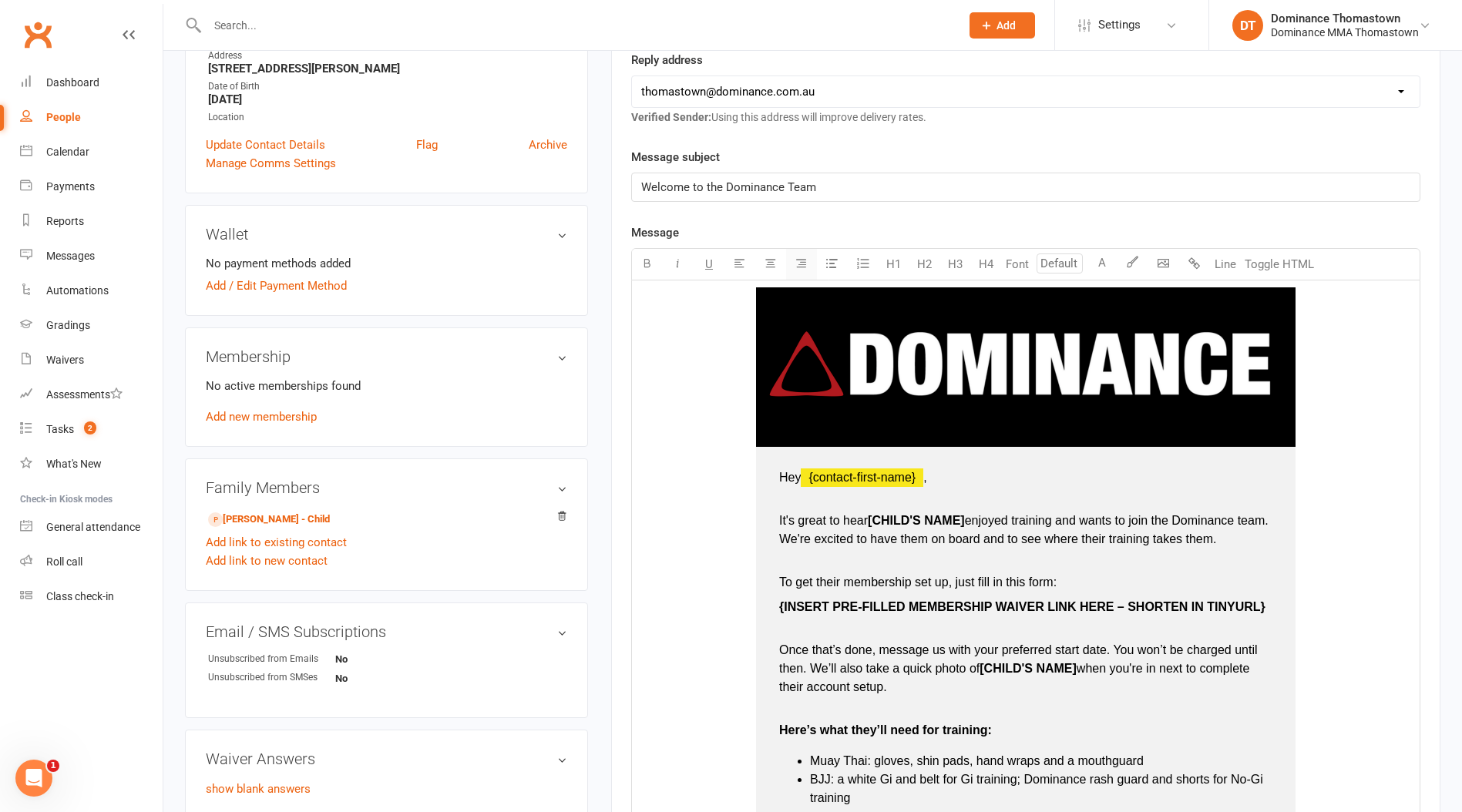
scroll to position [327, 0]
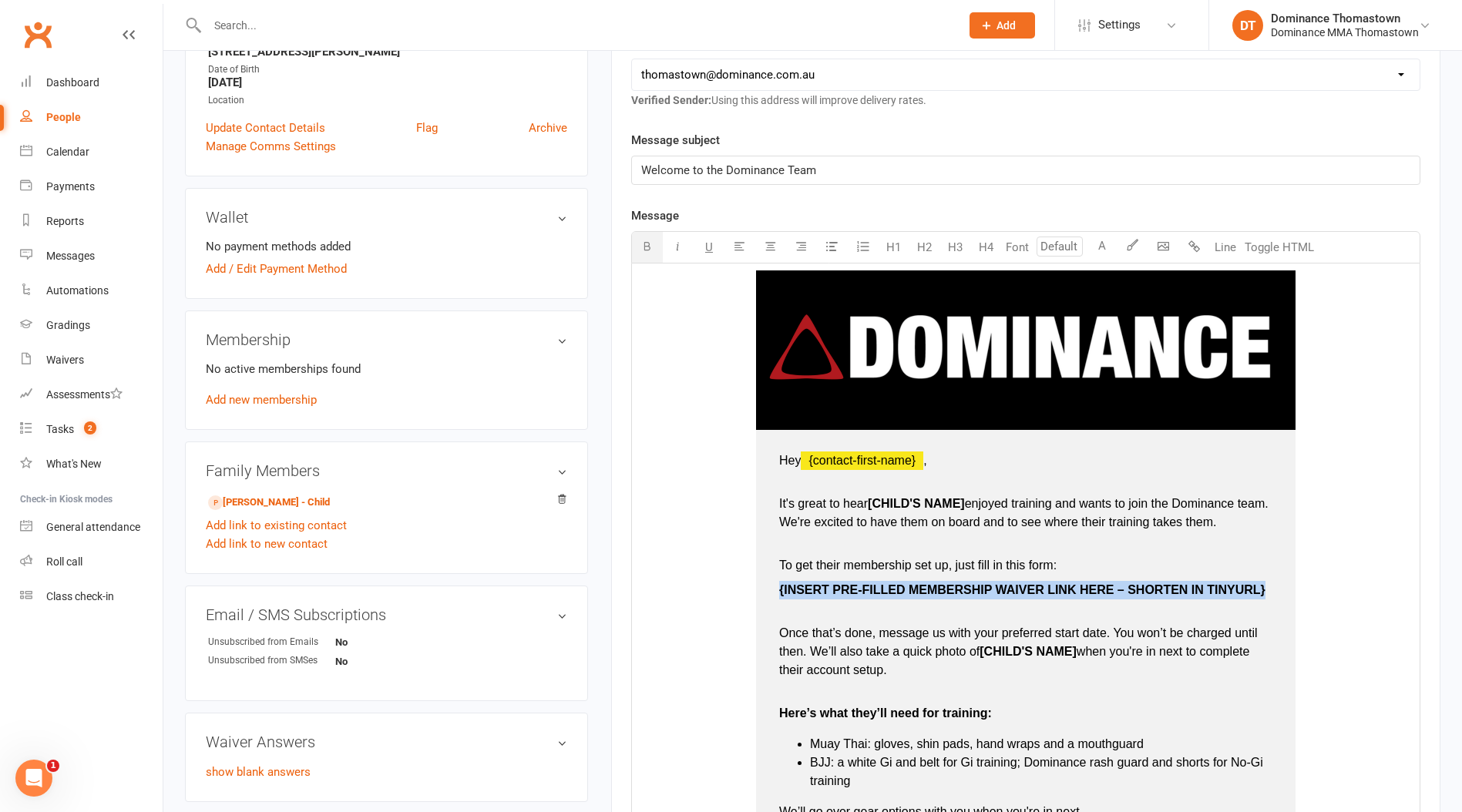
drag, startPoint x: 776, startPoint y: 591, endPoint x: 1267, endPoint y: 592, distance: 491.0
click at [1267, 592] on td "Hey ﻿ {contact-first-name} , It's great to hear [[PERSON_NAME]'S NAME] enjoyed …" at bounding box center [1025, 797] width 539 height 735
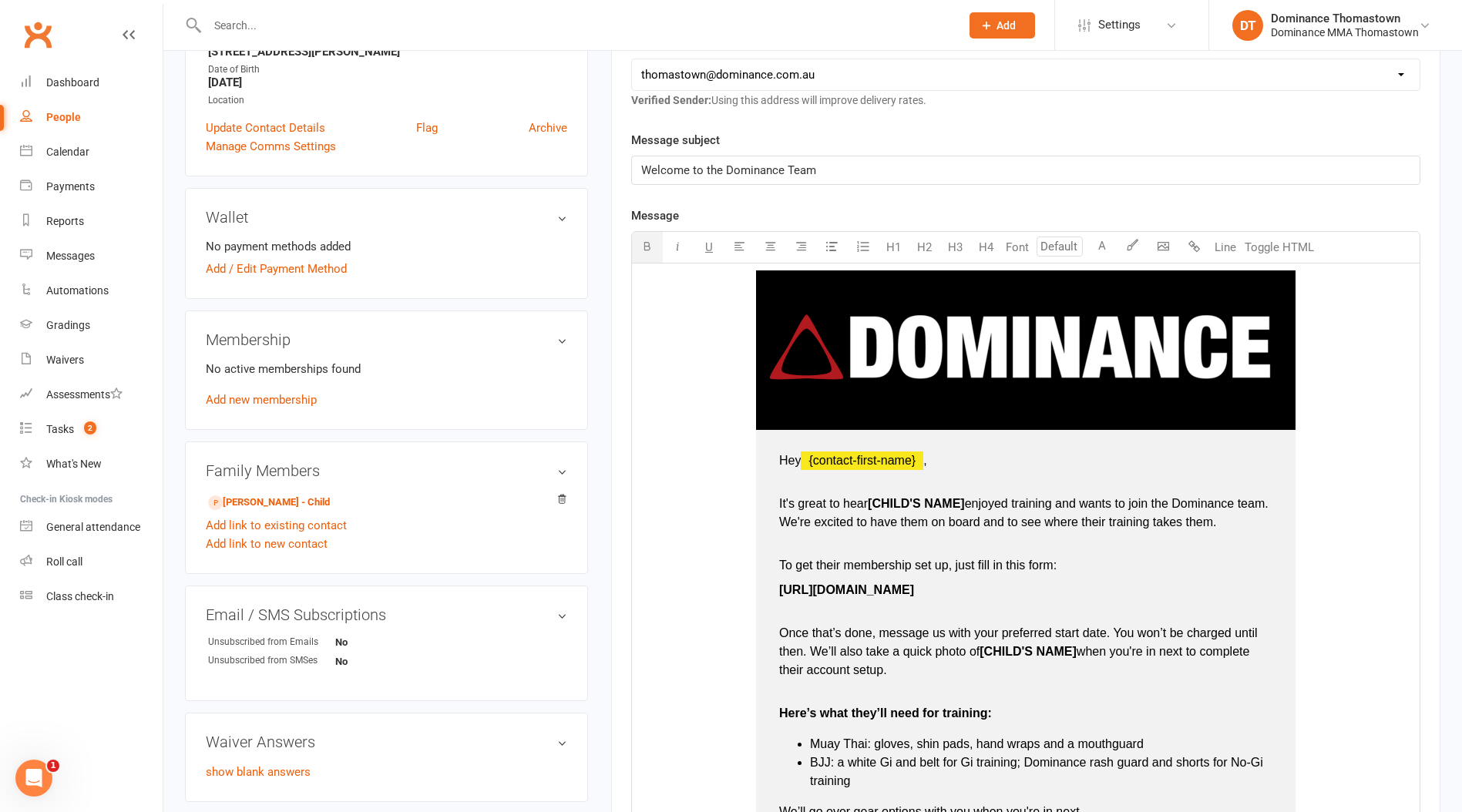
drag, startPoint x: 774, startPoint y: 588, endPoint x: 988, endPoint y: 589, distance: 214.0
click at [988, 589] on td "Hey ﻿ {contact-first-name} , It's great to hear [[PERSON_NAME]'S NAME] enjoyed …" at bounding box center [1025, 797] width 539 height 735
drag, startPoint x: 969, startPoint y: 504, endPoint x: 1010, endPoint y: 505, distance: 41.0
click at [970, 504] on span "enjoyed training and wants to join the Dominance team. We're excited to have th…" at bounding box center [1025, 512] width 492 height 32
type input "16"
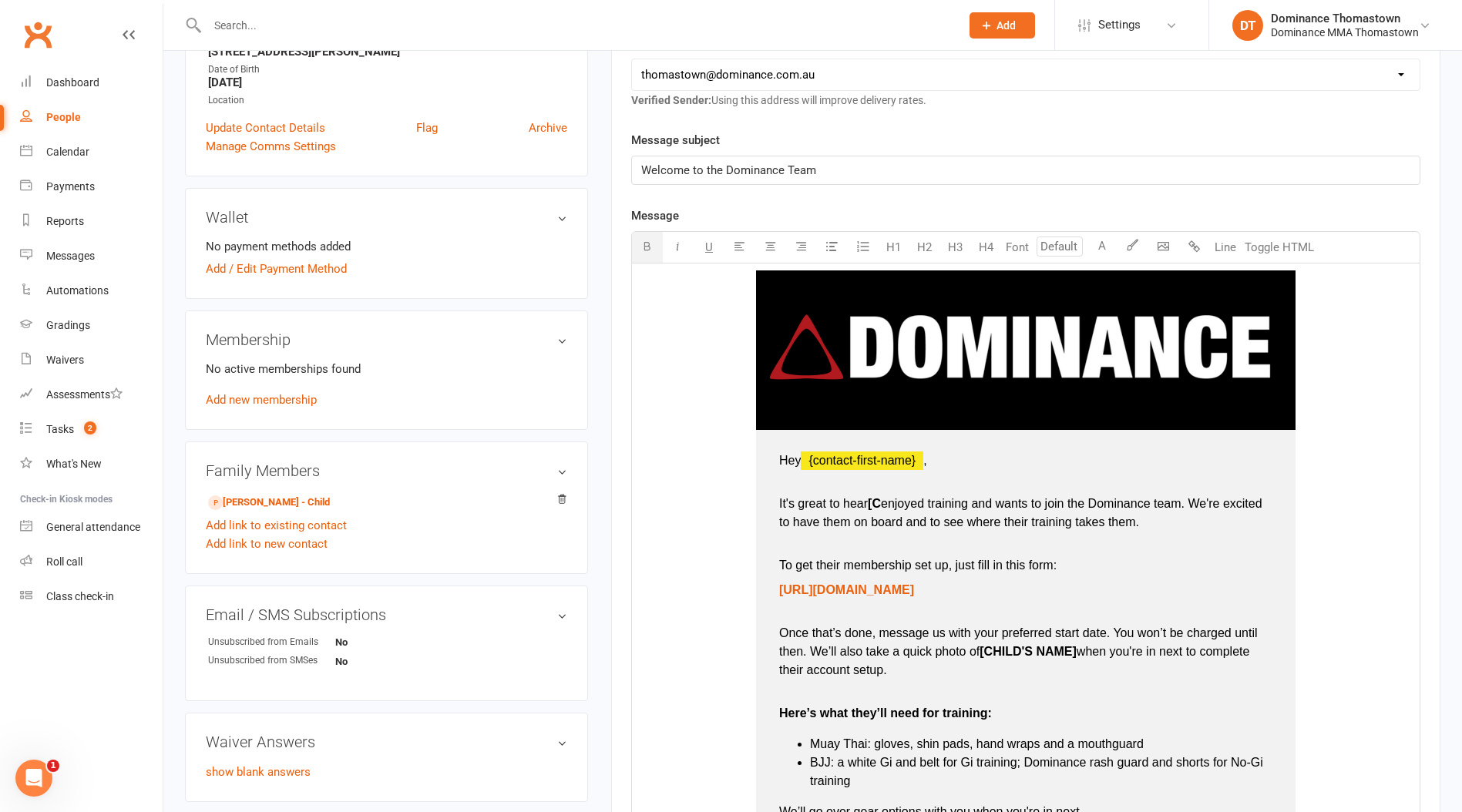
type input "16"
click at [1081, 653] on span "when you're in next to complete their account setup." at bounding box center [1016, 660] width 474 height 32
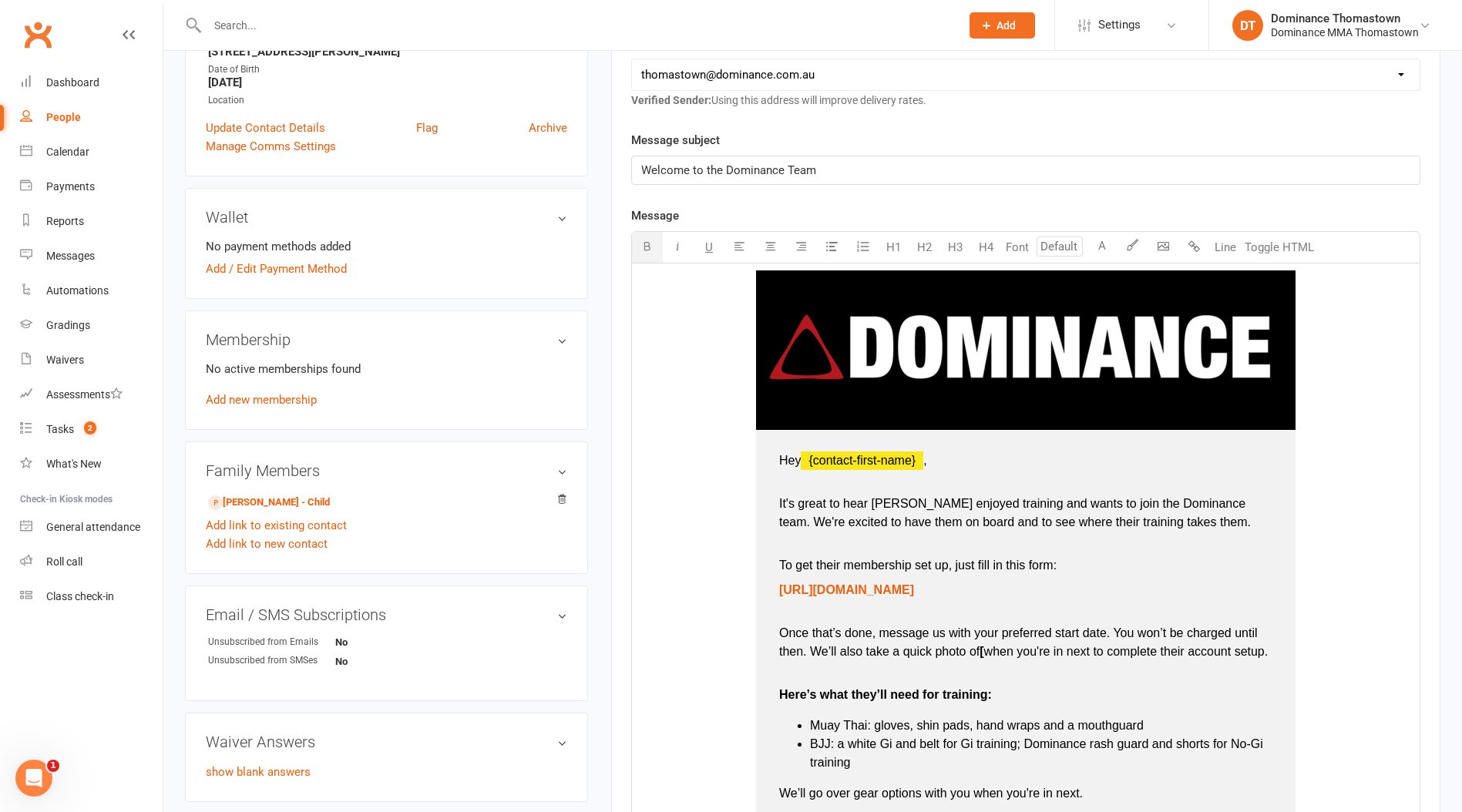
type input "16"
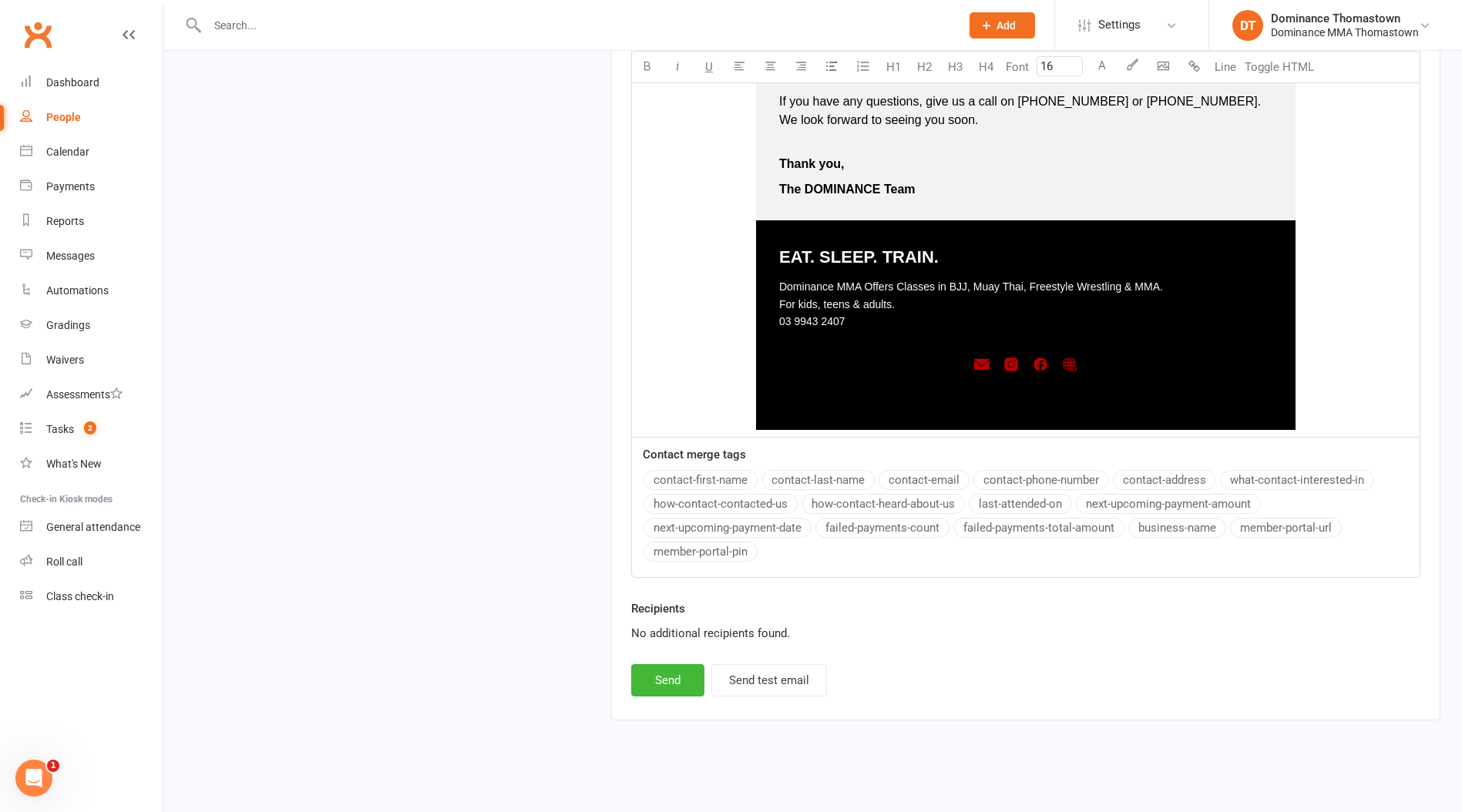
scroll to position [1278, 0]
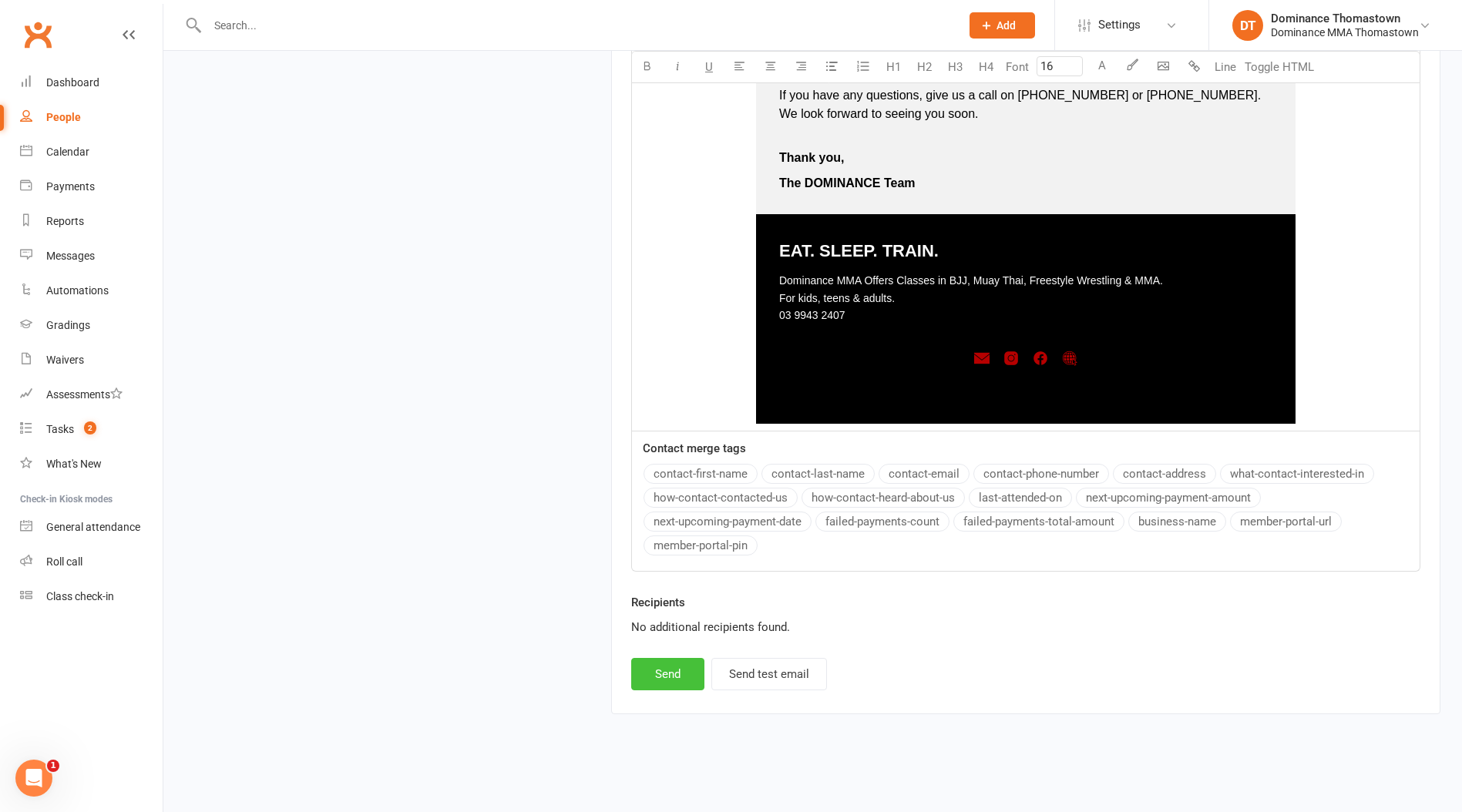
click at [668, 678] on button "Send" at bounding box center [667, 674] width 73 height 32
select select
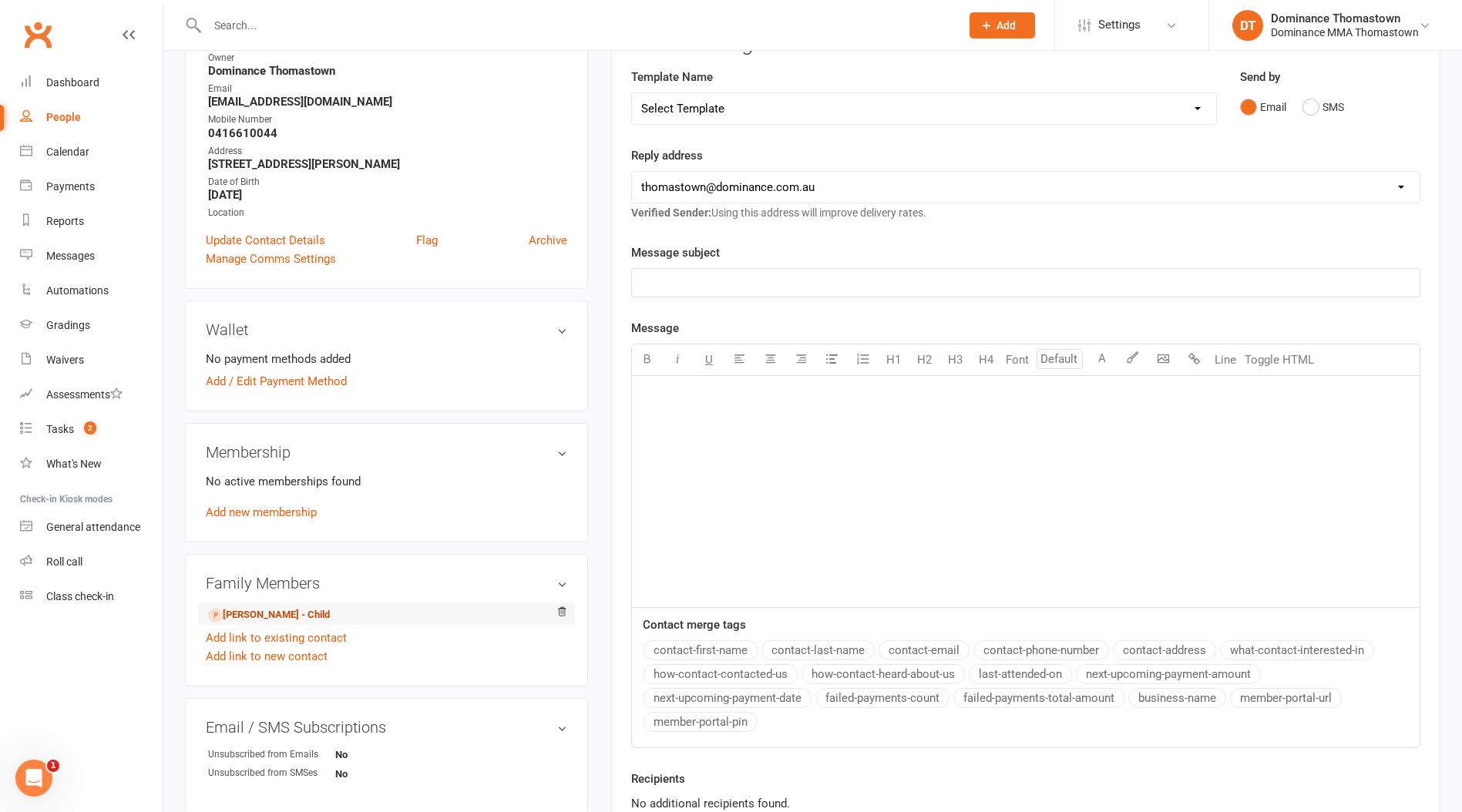
scroll to position [224, 0]
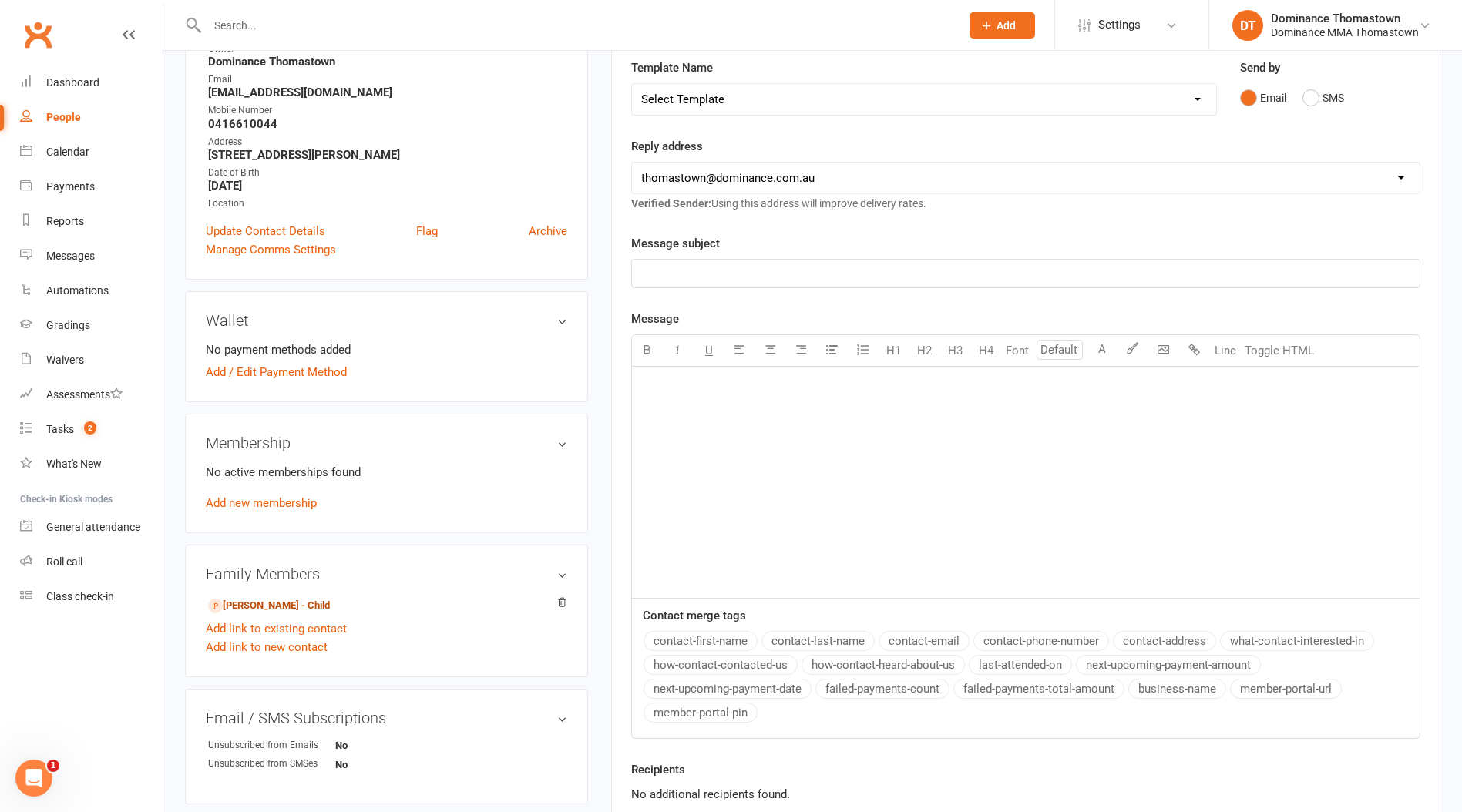
click at [297, 603] on link "[PERSON_NAME] - Child" at bounding box center [269, 606] width 122 height 16
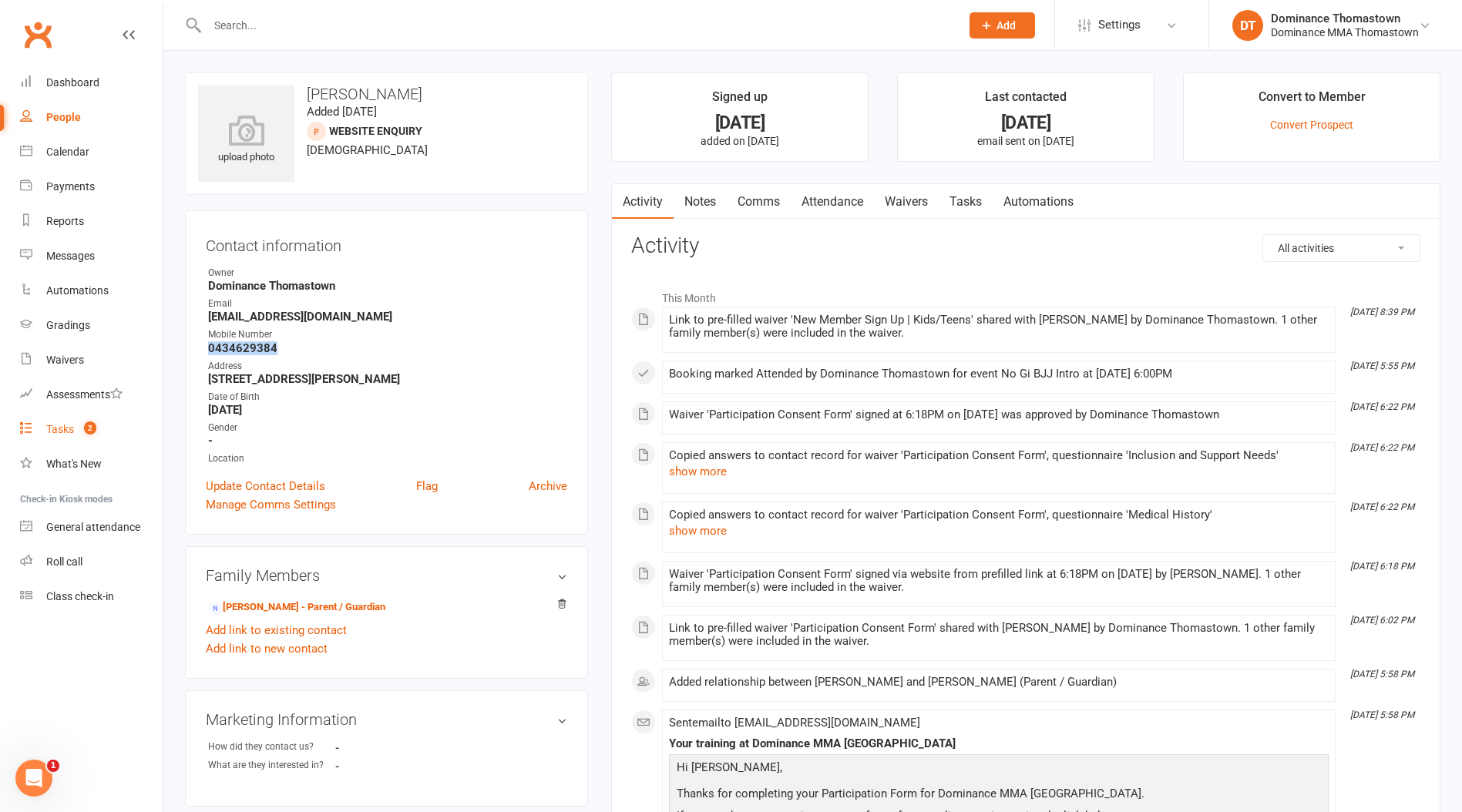
click at [62, 429] on div "Tasks" at bounding box center [60, 429] width 28 height 12
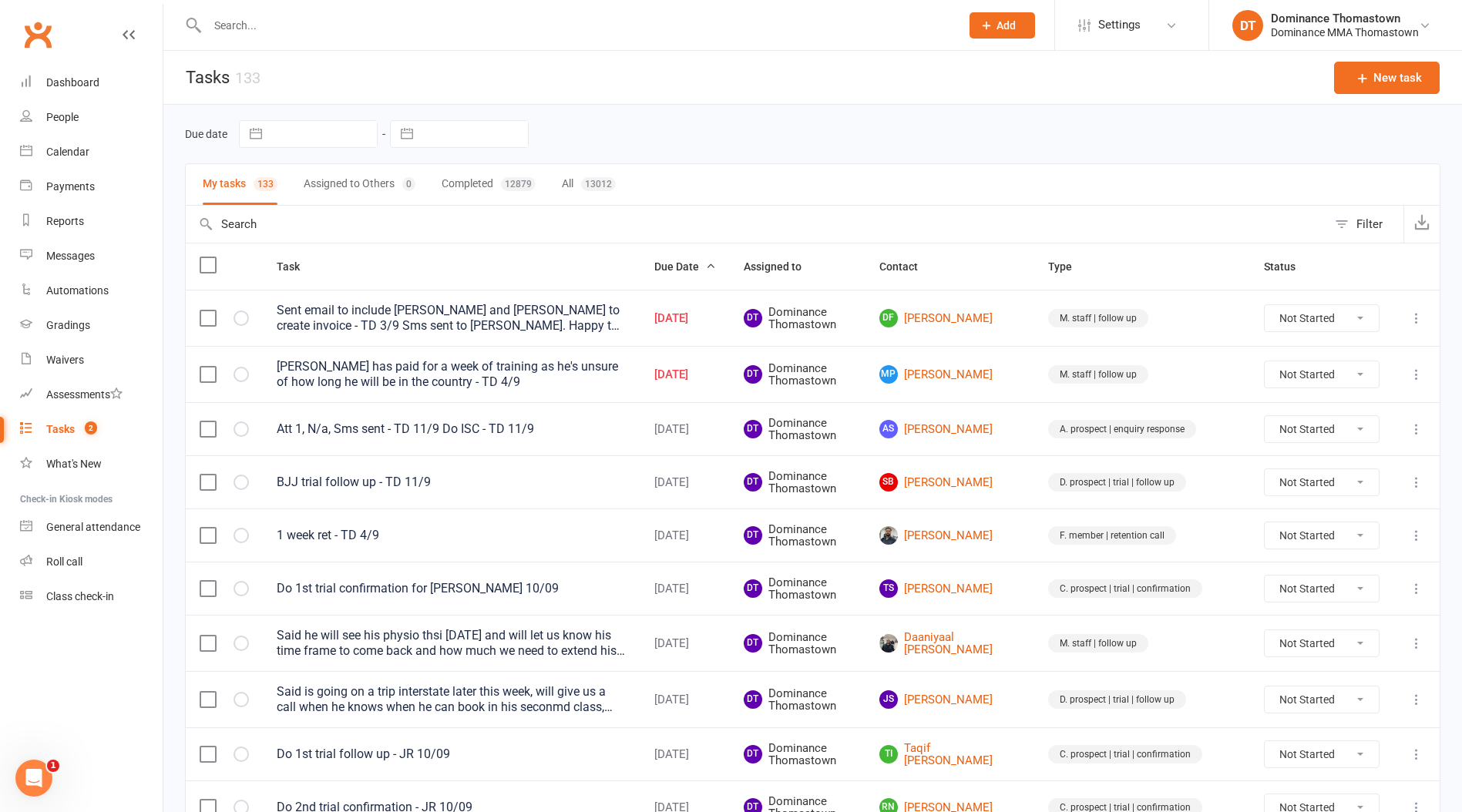
click at [323, 28] on input "text" at bounding box center [576, 25] width 747 height 22
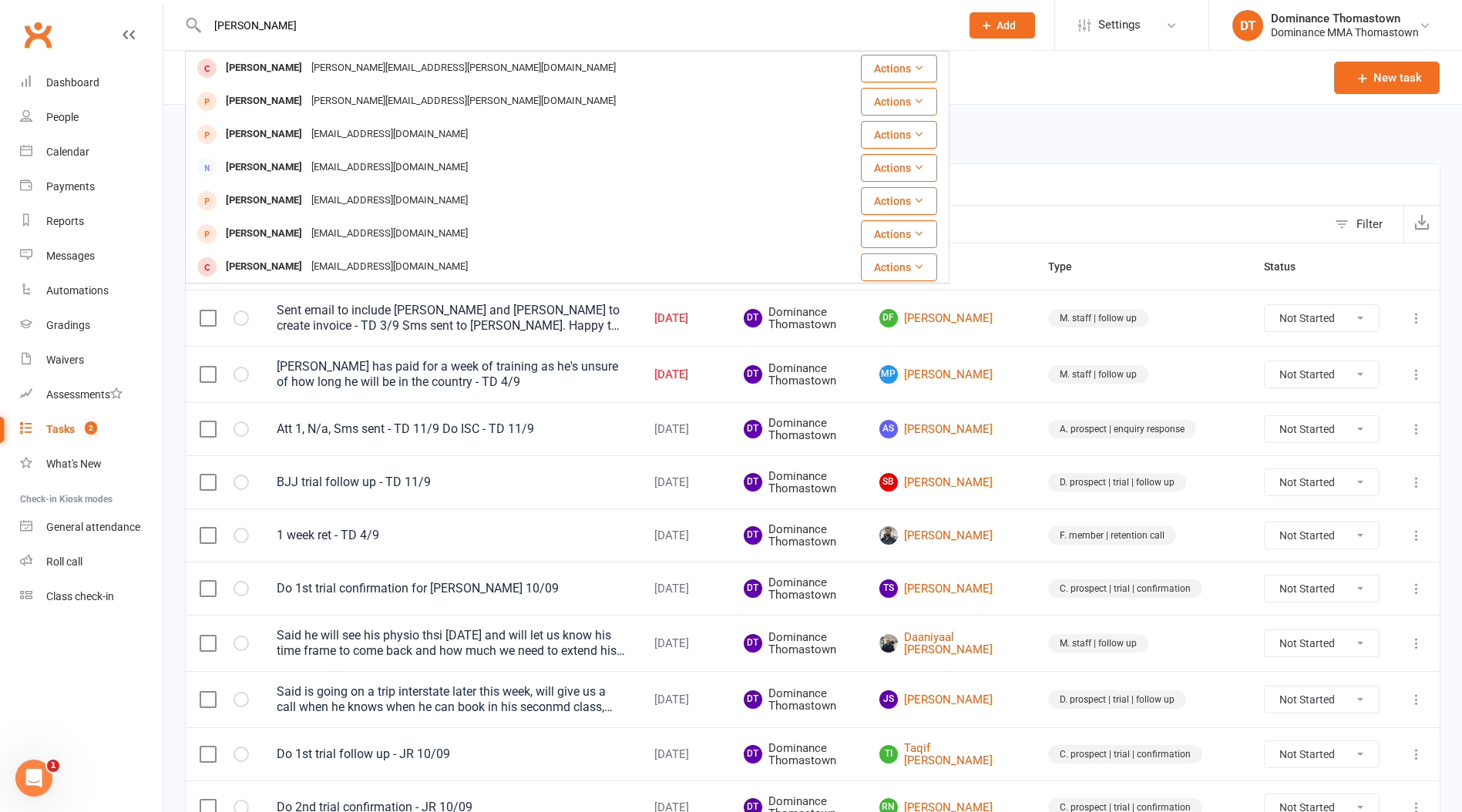
type input "[PERSON_NAME]"
click at [1005, 31] on span "Add" at bounding box center [1006, 25] width 19 height 12
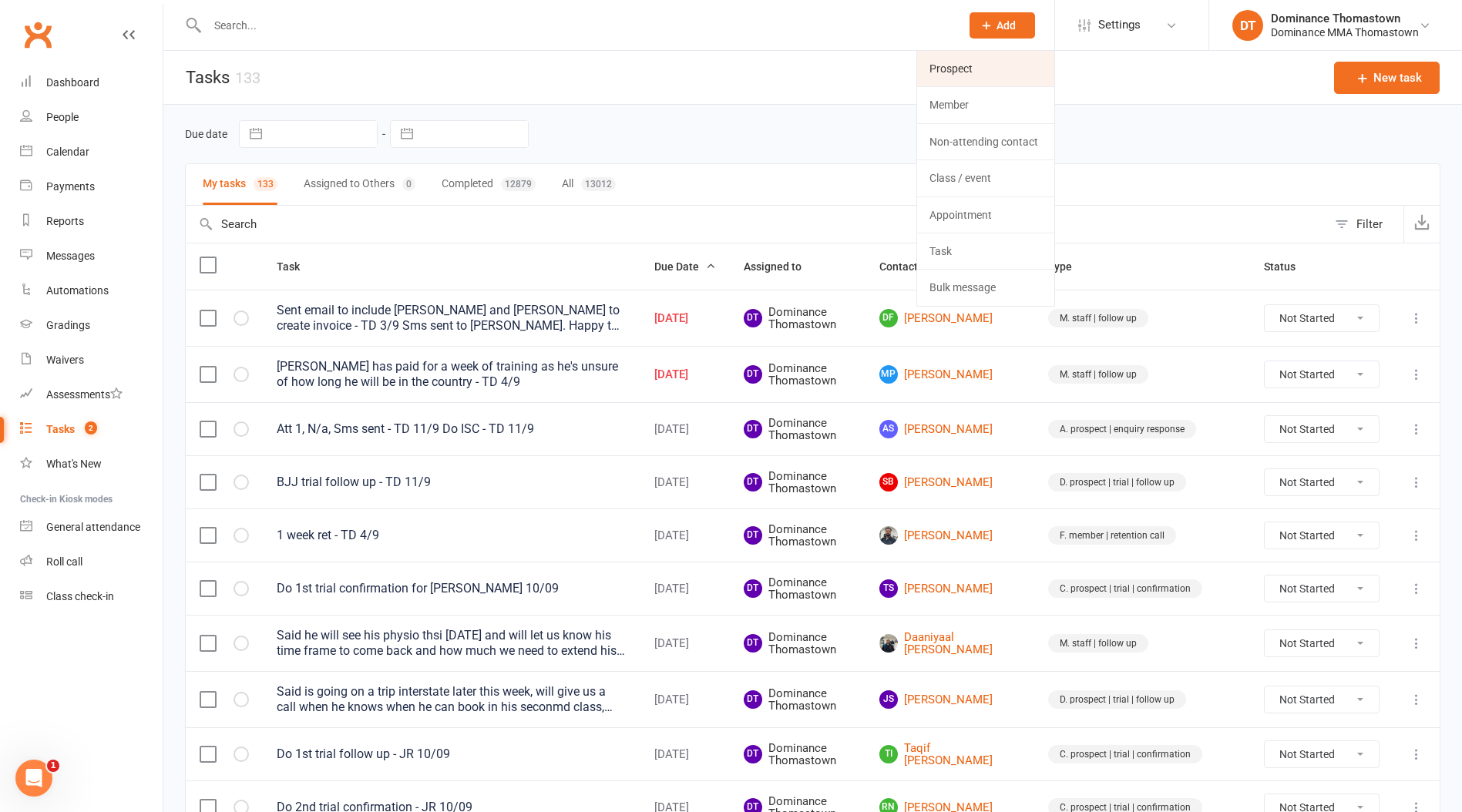
click at [958, 70] on link "Prospect" at bounding box center [985, 69] width 137 height 36
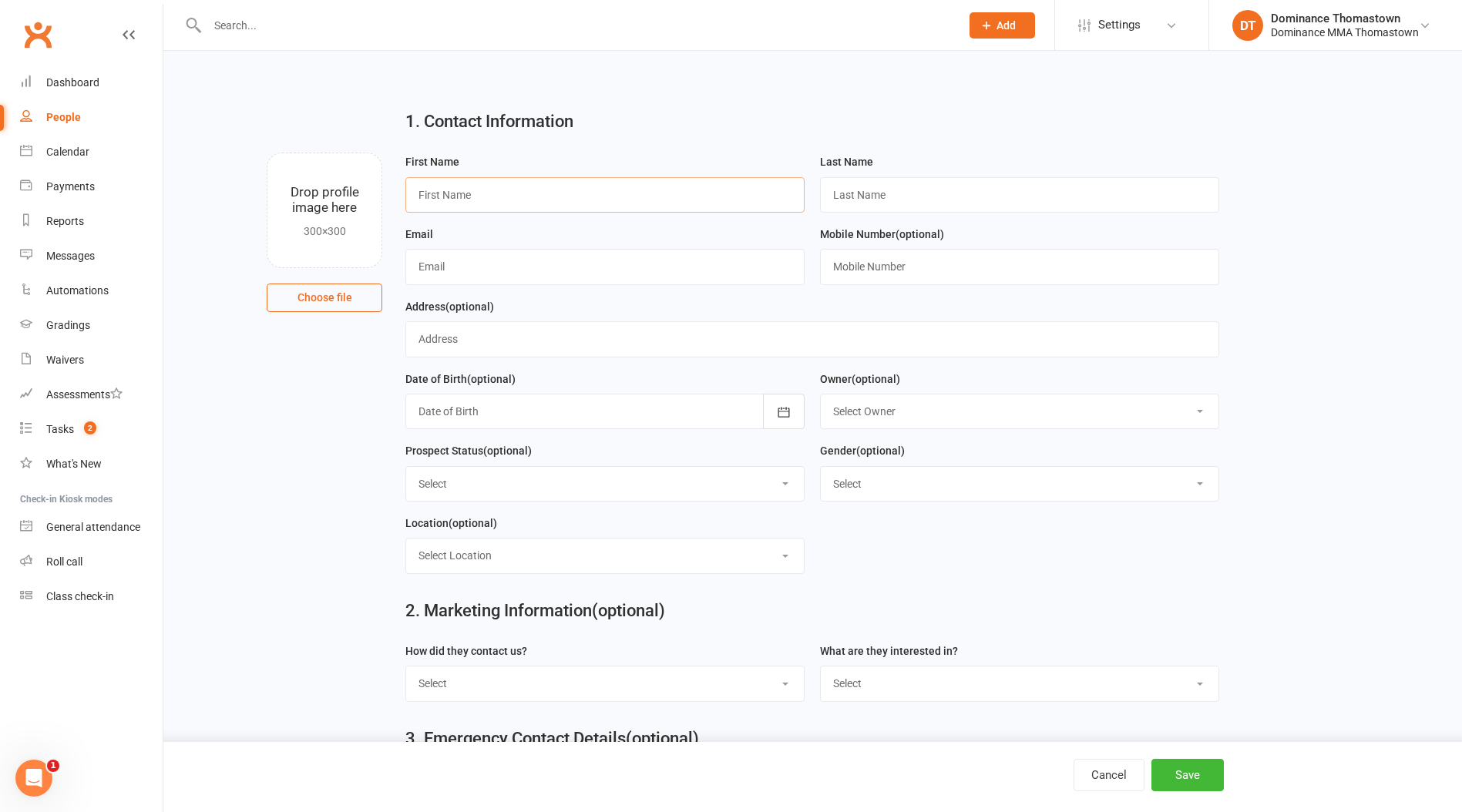
click at [455, 199] on input "text" at bounding box center [605, 195] width 399 height 36
type input "[PERSON_NAME]"
paste input "Gullone"
type input "Gullone"
click at [423, 268] on input "text" at bounding box center [605, 267] width 399 height 36
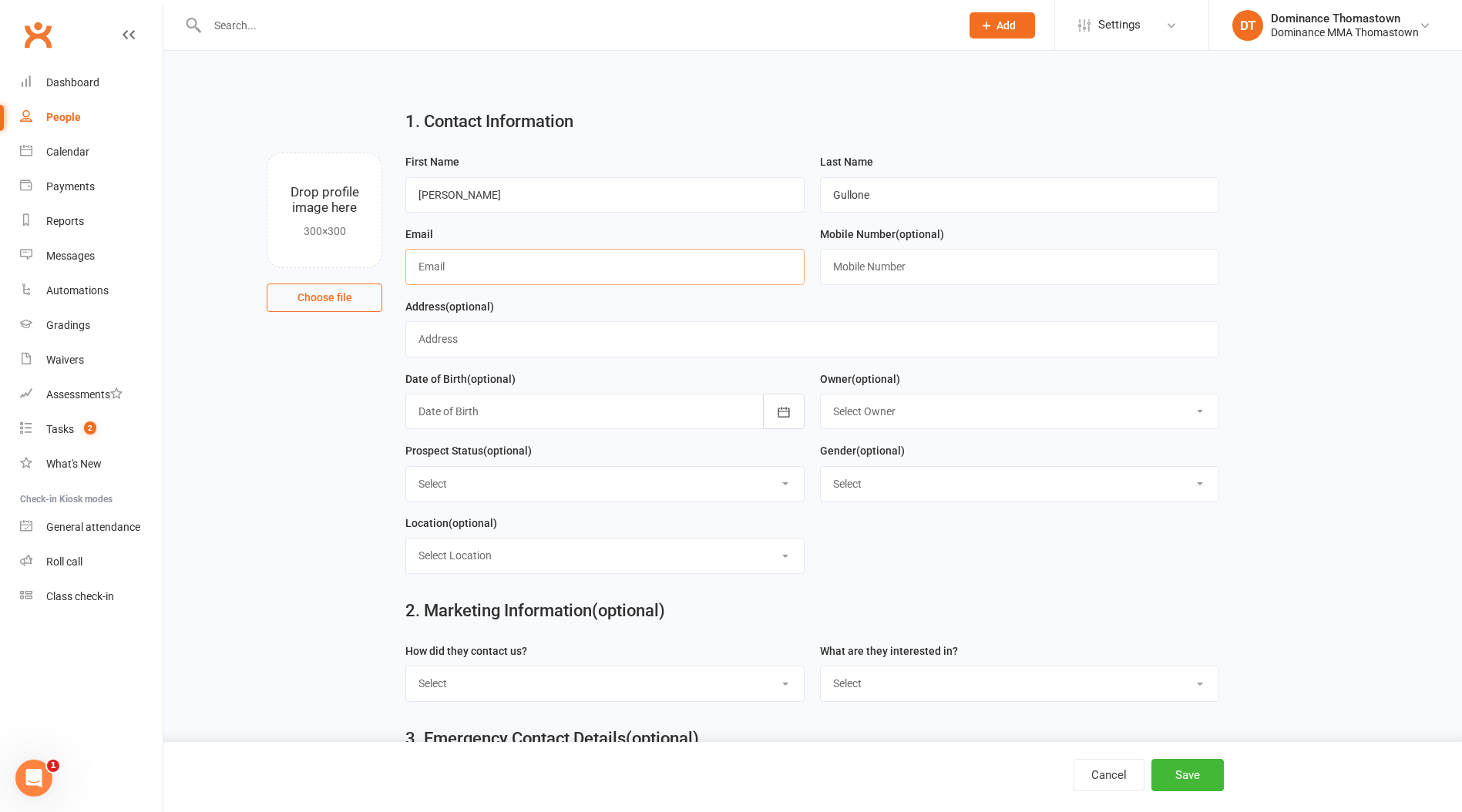
paste input "mailto:[EMAIL_ADDRESS][DOMAIN_NAME]"
click at [453, 267] on input "mailto:[EMAIL_ADDRESS][DOMAIN_NAME]" at bounding box center [605, 267] width 399 height 36
type input "[EMAIL_ADDRESS][DOMAIN_NAME]"
click at [884, 259] on input "text" at bounding box center [1019, 267] width 399 height 36
paste input "0423257436"
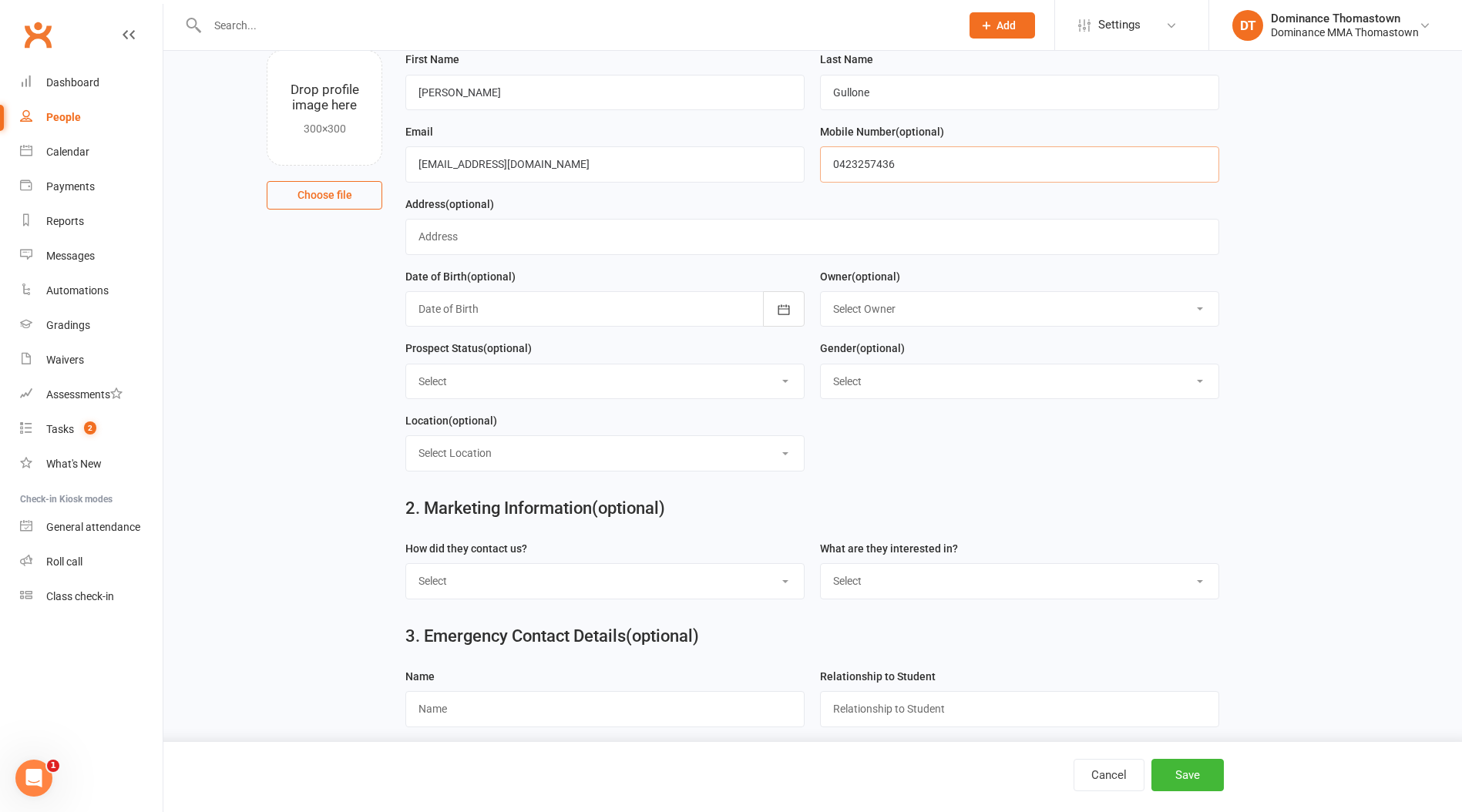
scroll to position [191, 0]
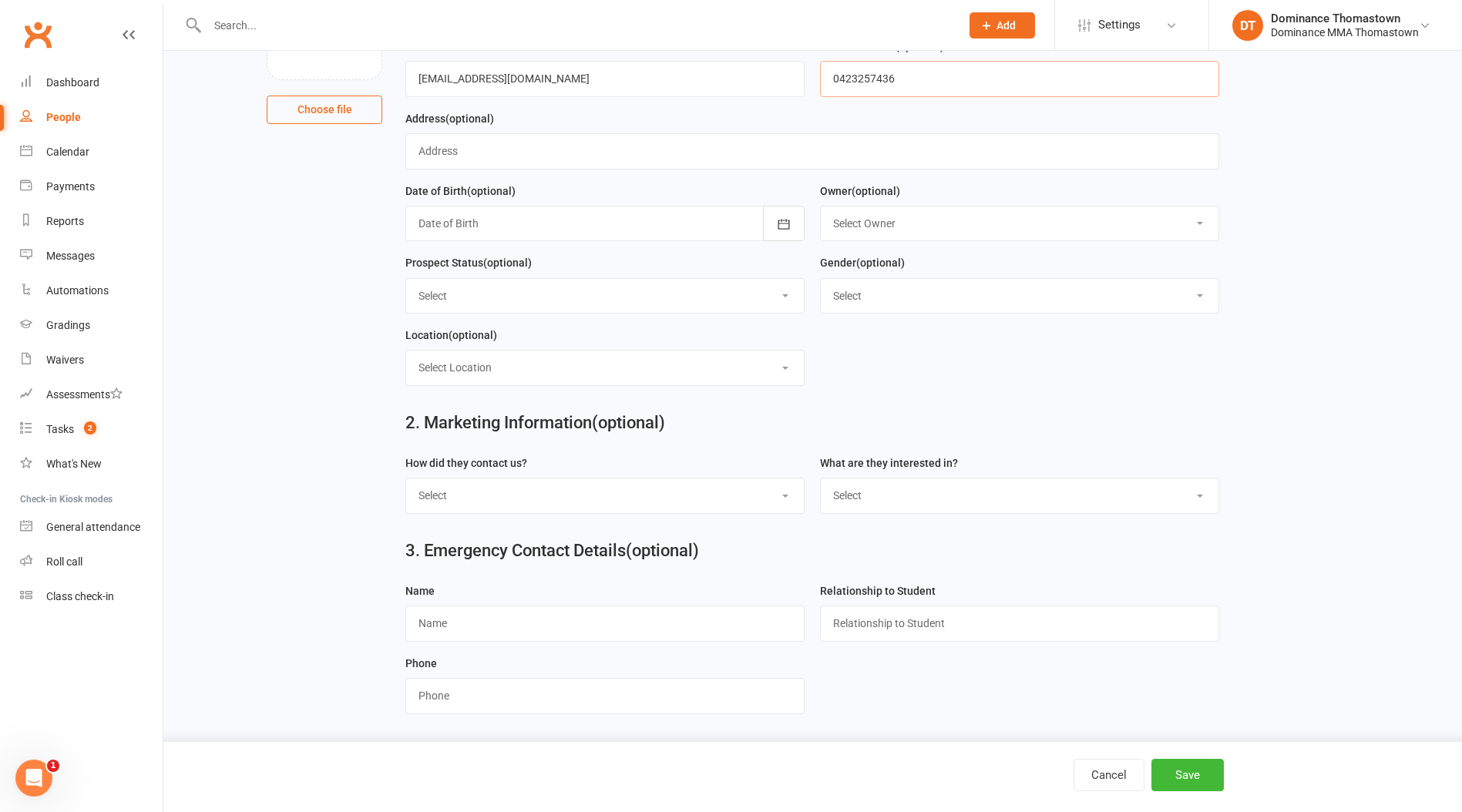
type input "0423257436"
click at [563, 484] on select "Select Phone Email In-Facility Website enquiry form Marketing Lead" at bounding box center [605, 495] width 397 height 34
select select "Website enquiry form"
click at [406, 478] on select "Select Phone Email In-Facility Website enquiry form Marketing Lead" at bounding box center [605, 495] width 397 height 34
click at [910, 494] on select "Select BJJ Muay Thai Kids BJJ Kids Muay [DEMOGRAPHIC_DATA] Teens BJJ Teens Muay…" at bounding box center [1019, 495] width 397 height 34
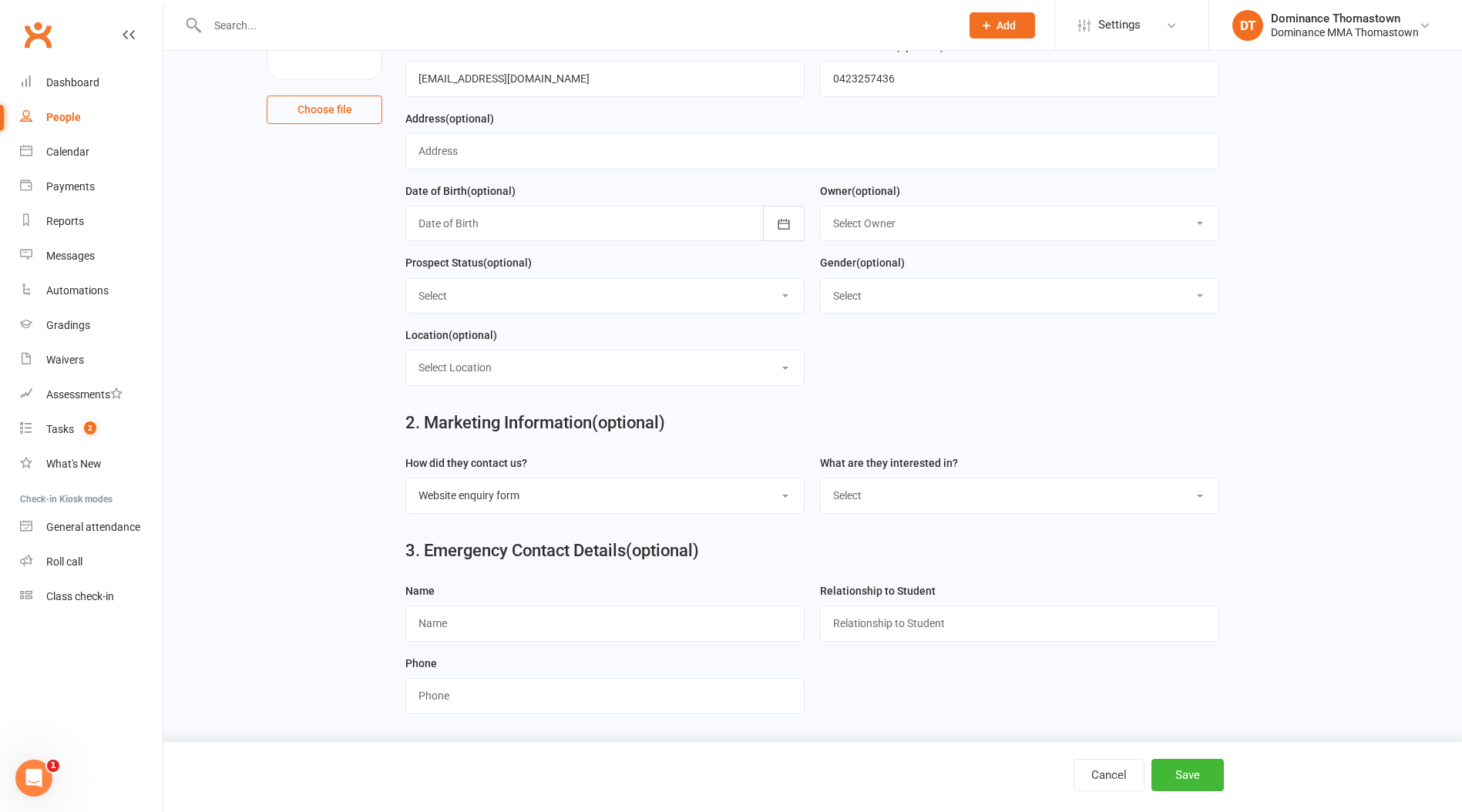
select select "Kids BJJ"
click at [821, 478] on select "Select BJJ Muay Thai Kids BJJ Kids Muay [DEMOGRAPHIC_DATA] Teens BJJ Teens Muay…" at bounding box center [1019, 495] width 397 height 34
click at [1185, 776] on button "Save" at bounding box center [1187, 775] width 72 height 32
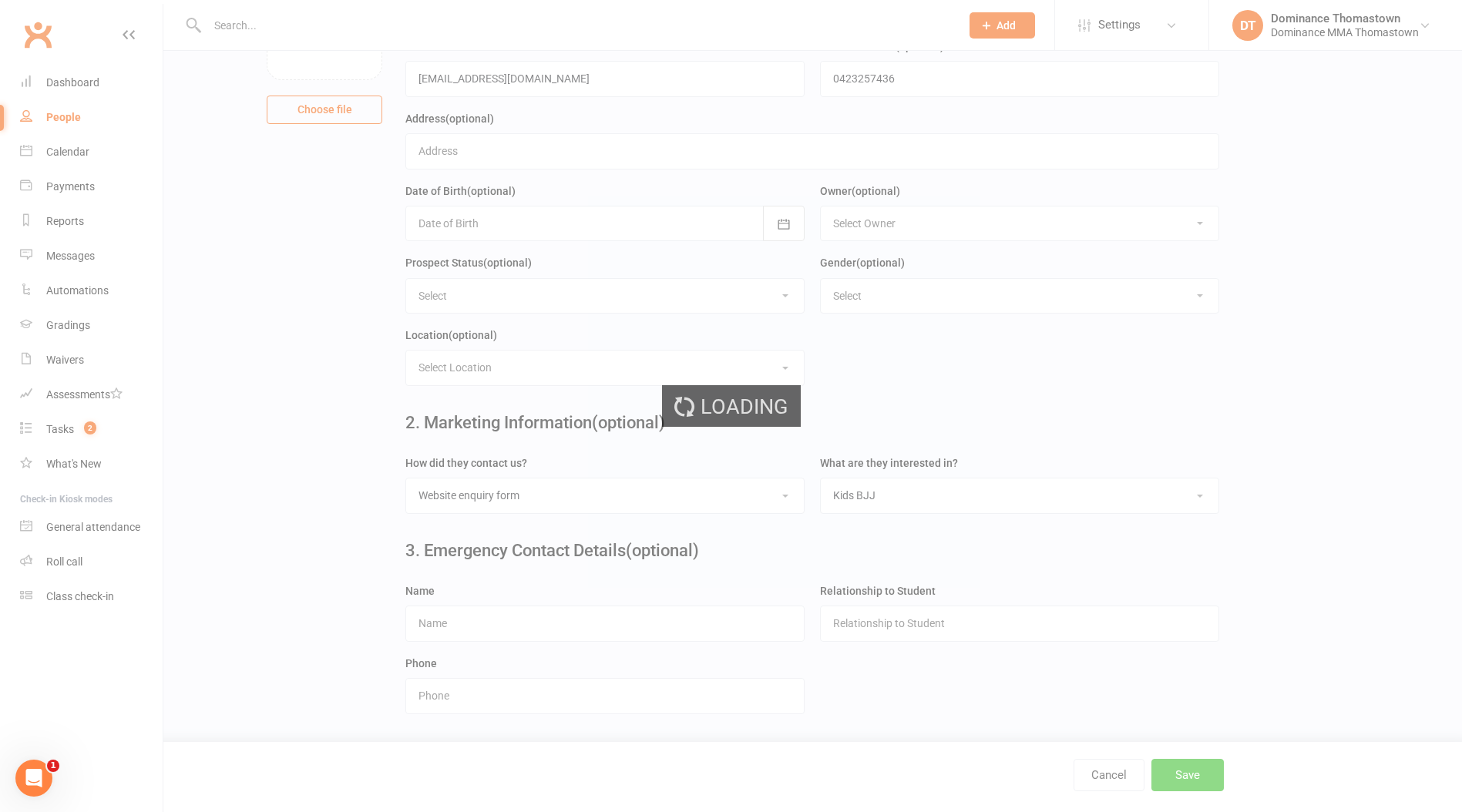
scroll to position [0, 0]
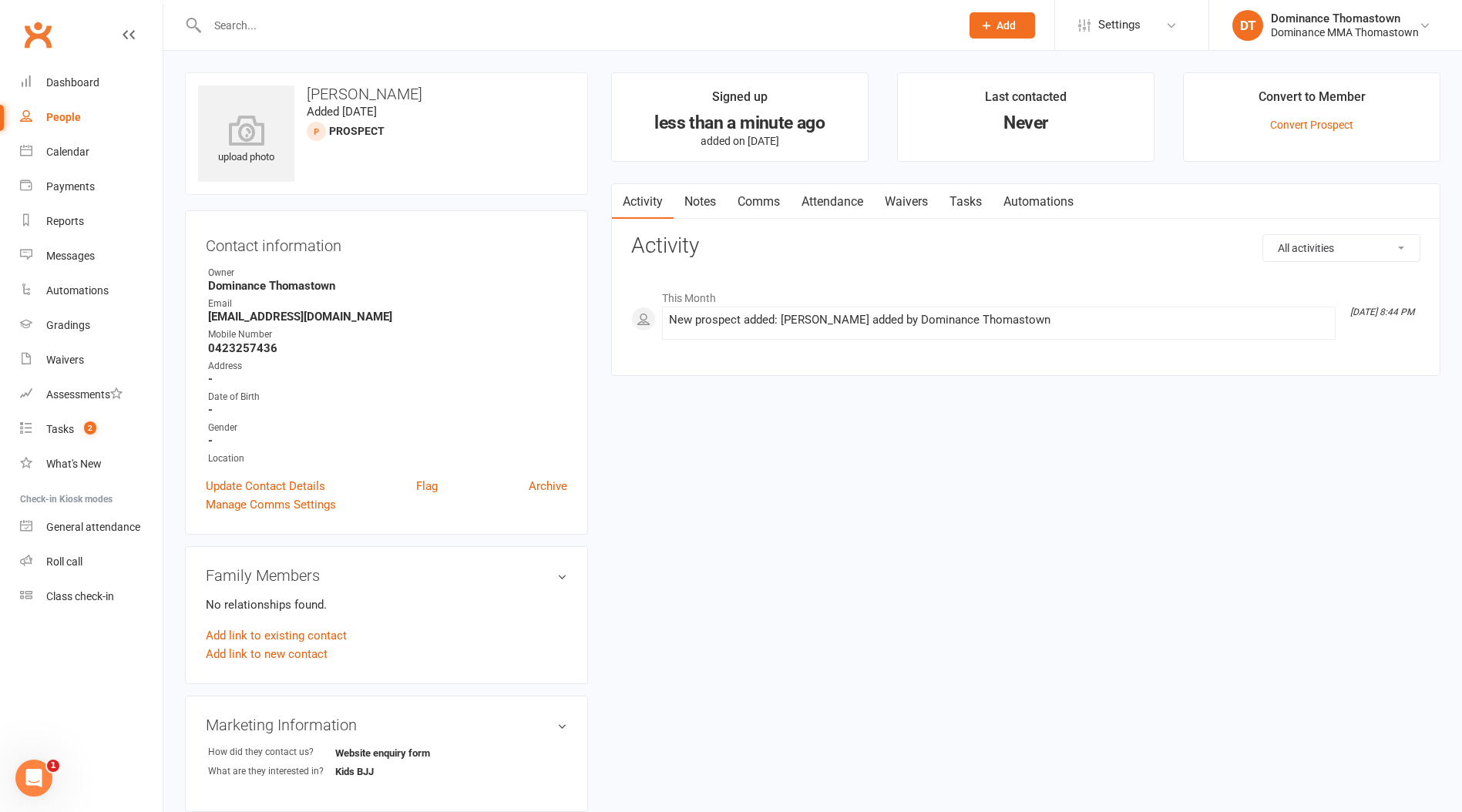
click at [700, 208] on link "Notes" at bounding box center [701, 202] width 54 height 36
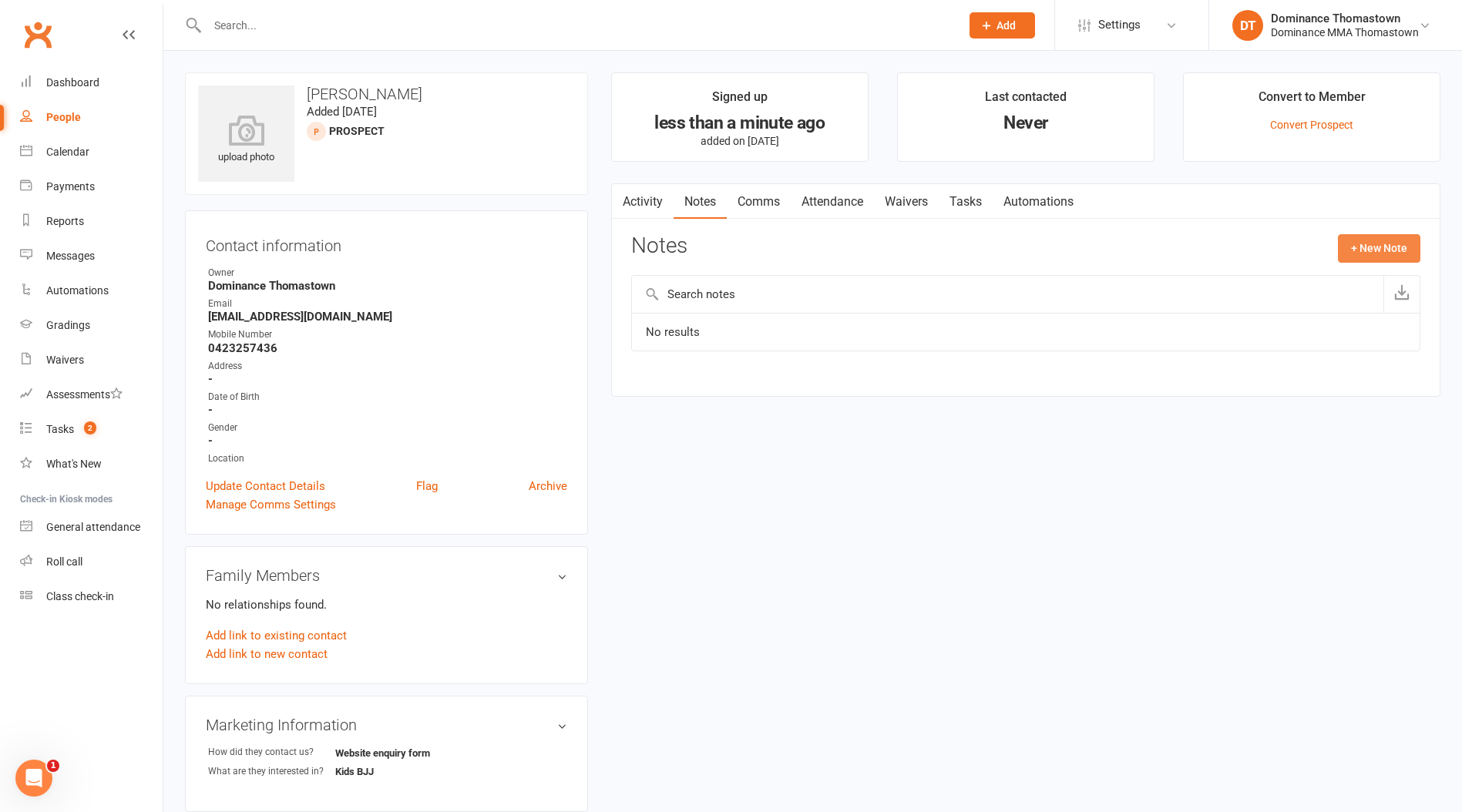
click at [1370, 254] on button "+ New Note" at bounding box center [1379, 248] width 83 height 28
click at [643, 387] on textarea at bounding box center [1025, 399] width 789 height 51
paste textarea "First Name: [PERSON_NAME] Last Name: [PERSON_NAME] Email Address: [EMAIL_ADDRES…"
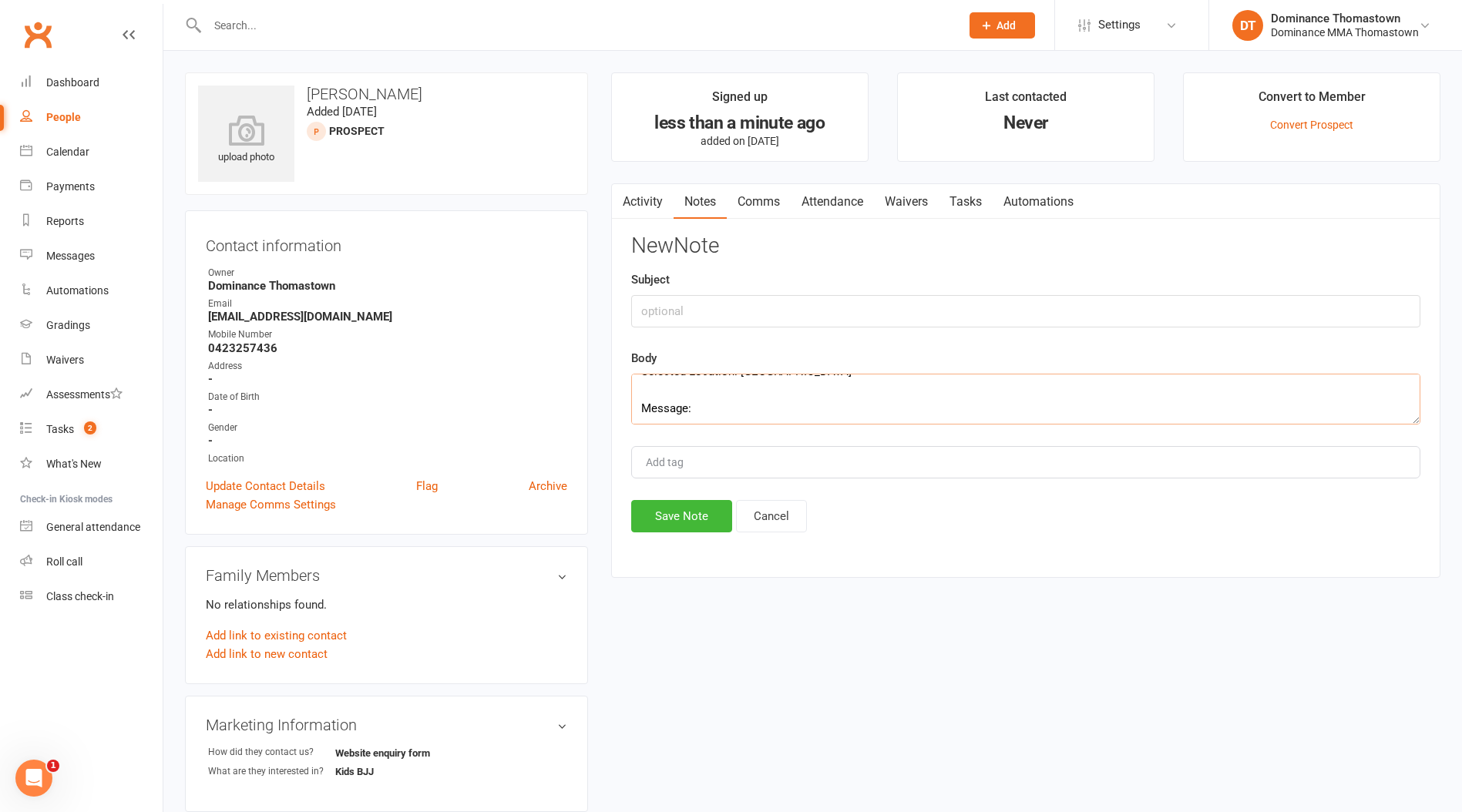
scroll to position [203, 0]
type textarea "First Name: [PERSON_NAME] Last Name: [PERSON_NAME] Email Address: [EMAIL_ADDRES…"
click at [678, 318] on input "text" at bounding box center [1025, 311] width 789 height 32
type input "Web enquiry"
click at [676, 519] on button "Save Note" at bounding box center [681, 516] width 101 height 32
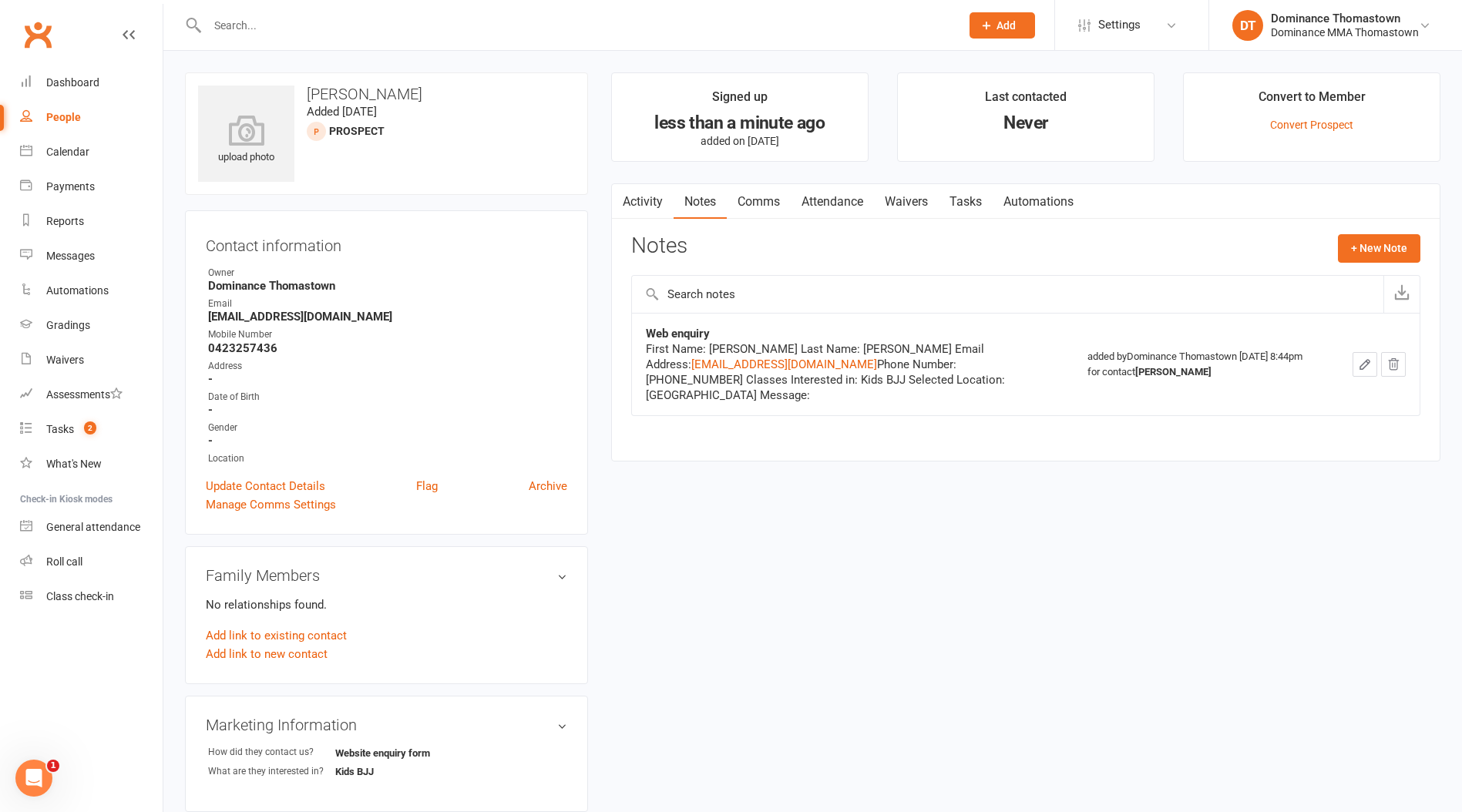
click at [976, 205] on link "Tasks" at bounding box center [966, 202] width 54 height 36
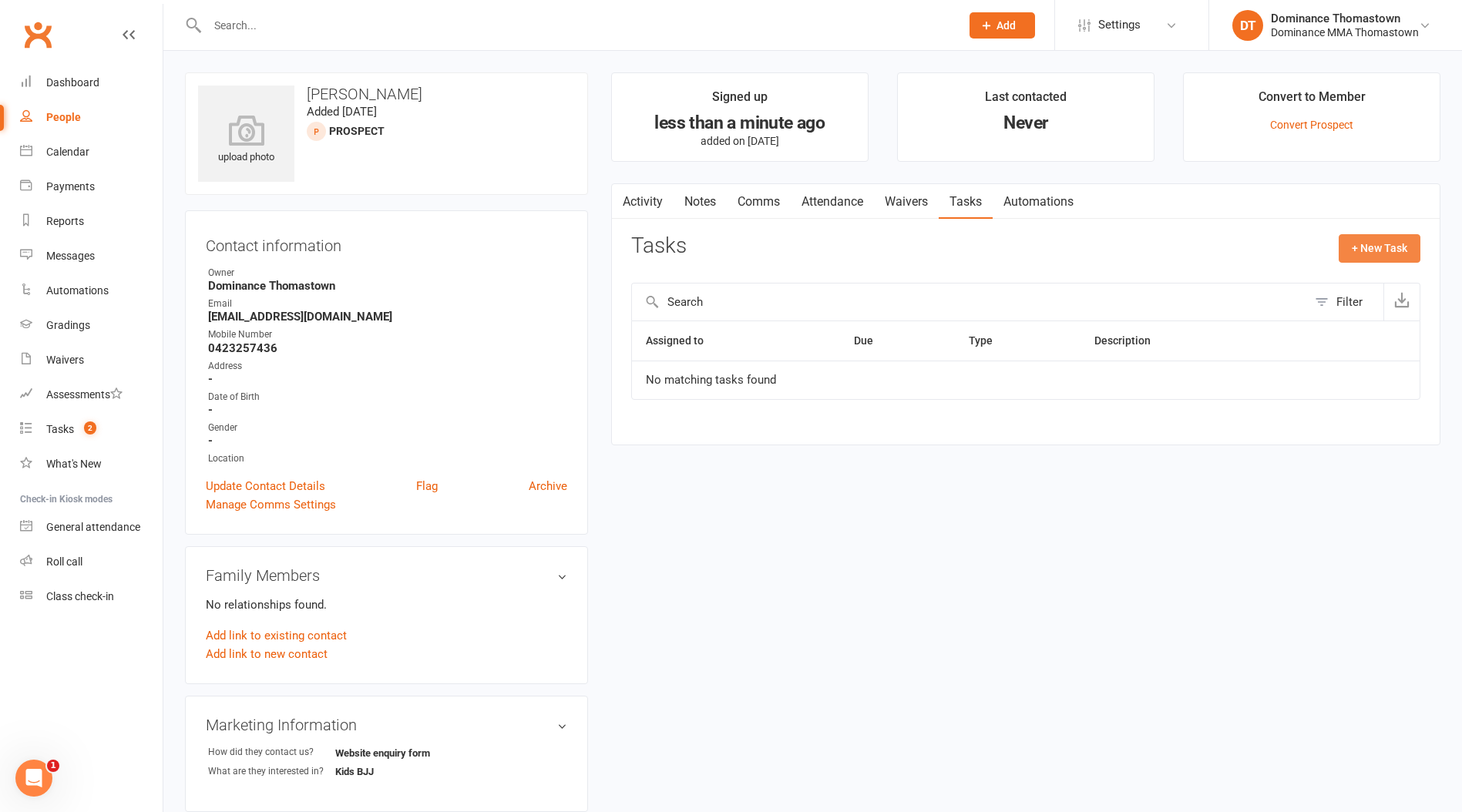
click at [1378, 237] on button "+ New Task" at bounding box center [1379, 248] width 82 height 28
select select "12547"
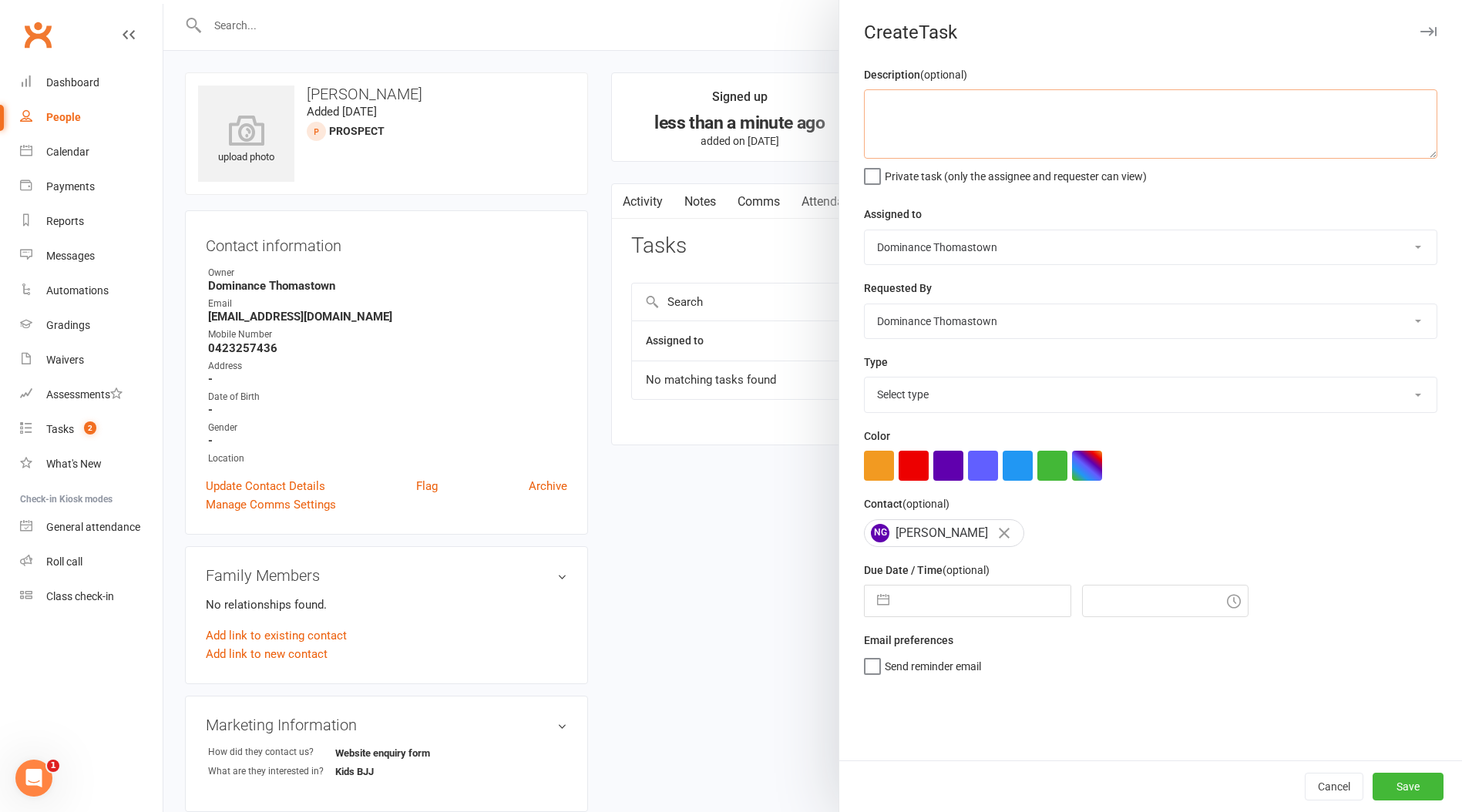
click at [1018, 115] on textarea at bounding box center [1150, 124] width 573 height 70
type textarea "Do ISC - TD 11/9"
click at [938, 400] on select "Select type A. prospect | enquiry response B. prospect | trial | booking [PERSO…" at bounding box center [1150, 395] width 572 height 34
select select "3809"
click at [864, 379] on select "Select type A. prospect | enquiry response B. prospect | trial | booking [PERSO…" at bounding box center [1150, 395] width 572 height 34
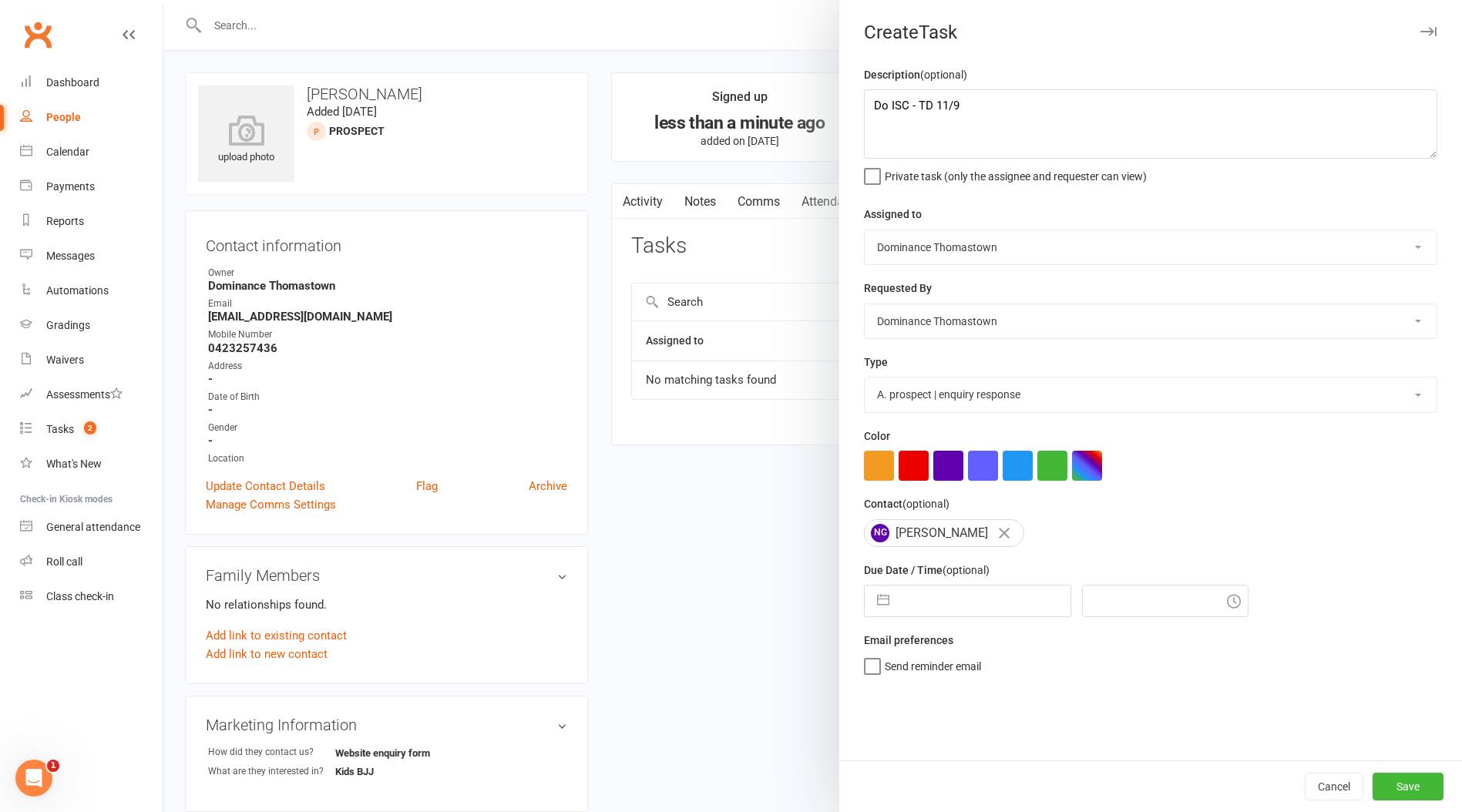
select select "7"
select select "2025"
select select "8"
select select "2025"
select select "9"
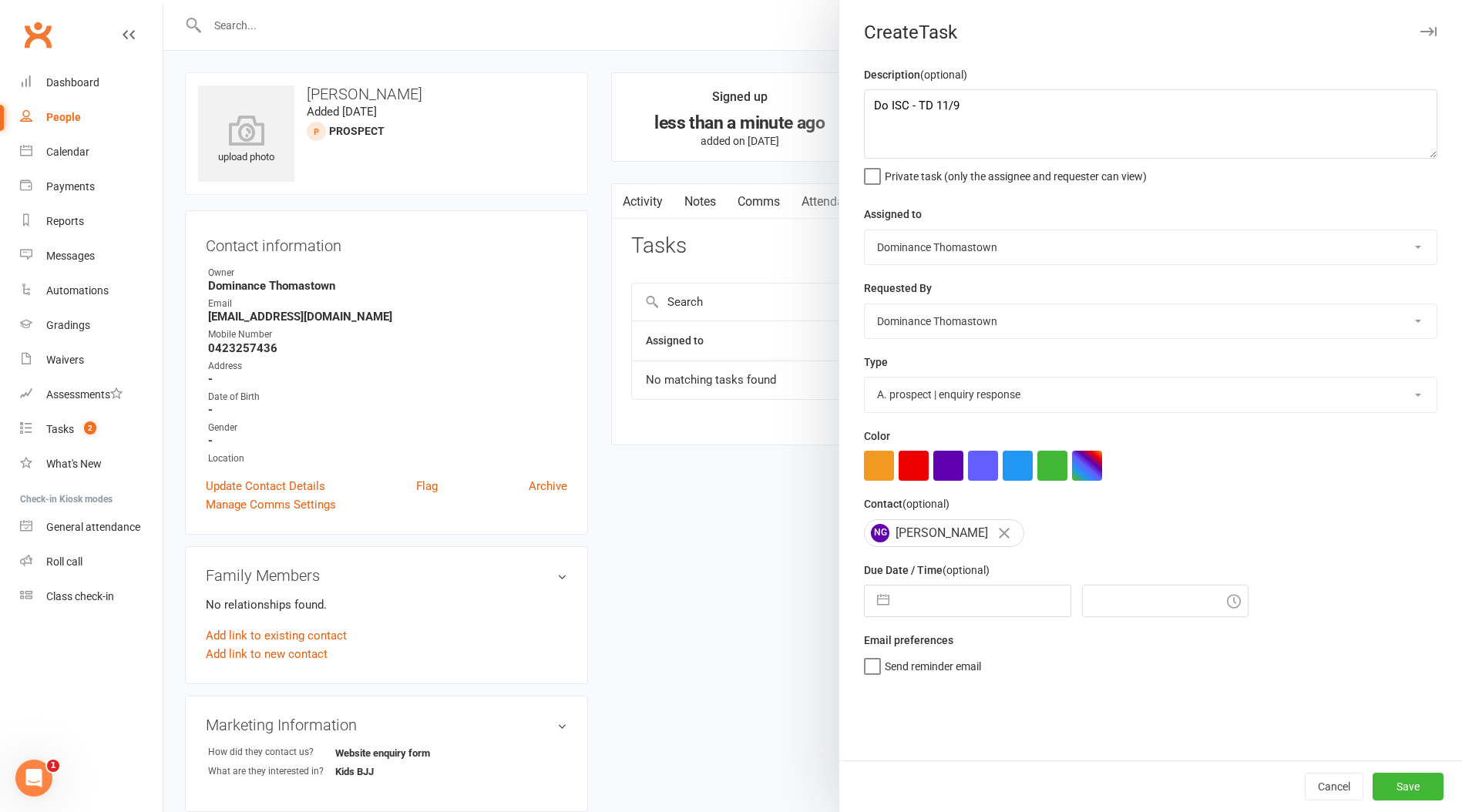
select select "2025"
click at [910, 608] on input "text" at bounding box center [984, 600] width 174 height 31
click at [1016, 744] on td "11" at bounding box center [1017, 747] width 30 height 29
type input "[DATE]"
type input "8:45pm"
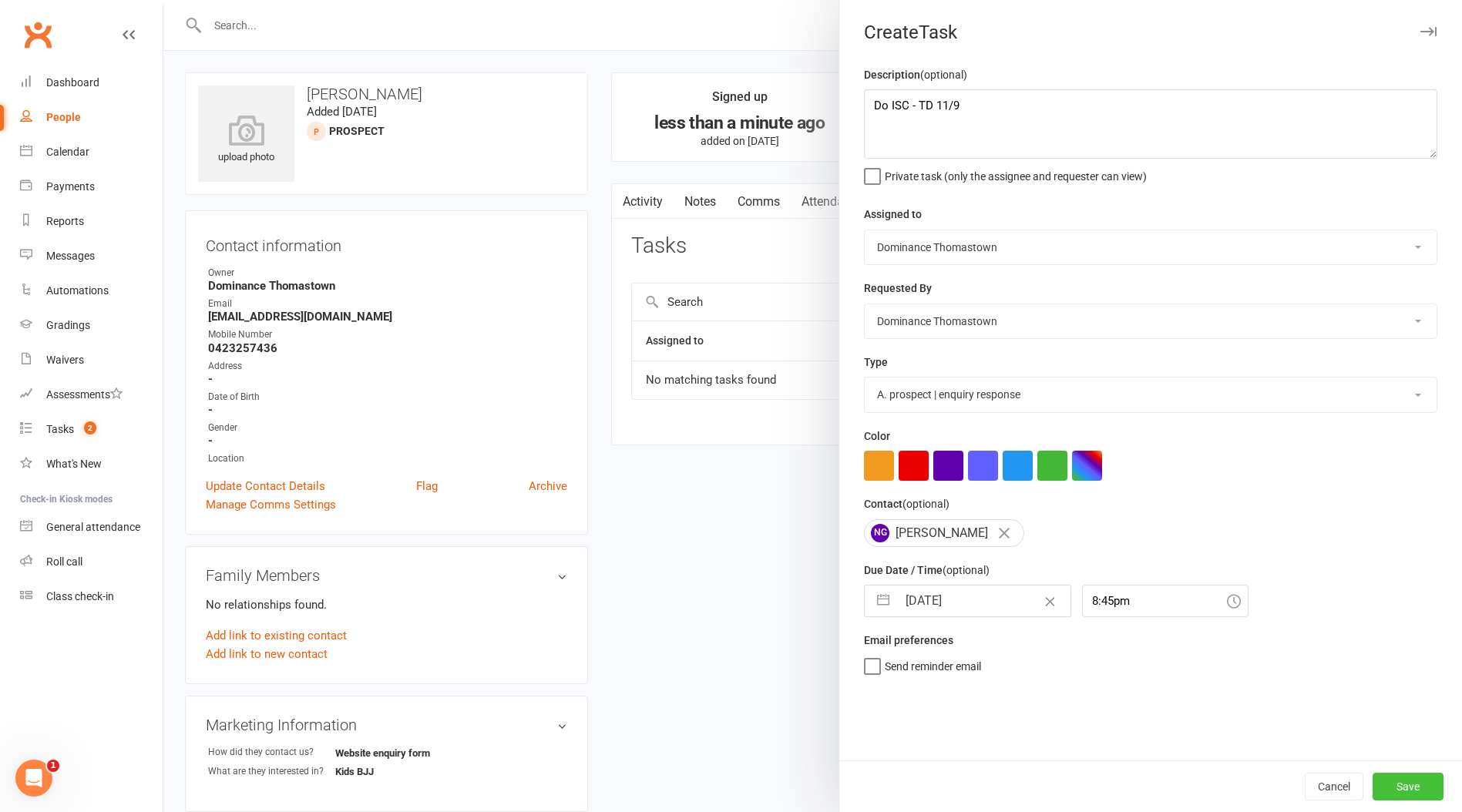
click at [1408, 790] on button "Save" at bounding box center [1408, 786] width 71 height 28
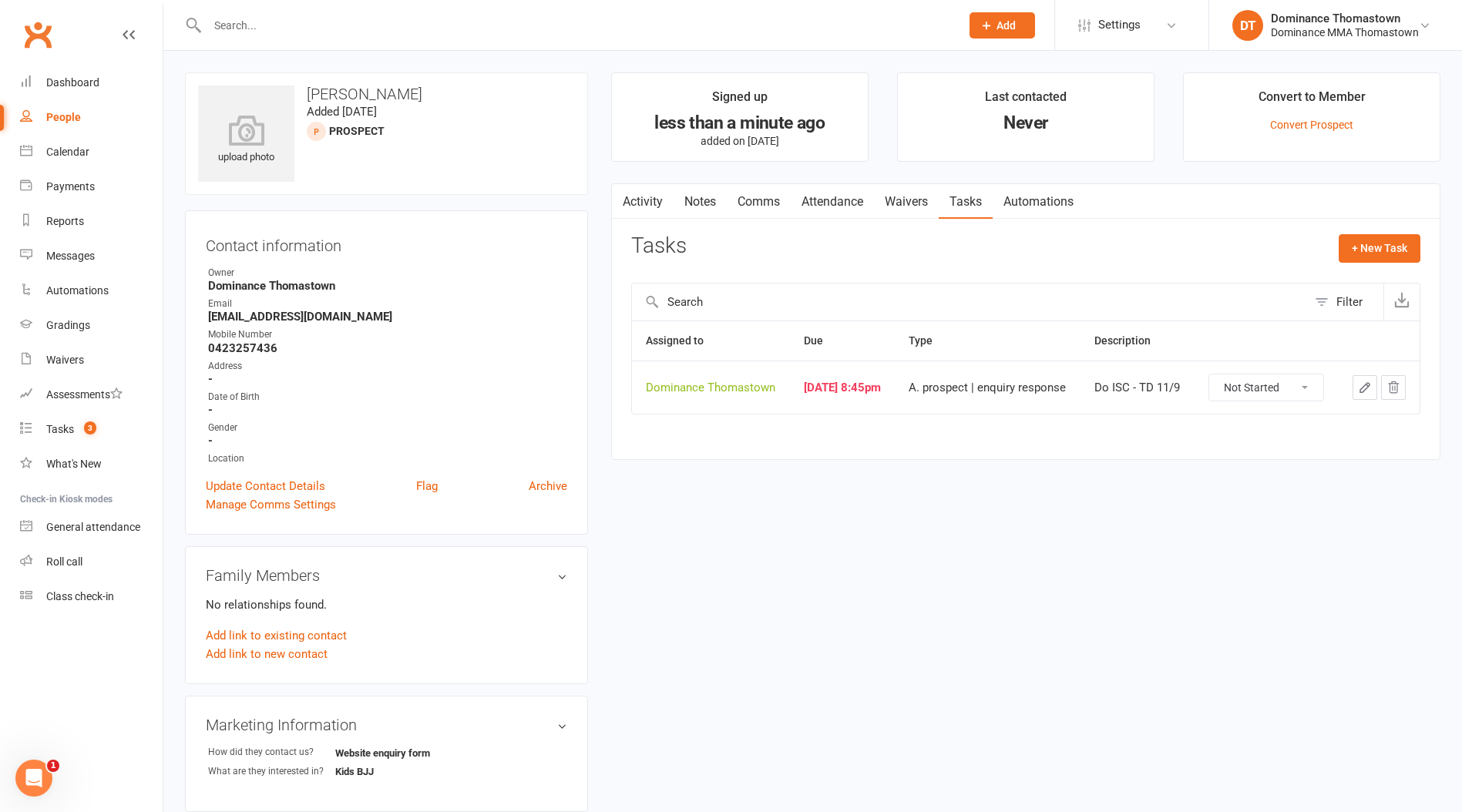
click at [414, 10] on div at bounding box center [567, 25] width 765 height 50
click at [412, 11] on div at bounding box center [567, 25] width 765 height 50
click at [375, 24] on input "text" at bounding box center [576, 25] width 747 height 22
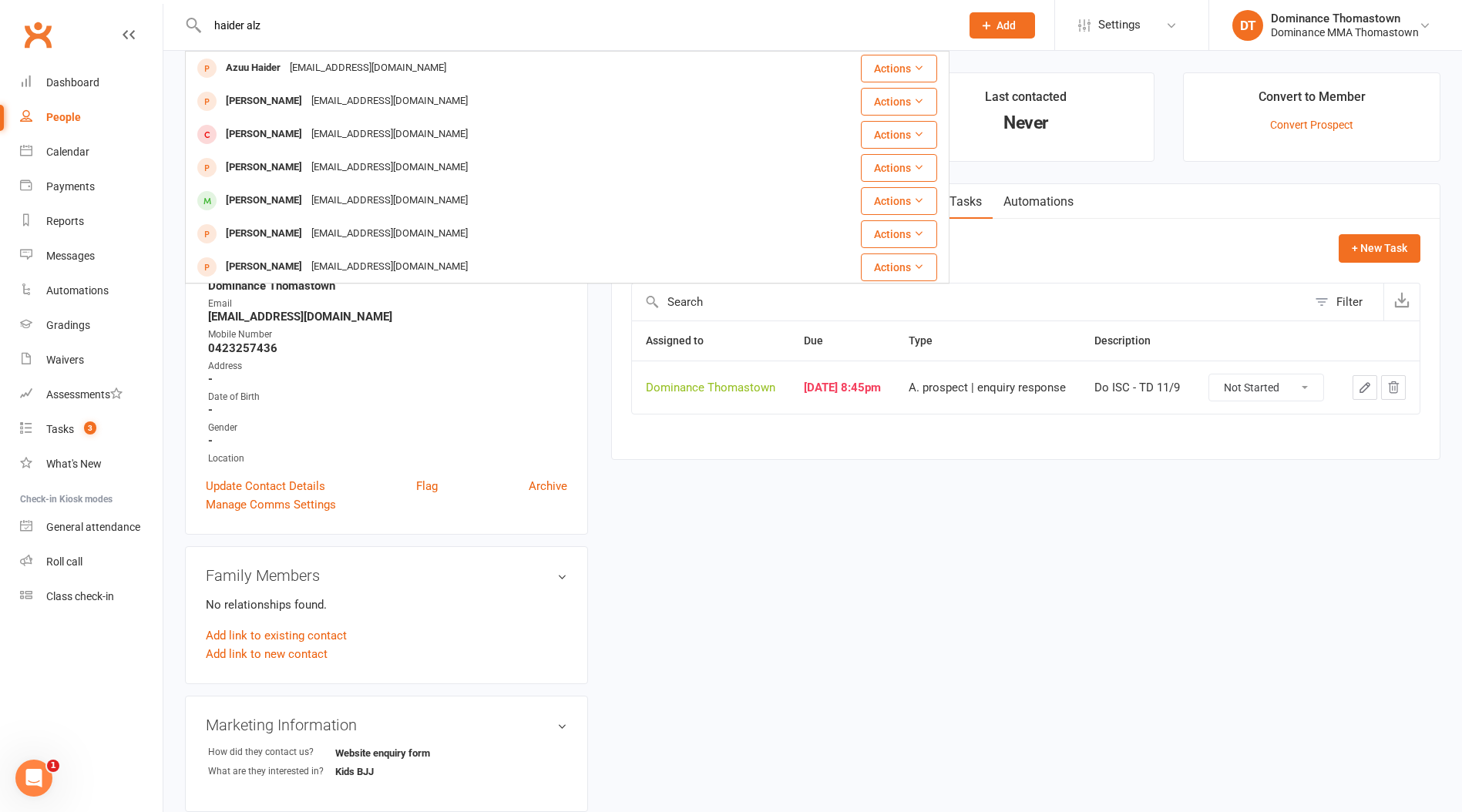
type input "haider alz"
click at [328, 196] on div "[EMAIL_ADDRESS][DOMAIN_NAME]" at bounding box center [389, 199] width 165 height 23
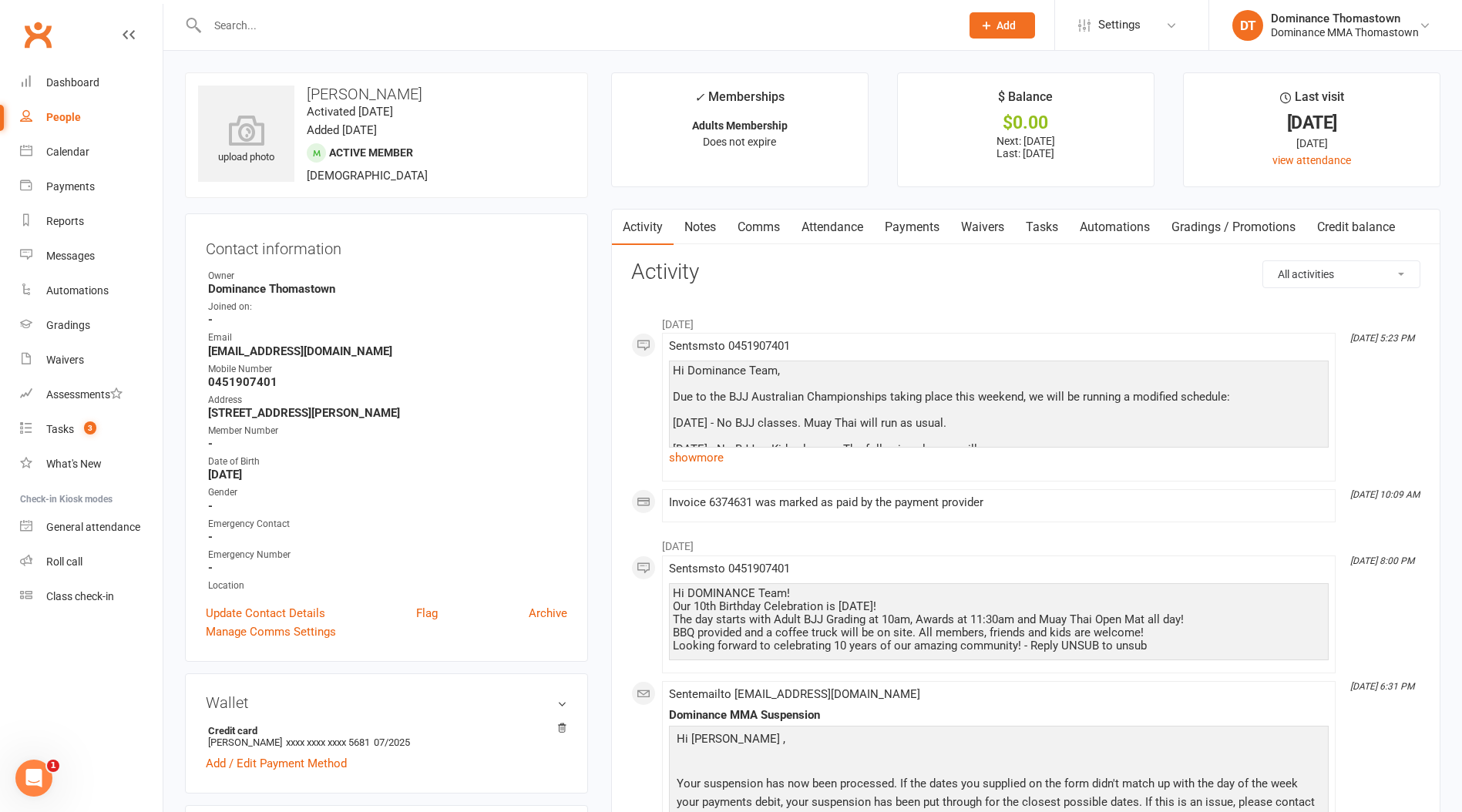
click at [823, 230] on link "Attendance" at bounding box center [832, 228] width 84 height 36
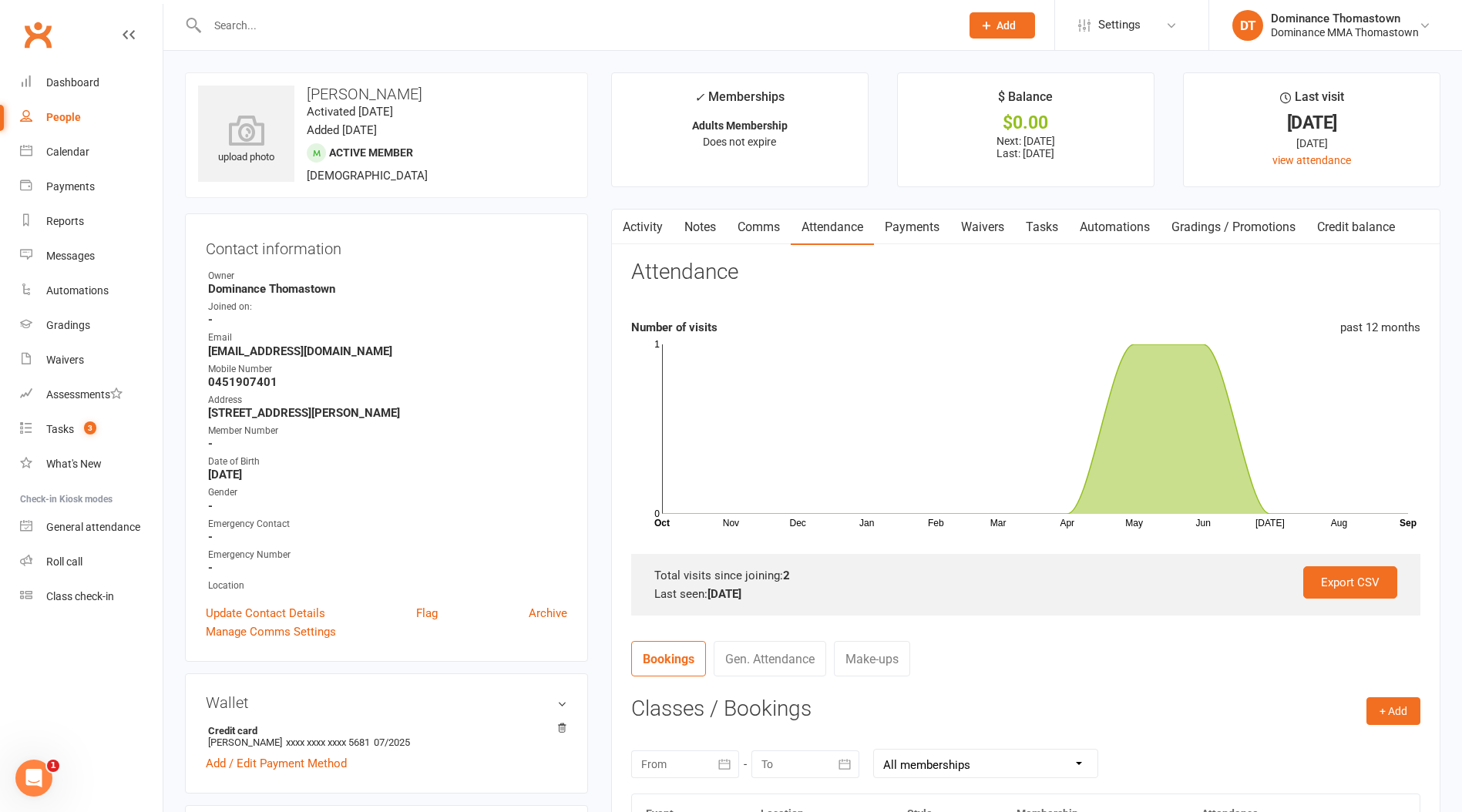
click at [915, 232] on link "Payments" at bounding box center [912, 228] width 76 height 36
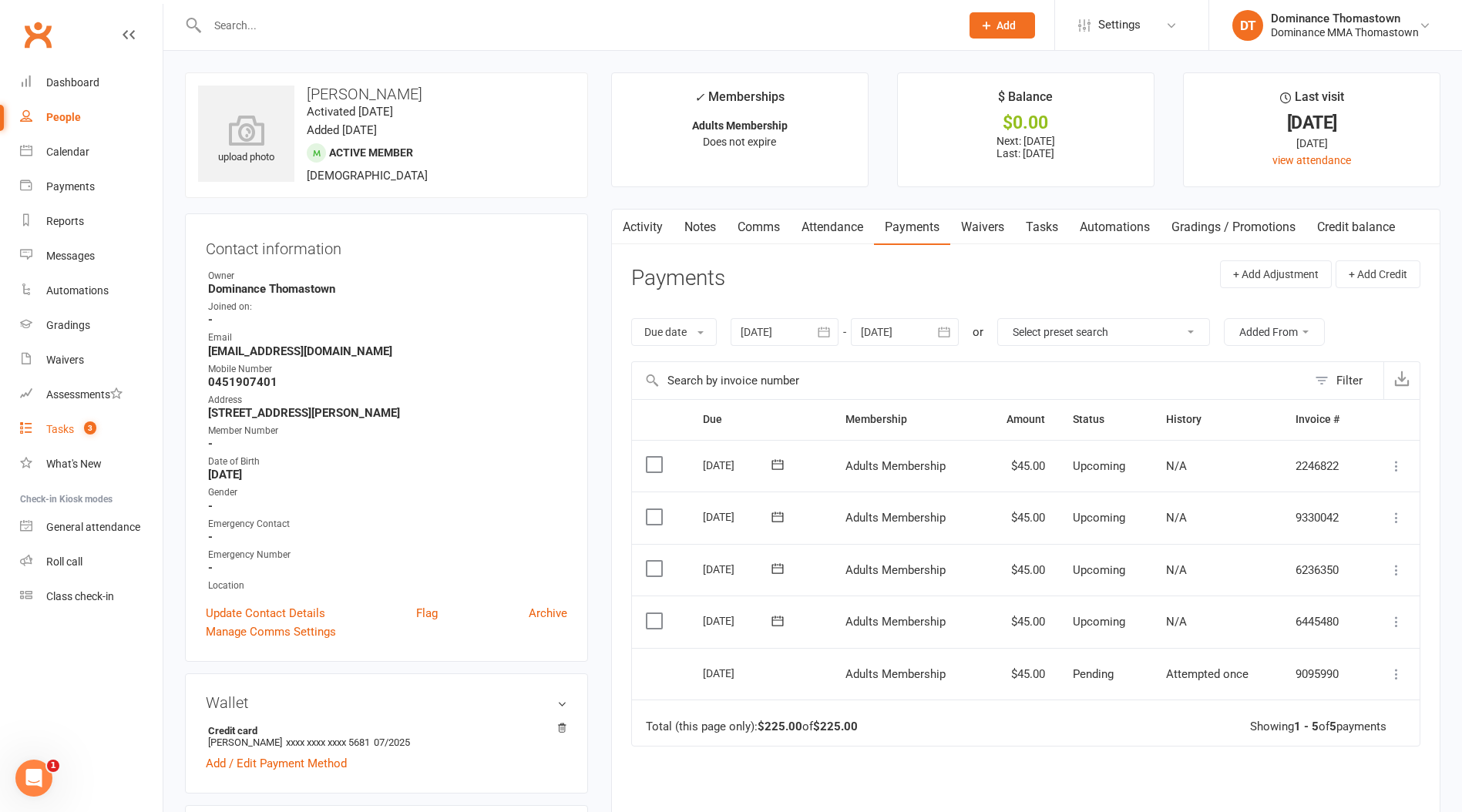
click at [60, 429] on div "Tasks" at bounding box center [60, 429] width 28 height 12
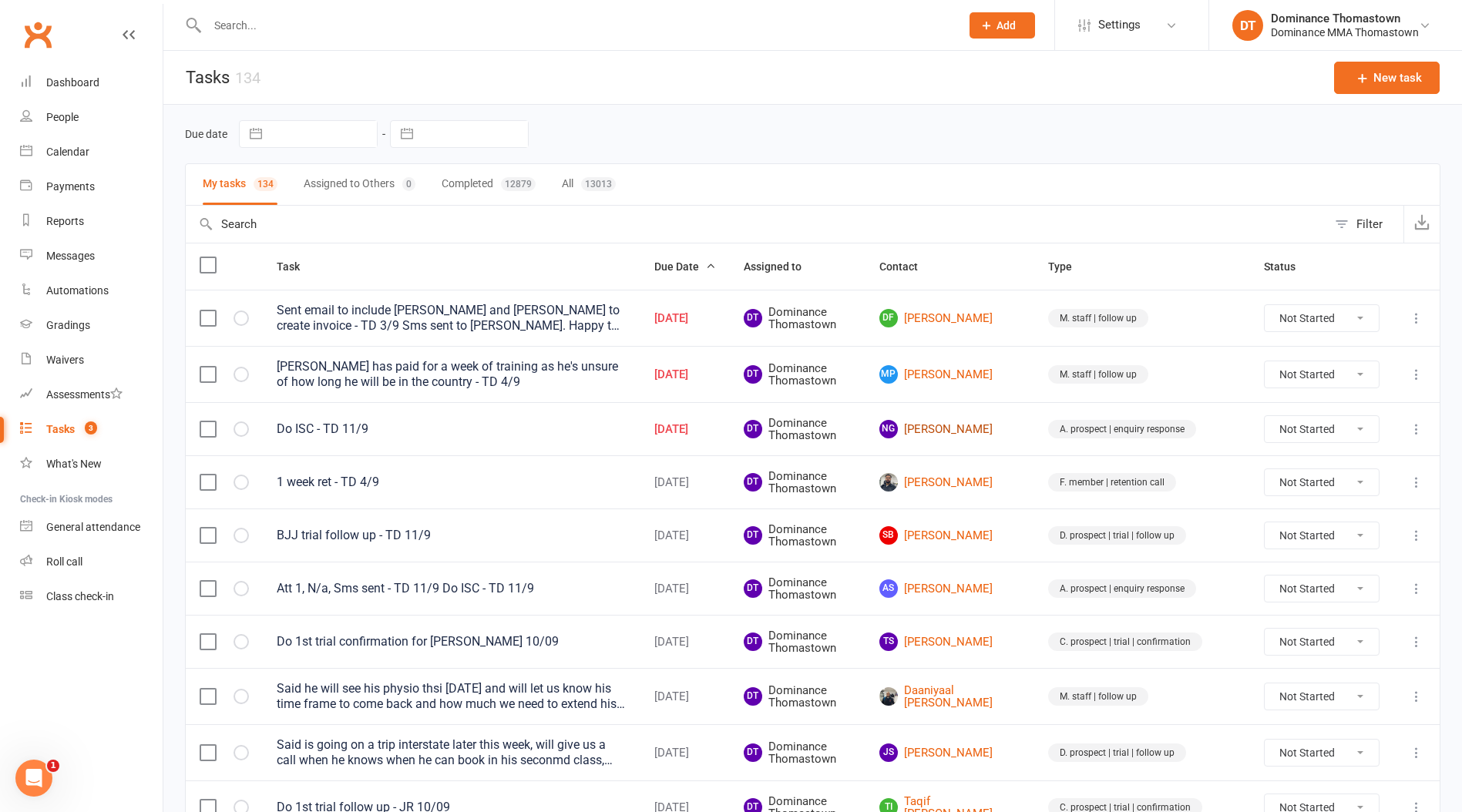
click at [998, 430] on link "NG [PERSON_NAME]" at bounding box center [950, 429] width 141 height 19
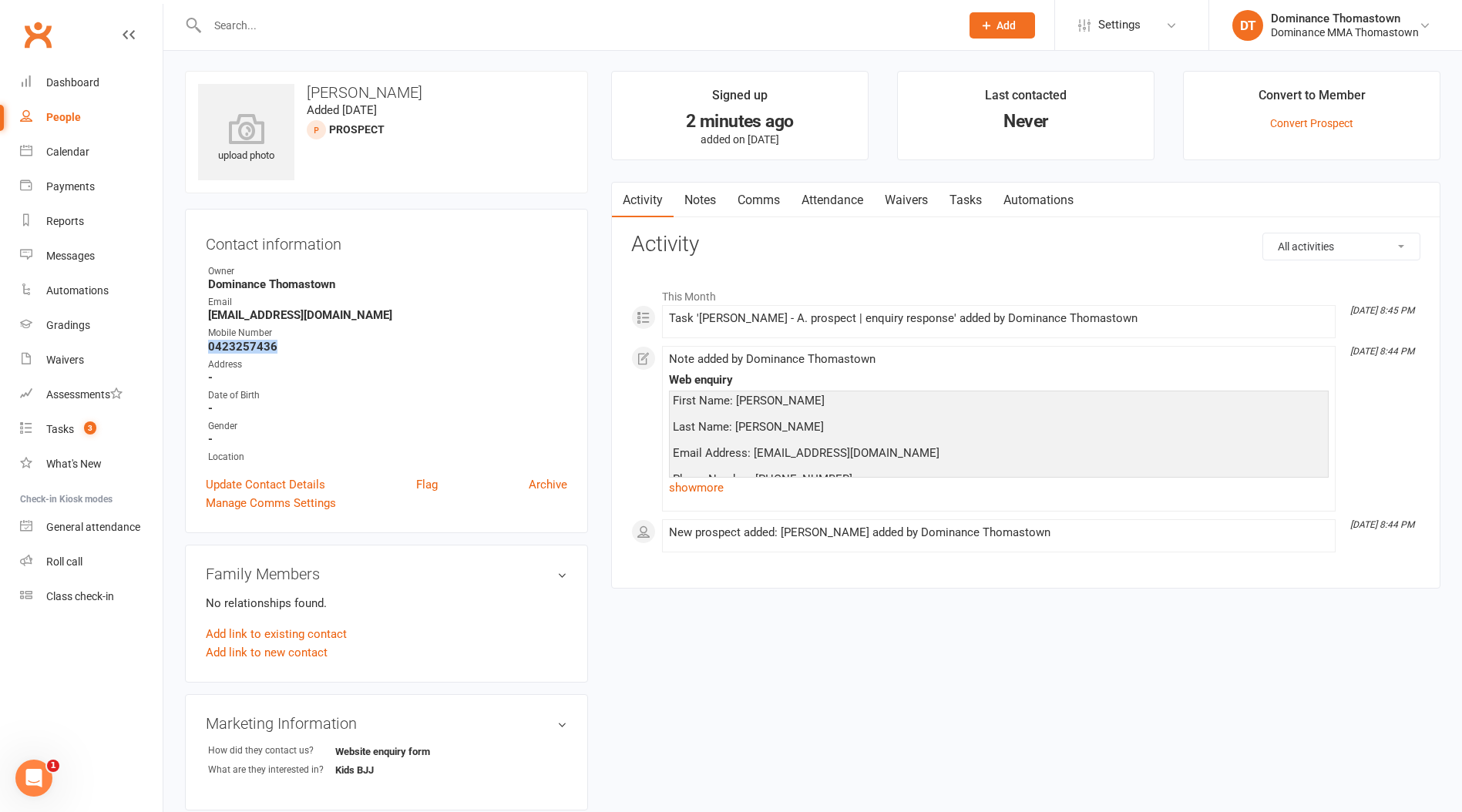
scroll to position [4, 0]
drag, startPoint x: 960, startPoint y: 194, endPoint x: 969, endPoint y: 199, distance: 10.3
click at [961, 194] on link "Tasks" at bounding box center [966, 198] width 54 height 36
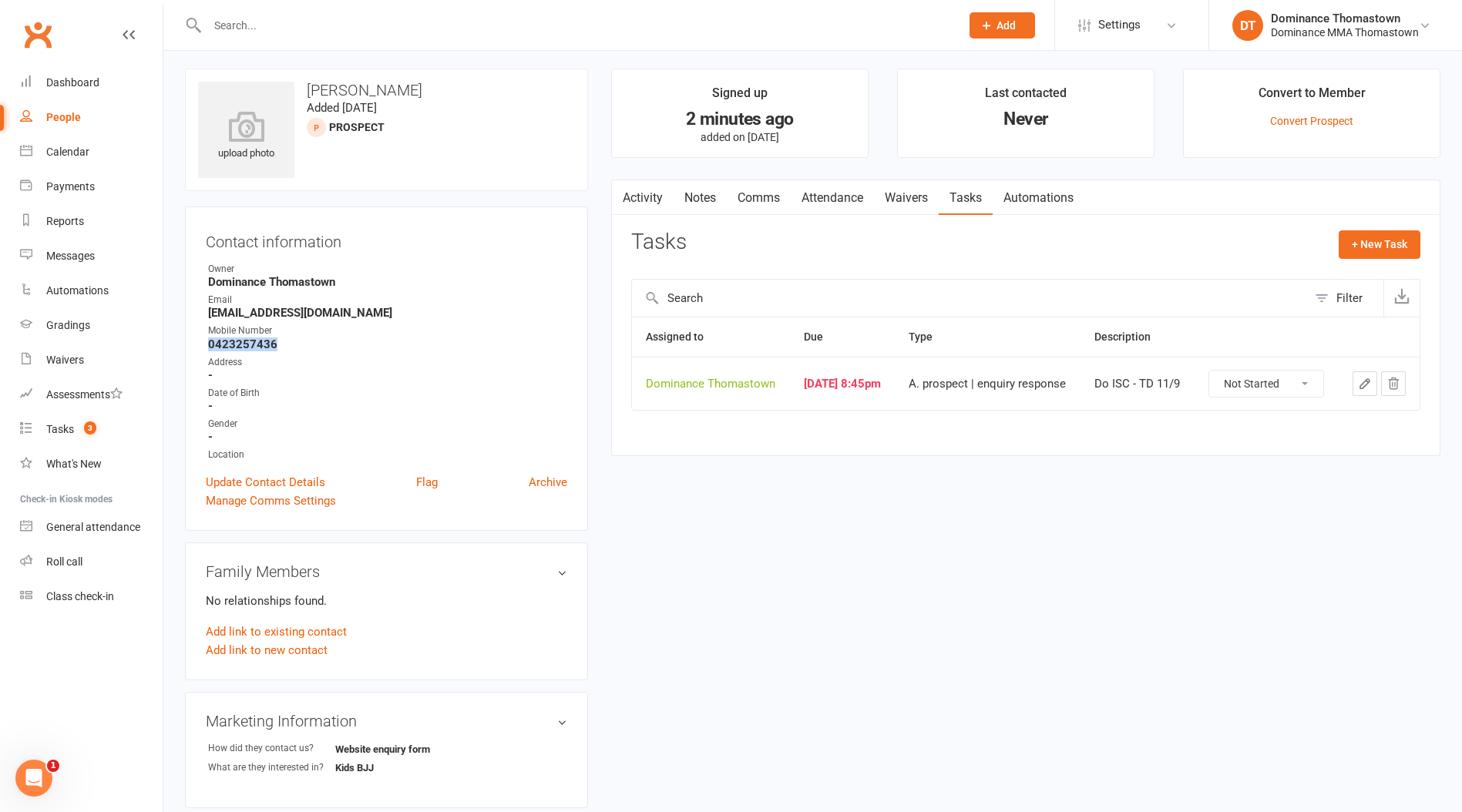
click at [1361, 386] on icon "button" at bounding box center [1365, 383] width 14 height 14
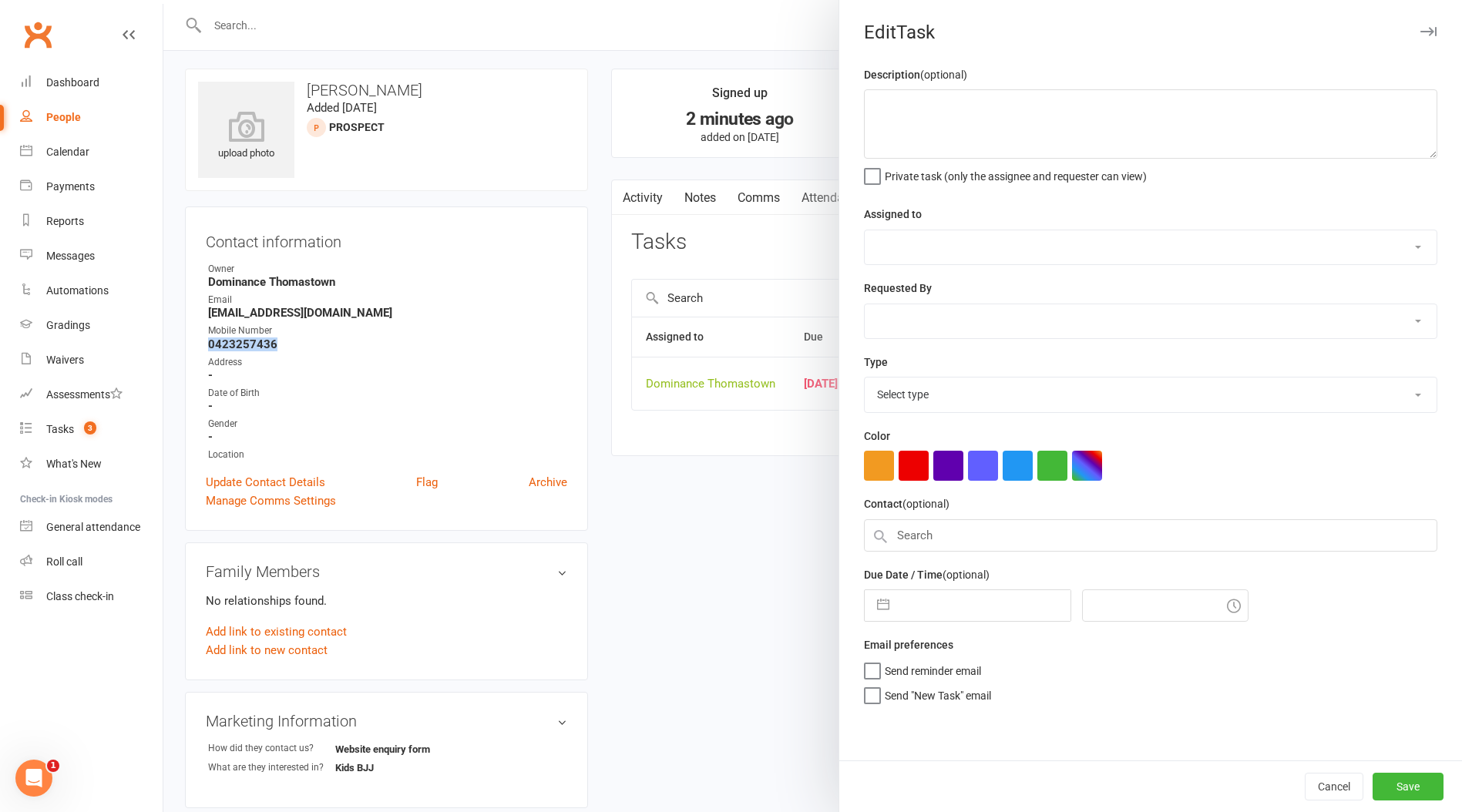
type textarea "Do ISC - TD 11/9"
select select "12547"
type input "[DATE]"
type input "8:45pm"
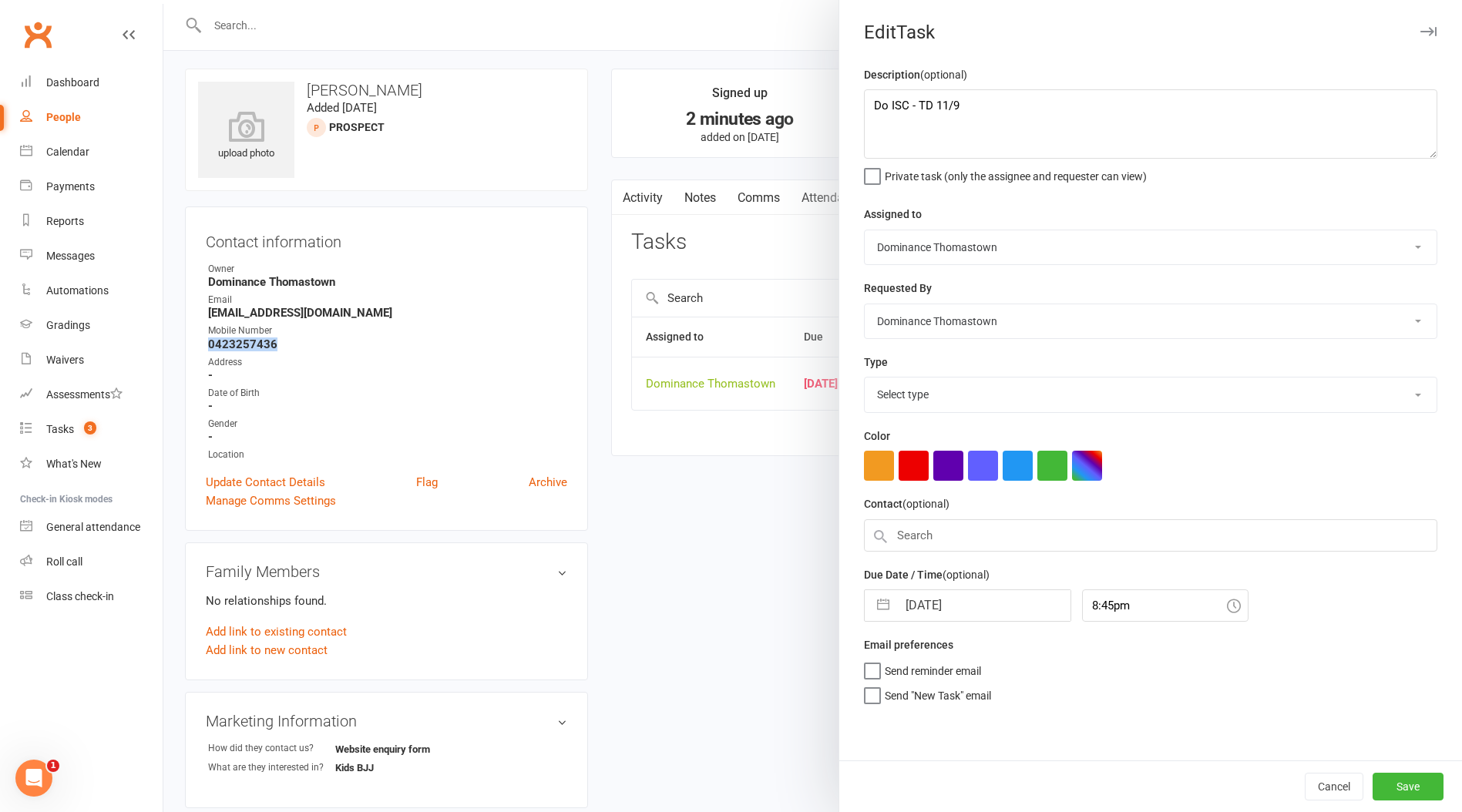
select select "3809"
drag, startPoint x: 877, startPoint y: 104, endPoint x: 998, endPoint y: 92, distance: 121.6
click at [885, 105] on textarea "Do ISC - TD 11/9" at bounding box center [1150, 124] width 573 height 70
type textarea "Att 1, N/a, sms sent - TD 11/9 Do ISC - TD 11/9"
select select "7"
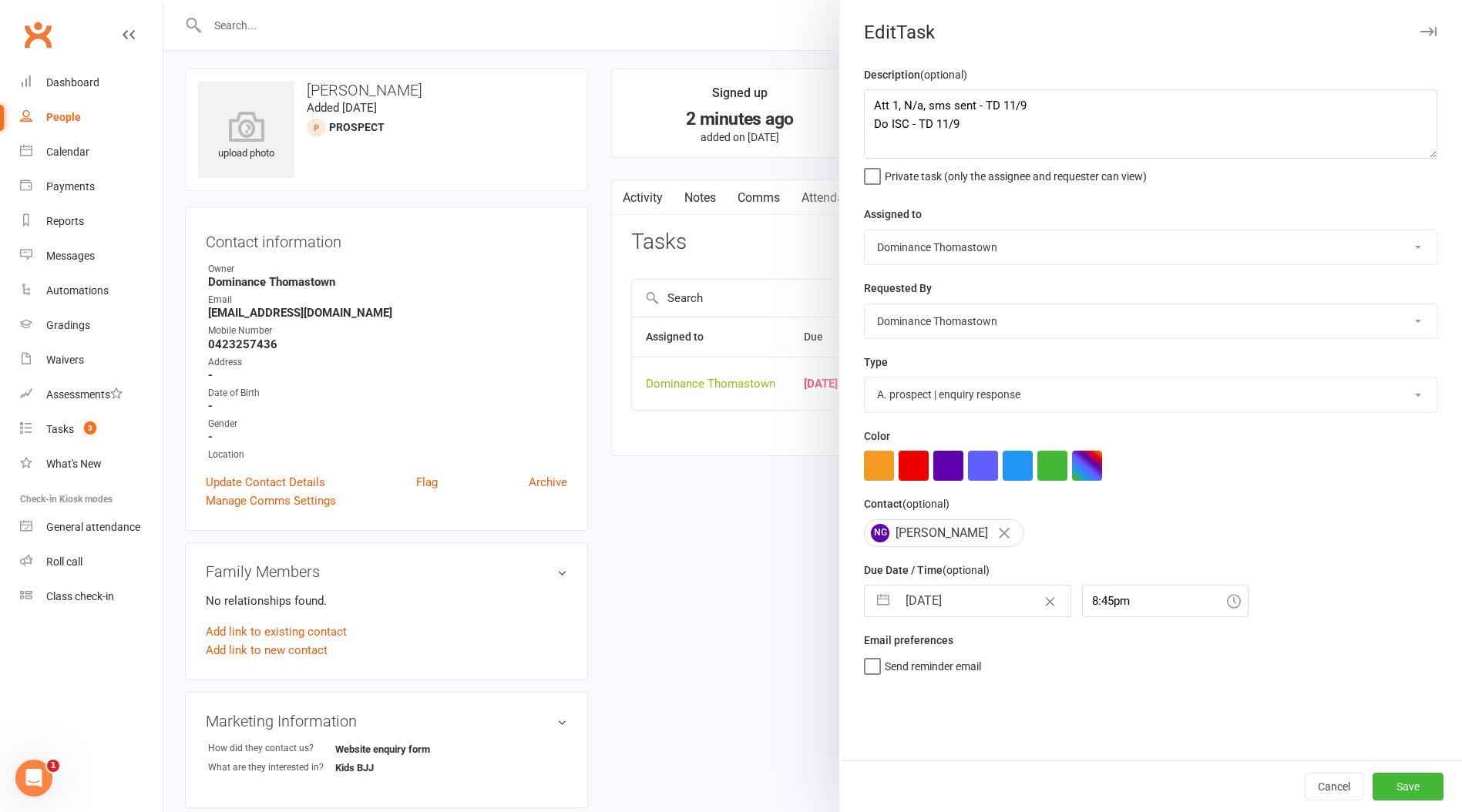
select select "2025"
select select "8"
select select "2025"
select select "9"
select select "2025"
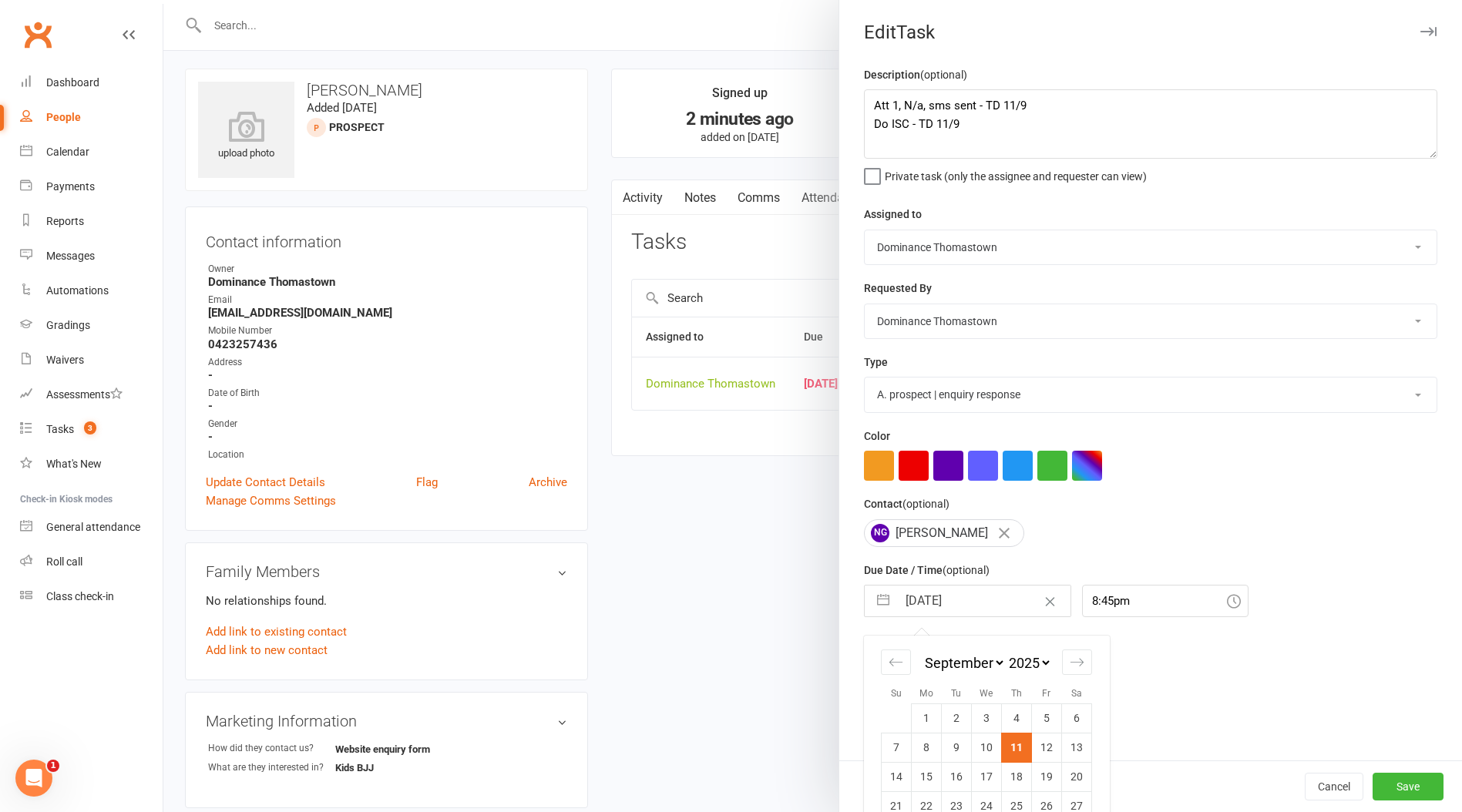
click at [944, 604] on input "[DATE]" at bounding box center [984, 600] width 174 height 31
click at [1050, 746] on td "12" at bounding box center [1047, 747] width 30 height 29
type input "[DATE]"
click at [1380, 794] on button "Save" at bounding box center [1408, 786] width 71 height 28
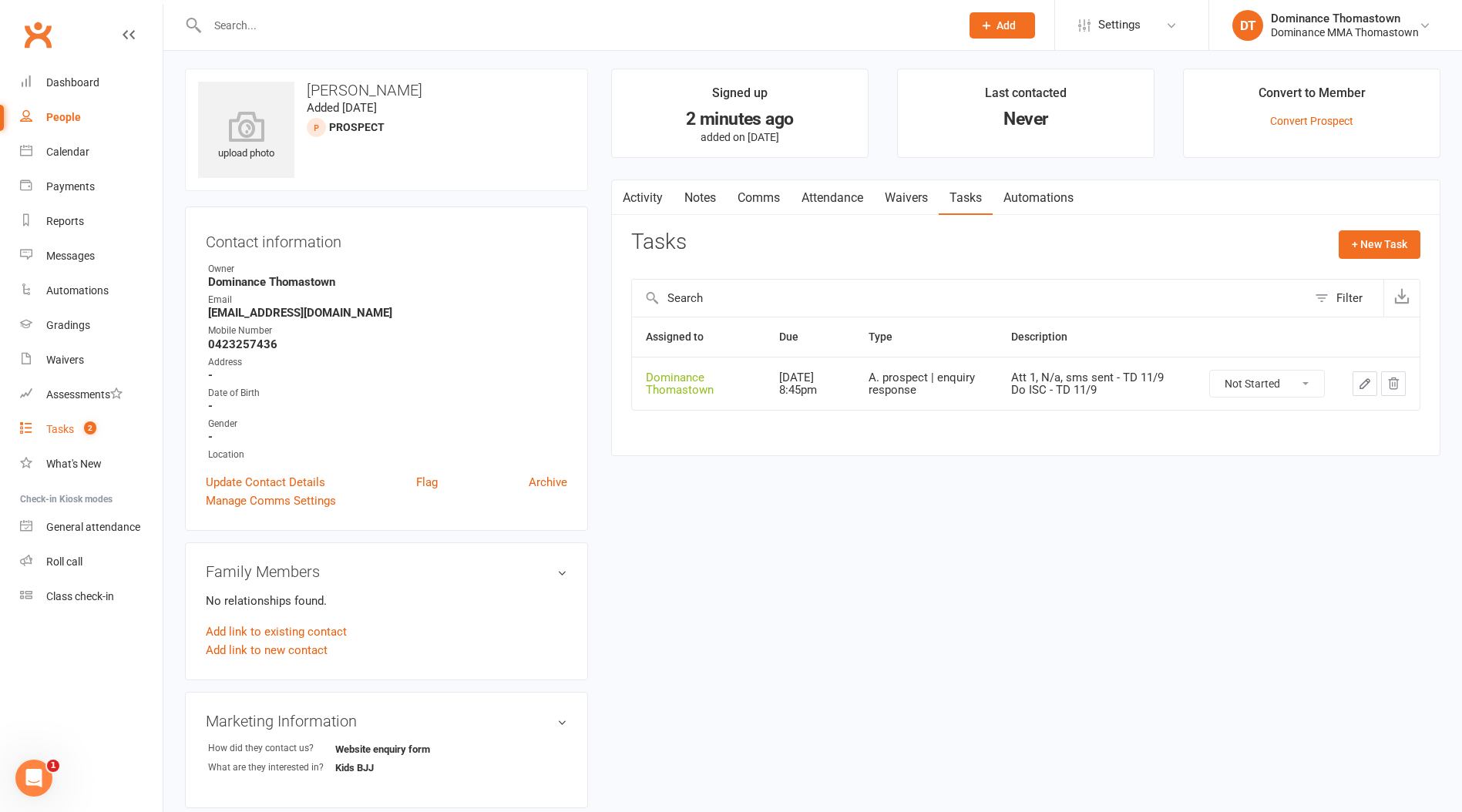
click at [58, 429] on div "Tasks" at bounding box center [60, 429] width 28 height 12
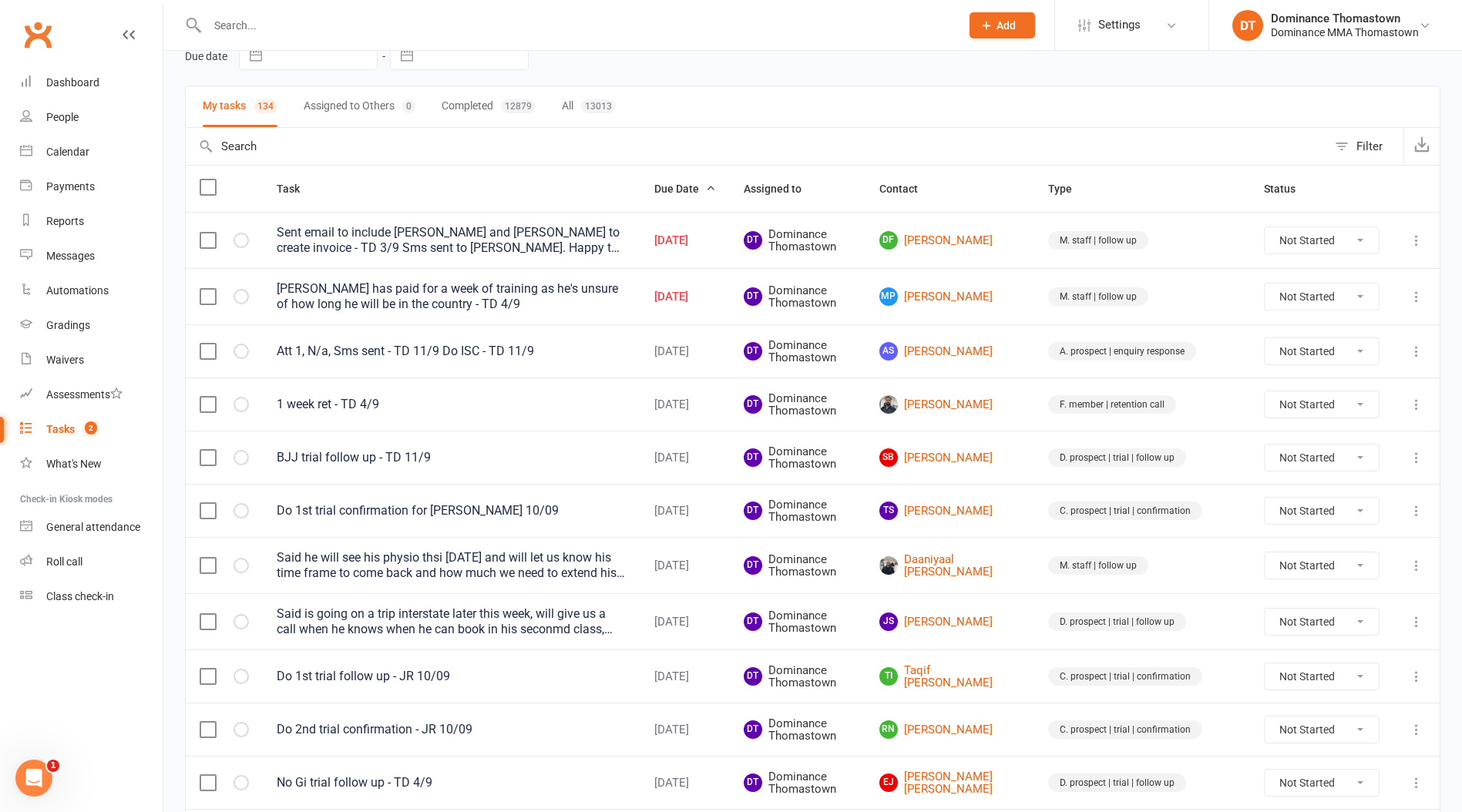
scroll to position [110, 0]
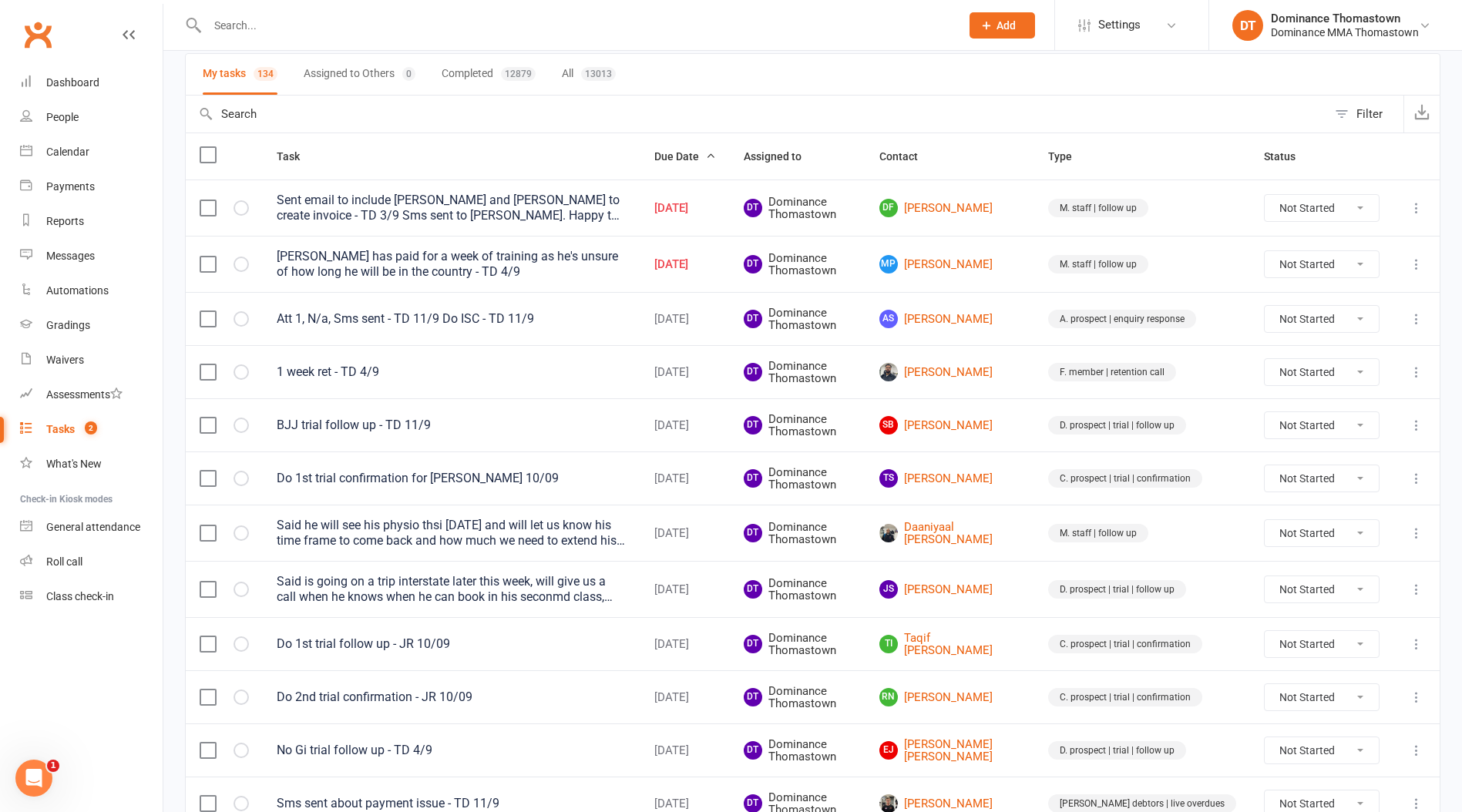
click at [243, 24] on input "text" at bounding box center [576, 25] width 747 height 22
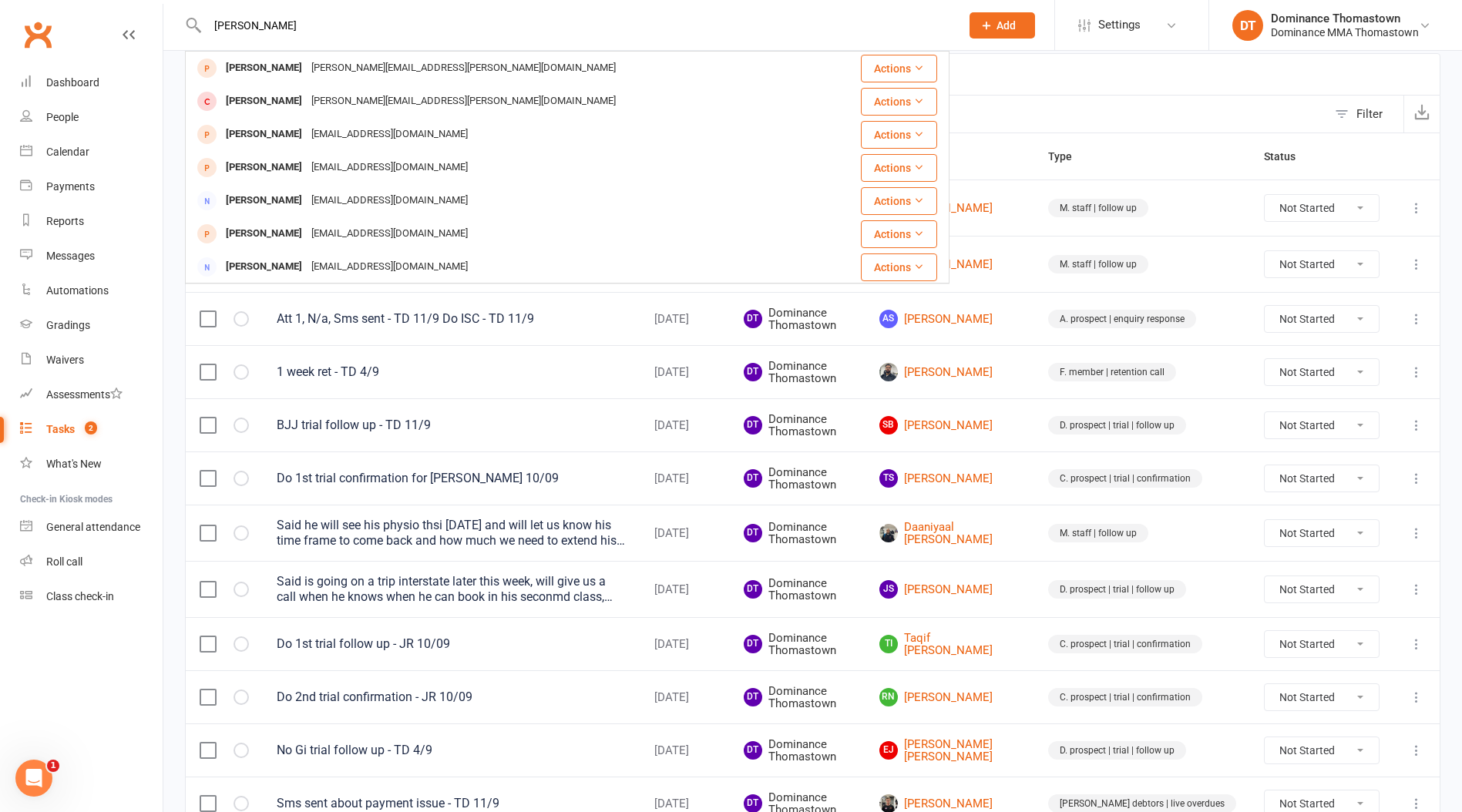
type input "[PERSON_NAME]"
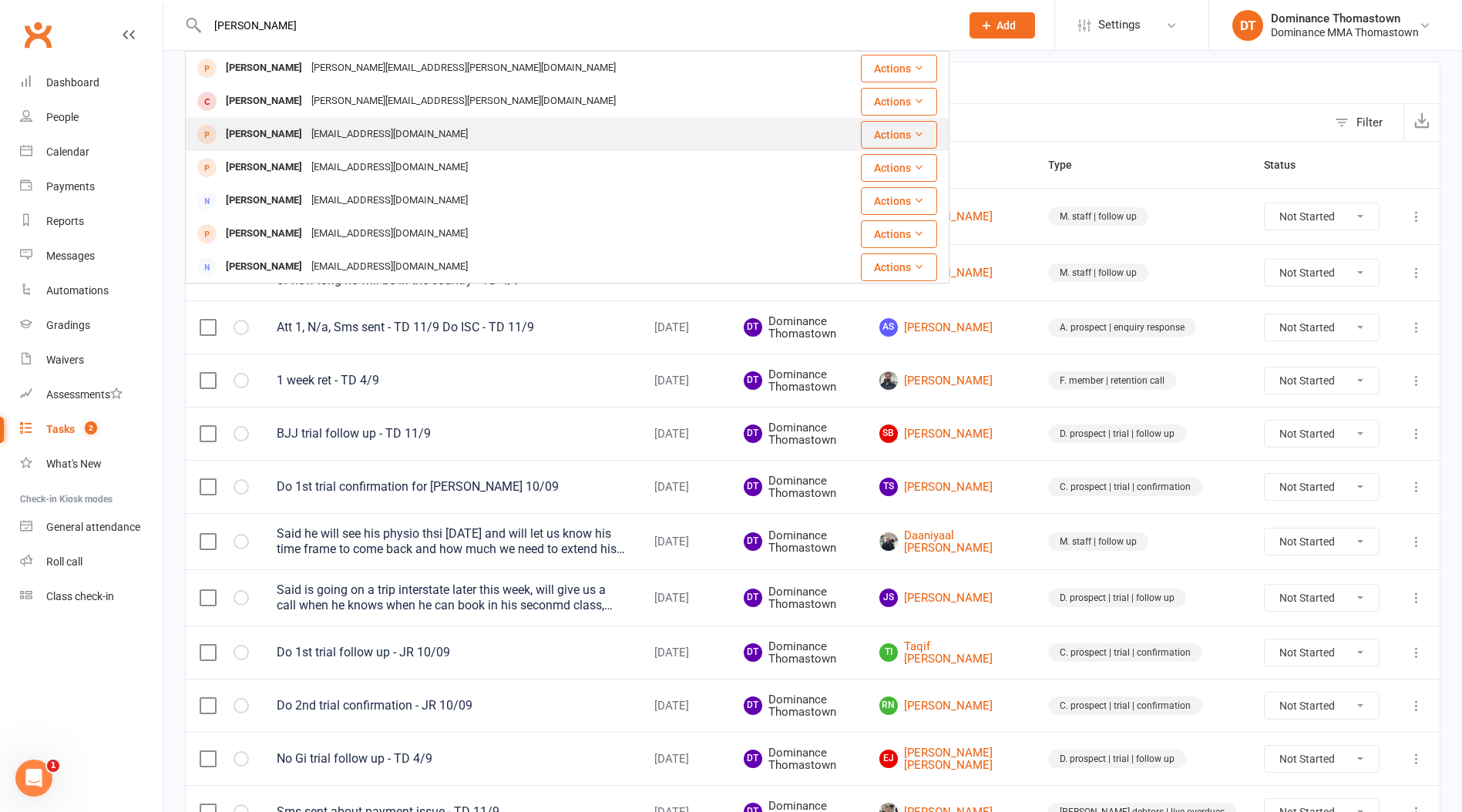
scroll to position [1, 0]
click at [269, 128] on div "[PERSON_NAME]" at bounding box center [264, 134] width 85 height 23
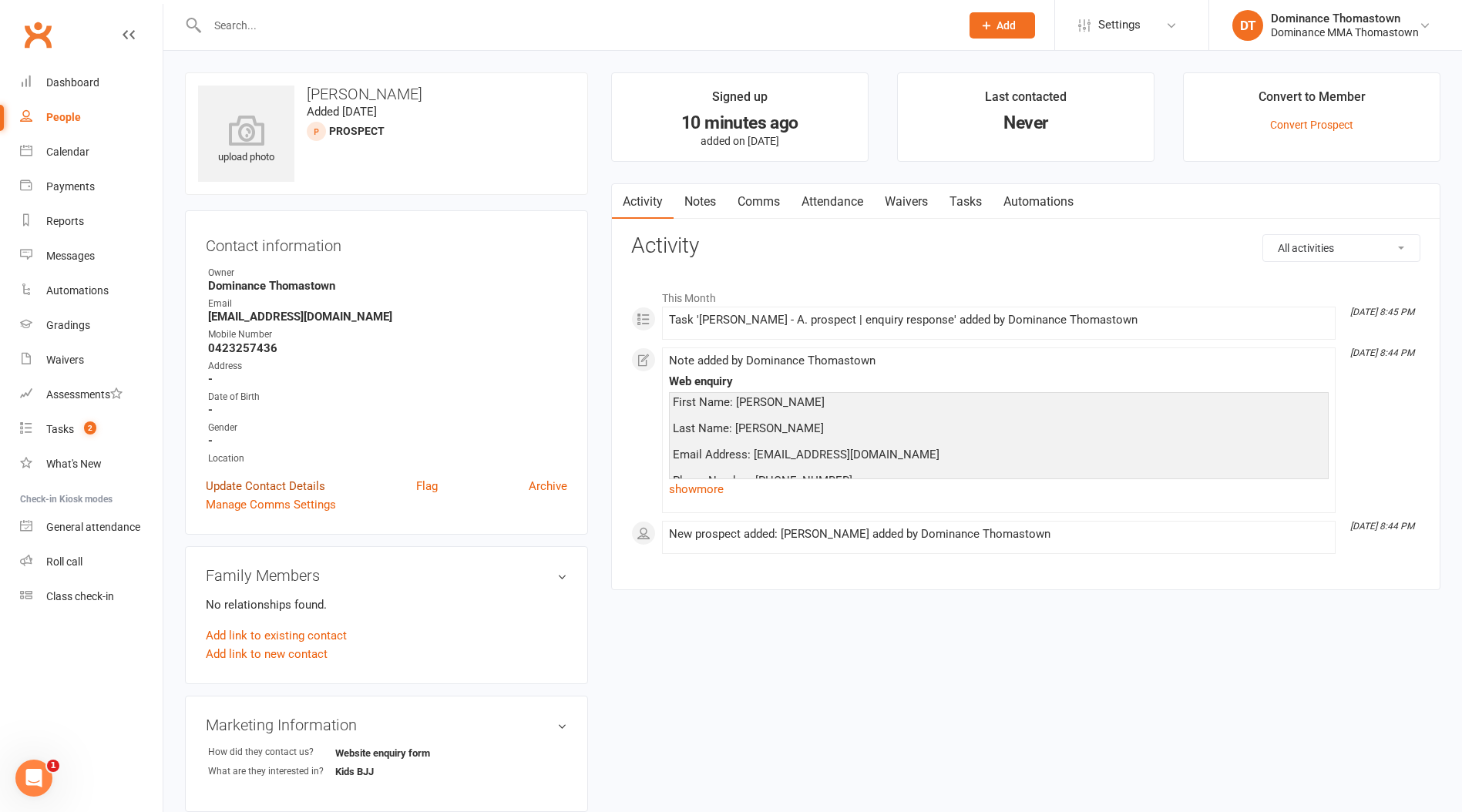
click at [294, 480] on link "Update Contact Details" at bounding box center [265, 485] width 119 height 19
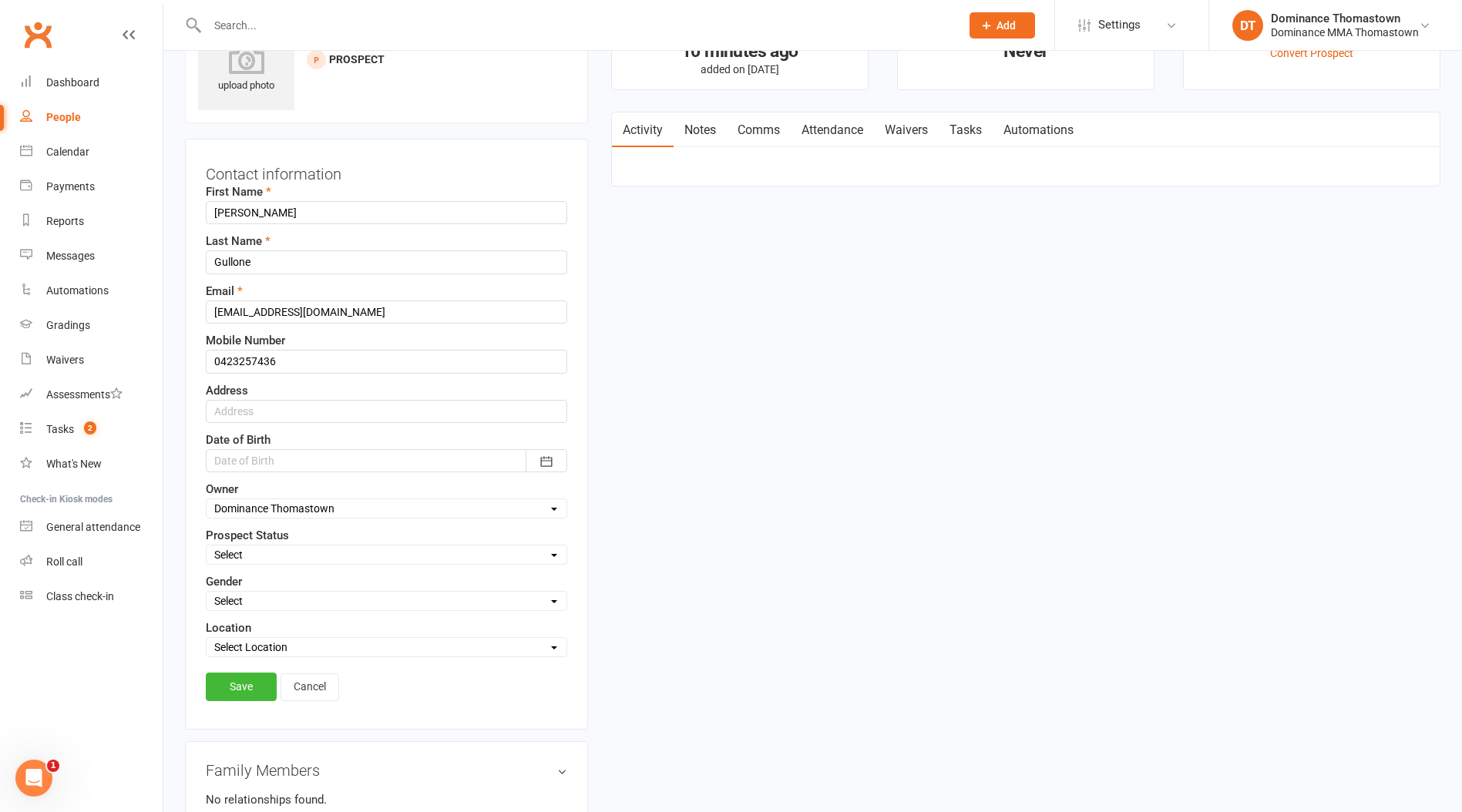
scroll to position [72, 0]
click at [285, 514] on select "Select Owner [PERSON_NAME] [PERSON_NAME] [PERSON_NAME] Tan Dominance Thomastown…" at bounding box center [387, 507] width 360 height 17
click at [256, 550] on select "Select ENQUIRY WEBSITE ENQUIRY META ADS ENQUIRY DROPPED PROSPECT DROP-IN VISITO…" at bounding box center [387, 553] width 360 height 17
select select "KIDS WAITLIST"
click at [207, 545] on select "Select ENQUIRY WEBSITE ENQUIRY META ADS ENQUIRY DROPPED PROSPECT DROP-IN VISITO…" at bounding box center [387, 553] width 360 height 17
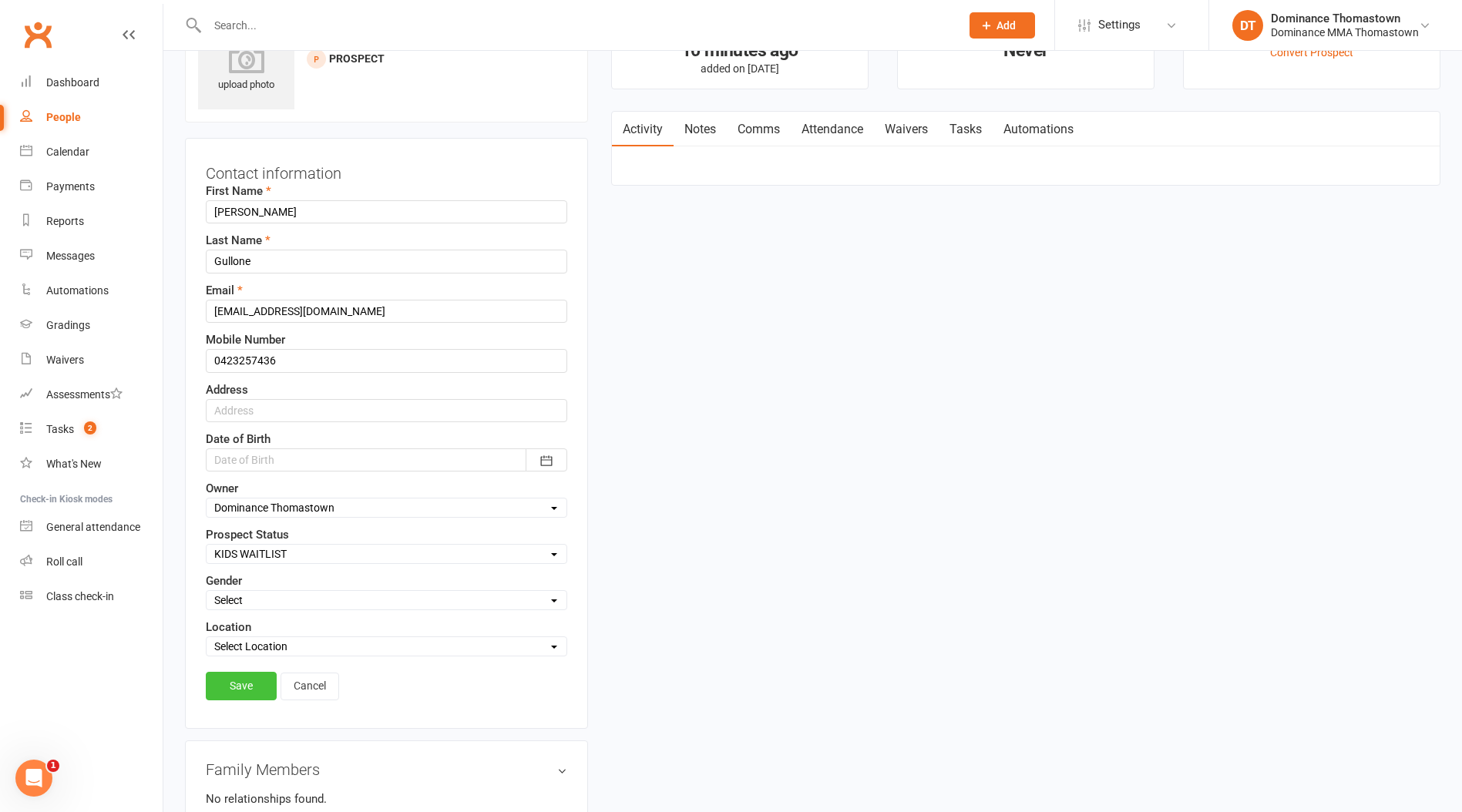
click at [254, 691] on link "Save" at bounding box center [241, 686] width 71 height 28
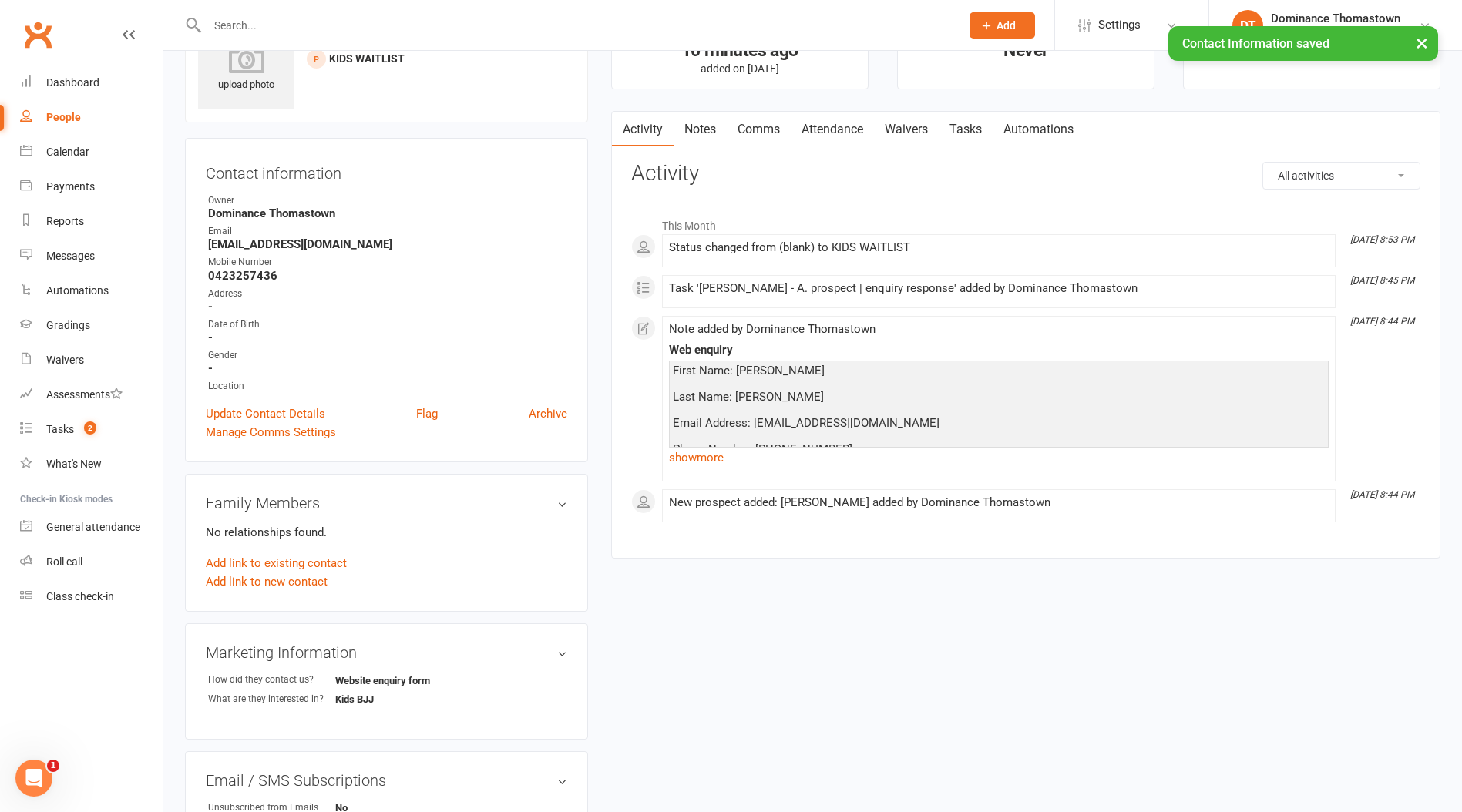
scroll to position [0, 0]
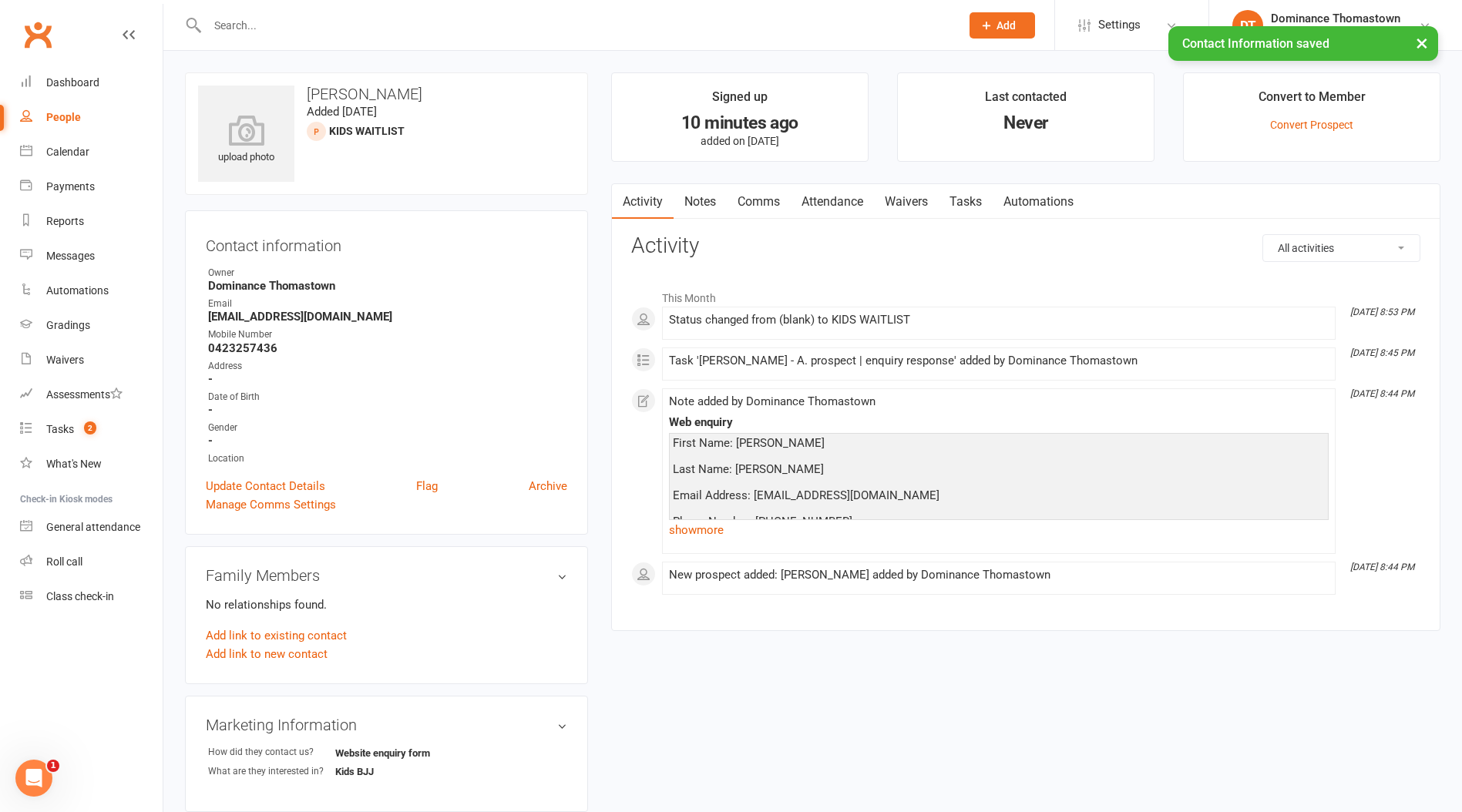
click at [705, 199] on link "Notes" at bounding box center [701, 202] width 54 height 36
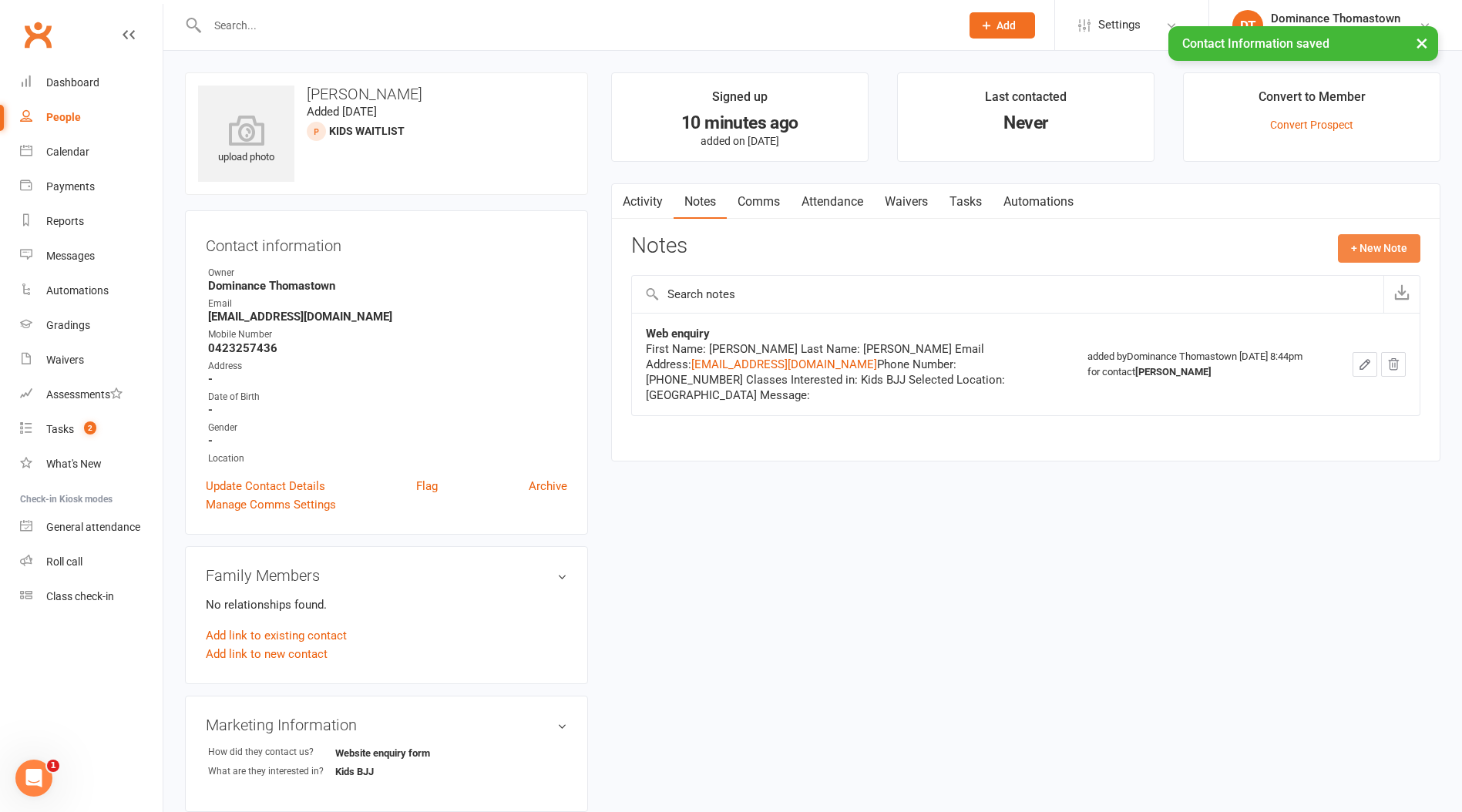
click at [1404, 237] on button "+ New Note" at bounding box center [1379, 248] width 83 height 28
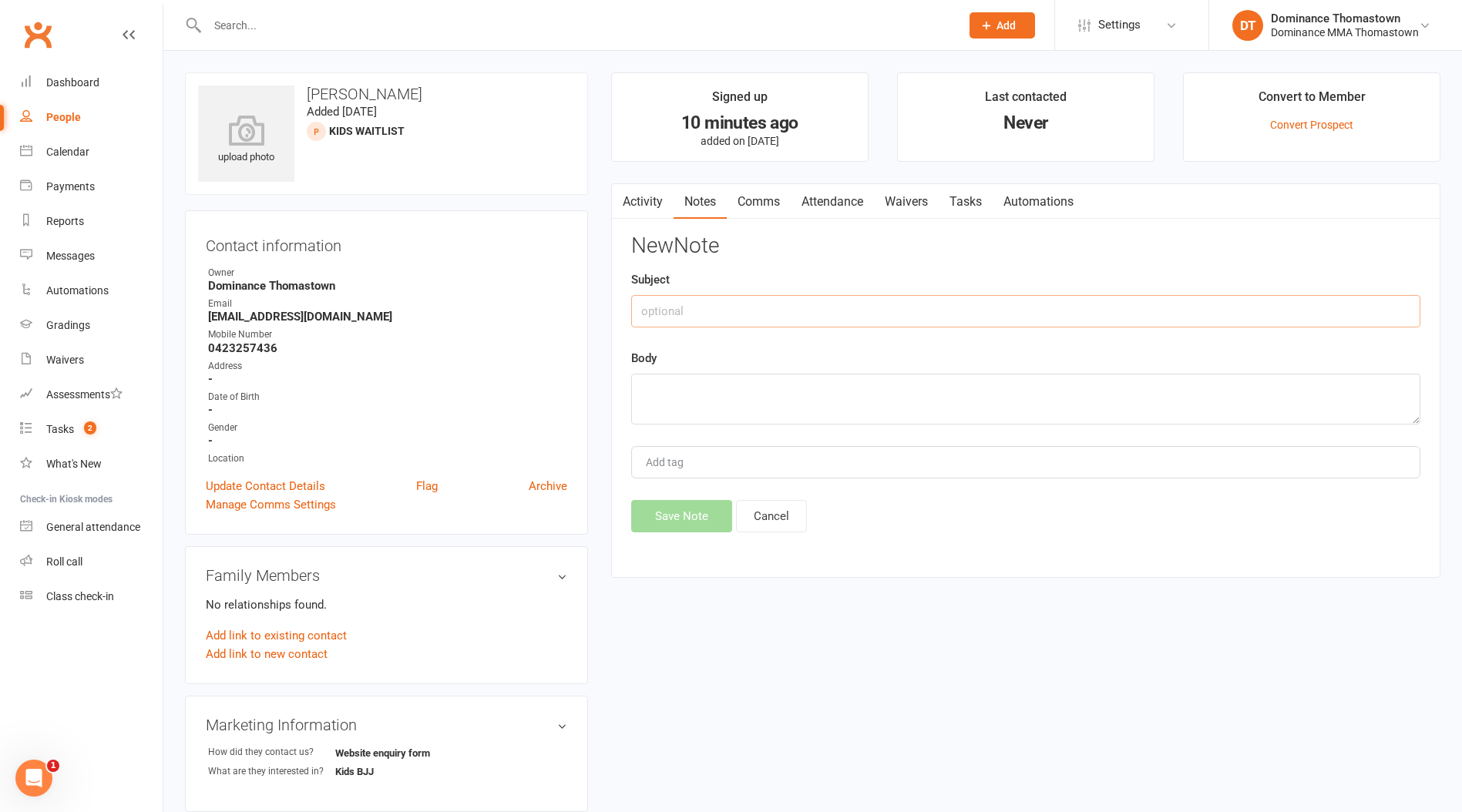
click at [752, 300] on input "text" at bounding box center [1025, 311] width 789 height 32
type input "ISC"
click at [726, 412] on textarea at bounding box center [1025, 399] width 789 height 51
drag, startPoint x: 732, startPoint y: 391, endPoint x: 772, endPoint y: 389, distance: 40.0
click at [732, 391] on textarea "[PERSON_NAME] said that he daughter expressed an interest in doing karate one d…" at bounding box center [1025, 399] width 789 height 51
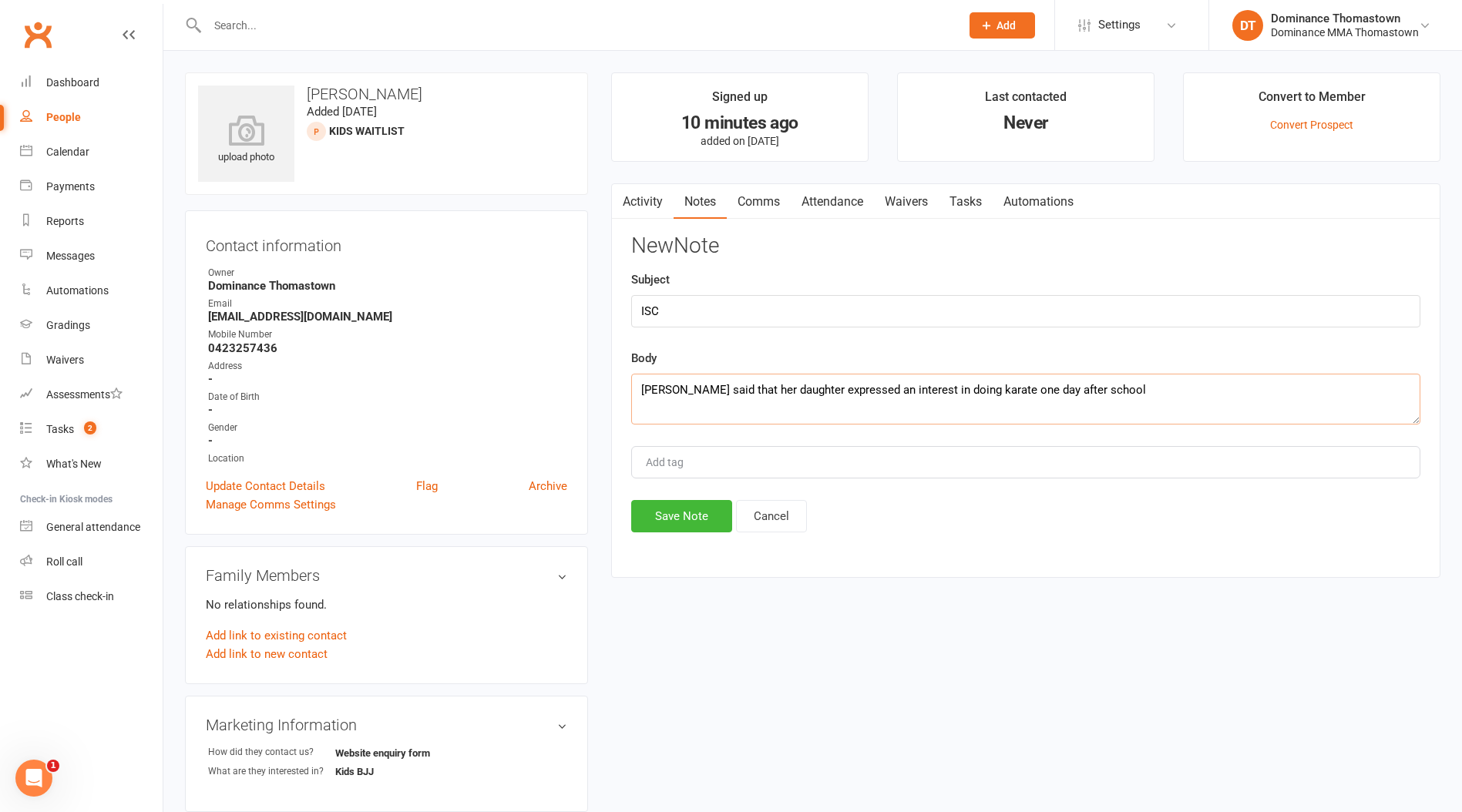
click at [1105, 391] on textarea "[PERSON_NAME] said that her daughter expressed an interest in doing karate one …" at bounding box center [1025, 399] width 789 height 51
type textarea "[PERSON_NAME] said that her daughter expressed an interest in doing karate one …"
click at [686, 518] on button "Save Note" at bounding box center [681, 516] width 101 height 32
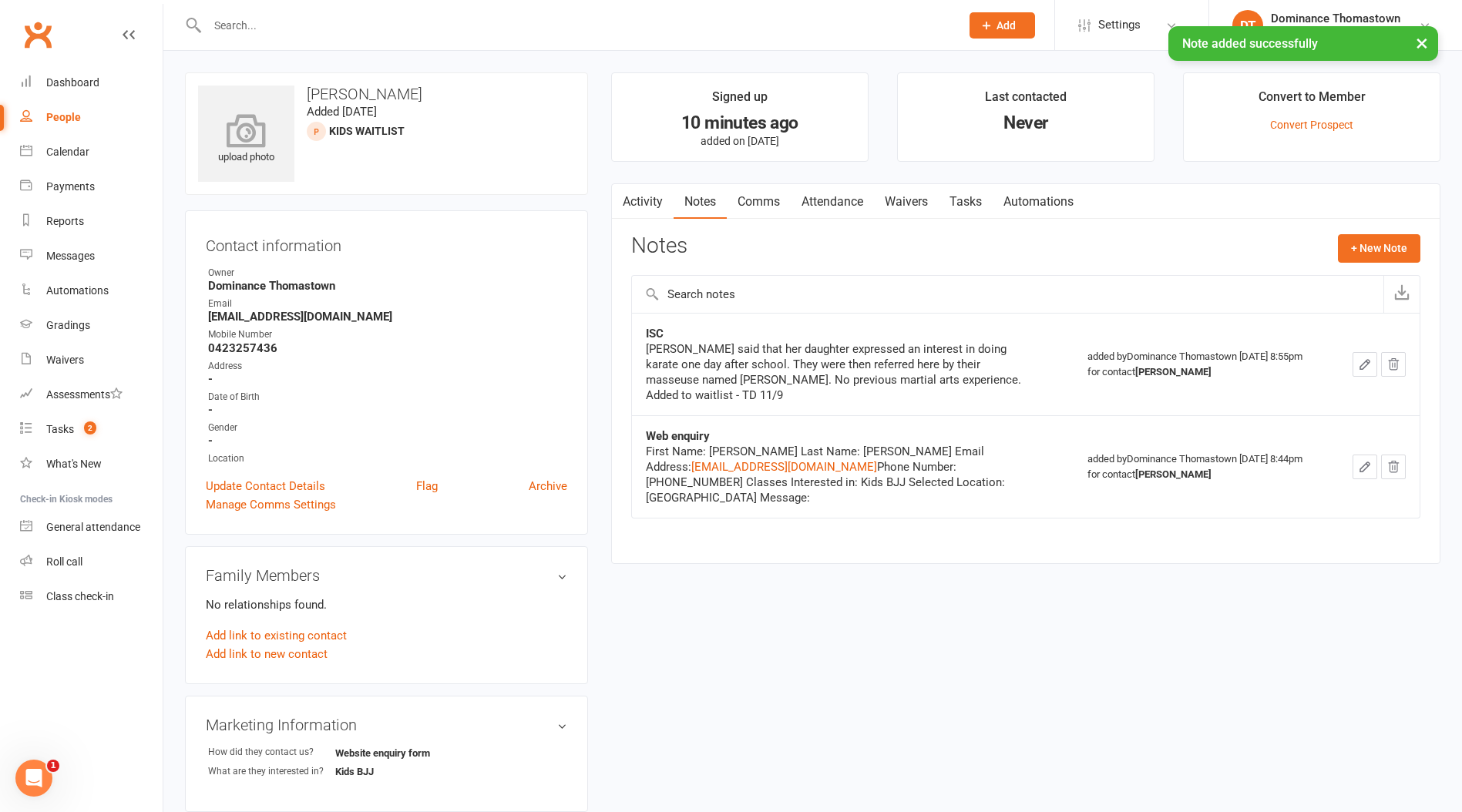
drag, startPoint x: 416, startPoint y: 93, endPoint x: 289, endPoint y: 91, distance: 127.0
click at [289, 91] on div "upload photo [PERSON_NAME] Added [DATE] KIDS WAITLIST prospect" at bounding box center [386, 133] width 403 height 122
click at [348, 92] on h3 "[PERSON_NAME]" at bounding box center [386, 93] width 377 height 17
click at [359, 318] on strong "[EMAIL_ADDRESS][DOMAIN_NAME]" at bounding box center [388, 316] width 359 height 14
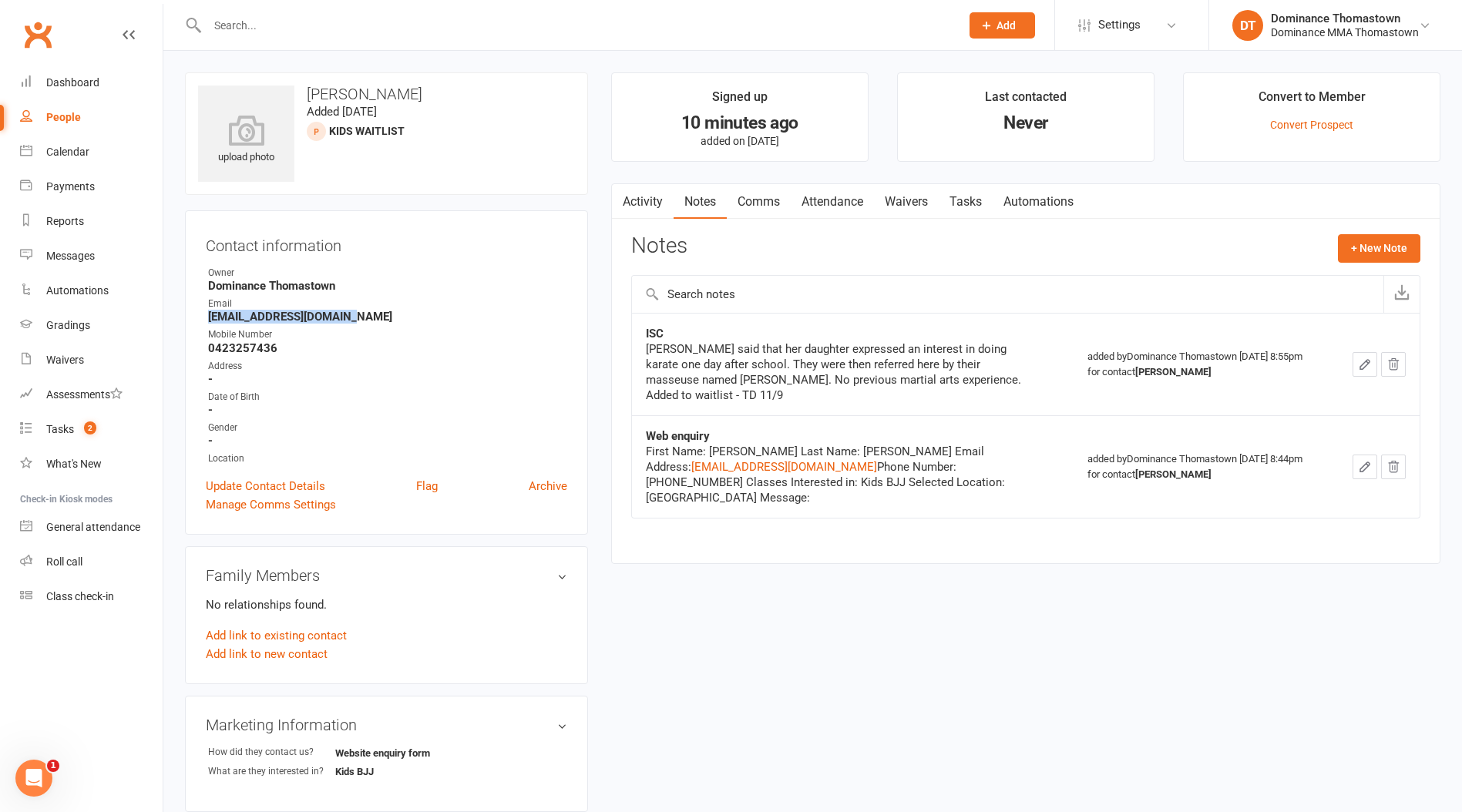
drag, startPoint x: 370, startPoint y: 315, endPoint x: 229, endPoint y: 317, distance: 141.0
click at [199, 317] on div "Contact information Owner Dominance Thomastown Email [EMAIL_ADDRESS][DOMAIN_NAM…" at bounding box center [386, 372] width 403 height 324
copy strong "[EMAIL_ADDRESS][DOMAIN_NAME]"
copy strong "0423257436"
click at [263, 32] on input "text" at bounding box center [576, 25] width 747 height 22
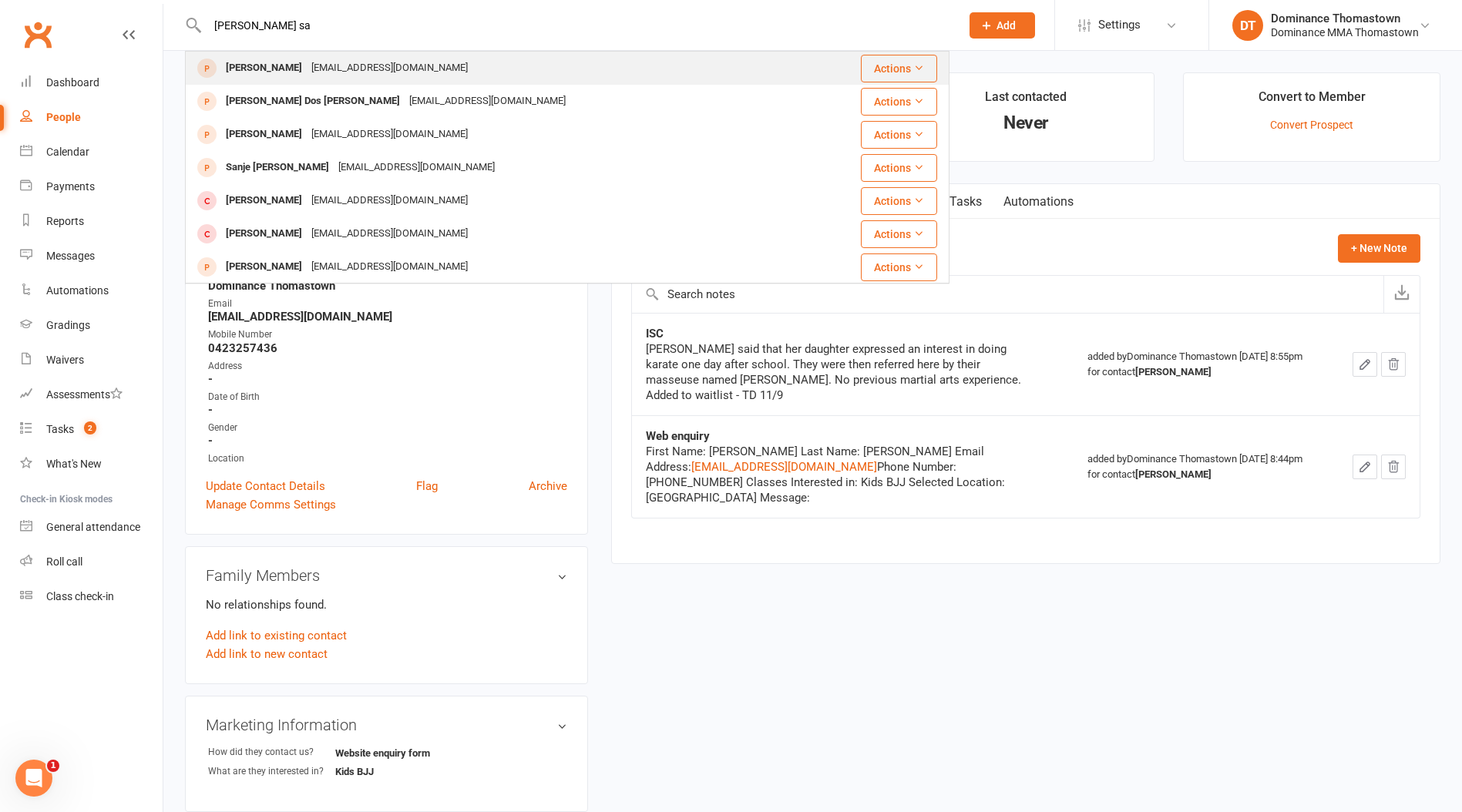
type input "[PERSON_NAME] sa"
click at [307, 73] on div "[EMAIL_ADDRESS][DOMAIN_NAME]" at bounding box center [389, 68] width 165 height 23
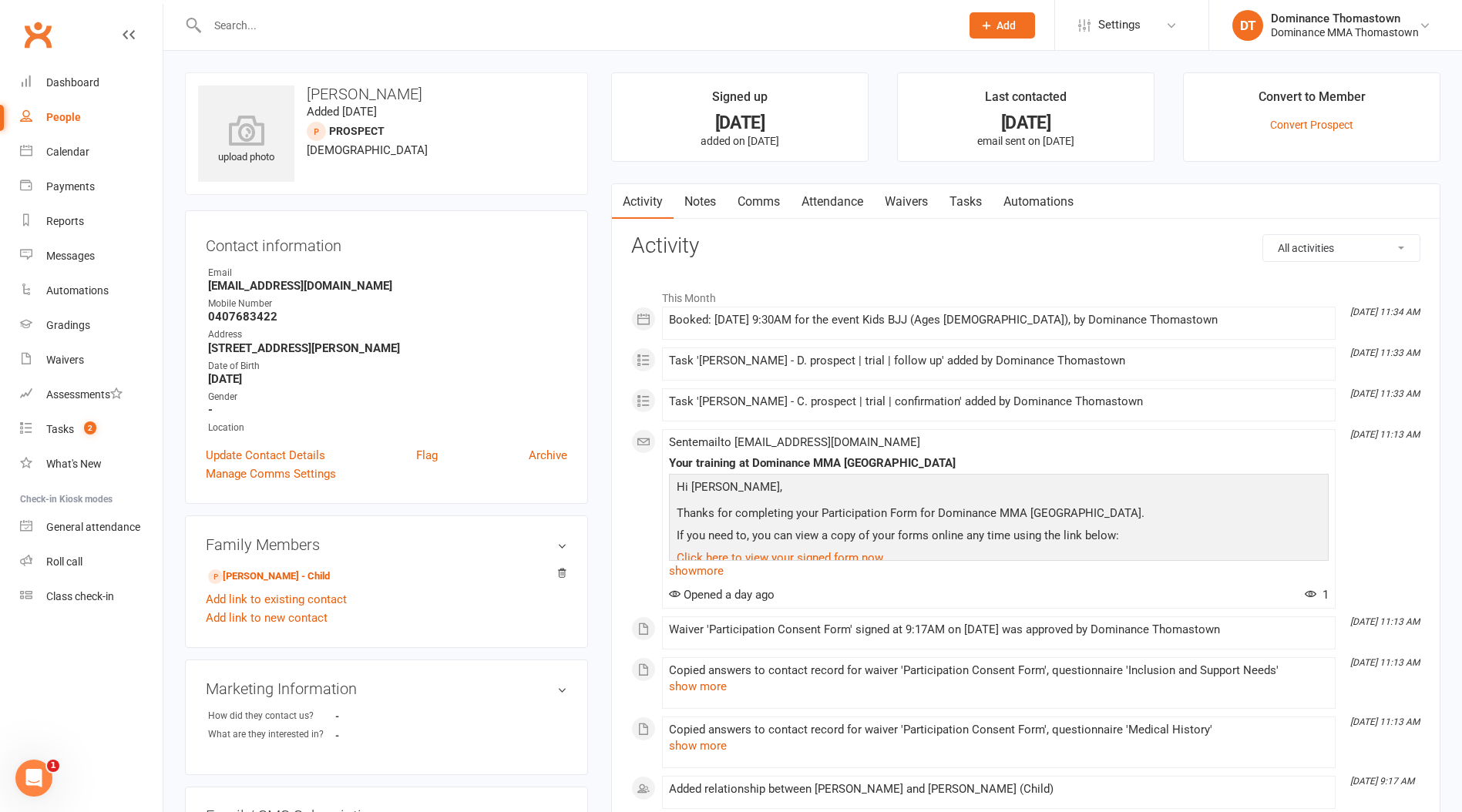
click at [909, 201] on link "Waivers" at bounding box center [907, 202] width 65 height 36
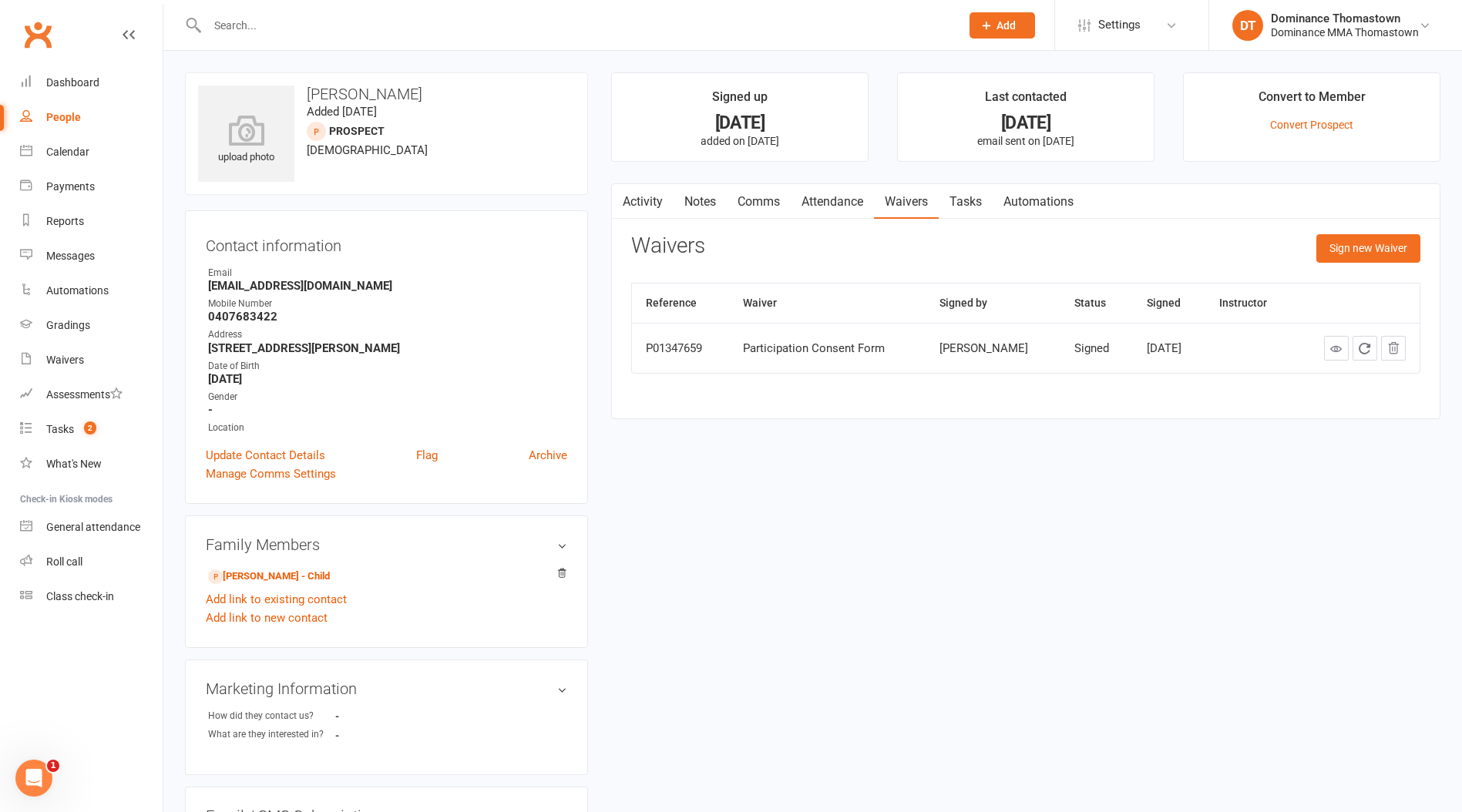
click at [859, 197] on link "Attendance" at bounding box center [832, 202] width 84 height 36
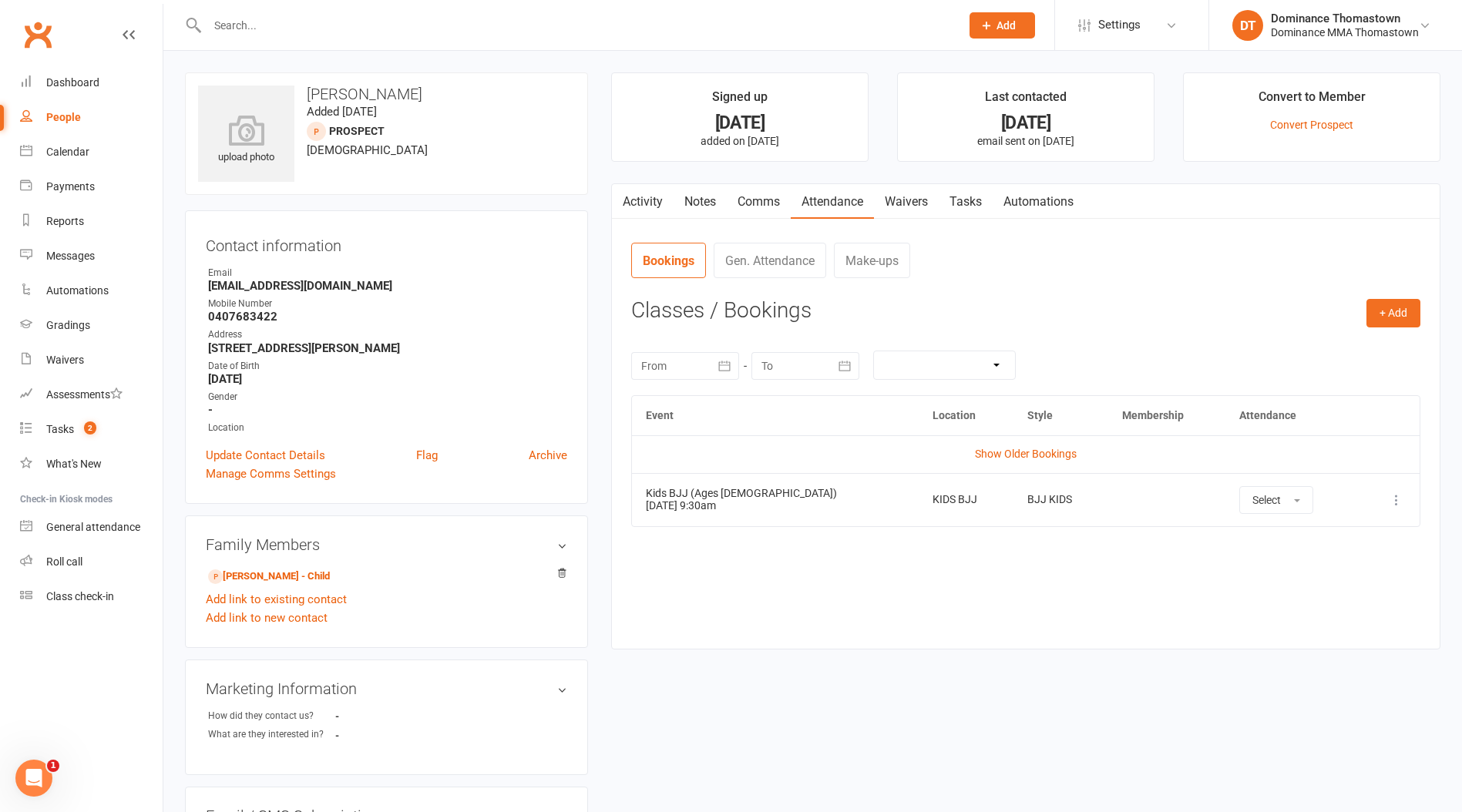
click at [770, 197] on link "Comms" at bounding box center [758, 202] width 64 height 36
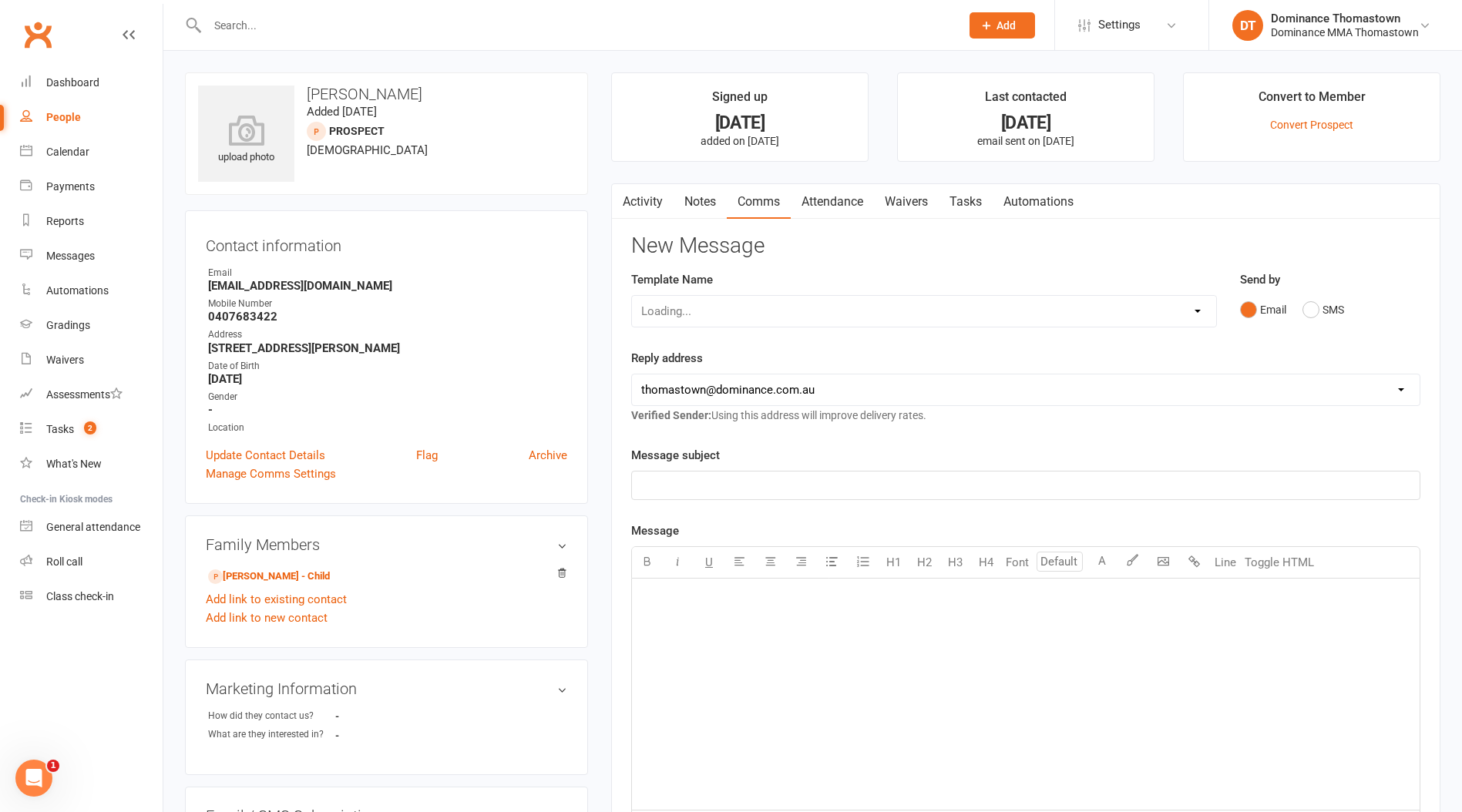
click at [674, 207] on div "Activity Notes Comms Attendance Waivers Tasks Automations" at bounding box center [848, 202] width 473 height 36
click at [697, 204] on link "Notes" at bounding box center [701, 202] width 54 height 36
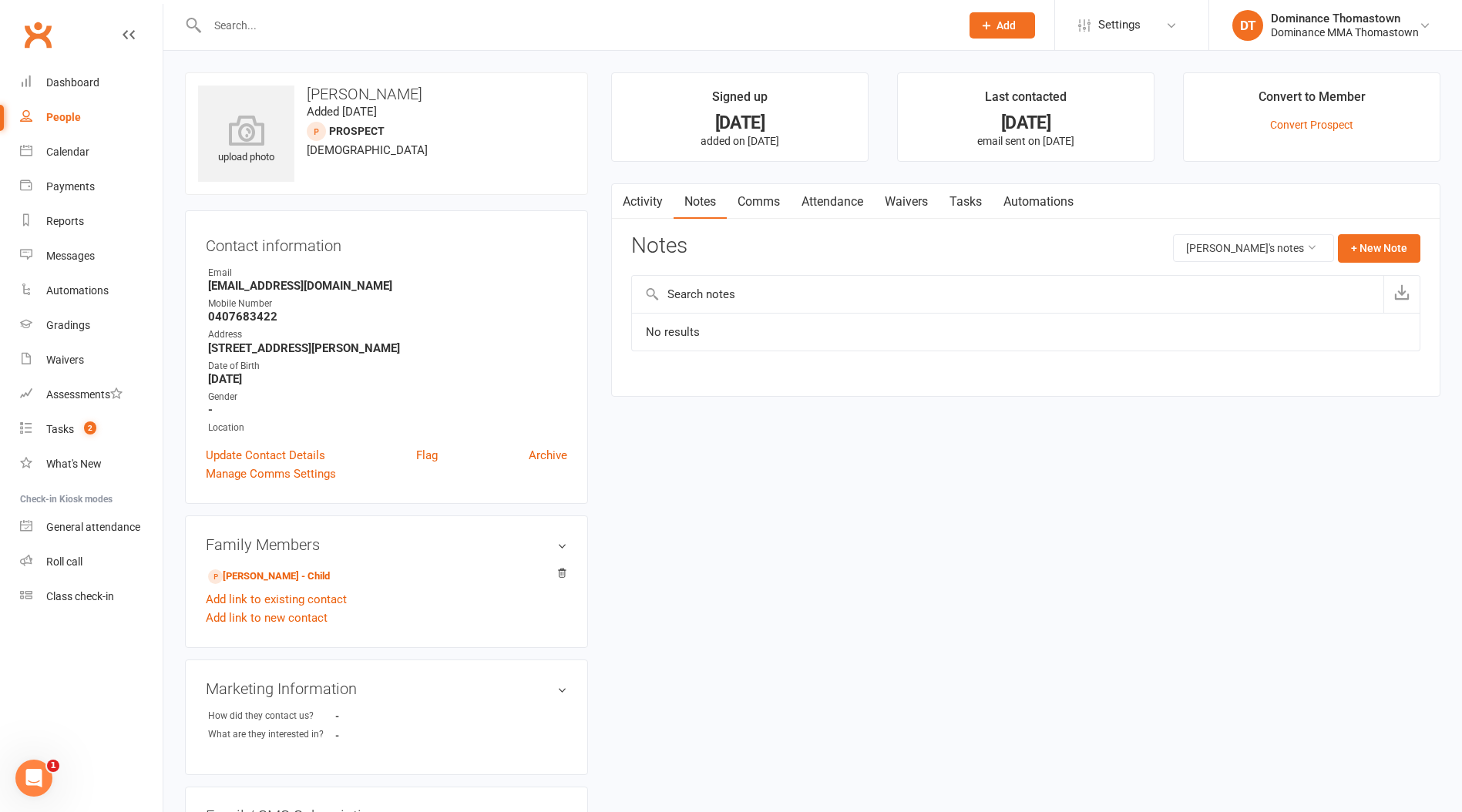
click at [967, 207] on link "Tasks" at bounding box center [966, 202] width 54 height 36
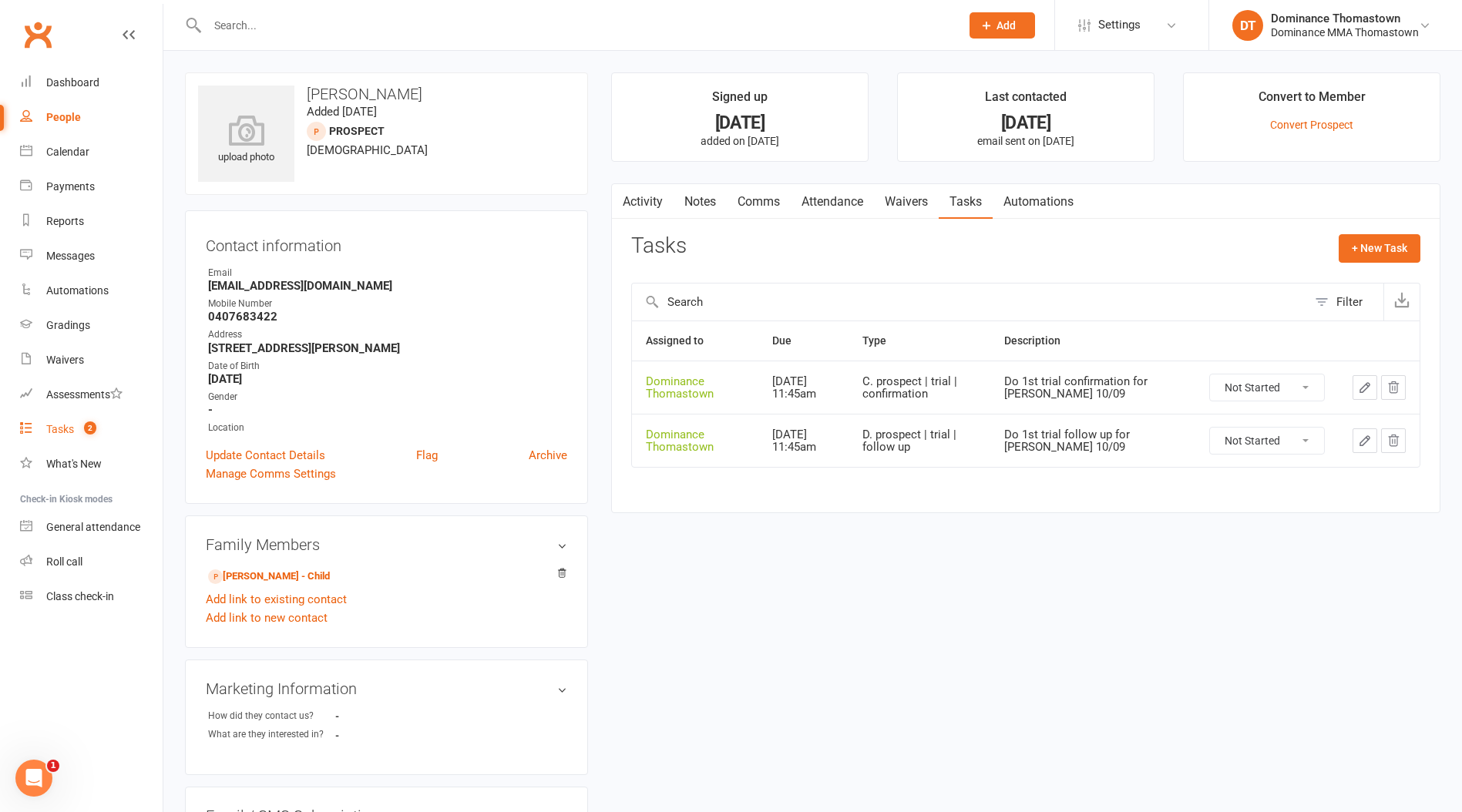
click at [54, 437] on link "Tasks 2" at bounding box center [92, 429] width 143 height 35
